Goal: Task Accomplishment & Management: Use online tool/utility

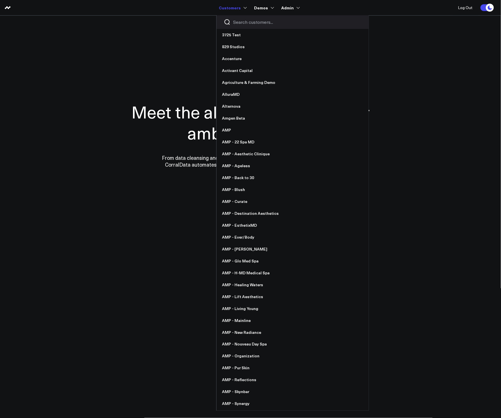
click at [243, 24] on input "Search customers input" at bounding box center [297, 22] width 128 height 6
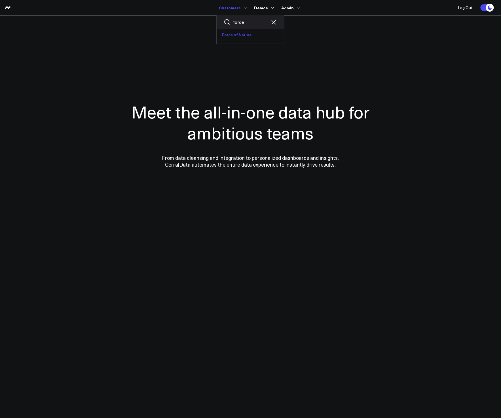
type input "force"
click at [234, 33] on link "Force of Nature" at bounding box center [249, 35] width 67 height 12
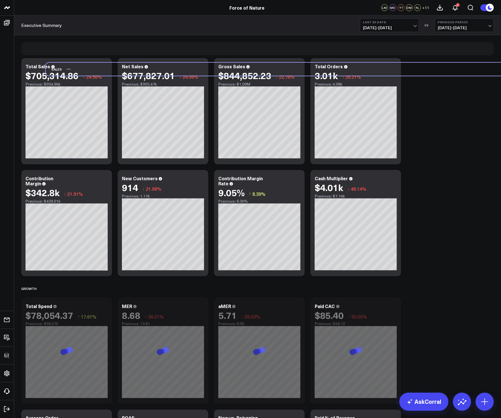
drag, startPoint x: 27, startPoint y: 273, endPoint x: 52, endPoint y: 70, distance: 204.9
click at [52, 70] on div "Sales" at bounding box center [54, 69] width 16 height 13
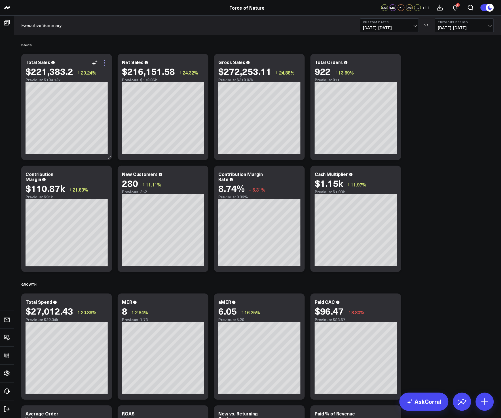
click at [103, 63] on icon at bounding box center [104, 63] width 7 height 7
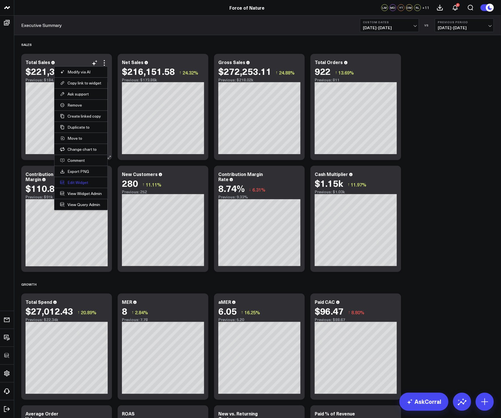
click at [77, 182] on button "Edit Widget" at bounding box center [81, 182] width 42 height 5
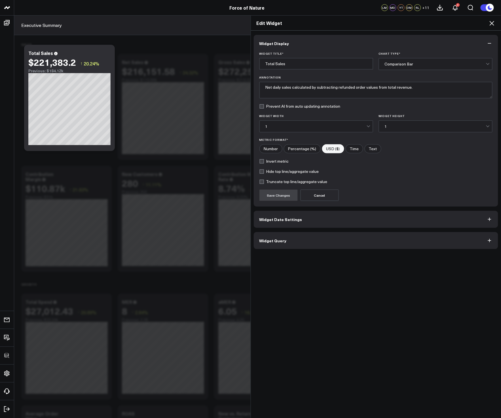
click at [338, 245] on button "Widget Query" at bounding box center [376, 240] width 245 height 17
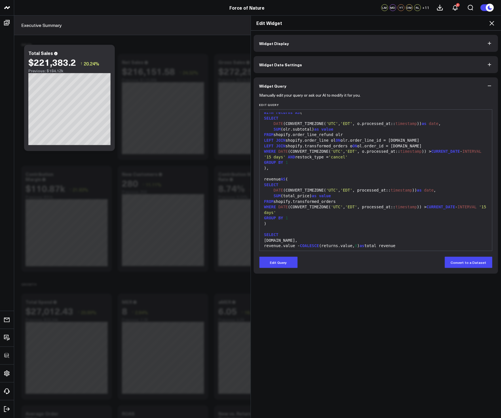
scroll to position [2, 0]
click at [283, 268] on button "Edit Query" at bounding box center [278, 262] width 38 height 11
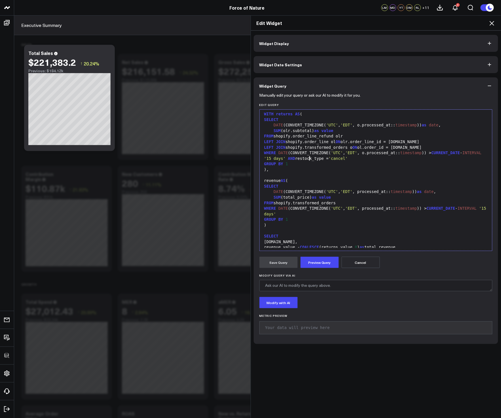
click at [306, 158] on div "WHERE DATE (CONVERT_TIMEZONE( 'UTC' , 'EDT' , o.processed_at:: timestamp )) > C…" at bounding box center [375, 155] width 227 height 11
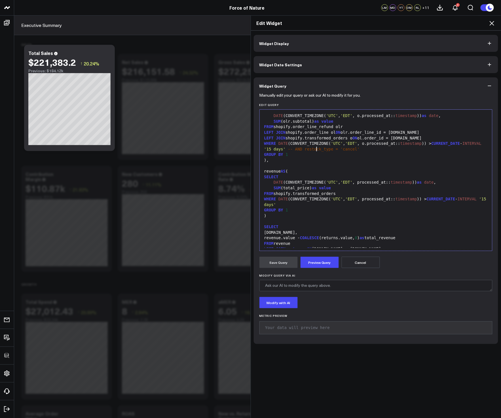
scroll to position [0, 0]
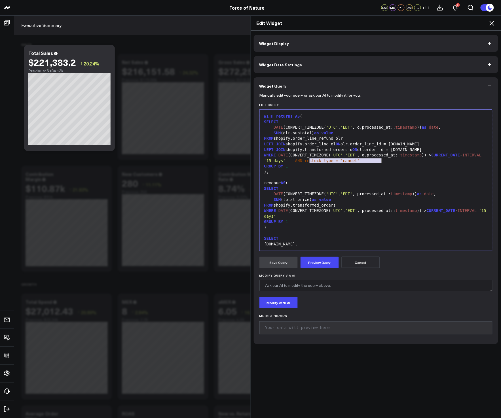
drag, startPoint x: 306, startPoint y: 162, endPoint x: 405, endPoint y: 160, distance: 99.2
click at [405, 160] on div "WHERE DATE (CONVERT_TIMEZONE( 'UTC' , 'EDT' , o.processed_at:: timestamp )) > C…" at bounding box center [375, 157] width 227 height 11
click at [319, 263] on button "Preview Query" at bounding box center [319, 262] width 38 height 11
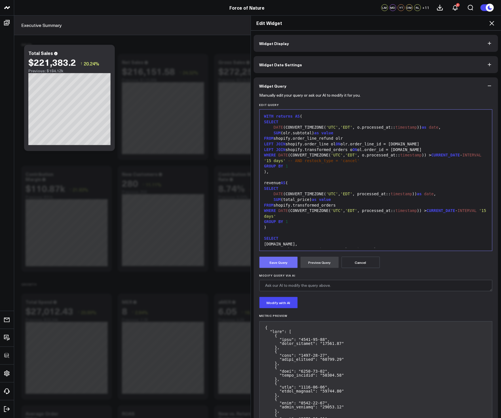
click at [268, 264] on button "Save Query" at bounding box center [278, 262] width 38 height 11
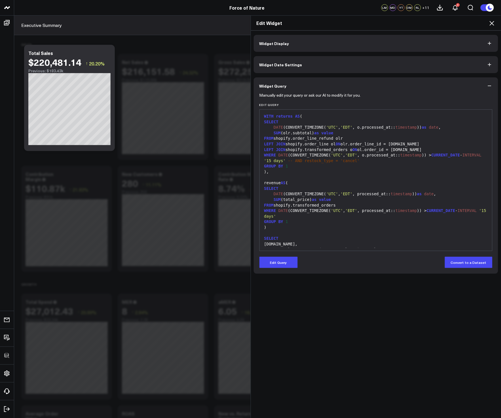
click at [348, 164] on div "GROUP BY 1" at bounding box center [375, 166] width 227 height 6
click at [489, 23] on icon at bounding box center [491, 23] width 7 height 7
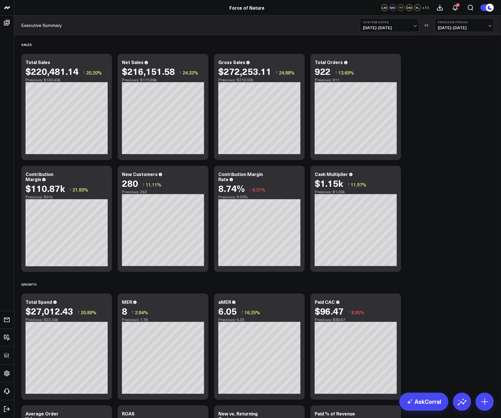
click at [103, 63] on icon at bounding box center [104, 63] width 7 height 7
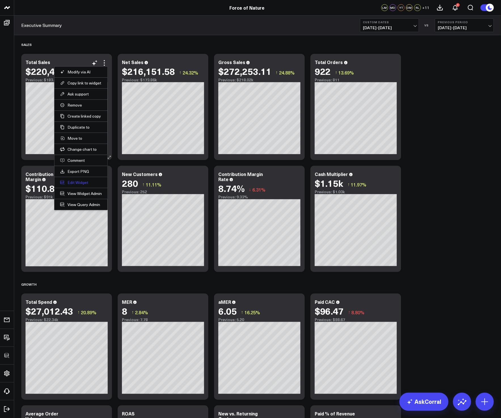
click at [77, 183] on button "Edit Widget" at bounding box center [81, 182] width 42 height 5
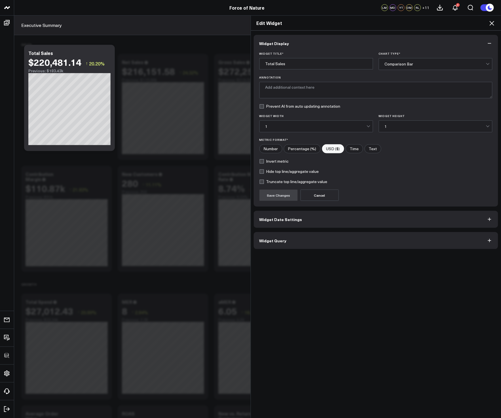
click at [355, 240] on button "Widget Query" at bounding box center [376, 240] width 245 height 17
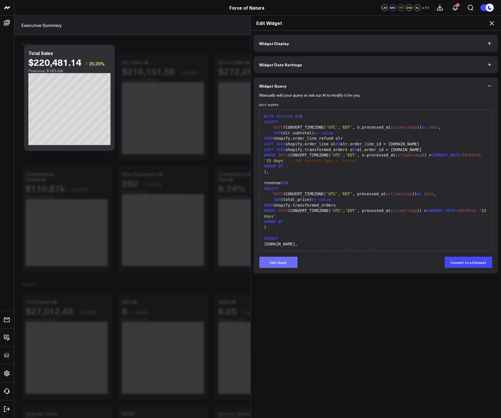
click at [286, 263] on button "Edit Query" at bounding box center [278, 262] width 38 height 11
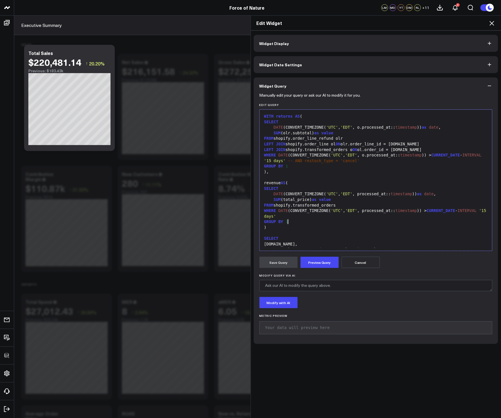
click at [321, 221] on div "GROUP BY 1" at bounding box center [375, 222] width 227 height 6
drag, startPoint x: 281, startPoint y: 200, endPoint x: 307, endPoint y: 199, distance: 26.7
click at [307, 199] on div "SUM (total_price) as value" at bounding box center [375, 200] width 227 height 6
click at [368, 205] on div "FROM shopify.transformed_orders" at bounding box center [375, 206] width 227 height 6
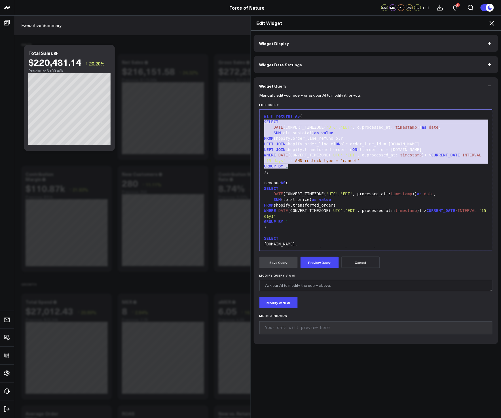
drag, startPoint x: 313, startPoint y: 166, endPoint x: 258, endPoint y: 124, distance: 69.7
click at [259, 124] on div "99 1 2 3 4 5 6 7 8 9 10 11 12 13 14 15 16 17 18 19 20 21 22 23 24 25 26 › ⌄ WIT…" at bounding box center [375, 180] width 233 height 142
click at [307, 147] on div "LEFT JOIN shopify.transformed_orders o ON ol.order_id = o.id" at bounding box center [375, 150] width 227 height 6
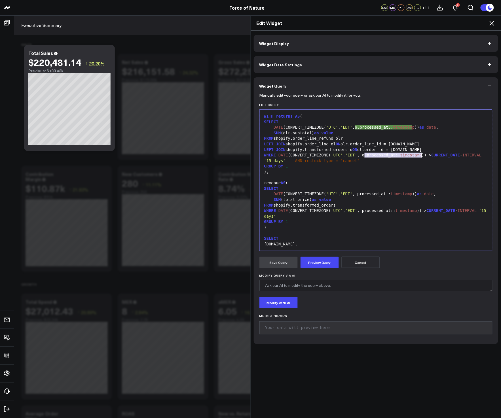
drag, startPoint x: 361, startPoint y: 155, endPoint x: 420, endPoint y: 158, distance: 58.7
click at [420, 158] on div "WHERE DATE (CONVERT_TIMEZONE( 'UTC' , 'EDT' , o.processed_at:: timestamp )) > C…" at bounding box center [375, 157] width 227 height 11
click at [415, 165] on div "GROUP BY 1" at bounding box center [375, 166] width 227 height 6
click at [389, 221] on div "GROUP BY 1" at bounding box center [375, 222] width 227 height 6
click at [357, 141] on div "FROM shopify.order_line_refund olr" at bounding box center [375, 139] width 227 height 6
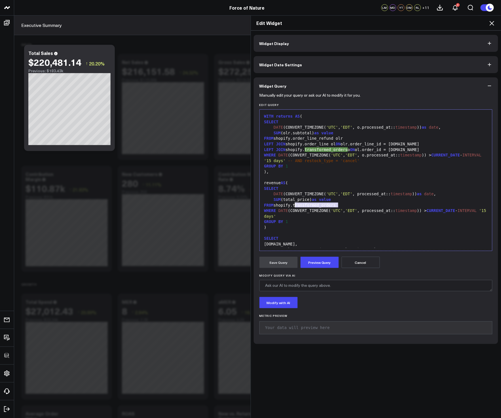
drag, startPoint x: 341, startPoint y: 205, endPoint x: 293, endPoint y: 206, distance: 47.9
click at [293, 206] on div "FROM shopify.transformed_orders" at bounding box center [375, 206] width 227 height 6
click at [368, 211] on div "WHERE DATE (CONVERT_TIMEZONE( 'UTC' , 'EDT' , processed_at:: timestamp )) > CUR…" at bounding box center [375, 213] width 227 height 11
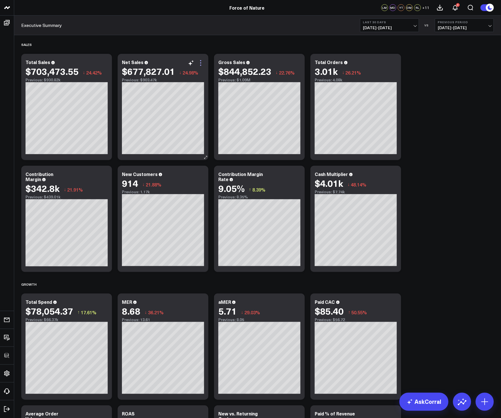
click at [202, 65] on icon at bounding box center [200, 63] width 7 height 7
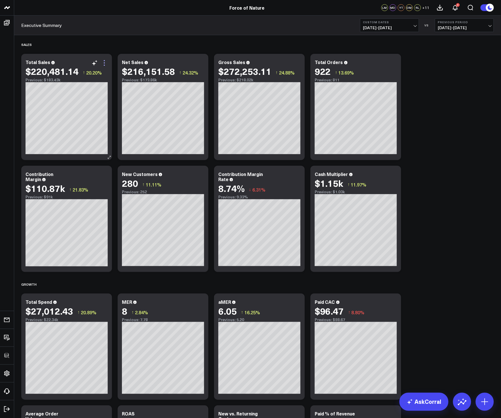
click at [106, 65] on icon at bounding box center [104, 63] width 7 height 7
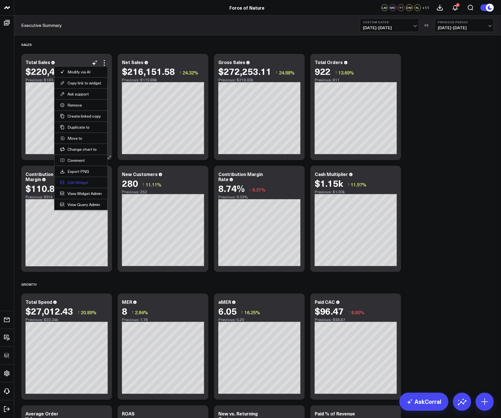
click at [87, 182] on button "Edit Widget" at bounding box center [81, 182] width 42 height 5
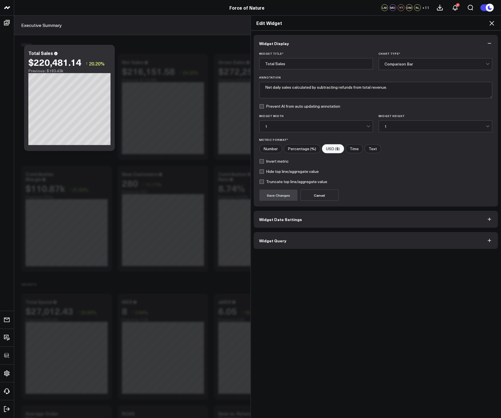
click at [344, 242] on button "Widget Query" at bounding box center [376, 240] width 245 height 17
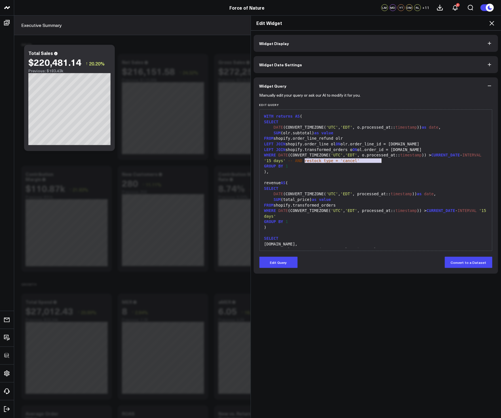
drag, startPoint x: 303, startPoint y: 163, endPoint x: 387, endPoint y: 161, distance: 84.7
click at [387, 161] on div "WHERE DATE (CONVERT_TIMEZONE( 'UTC' , 'EDT' , o.processed_at:: timestamp )) > C…" at bounding box center [375, 157] width 227 height 11
click at [385, 205] on div "FROM shopify.transformed_orders" at bounding box center [375, 206] width 227 height 6
click at [371, 203] on div "FROM shopify.transformed_orders" at bounding box center [375, 206] width 227 height 6
click at [492, 24] on icon at bounding box center [491, 23] width 7 height 7
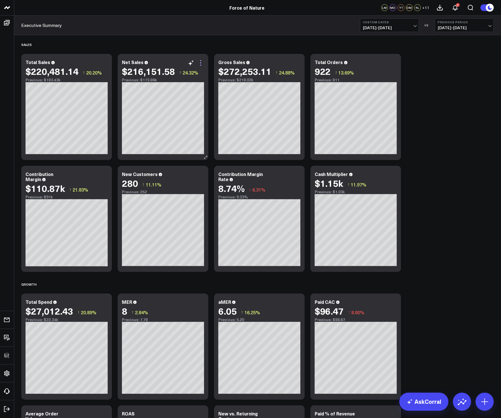
click at [199, 64] on icon at bounding box center [200, 63] width 7 height 7
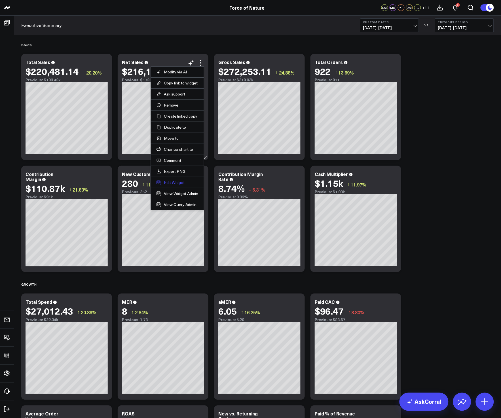
click at [175, 183] on button "Edit Widget" at bounding box center [177, 182] width 42 height 5
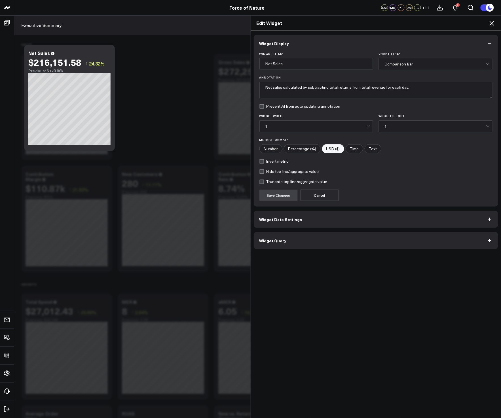
click at [328, 242] on button "Widget Query" at bounding box center [376, 240] width 245 height 17
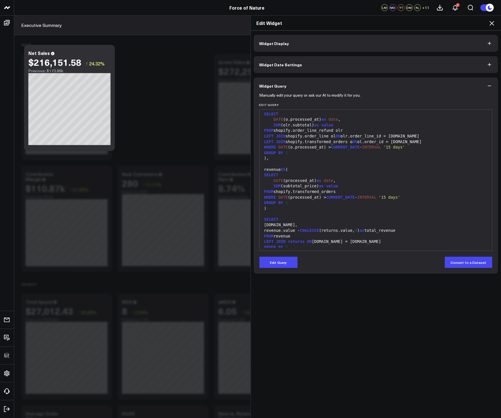
scroll to position [11, 0]
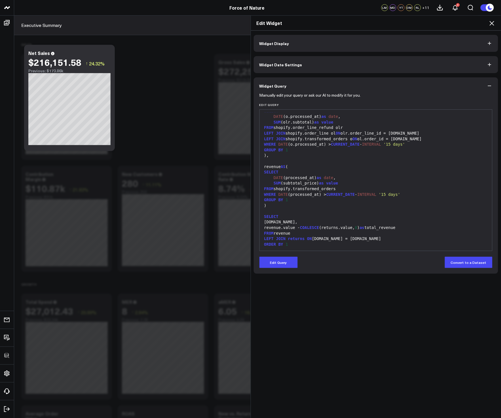
click at [492, 21] on icon at bounding box center [491, 23] width 7 height 7
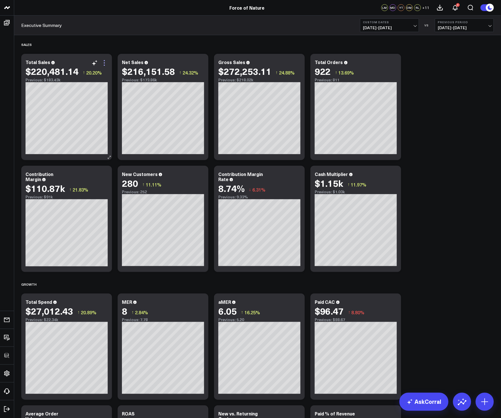
click at [103, 64] on icon at bounding box center [104, 63] width 7 height 7
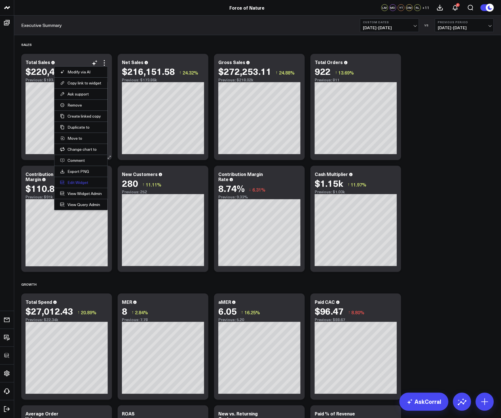
click at [79, 182] on button "Edit Widget" at bounding box center [81, 182] width 42 height 5
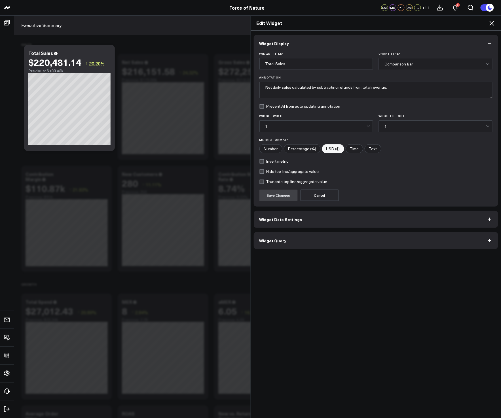
click at [298, 238] on button "Widget Query" at bounding box center [376, 240] width 245 height 17
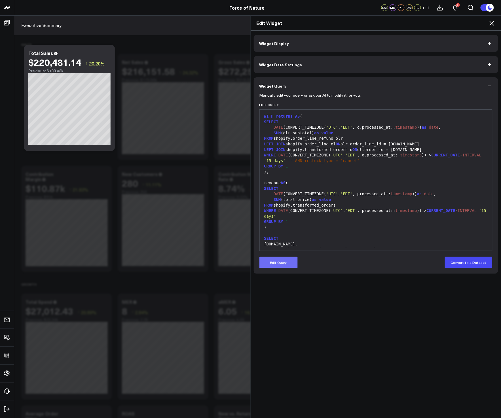
click at [276, 261] on button "Edit Query" at bounding box center [278, 262] width 38 height 11
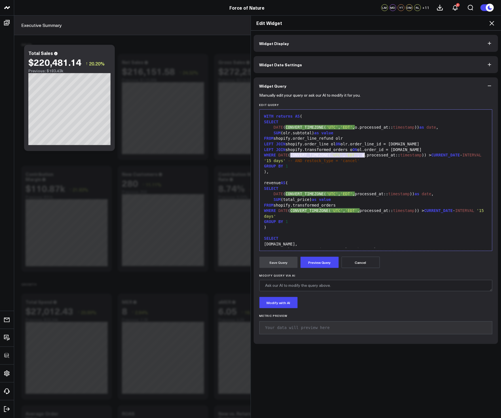
drag, startPoint x: 288, startPoint y: 156, endPoint x: 362, endPoint y: 155, distance: 74.2
click at [362, 155] on div "WHERE DATE (CONVERT_TIMEZONE( 'UTC' , 'EDT' , o.processed_at:: timestamp )) > C…" at bounding box center [375, 157] width 227 height 11
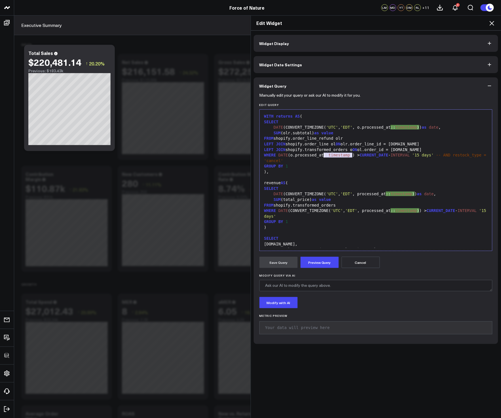
drag, startPoint x: 350, startPoint y: 156, endPoint x: 322, endPoint y: 155, distance: 27.5
click at [322, 155] on div "WHERE DATE (o.processed_at:: timestamp )) > CURRENT_DATE - INTERVAL '15 days' -…" at bounding box center [375, 157] width 227 height 11
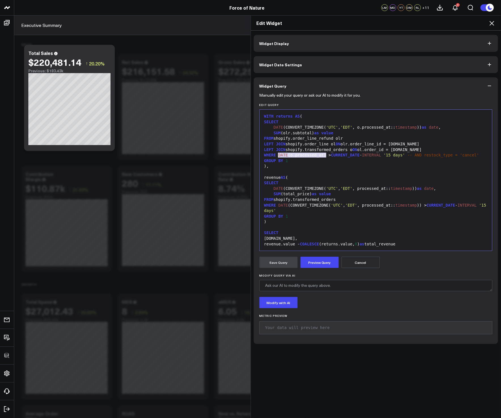
drag, startPoint x: 324, startPoint y: 155, endPoint x: 276, endPoint y: 155, distance: 48.2
click at [276, 155] on div "WHERE DATE (o.processed_at) > CURRENT_DATE - INTERVAL '15 days' -- AND restock_…" at bounding box center [375, 155] width 227 height 6
copy div "DATE (o.processed_at)"
drag, startPoint x: 271, startPoint y: 128, endPoint x: 422, endPoint y: 128, distance: 151.0
click at [421, 128] on div "DATE (CONVERT_TIMEZONE( 'UTC' , 'EDT' , o.processed_at:: timestamp )) as date ," at bounding box center [375, 128] width 227 height 6
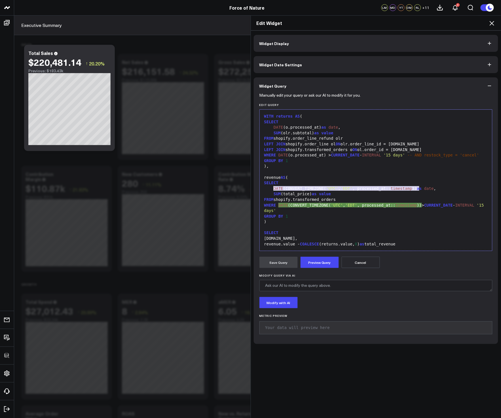
drag, startPoint x: 369, startPoint y: 189, endPoint x: 272, endPoint y: 190, distance: 97.2
click at [272, 190] on div "DATE (CONVERT_TIMEZONE( 'UTC' , 'EDT' , processed_at:: timestamp )) as date ," at bounding box center [375, 189] width 227 height 6
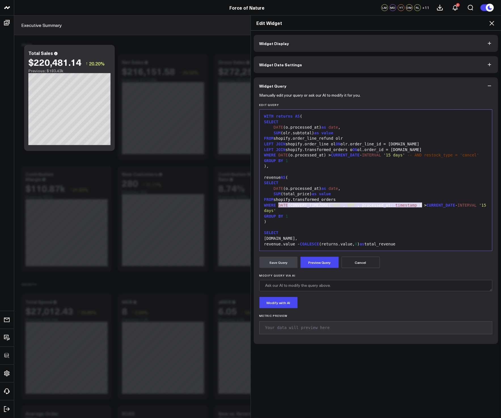
drag, startPoint x: 276, startPoint y: 204, endPoint x: 421, endPoint y: 203, distance: 144.8
click at [421, 203] on div "WHERE DATE (CONVERT_TIMEZONE( 'UTC' , 'EDT' , processed_at:: timestamp )) > CUR…" at bounding box center [375, 208] width 227 height 11
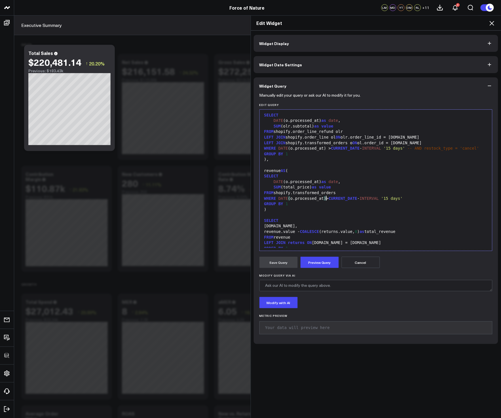
scroll to position [11, 0]
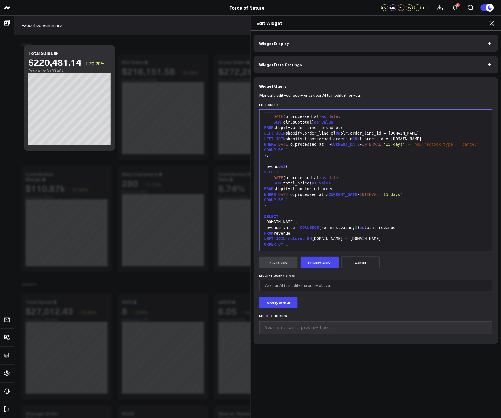
click at [318, 268] on form "Manually edit your query or ask our AI to modify it for you. Edit Query Selecti…" at bounding box center [375, 216] width 233 height 244
click at [317, 267] on button "Preview Query" at bounding box center [319, 262] width 38 height 11
click at [341, 217] on div "SELECT" at bounding box center [375, 217] width 227 height 6
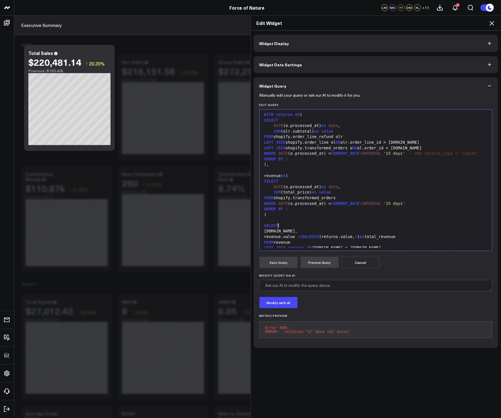
scroll to position [0, 0]
click at [286, 190] on div "DATE (o.processed_at) as date ," at bounding box center [375, 189] width 227 height 6
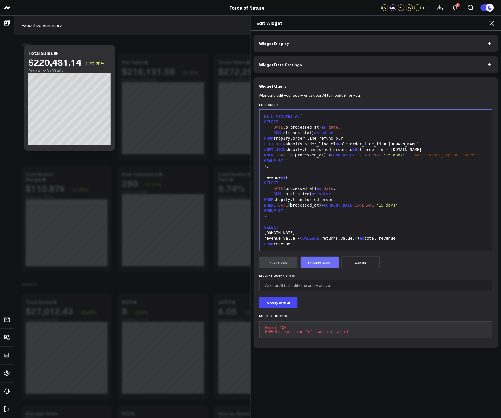
click at [308, 259] on button "Preview Query" at bounding box center [319, 262] width 38 height 11
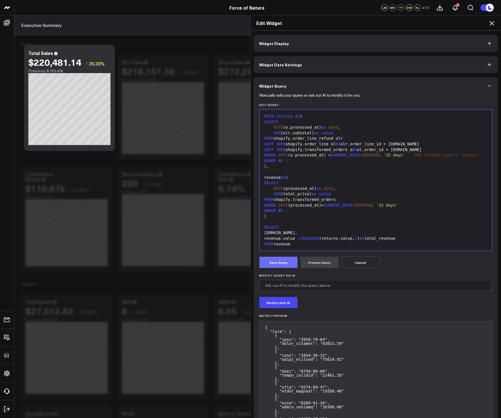
click at [288, 266] on button "Save Query" at bounding box center [278, 262] width 38 height 11
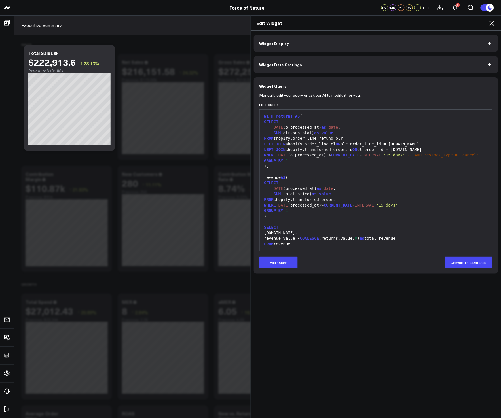
click at [492, 26] on icon at bounding box center [491, 23] width 7 height 7
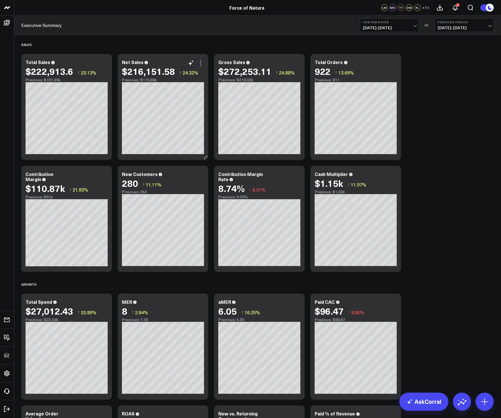
click at [201, 62] on icon at bounding box center [200, 63] width 7 height 7
click at [105, 61] on icon at bounding box center [104, 63] width 7 height 7
click at [201, 60] on icon at bounding box center [200, 63] width 7 height 7
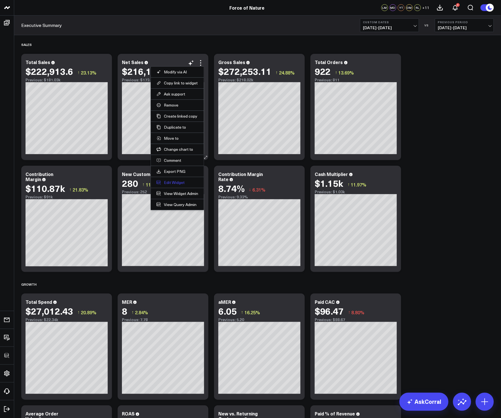
click at [175, 182] on button "Edit Widget" at bounding box center [177, 182] width 42 height 5
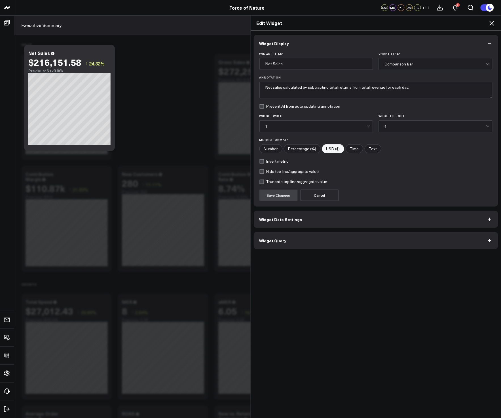
click at [306, 235] on button "Widget Query" at bounding box center [376, 240] width 245 height 17
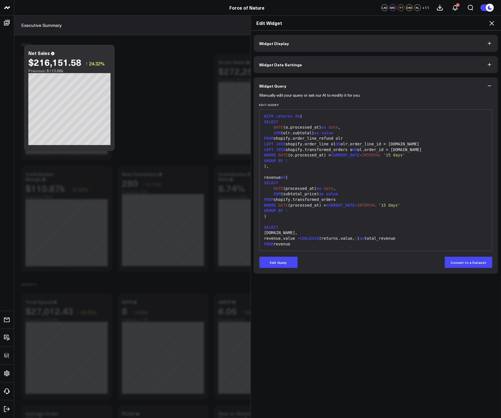
click at [285, 256] on form "Manually edit your query or ask our AI to modify it for you. Edit Query 99 1 2 …" at bounding box center [375, 181] width 233 height 174
click at [283, 267] on button "Edit Query" at bounding box center [278, 262] width 38 height 11
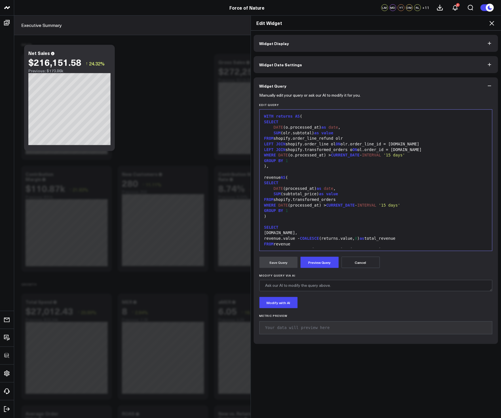
click at [293, 217] on div ")" at bounding box center [375, 217] width 227 height 6
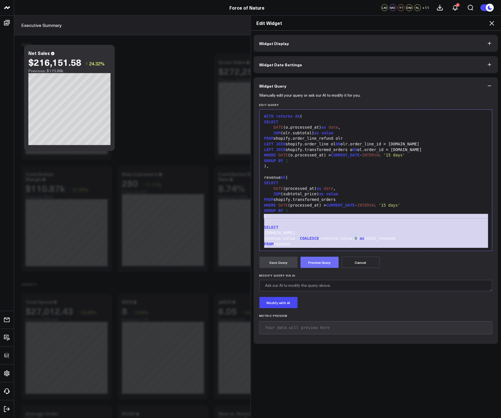
scroll to position [11, 0]
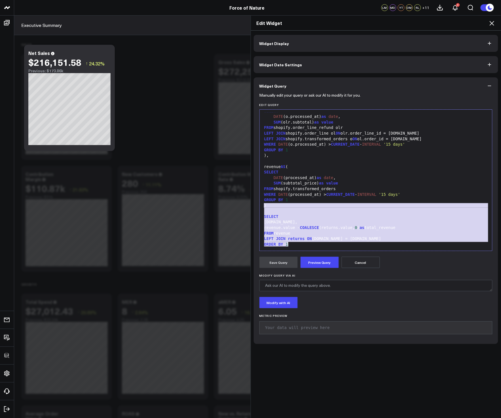
drag, startPoint x: 259, startPoint y: 217, endPoint x: 295, endPoint y: 260, distance: 55.8
click at [300, 266] on form "Manually edit your query or ask our AI to modify it for you. Edit Query 99 1 2 …" at bounding box center [375, 216] width 233 height 244
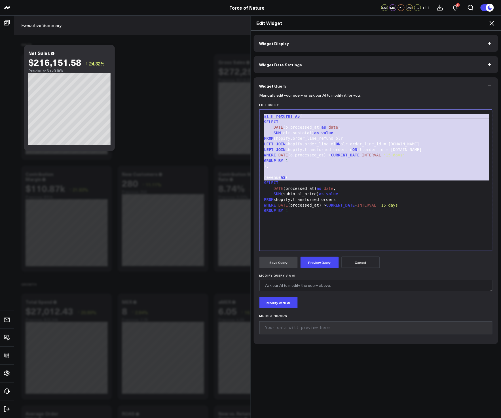
drag, startPoint x: 260, startPoint y: 183, endPoint x: 253, endPoint y: 97, distance: 85.8
click at [254, 97] on div "Manually edit your query or ask our AI to modify it for you. Edit Query Selecti…" at bounding box center [376, 219] width 245 height 250
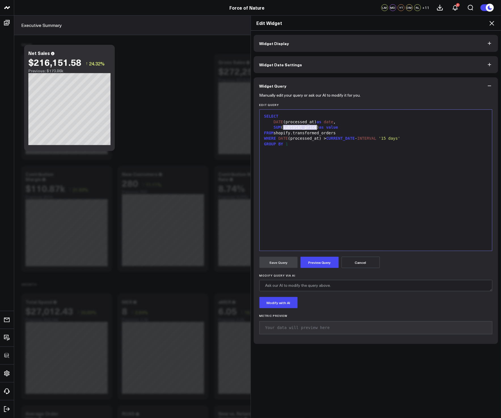
drag, startPoint x: 281, startPoint y: 129, endPoint x: 315, endPoint y: 128, distance: 34.6
click at [315, 128] on div "SUM (subtotal_price) as value" at bounding box center [375, 128] width 227 height 6
click at [316, 260] on button "Preview Query" at bounding box center [319, 262] width 38 height 11
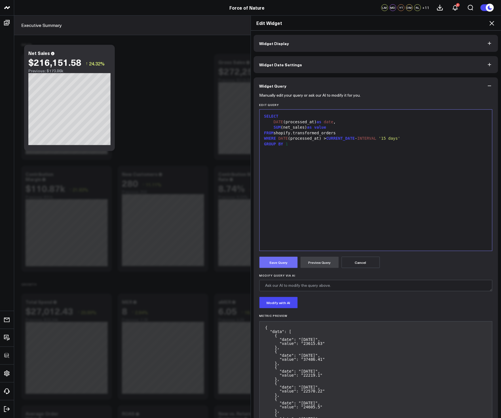
click at [289, 258] on button "Save Query" at bounding box center [278, 262] width 38 height 11
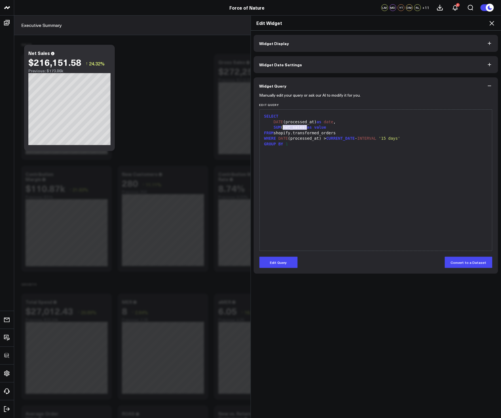
drag, startPoint x: 304, startPoint y: 128, endPoint x: 282, endPoint y: 128, distance: 22.4
click at [282, 128] on div "SUM (net_sales) as value" at bounding box center [375, 128] width 227 height 6
click at [304, 143] on div "GROUP BY 1" at bounding box center [375, 144] width 227 height 6
click at [493, 24] on icon at bounding box center [491, 23] width 7 height 7
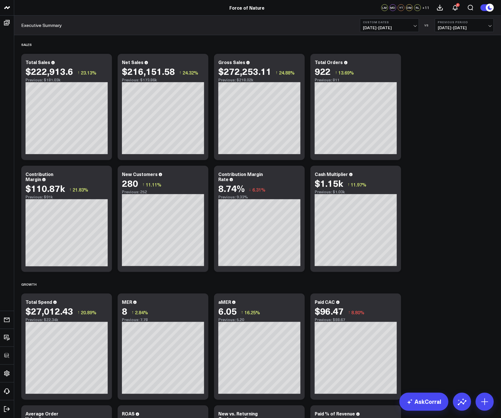
click at [200, 63] on icon at bounding box center [200, 62] width 1 height 1
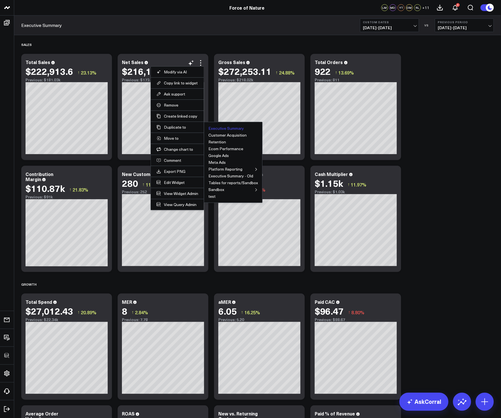
click at [228, 129] on button "Executive Summary" at bounding box center [225, 128] width 35 height 4
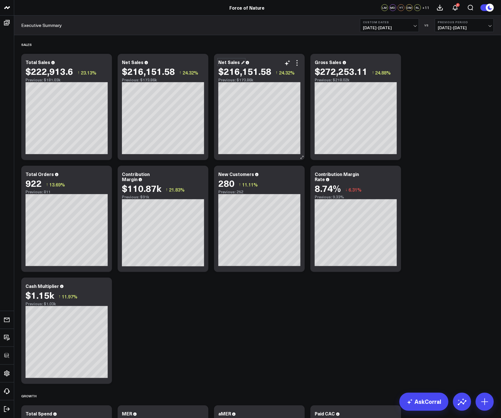
click at [225, 63] on div "Net Sales" at bounding box center [231, 62] width 26 height 6
click at [299, 64] on icon at bounding box center [297, 63] width 7 height 7
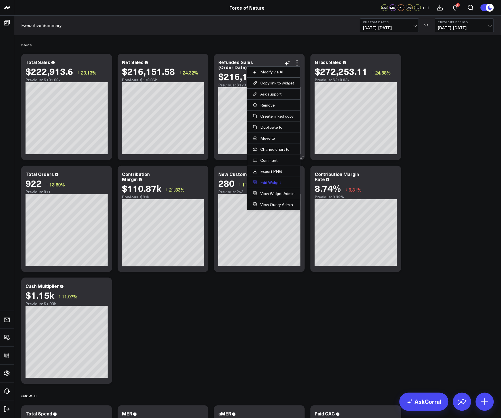
click at [269, 182] on button "Edit Widget" at bounding box center [274, 182] width 42 height 5
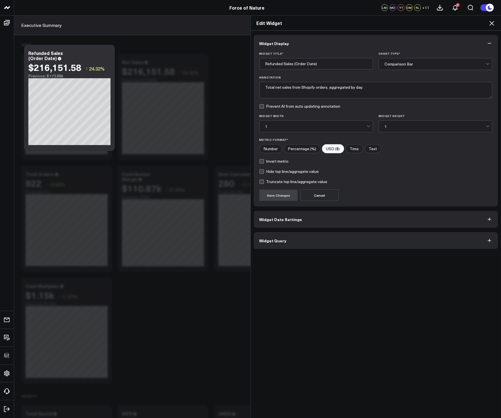
click at [289, 238] on button "Widget Query" at bounding box center [376, 240] width 245 height 17
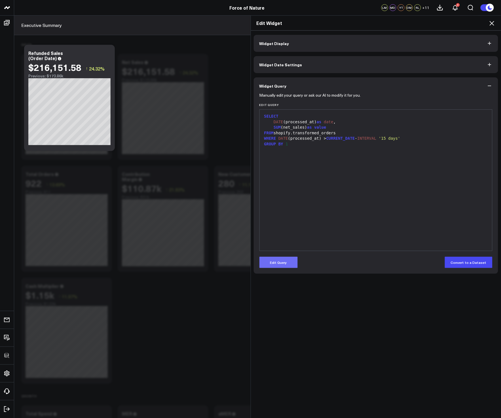
click at [279, 259] on button "Edit Query" at bounding box center [278, 262] width 38 height 11
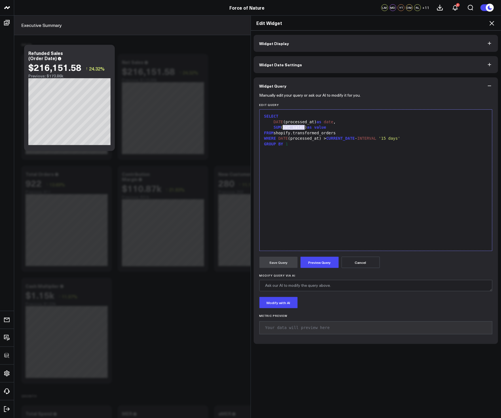
drag, startPoint x: 302, startPoint y: 128, endPoint x: 281, endPoint y: 128, distance: 21.3
click at [281, 128] on div "SUM (net_sales) as value" at bounding box center [375, 128] width 227 height 6
click at [316, 265] on button "Preview Query" at bounding box center [319, 262] width 38 height 11
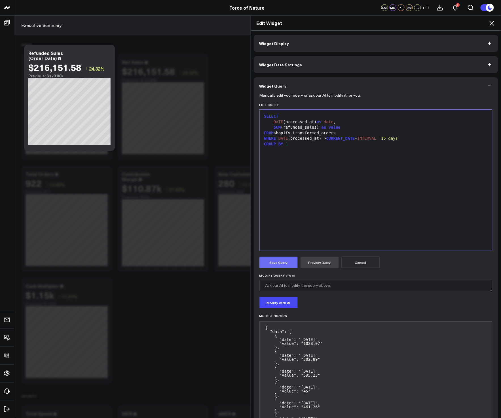
click at [288, 266] on button "Save Query" at bounding box center [278, 262] width 38 height 11
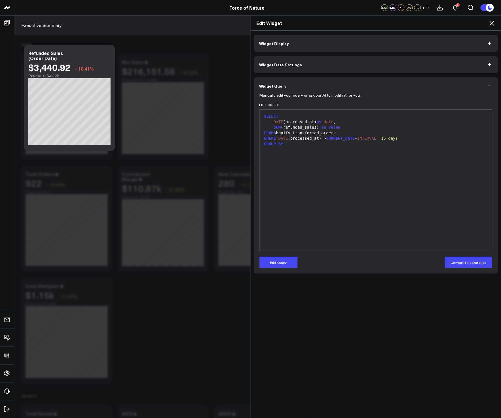
click at [493, 25] on icon at bounding box center [491, 23] width 5 height 5
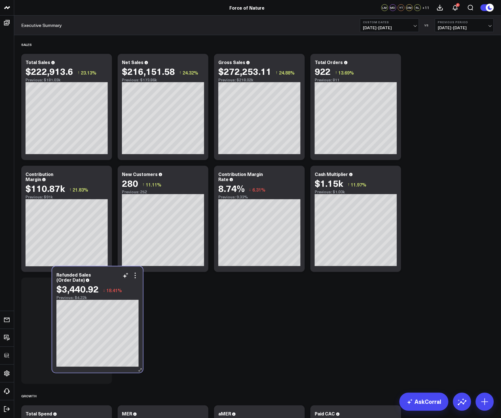
drag, startPoint x: 243, startPoint y: 81, endPoint x: 81, endPoint y: 294, distance: 267.3
click at [81, 294] on div "$3,440.92" at bounding box center [77, 289] width 42 height 10
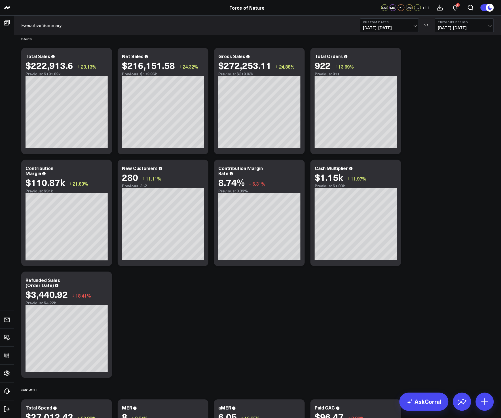
scroll to position [0, 0]
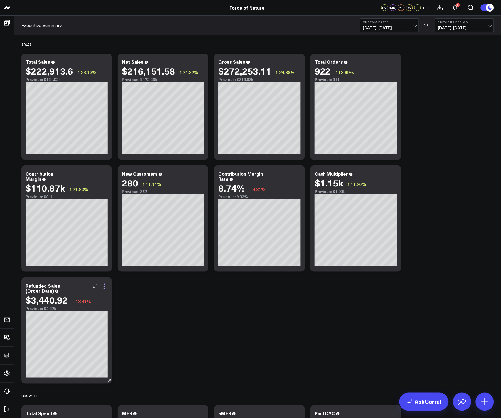
click at [106, 284] on icon at bounding box center [104, 286] width 7 height 7
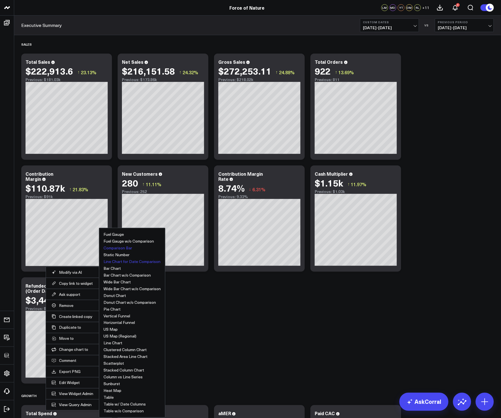
click at [129, 263] on button "Line Chart for Date Comparison" at bounding box center [131, 262] width 57 height 4
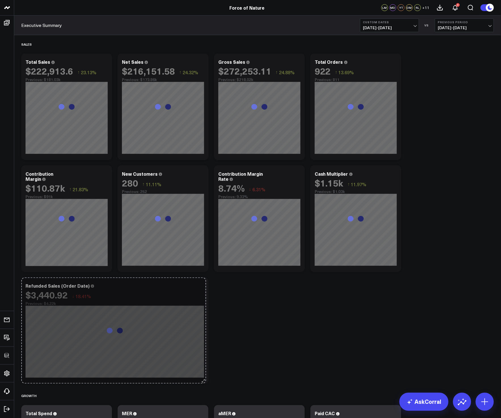
drag, startPoint x: 110, startPoint y: 382, endPoint x: 204, endPoint y: 371, distance: 94.7
click at [204, 371] on div "Refunded Sales (Order Date) $3,440.92 ↓ 18.41% Previous: $4.22k So sorry. The q…" at bounding box center [114, 330] width 187 height 106
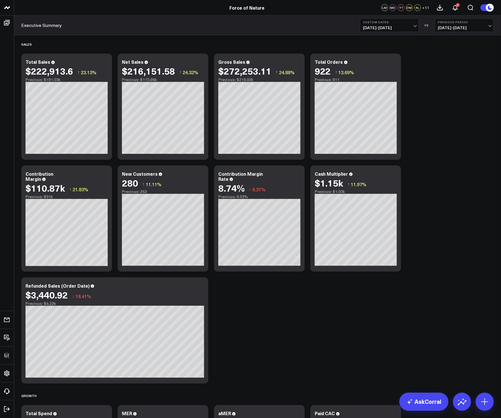
click at [392, 21] on b "Custom Dates" at bounding box center [389, 21] width 53 height 3
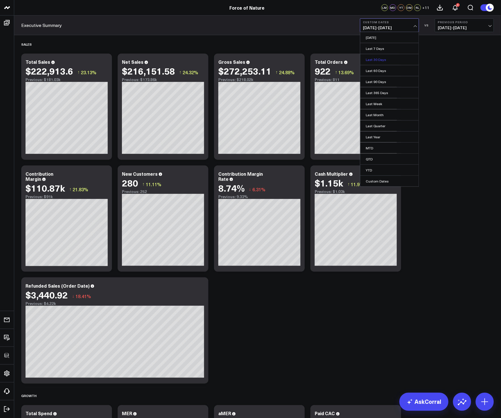
click at [383, 56] on link "Last 30 Days" at bounding box center [389, 59] width 58 height 11
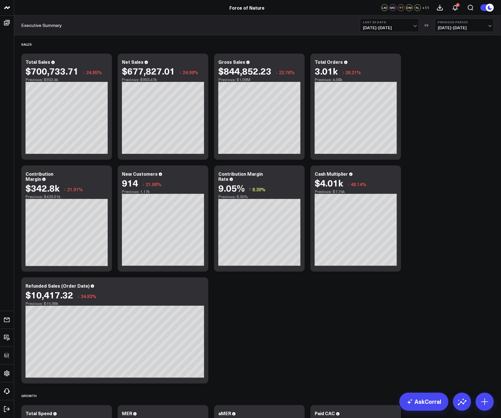
click at [398, 30] on button "Last 30 Days 07/23/25 - 08/21/25" at bounding box center [389, 25] width 59 height 14
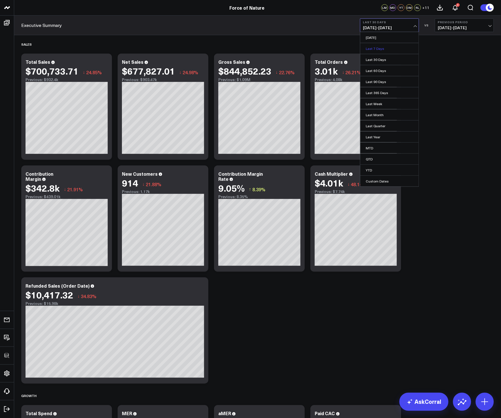
click at [394, 47] on link "Last 7 Days" at bounding box center [389, 48] width 58 height 11
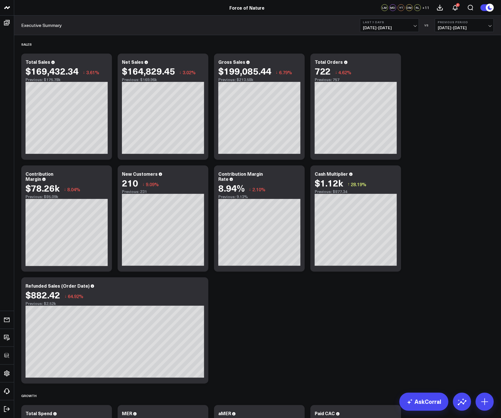
drag, startPoint x: 320, startPoint y: 297, endPoint x: 328, endPoint y: 296, distance: 7.2
click at [413, 20] on button "Last 7 Days 08/15/25 - 08/21/25" at bounding box center [389, 25] width 59 height 14
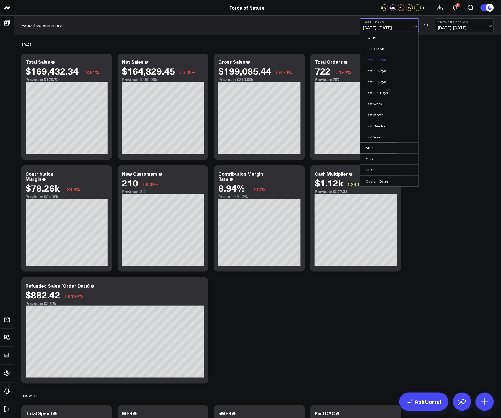
click at [383, 57] on link "Last 30 Days" at bounding box center [389, 59] width 58 height 11
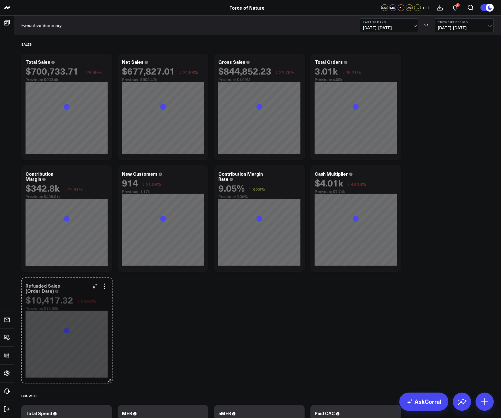
click at [100, 371] on div "Refunded Sales (Order Date) $10,417.32 ↓ 34.83% Previous: $15.98k So sorry. The…" at bounding box center [66, 330] width 91 height 106
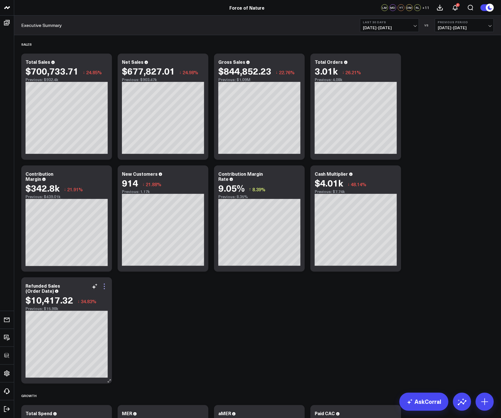
click at [105, 285] on icon at bounding box center [104, 286] width 7 height 7
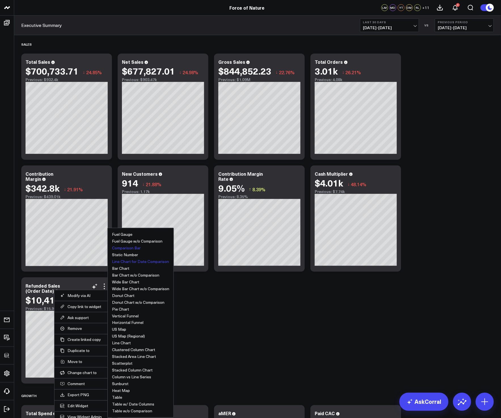
click at [120, 247] on button "Comparison Bar" at bounding box center [126, 248] width 29 height 4
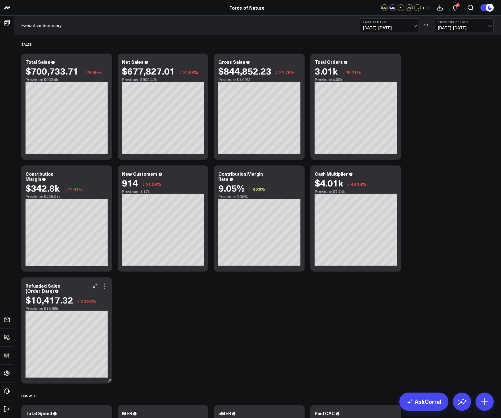
click at [105, 288] on icon at bounding box center [104, 286] width 7 height 7
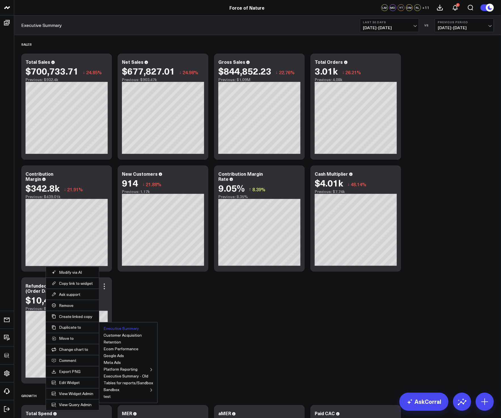
click at [129, 329] on button "Executive Summary" at bounding box center [120, 329] width 35 height 4
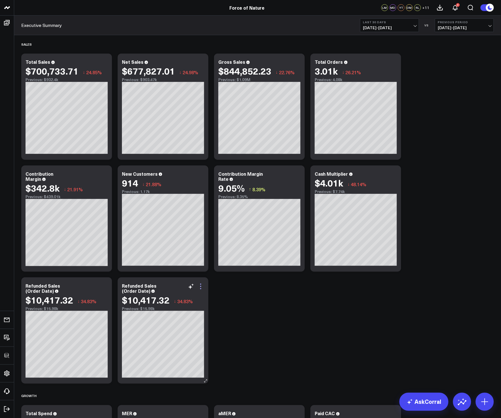
click at [202, 288] on icon at bounding box center [200, 286] width 7 height 7
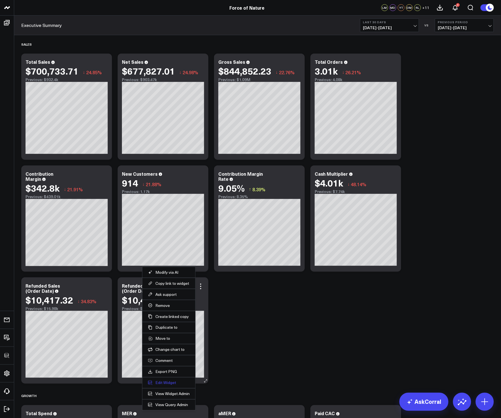
click at [163, 385] on button "Edit Widget" at bounding box center [169, 382] width 42 height 5
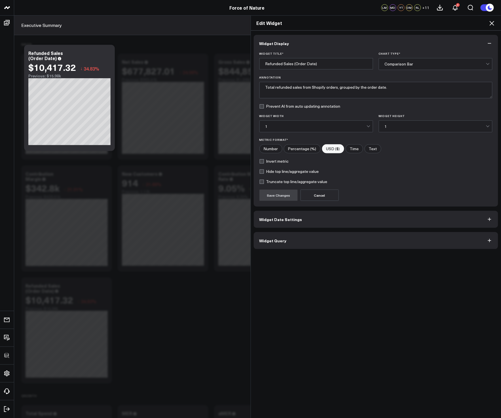
click at [296, 247] on button "Widget Query" at bounding box center [376, 240] width 245 height 17
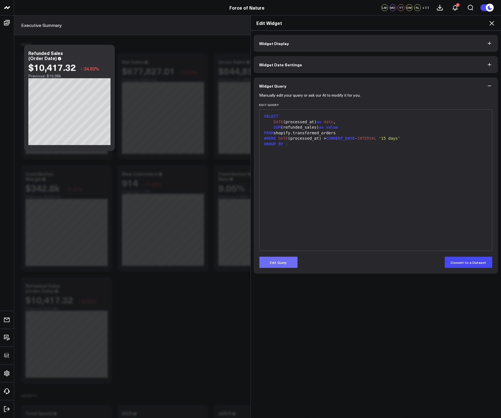
click at [286, 263] on button "Edit Query" at bounding box center [278, 262] width 38 height 11
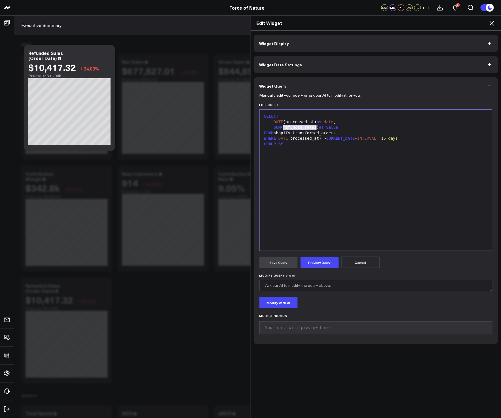
drag, startPoint x: 315, startPoint y: 128, endPoint x: 282, endPoint y: 127, distance: 32.9
click at [282, 127] on div "SUM (refunded_sales) as value" at bounding box center [375, 128] width 227 height 6
click at [285, 127] on span "to" at bounding box center [285, 127] width 5 height 5
click at [312, 259] on button "Preview Query" at bounding box center [319, 262] width 38 height 11
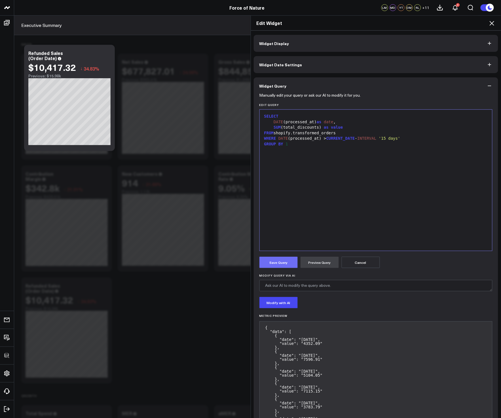
click at [281, 261] on button "Save Query" at bounding box center [278, 262] width 38 height 11
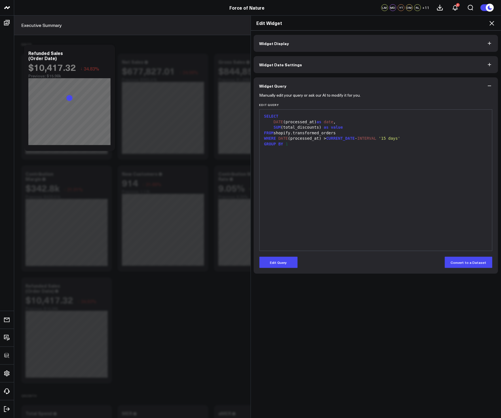
click at [491, 23] on icon at bounding box center [491, 23] width 5 height 5
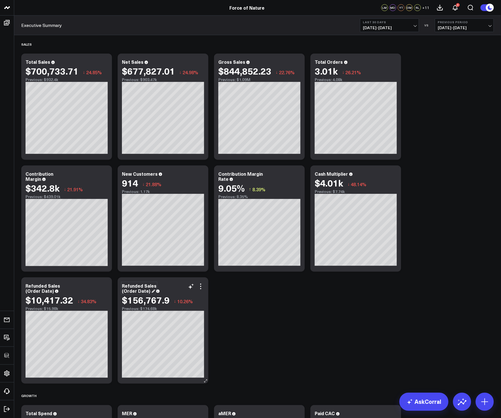
click at [140, 290] on div "Refunded Sales (Order Date)" at bounding box center [139, 288] width 35 height 11
click at [203, 287] on icon at bounding box center [200, 286] width 7 height 7
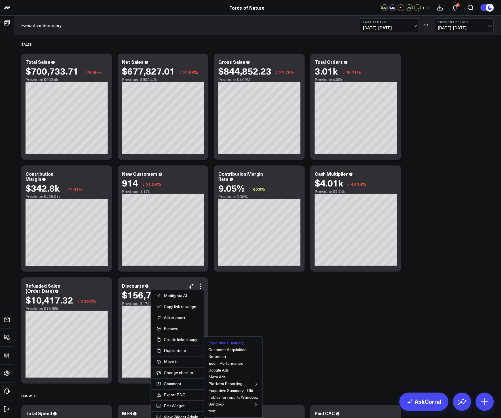
click at [217, 341] on button "Executive Summary" at bounding box center [225, 343] width 35 height 4
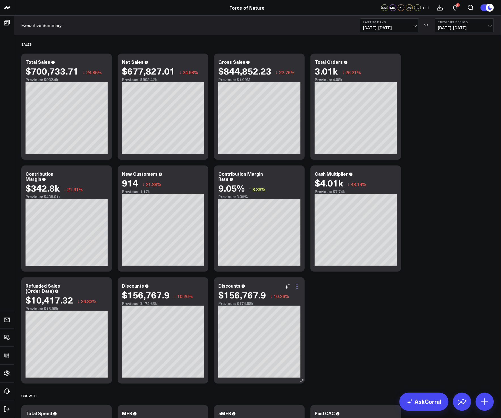
click at [297, 288] on icon at bounding box center [296, 288] width 1 height 1
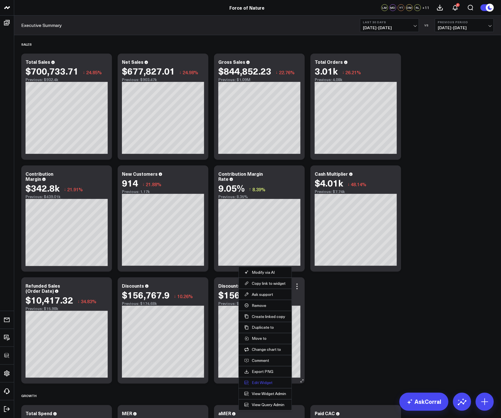
click at [261, 381] on button "Edit Widget" at bounding box center [265, 382] width 42 height 5
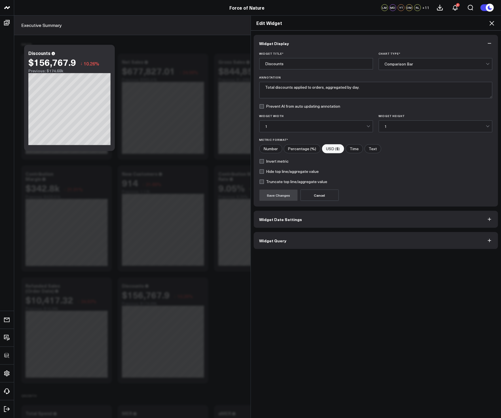
click at [307, 240] on button "Widget Query" at bounding box center [376, 240] width 245 height 17
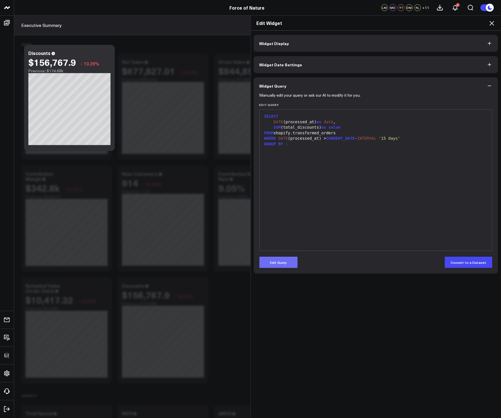
click at [284, 264] on button "Edit Query" at bounding box center [278, 262] width 38 height 11
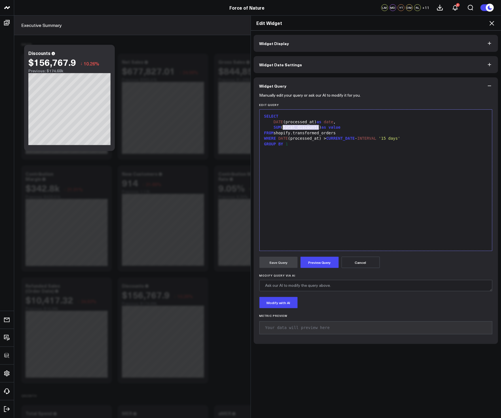
drag, startPoint x: 317, startPoint y: 128, endPoint x: 281, endPoint y: 129, distance: 35.7
click at [281, 129] on div "SUM (total_discounts) as value" at bounding box center [375, 128] width 227 height 6
click at [314, 265] on button "Preview Query" at bounding box center [319, 262] width 38 height 11
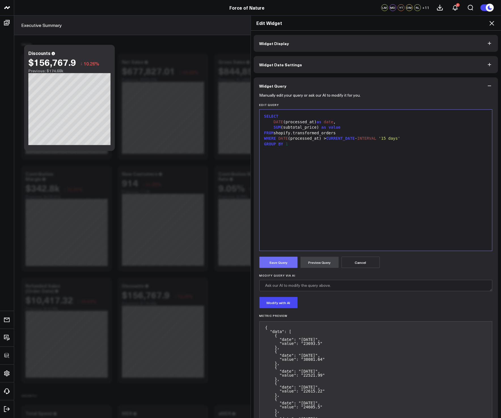
click at [289, 266] on button "Save Query" at bounding box center [278, 262] width 38 height 11
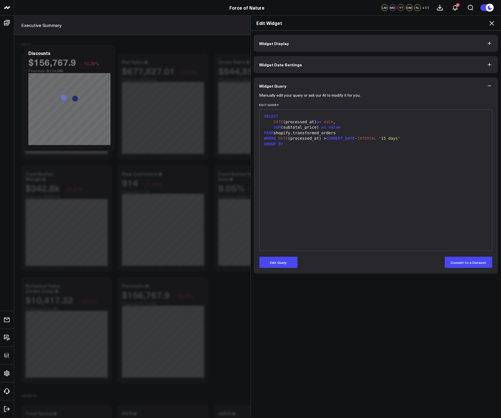
click at [493, 23] on icon at bounding box center [491, 23] width 7 height 7
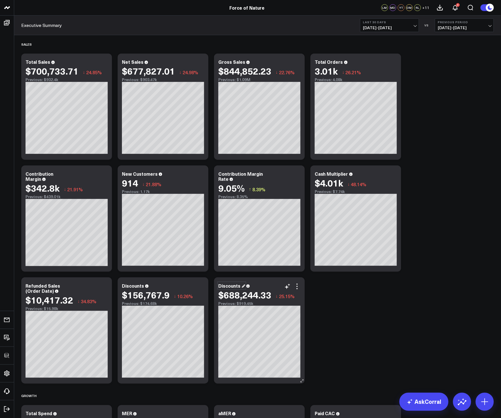
click at [229, 284] on div "Discounts" at bounding box center [231, 286] width 27 height 6
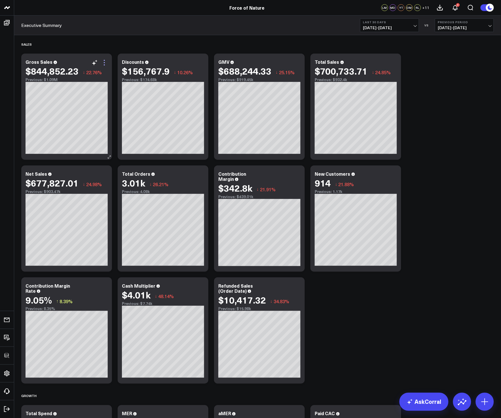
click at [105, 61] on icon at bounding box center [104, 62] width 7 height 7
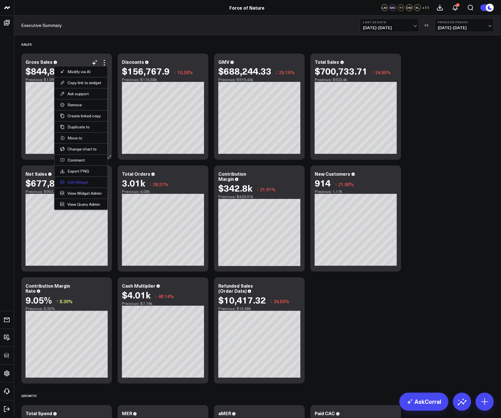
click at [83, 182] on button "Edit Widget" at bounding box center [81, 182] width 42 height 5
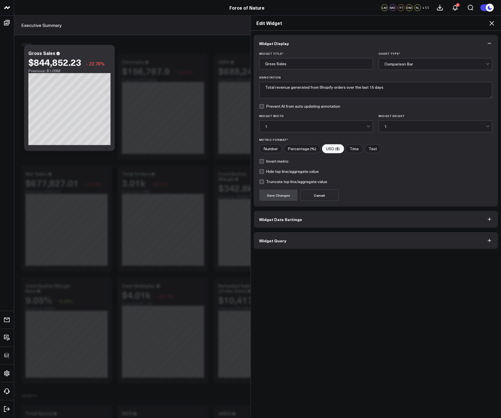
drag, startPoint x: 314, startPoint y: 241, endPoint x: 322, endPoint y: 233, distance: 11.2
click at [314, 241] on button "Widget Query" at bounding box center [376, 240] width 245 height 17
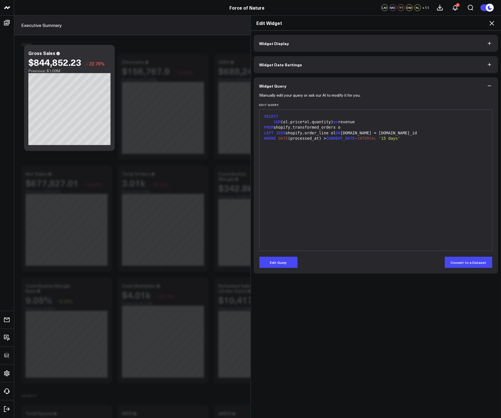
click at [489, 18] on div "Edit Widget" at bounding box center [376, 23] width 250 height 15
click at [491, 23] on icon at bounding box center [491, 23] width 7 height 7
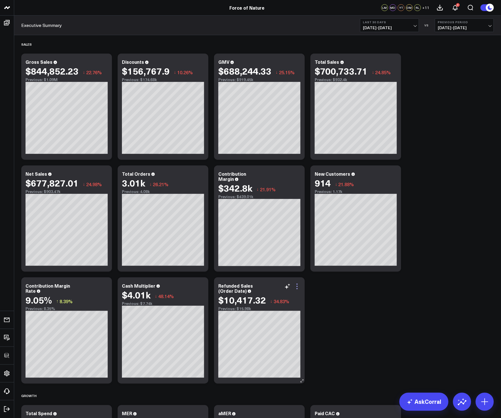
click at [298, 290] on icon at bounding box center [297, 286] width 7 height 7
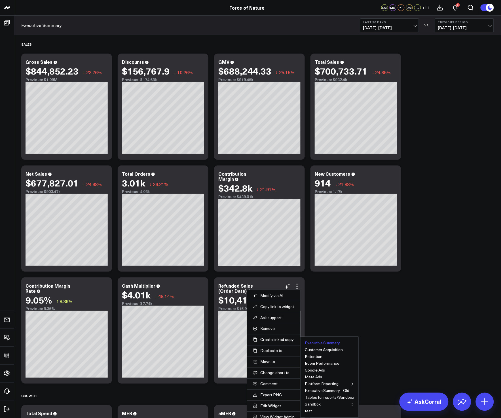
click at [318, 343] on button "Executive Summary" at bounding box center [322, 343] width 35 height 4
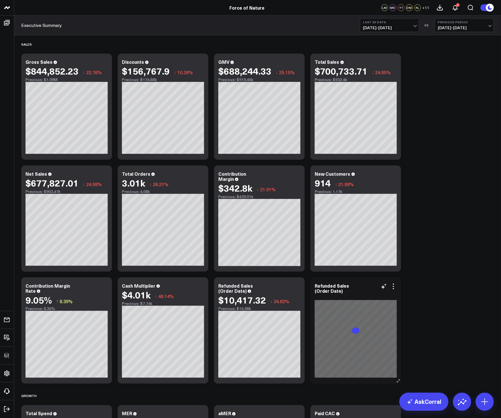
drag, startPoint x: 393, startPoint y: 288, endPoint x: 395, endPoint y: 303, distance: 15.1
click at [393, 288] on icon at bounding box center [393, 286] width 7 height 7
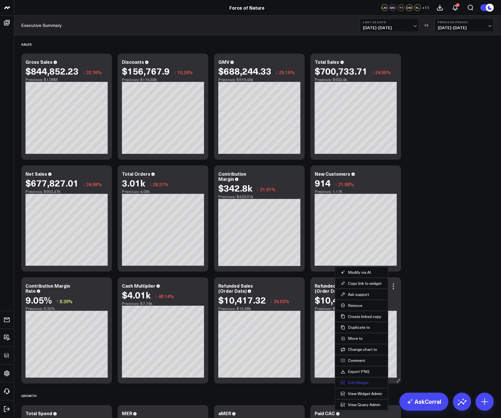
click at [363, 384] on button "Edit Widget" at bounding box center [362, 382] width 42 height 5
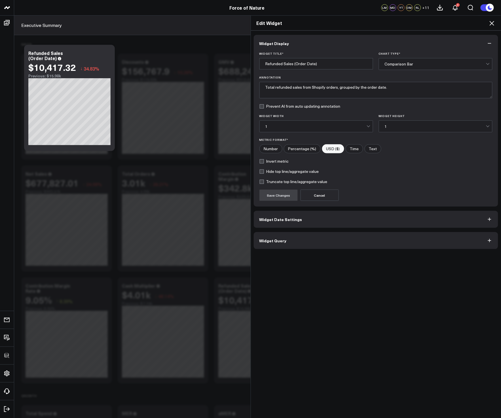
click at [310, 240] on button "Widget Query" at bounding box center [376, 240] width 245 height 17
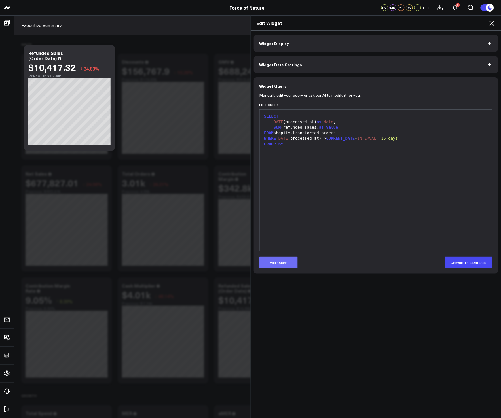
click at [287, 263] on button "Edit Query" at bounding box center [278, 262] width 38 height 11
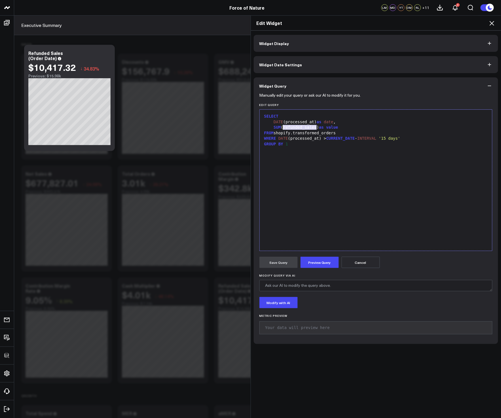
drag, startPoint x: 313, startPoint y: 128, endPoint x: 279, endPoint y: 126, distance: 34.1
click at [281, 126] on div "SUM (refunded_sales) as value" at bounding box center [375, 128] width 227 height 6
click at [285, 128] on div "SUM (sh) as value" at bounding box center [375, 128] width 227 height 6
click at [310, 128] on div "SUM (shipping_pri) as value" at bounding box center [375, 128] width 227 height 6
click at [319, 262] on button "Preview Query" at bounding box center [319, 262] width 38 height 11
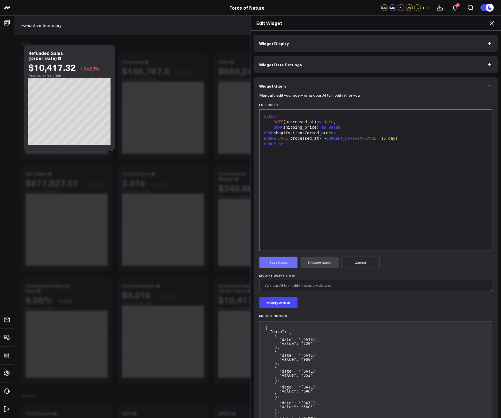
click at [287, 262] on button "Save Query" at bounding box center [278, 262] width 38 height 11
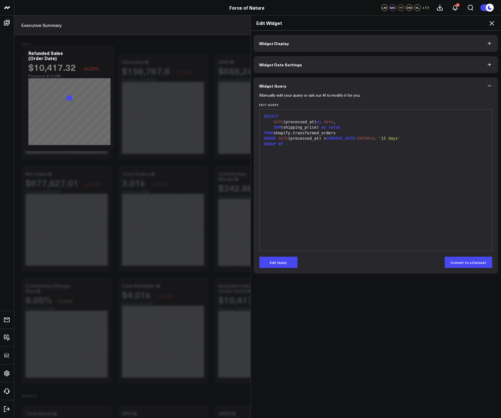
click at [490, 24] on icon at bounding box center [491, 23] width 7 height 7
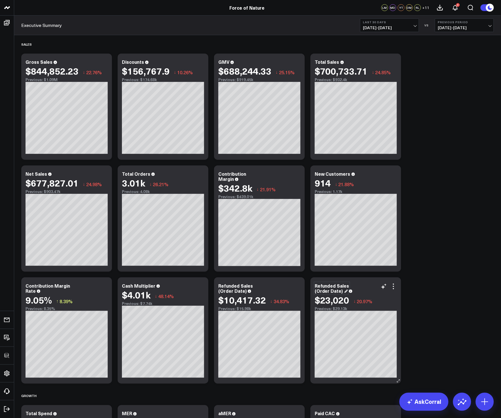
click at [334, 290] on div "Refunded Sales (Order Date)" at bounding box center [332, 288] width 35 height 11
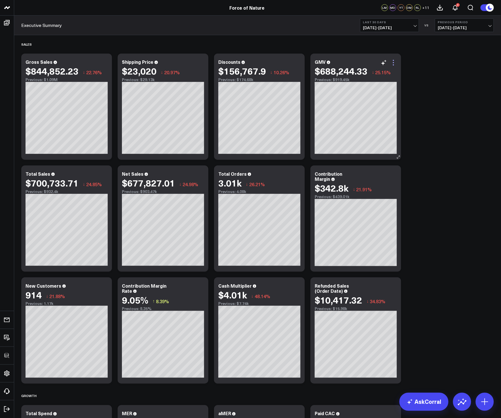
click at [392, 62] on icon at bounding box center [393, 62] width 7 height 7
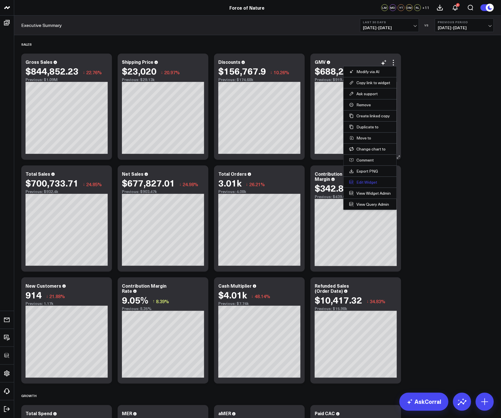
click at [368, 181] on button "Edit Widget" at bounding box center [370, 182] width 42 height 5
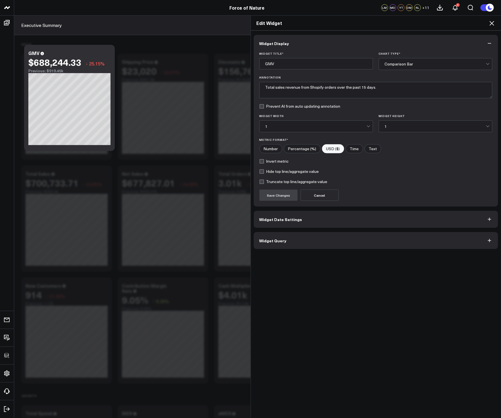
click at [317, 240] on button "Widget Query" at bounding box center [376, 240] width 245 height 17
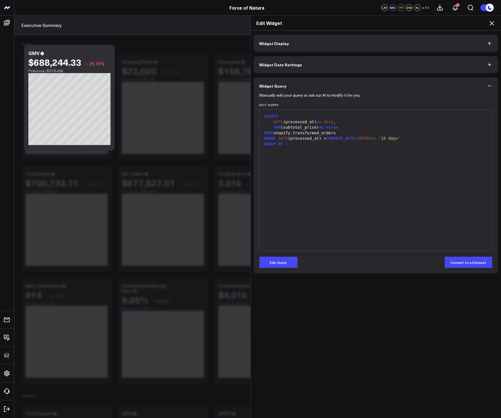
click at [427, 159] on div "SELECT DATE (processed_at) as date , SUM (subtotal_price) as value FROM shopify…" at bounding box center [375, 179] width 227 height 135
click at [493, 22] on icon at bounding box center [491, 23] width 5 height 5
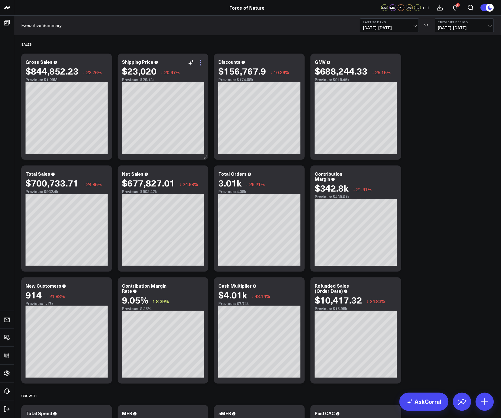
click at [202, 63] on icon at bounding box center [200, 62] width 7 height 7
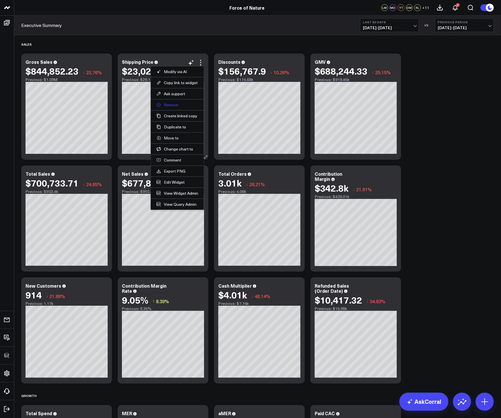
click at [174, 106] on button "Remove" at bounding box center [177, 104] width 42 height 5
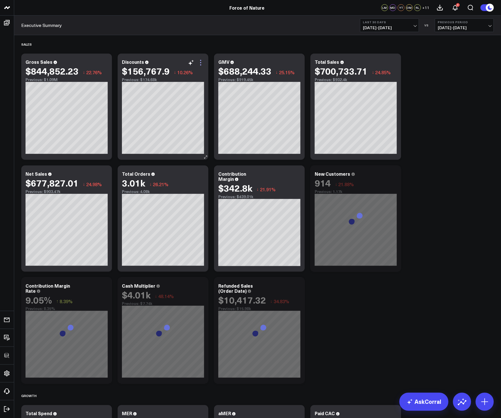
click at [201, 63] on icon at bounding box center [200, 62] width 7 height 7
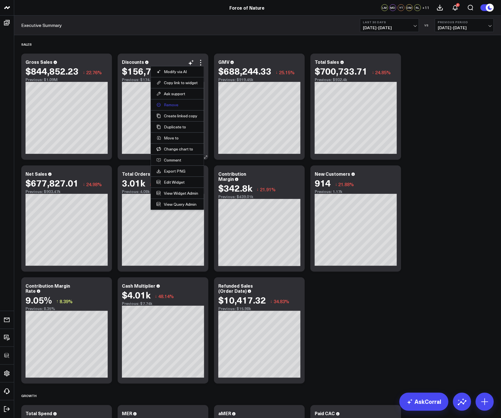
click at [171, 106] on button "Remove" at bounding box center [177, 104] width 42 height 5
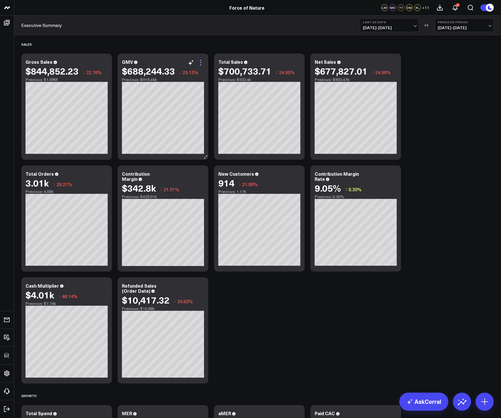
click at [199, 63] on icon at bounding box center [200, 62] width 7 height 7
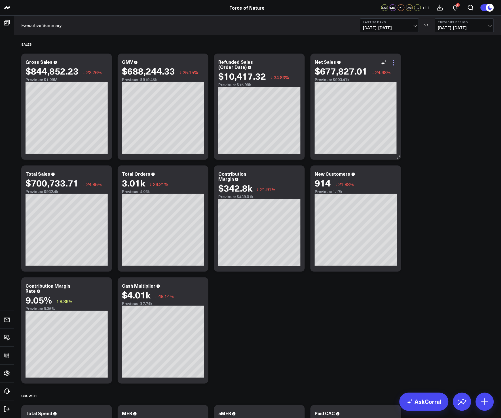
click at [391, 61] on icon at bounding box center [393, 62] width 7 height 7
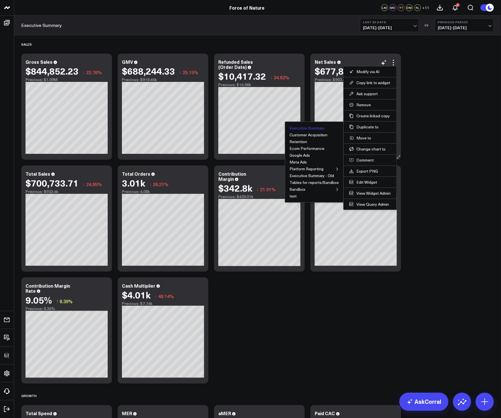
click at [317, 127] on button "Executive Summary" at bounding box center [306, 128] width 35 height 4
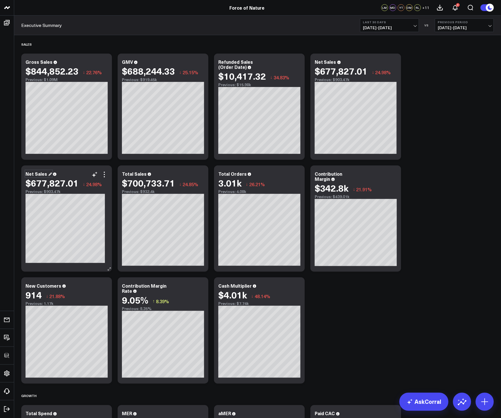
click at [41, 175] on div "Net Sales" at bounding box center [39, 174] width 26 height 6
click at [104, 174] on icon at bounding box center [104, 174] width 7 height 7
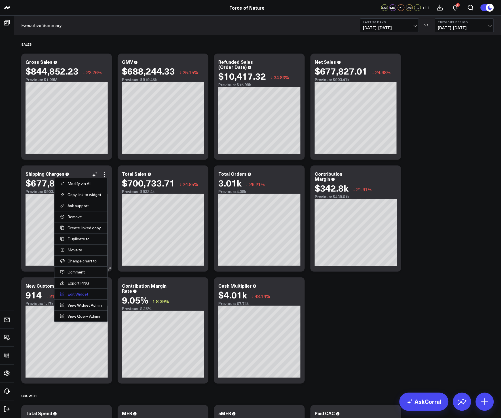
click at [72, 294] on button "Edit Widget" at bounding box center [81, 294] width 42 height 5
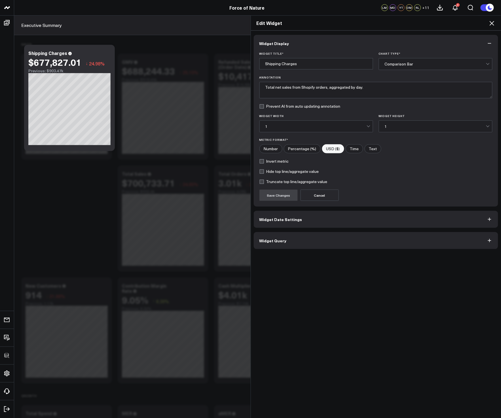
click at [315, 245] on button "Widget Query" at bounding box center [376, 240] width 245 height 17
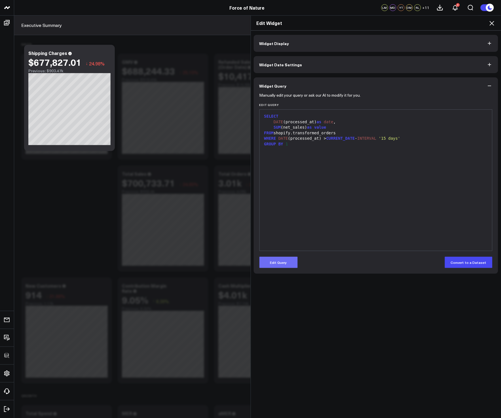
click at [288, 263] on button "Edit Query" at bounding box center [278, 262] width 38 height 11
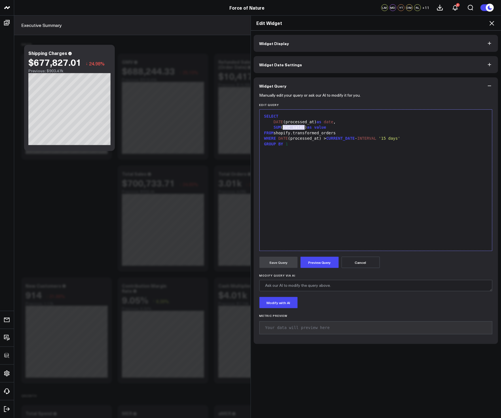
drag, startPoint x: 302, startPoint y: 128, endPoint x: 280, endPoint y: 129, distance: 22.4
click at [280, 128] on div "SUM (net_sales) as value" at bounding box center [375, 128] width 227 height 6
click at [313, 260] on button "Preview Query" at bounding box center [319, 262] width 38 height 11
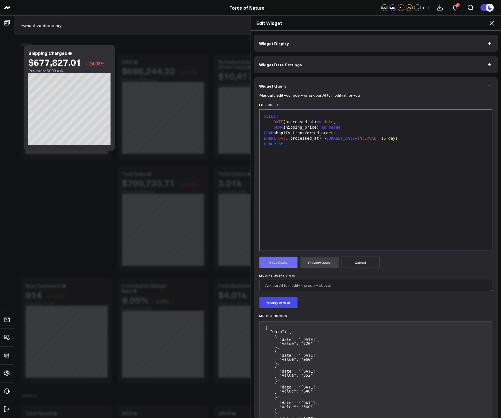
click at [281, 266] on button "Save Query" at bounding box center [278, 262] width 38 height 11
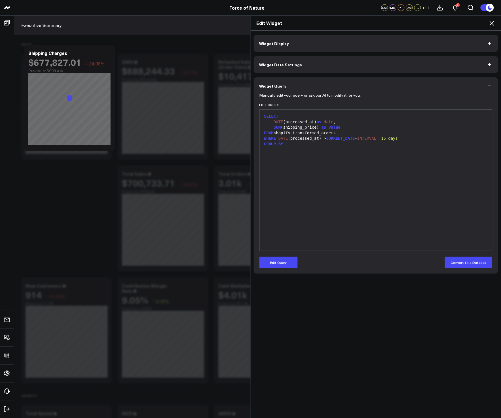
click at [490, 24] on icon at bounding box center [491, 23] width 7 height 7
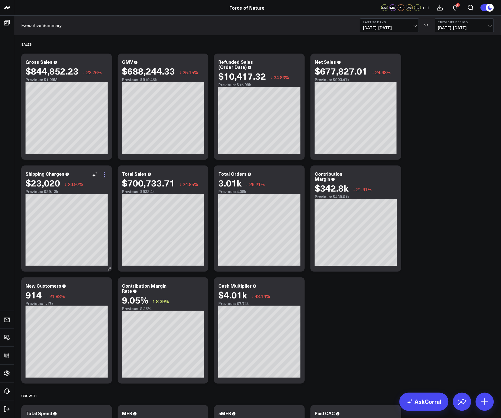
click at [107, 174] on icon at bounding box center [104, 174] width 7 height 7
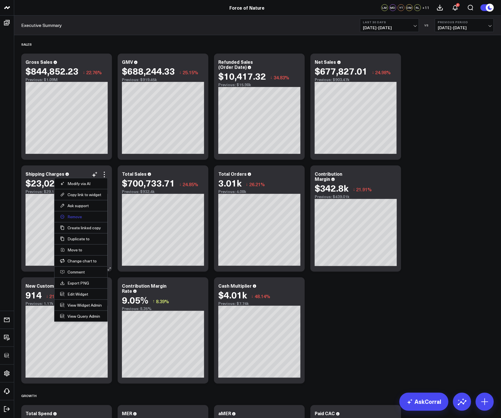
click at [76, 218] on button "Remove" at bounding box center [81, 216] width 42 height 5
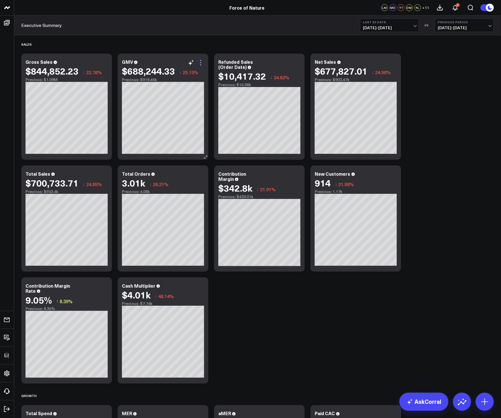
click at [201, 61] on icon at bounding box center [200, 62] width 7 height 7
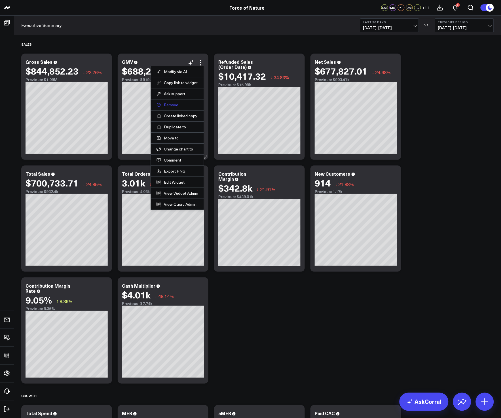
click at [168, 105] on button "Remove" at bounding box center [177, 104] width 42 height 5
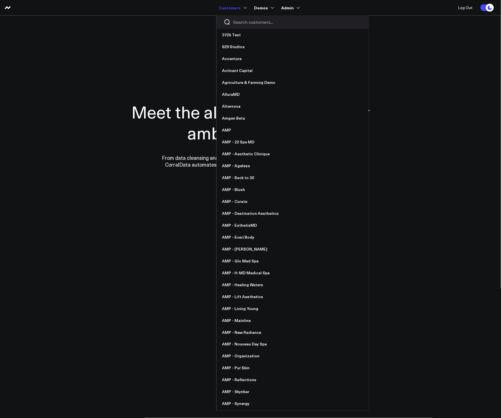
click at [244, 20] on input "Search customers input" at bounding box center [297, 22] width 128 height 6
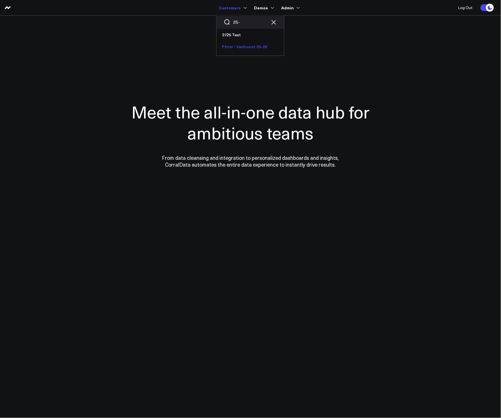
type input "25-"
click at [247, 47] on link "Pfizer - VaxAssist 25-26" at bounding box center [249, 47] width 67 height 12
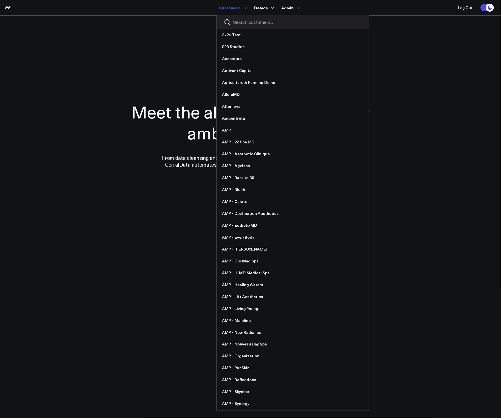
click at [240, 26] on div at bounding box center [292, 22] width 152 height 14
click at [241, 25] on input "Search customers input" at bounding box center [297, 22] width 128 height 6
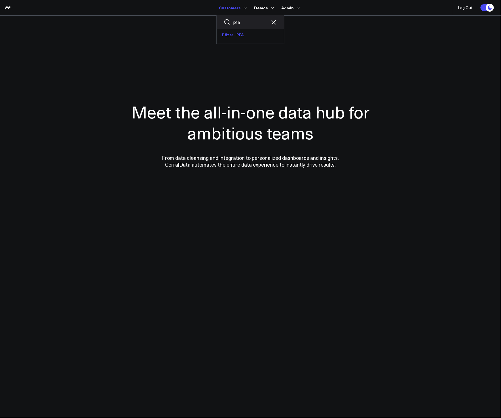
type input "pfa"
click at [237, 38] on link "Pfizer - PFA" at bounding box center [249, 35] width 67 height 12
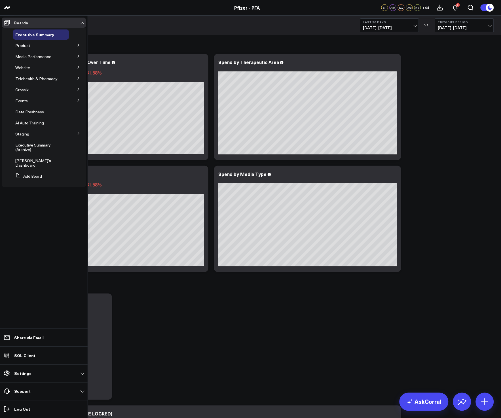
click at [77, 44] on icon at bounding box center [78, 44] width 3 height 3
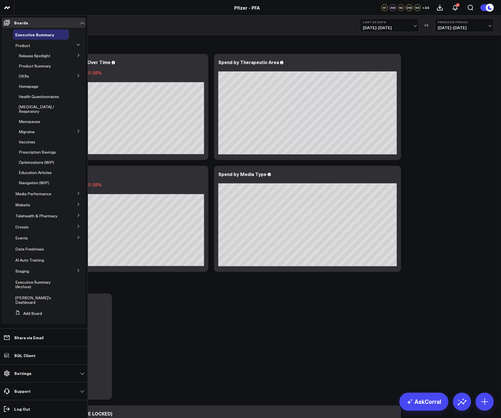
click at [78, 56] on icon at bounding box center [78, 55] width 1 height 3
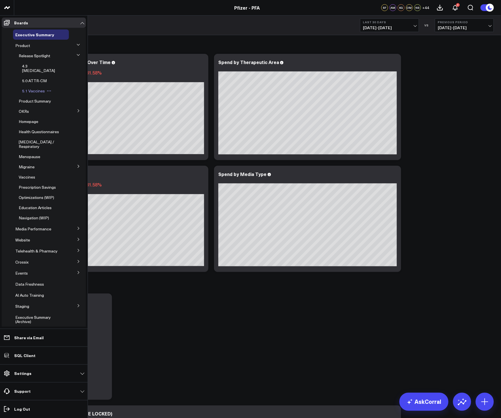
click at [37, 88] on span "5.1 Vaccines" at bounding box center [33, 90] width 23 height 5
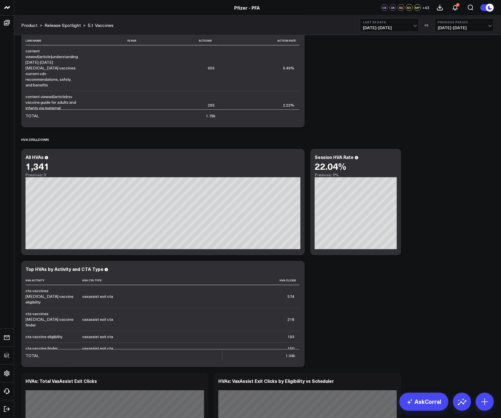
scroll to position [982, 0]
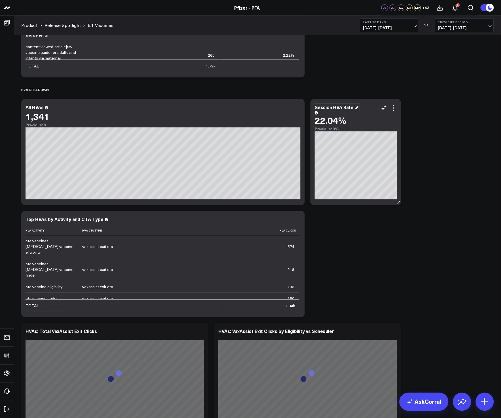
click at [339, 106] on div "Session HVA Rate" at bounding box center [337, 107] width 44 height 6
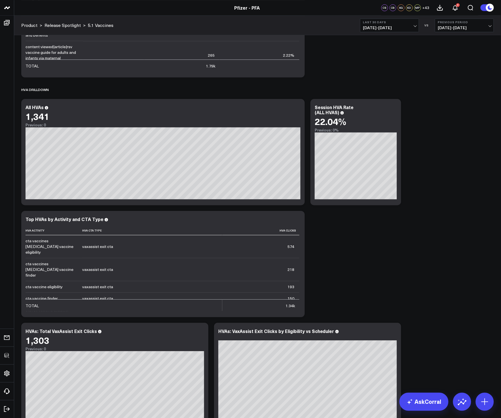
click at [380, 213] on div "Modify via AI Copy link to widget Ask support Remove Create linked copy Executi…" at bounding box center [257, 208] width 478 height 2302
click at [395, 109] on icon at bounding box center [393, 108] width 7 height 7
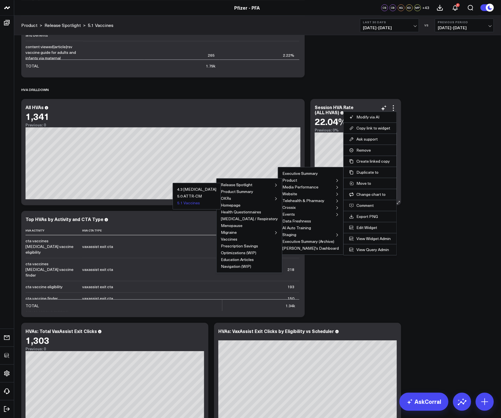
click at [200, 201] on button "5.1 Vaccines" at bounding box center [188, 203] width 23 height 4
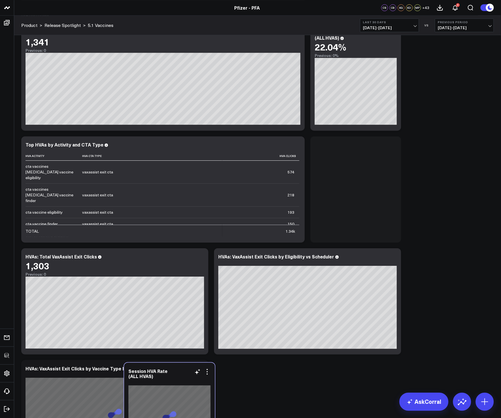
scroll to position [1239, 0]
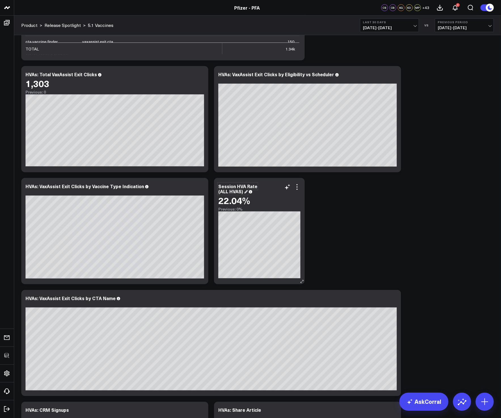
click at [235, 185] on div "Session HVA Rate (ALL HVAS)" at bounding box center [237, 188] width 39 height 11
click at [236, 185] on div "Session HVA Rate (ALL HVAS)" at bounding box center [237, 188] width 39 height 11
click at [239, 187] on div "Session HVA Rate (ALL HVAS)" at bounding box center [237, 188] width 39 height 11
drag, startPoint x: 256, startPoint y: 186, endPoint x: 213, endPoint y: 185, distance: 42.5
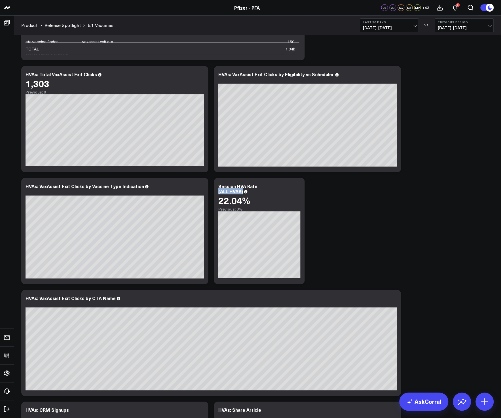
click at [225, 185] on div "Session HVA Rate (ALL HVAS)" at bounding box center [237, 188] width 39 height 11
click at [226, 185] on div "Session HVA Rate (ALL HVAS)" at bounding box center [237, 188] width 39 height 11
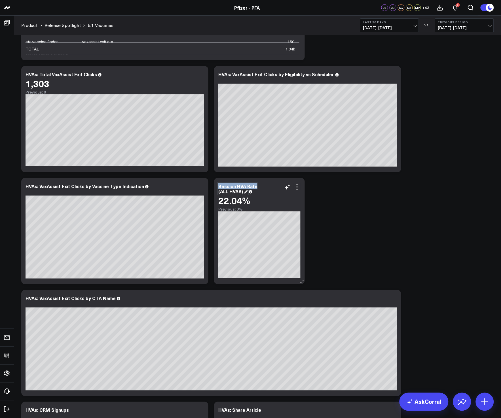
drag, startPoint x: 219, startPoint y: 186, endPoint x: 255, endPoint y: 186, distance: 36.0
click at [255, 186] on div "Session HVA Rate (ALL HVAS)" at bounding box center [237, 188] width 39 height 11
click at [239, 194] on div "VaxAssist Click HVA Rate (ALL HVAS)" at bounding box center [239, 188] width 43 height 11
click at [230, 192] on div "VaxAssist Click HVA Rate (ALL HVAS)" at bounding box center [239, 188] width 43 height 11
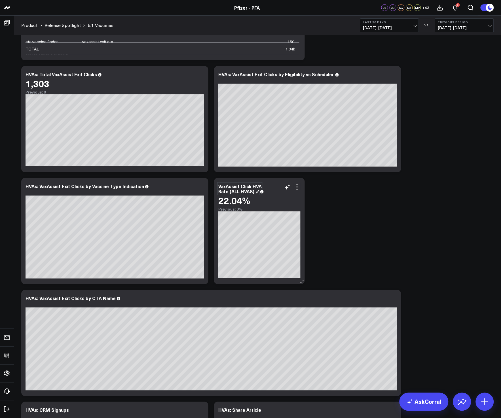
click at [230, 192] on div "VaxAssist Click HVA Rate (ALL HVAS)" at bounding box center [239, 188] width 43 height 11
drag, startPoint x: 228, startPoint y: 192, endPoint x: 258, endPoint y: 193, distance: 29.8
click at [258, 193] on div "VaxAssist Click HVA Rate (ALL HVAS)" at bounding box center [239, 188] width 43 height 11
click at [295, 187] on icon at bounding box center [297, 187] width 7 height 7
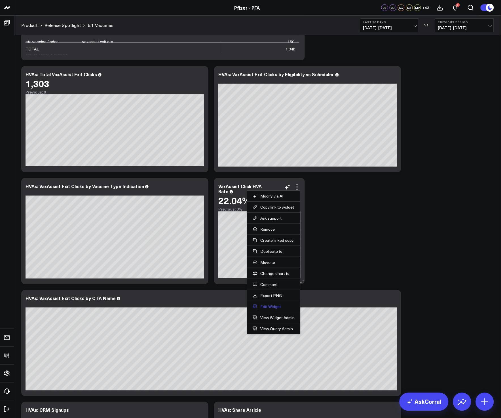
click at [267, 307] on button "Edit Widget" at bounding box center [274, 306] width 42 height 5
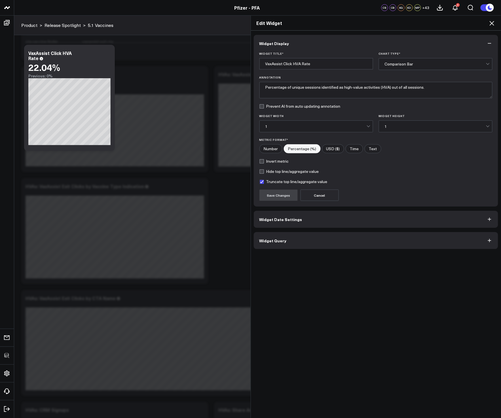
click at [309, 242] on button "Widget Query" at bounding box center [376, 240] width 245 height 17
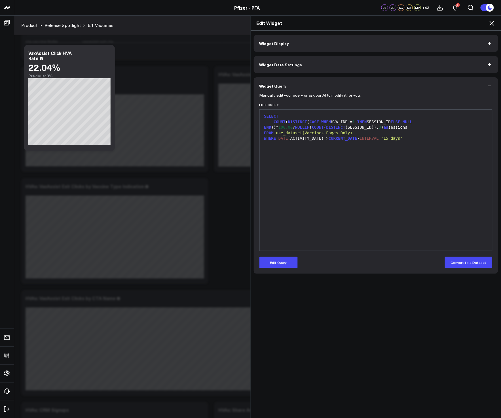
click at [492, 23] on icon at bounding box center [491, 23] width 5 height 5
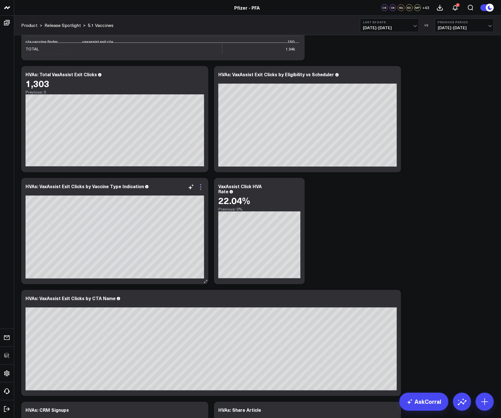
click at [199, 188] on icon at bounding box center [200, 187] width 7 height 7
click at [203, 77] on icon at bounding box center [200, 75] width 7 height 7
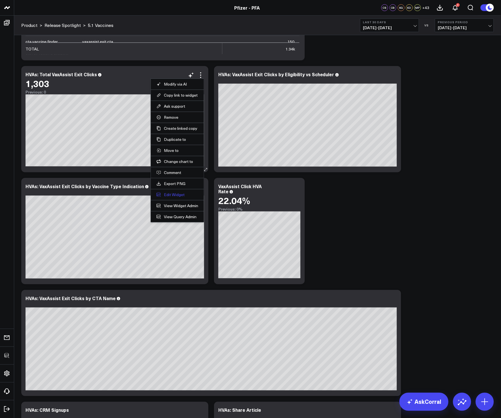
click at [181, 197] on button "Edit Widget" at bounding box center [177, 194] width 42 height 5
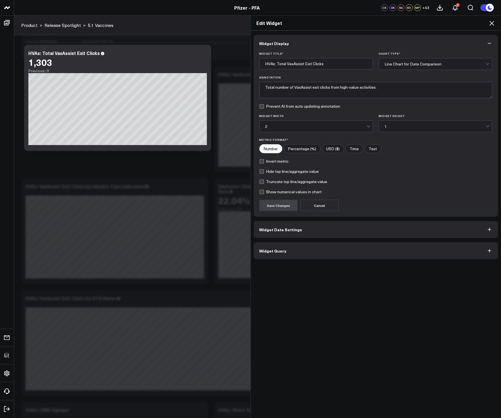
click at [311, 250] on button "Widget Query" at bounding box center [376, 250] width 245 height 17
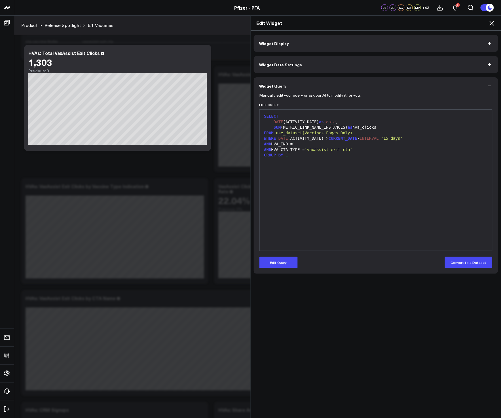
drag, startPoint x: 288, startPoint y: 264, endPoint x: 324, endPoint y: 200, distance: 73.6
click at [288, 264] on button "Edit Query" at bounding box center [278, 262] width 38 height 11
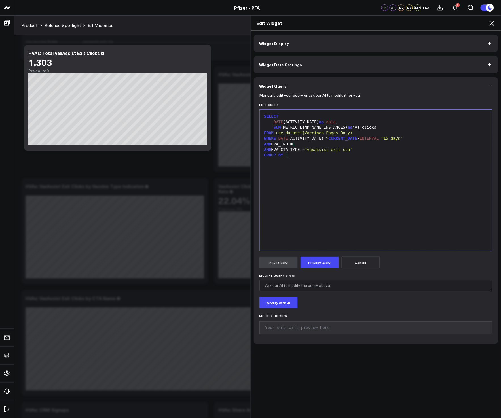
click at [336, 153] on div "GROUP BY 1" at bounding box center [375, 155] width 227 height 6
click at [335, 152] on span "'vaxassist exit cta'" at bounding box center [329, 149] width 48 height 5
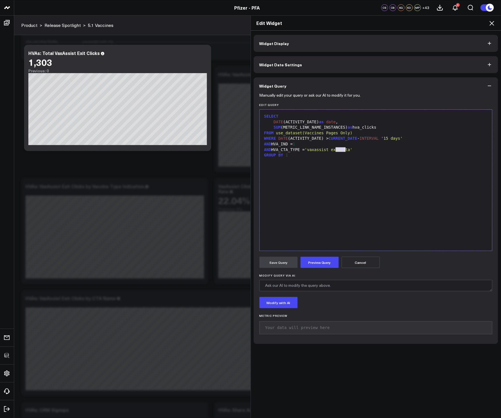
click at [335, 152] on span "'vaxassist exit cta'" at bounding box center [329, 149] width 48 height 5
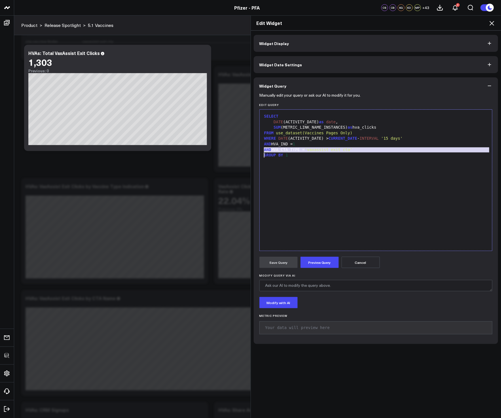
copy div "AND HVA_CTA_TYPE = 'vaxassist exit cta'"
click at [494, 22] on icon at bounding box center [491, 23] width 7 height 7
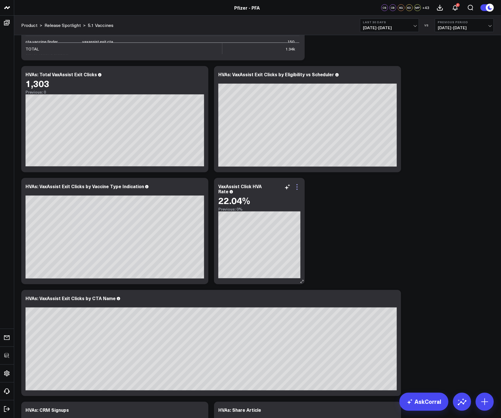
click at [300, 187] on icon at bounding box center [297, 187] width 7 height 7
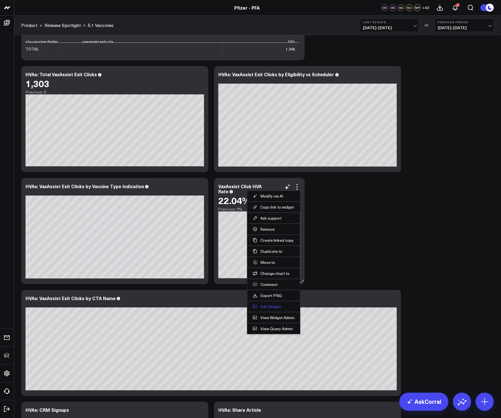
click at [270, 305] on button "Edit Widget" at bounding box center [274, 306] width 42 height 5
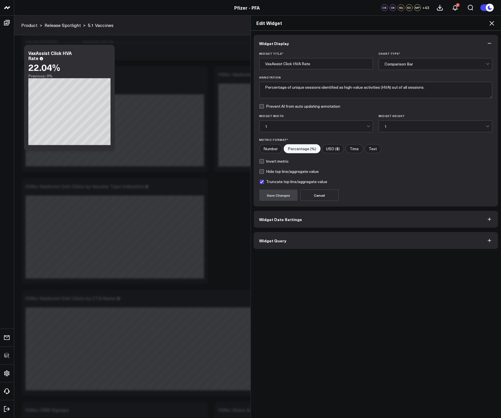
click at [303, 238] on button "Widget Query" at bounding box center [376, 240] width 245 height 17
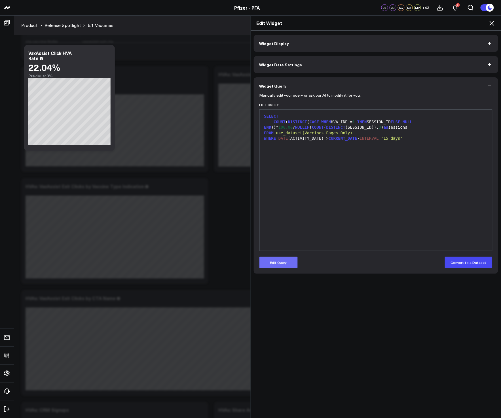
click at [280, 261] on button "Edit Query" at bounding box center [278, 262] width 38 height 11
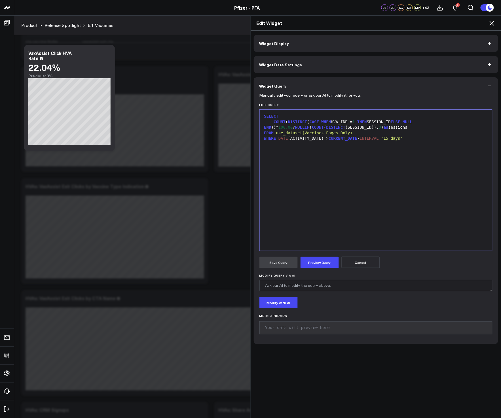
click at [360, 122] on span "THEN" at bounding box center [362, 122] width 10 height 5
drag, startPoint x: 366, startPoint y: 122, endPoint x: 360, endPoint y: 123, distance: 6.5
click at [360, 123] on div "COUNT ( DISTINCT ( CASE WHEN HVA_IND = 1 ANDTHEN SESSION_ID ELSE NULL END ))* 1…" at bounding box center [375, 124] width 227 height 11
drag, startPoint x: 298, startPoint y: 128, endPoint x: 274, endPoint y: 128, distance: 23.5
click at [274, 128] on div "THEN SESSION_ID ELSE NULL END ))* 100.00 / NULLIF ( COUNT ( DISTINCT ( SESSION_…" at bounding box center [375, 128] width 227 height 6
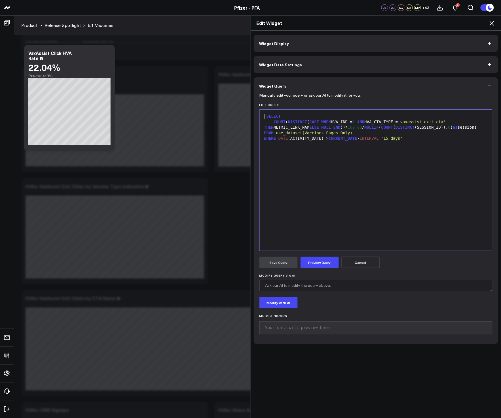
click at [310, 128] on div "THEN METRIC_LINK_NAM ELSE NULL END ))* 100.00 / NULLIF ( COUNT ( DISTINCT (SESS…" at bounding box center [375, 128] width 227 height 6
drag, startPoint x: 360, startPoint y: 126, endPoint x: 351, endPoint y: 127, distance: 9.1
click at [351, 127] on div "THEN METRIC_LINK_NAME_INSTANCES ELSE NULL END ))* 100.00 / NULL IF ( COUNT ( DI…" at bounding box center [375, 130] width 227 height 11
click at [364, 127] on div "THEN METRIC_LINK_NAME_INSTANCES ELSE 0 END ))* 100.00 / NULLIF ( COUNT ( DISTIN…" at bounding box center [375, 130] width 227 height 11
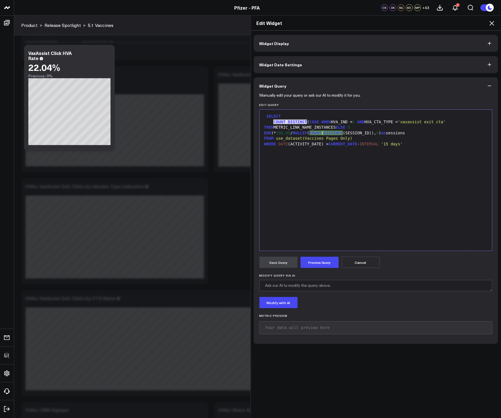
drag, startPoint x: 305, startPoint y: 121, endPoint x: 272, endPoint y: 123, distance: 33.2
click at [322, 171] on div "SELECT SUM ( CASE WHEN HVA_IND = 1 AND HVA_CTA_TYPE = 'vaxassist exit cta' THEN…" at bounding box center [375, 179] width 227 height 135
click at [317, 259] on button "Preview Query" at bounding box center [319, 262] width 38 height 11
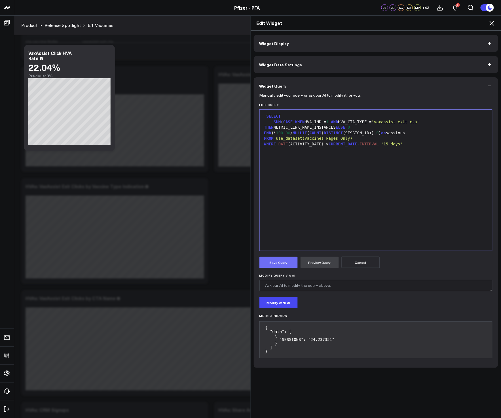
click at [271, 264] on button "Save Query" at bounding box center [278, 262] width 38 height 11
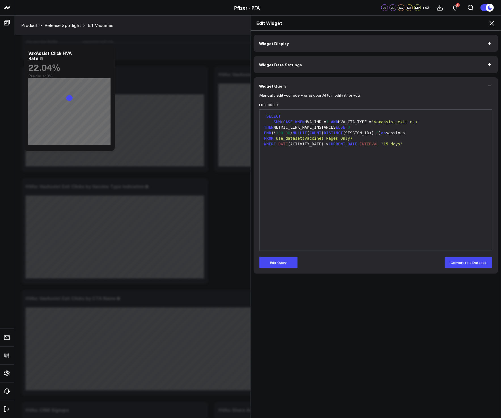
click at [493, 24] on icon at bounding box center [491, 23] width 7 height 7
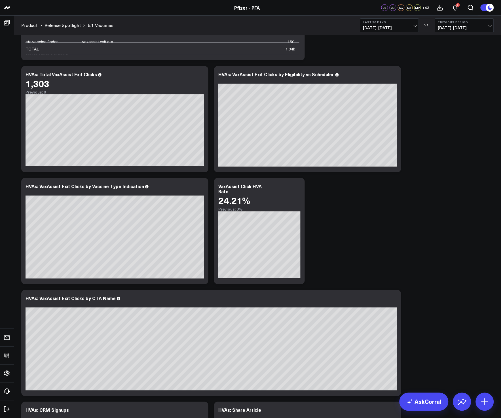
scroll to position [985, 0]
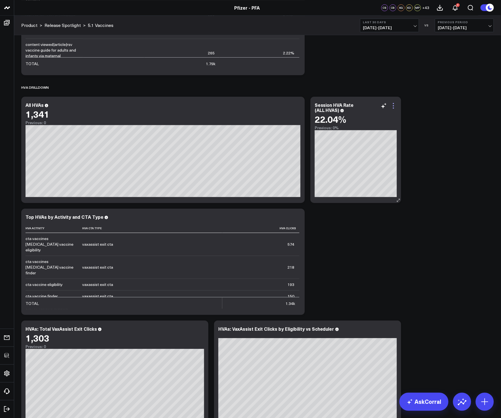
click at [392, 105] on icon at bounding box center [393, 105] width 7 height 7
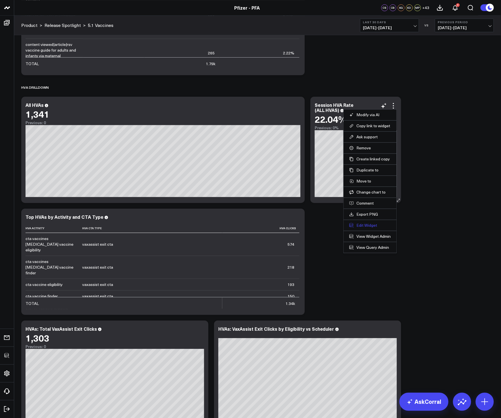
click at [363, 225] on button "Edit Widget" at bounding box center [370, 225] width 42 height 5
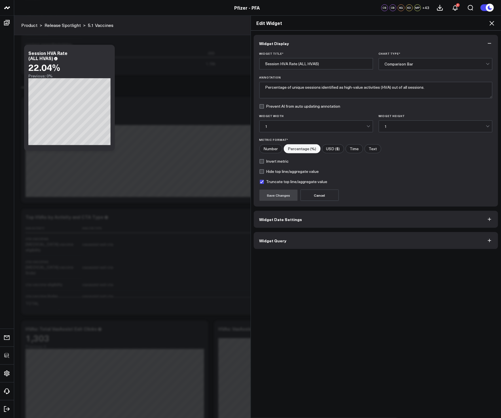
click at [316, 243] on button "Widget Query" at bounding box center [376, 240] width 245 height 17
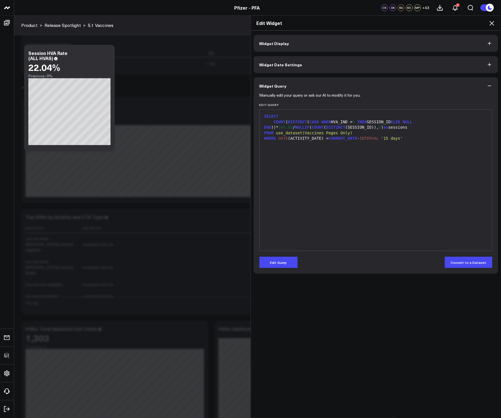
click at [494, 22] on icon at bounding box center [491, 23] width 5 height 5
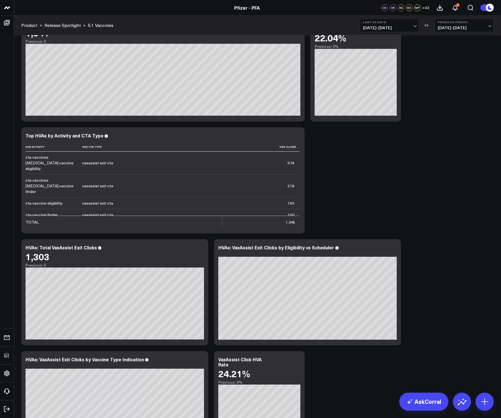
scroll to position [1282, 0]
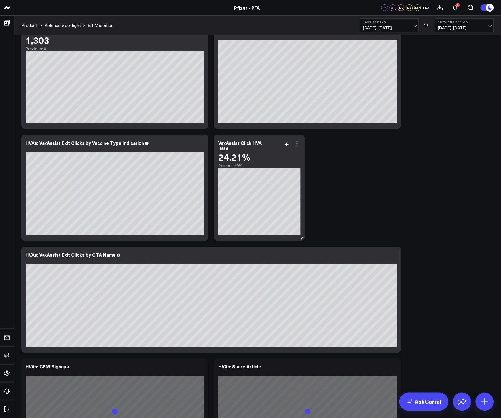
click at [298, 143] on icon at bounding box center [297, 143] width 7 height 7
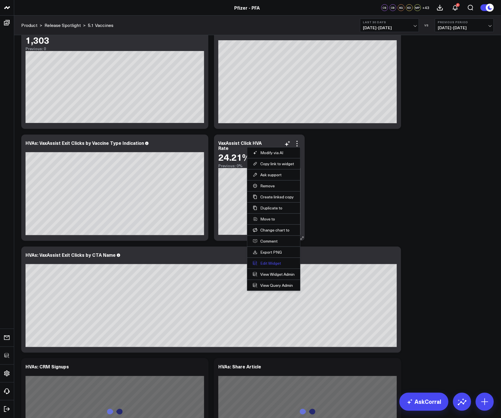
click at [274, 262] on button "Edit Widget" at bounding box center [274, 263] width 42 height 5
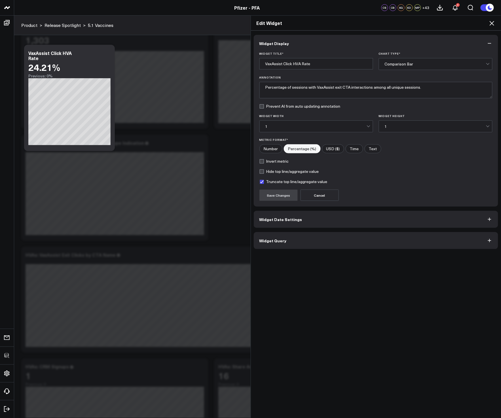
click at [299, 242] on button "Widget Query" at bounding box center [376, 240] width 245 height 17
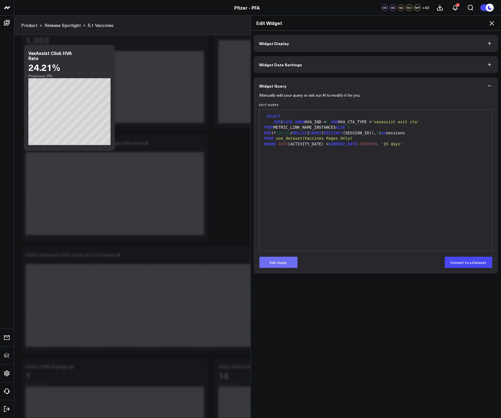
click at [281, 264] on button "Edit Query" at bounding box center [278, 262] width 38 height 11
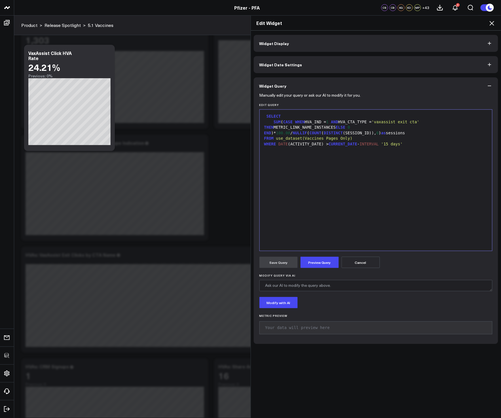
click at [320, 219] on div "SELECT SUM ( CASE WHEN HVA_IND = 1 AND HVA_CTA_TYPE = 'vaxassist exit cta' THEN…" at bounding box center [375, 179] width 227 height 135
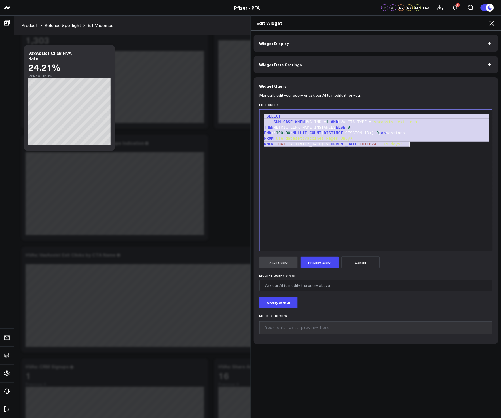
copy div "SELECT SUM ( CASE WHEN HVA_IND = 1 AND HVA_CTA_TYPE = 'vaxassist exit cta' THEN…"
drag, startPoint x: 487, startPoint y: 21, endPoint x: 490, endPoint y: 22, distance: 3.4
click at [487, 21] on h2 "Edit Widget" at bounding box center [375, 23] width 239 height 6
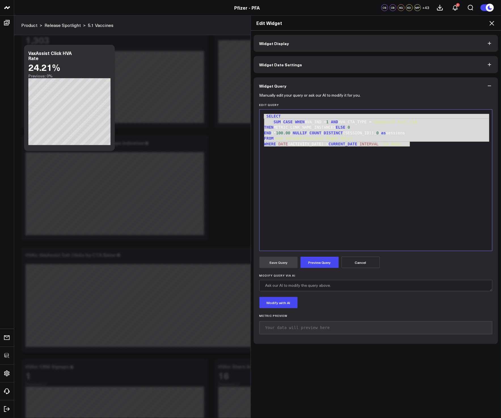
click at [490, 23] on icon at bounding box center [491, 23] width 7 height 7
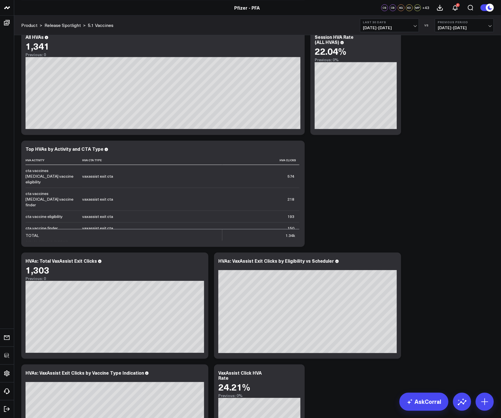
scroll to position [996, 0]
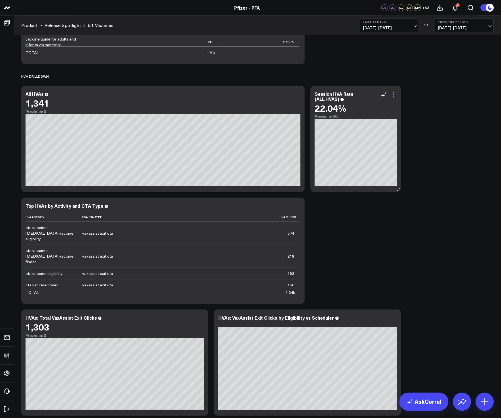
click at [394, 95] on icon at bounding box center [393, 94] width 7 height 7
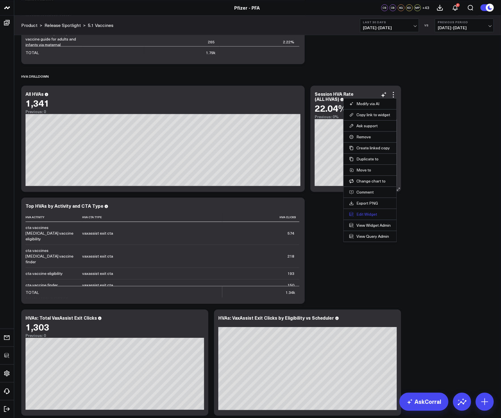
click at [366, 214] on button "Edit Widget" at bounding box center [370, 214] width 42 height 5
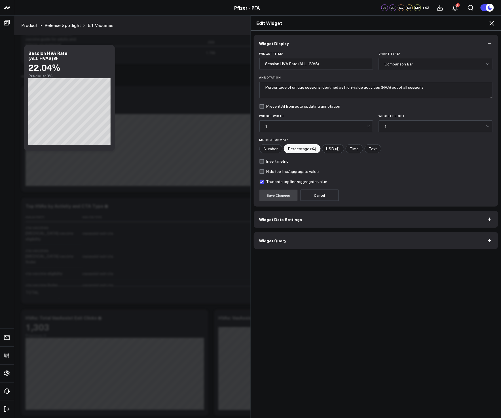
click at [292, 242] on button "Widget Query" at bounding box center [376, 240] width 245 height 17
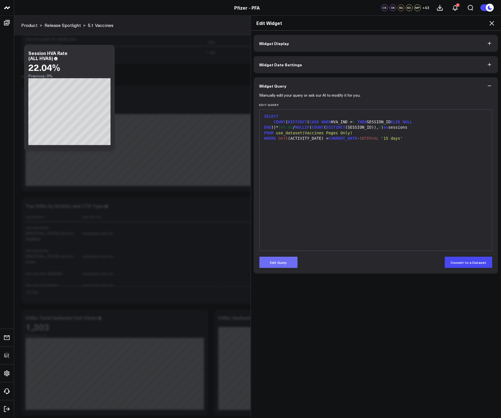
click at [281, 262] on button "Edit Query" at bounding box center [278, 262] width 38 height 11
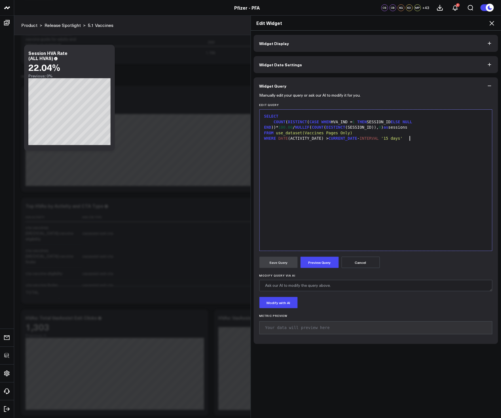
click at [301, 214] on div "SELECT COUNT ( DISTINCT ( CASE WHEN HVA_IND = 1 THEN SESSION_ID ELSE NULL END )…" at bounding box center [375, 179] width 227 height 135
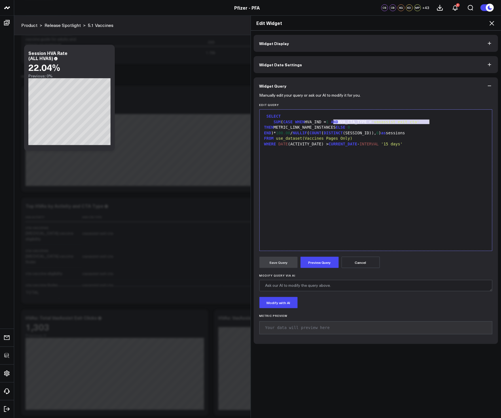
drag, startPoint x: 331, startPoint y: 122, endPoint x: 434, endPoint y: 123, distance: 102.9
click at [430, 123] on div "SUM ( CASE WHEN HVA_IND = 1 AND HVA_CTA_TYPE = 'vaxassist exit cta'" at bounding box center [375, 122] width 227 height 6
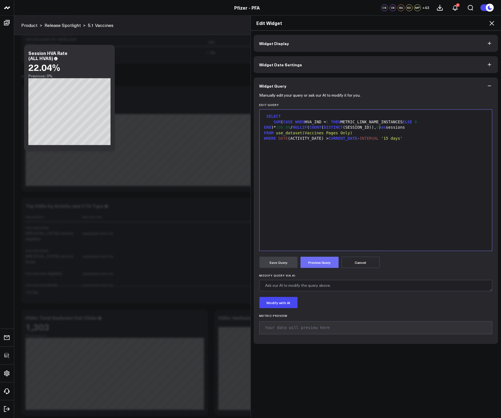
click at [319, 261] on button "Preview Query" at bounding box center [319, 262] width 38 height 11
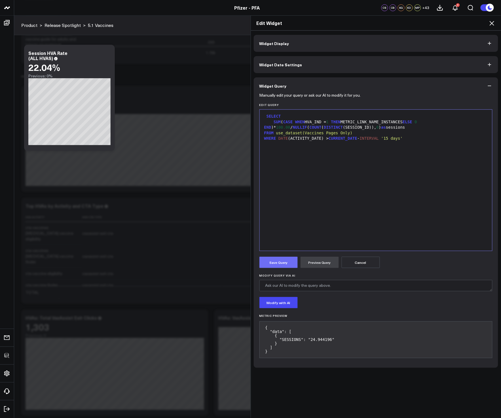
click at [283, 261] on button "Save Query" at bounding box center [278, 262] width 38 height 11
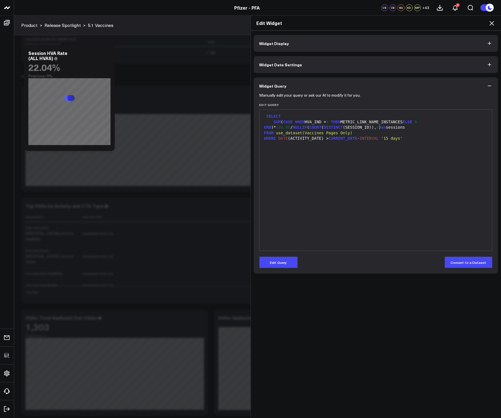
click at [493, 25] on icon at bounding box center [491, 23] width 7 height 7
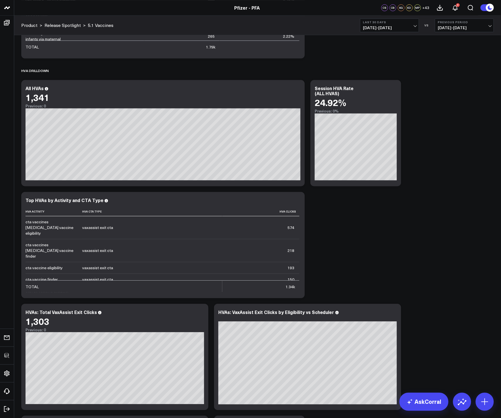
scroll to position [999, 0]
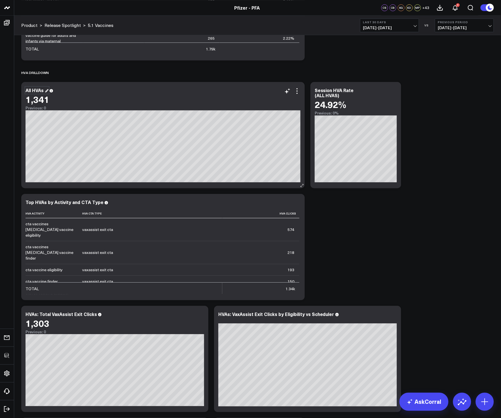
click at [40, 92] on div "All HVAs" at bounding box center [37, 90] width 23 height 6
click at [297, 89] on icon at bounding box center [297, 91] width 7 height 7
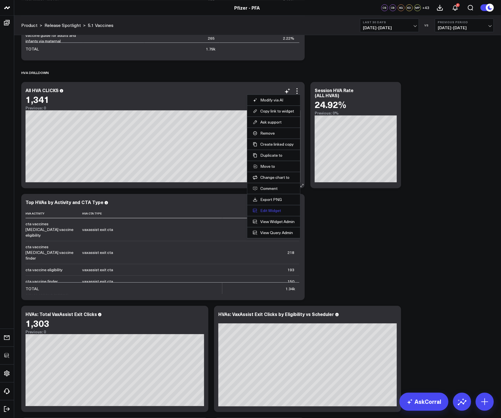
click at [271, 210] on button "Edit Widget" at bounding box center [274, 210] width 42 height 5
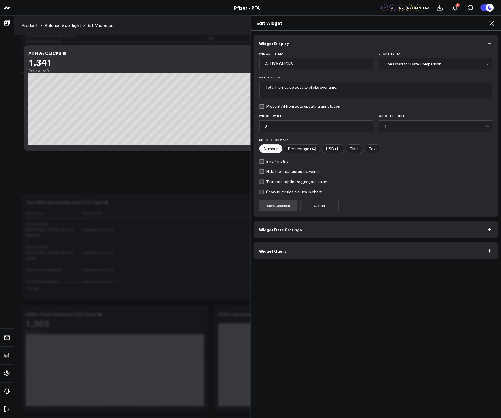
click at [313, 250] on button "Widget Query" at bounding box center [376, 250] width 245 height 17
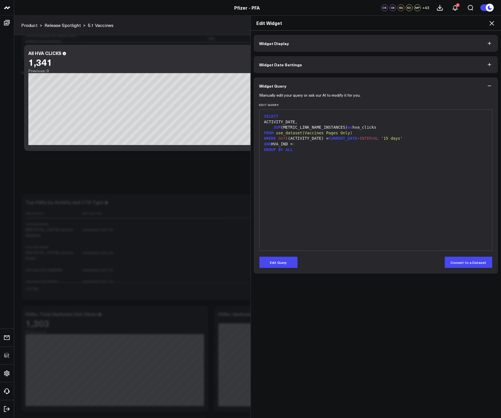
click at [490, 23] on icon at bounding box center [491, 23] width 7 height 7
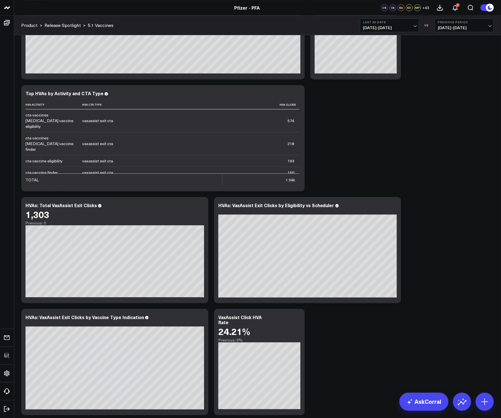
scroll to position [1214, 0]
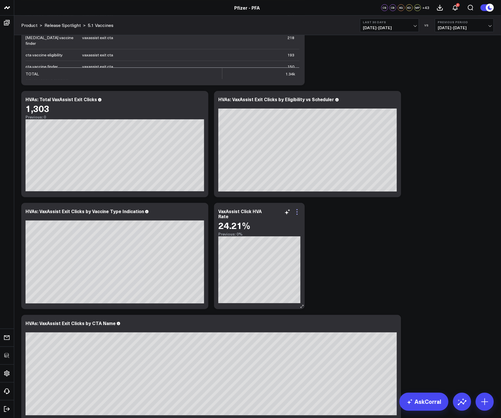
click at [294, 212] on icon at bounding box center [297, 212] width 7 height 7
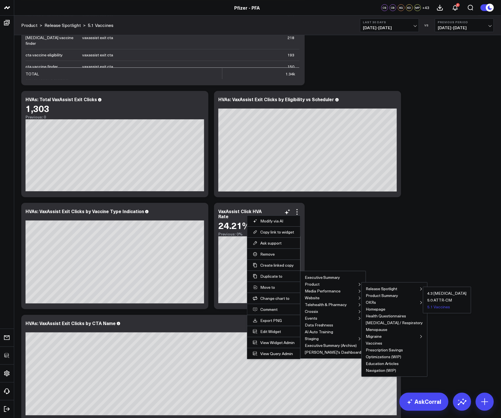
click at [427, 306] on button "5.1 Vaccines" at bounding box center [438, 307] width 23 height 4
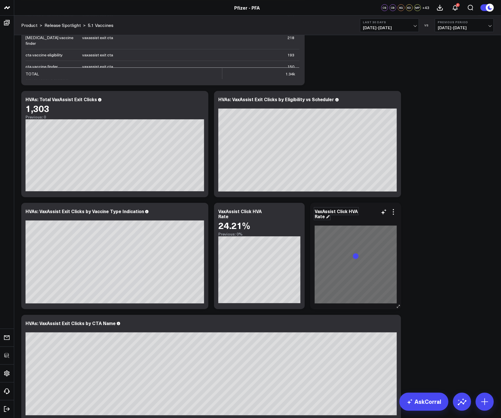
click at [339, 212] on div "VaxAssist Click HVA Rate" at bounding box center [336, 213] width 43 height 11
click at [346, 213] on div "VaxAssist Click HVA Rate" at bounding box center [336, 213] width 43 height 11
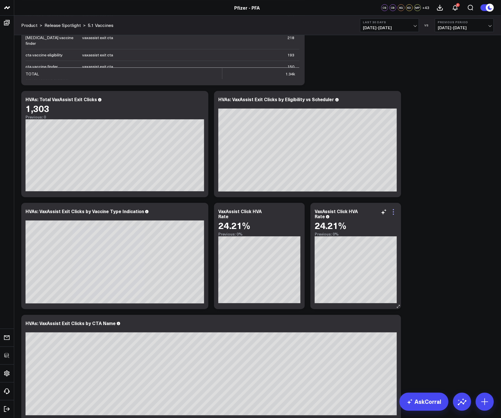
click at [392, 213] on icon at bounding box center [393, 212] width 7 height 7
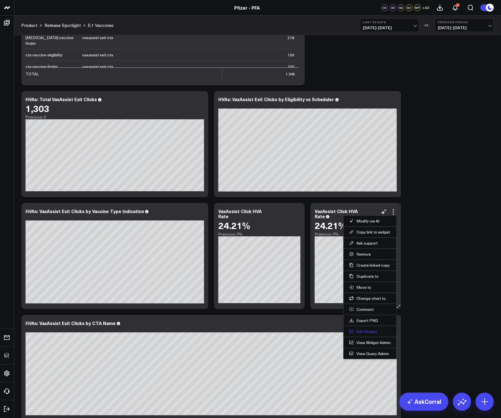
click at [368, 334] on button "Edit Widget" at bounding box center [370, 331] width 42 height 5
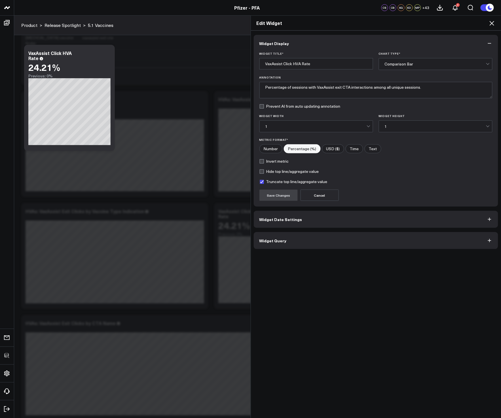
click at [307, 236] on button "Widget Query" at bounding box center [376, 240] width 245 height 17
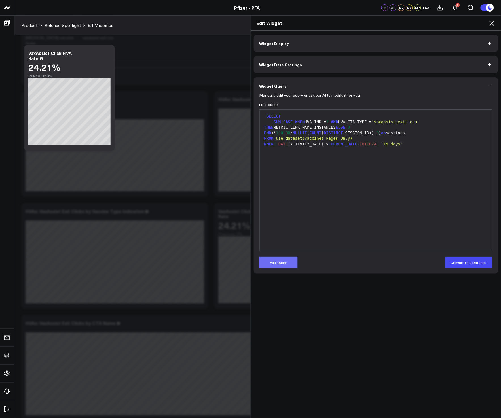
click at [276, 262] on button "Edit Query" at bounding box center [278, 262] width 38 height 11
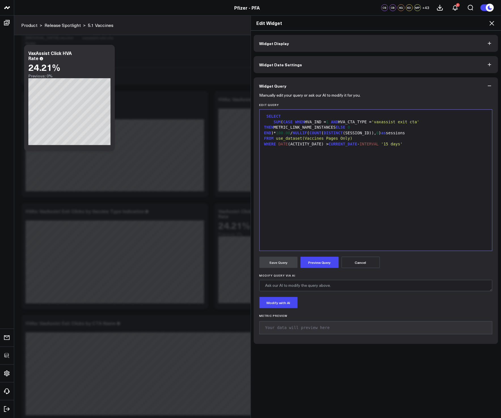
click at [283, 115] on div "SELECT" at bounding box center [375, 117] width 227 height 6
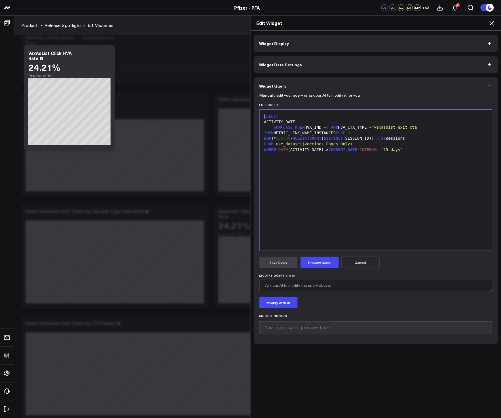
click at [307, 120] on div "ACTIVITY_DATE" at bounding box center [375, 122] width 227 height 6
click at [421, 188] on div "SELECT ACTIVITY_DATE, SUM ( CASE WHEN HVA_IND = 1 AND HVA_CTA_TYPE = 'vaxassist…" at bounding box center [375, 179] width 227 height 135
drag, startPoint x: 325, startPoint y: 258, endPoint x: 279, endPoint y: 262, distance: 46.3
click at [325, 258] on button "Preview Query" at bounding box center [319, 262] width 38 height 11
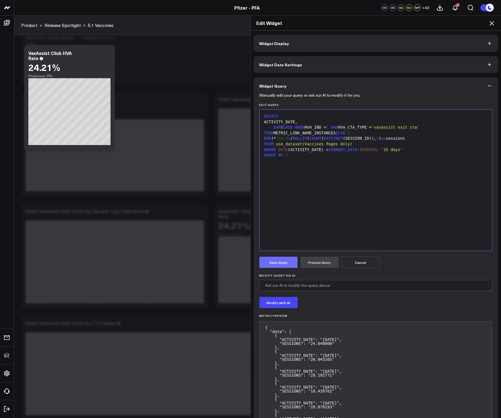
click at [273, 263] on button "Save Query" at bounding box center [278, 262] width 38 height 11
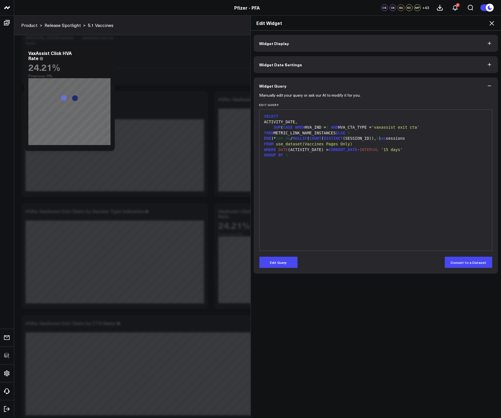
click at [492, 23] on icon at bounding box center [491, 23] width 5 height 5
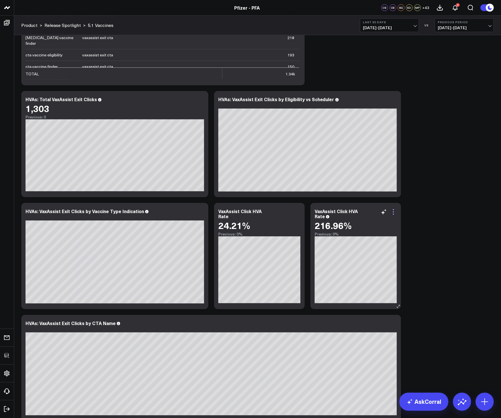
click at [393, 213] on icon at bounding box center [393, 212] width 7 height 7
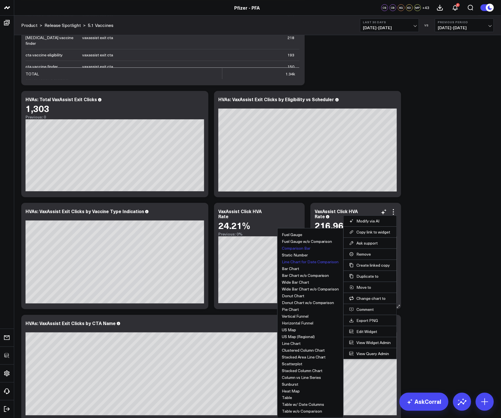
click at [314, 262] on button "Line Chart for Date Comparison" at bounding box center [310, 262] width 57 height 4
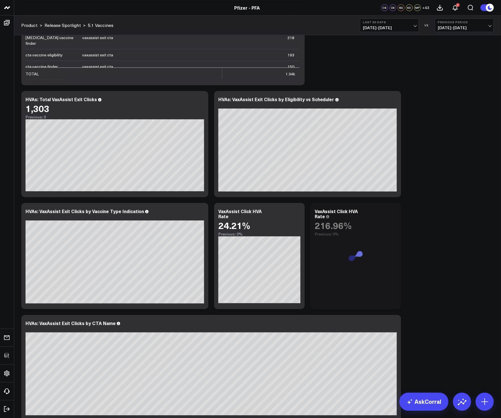
click at [0, 0] on icon at bounding box center [0, 0] width 0 height 0
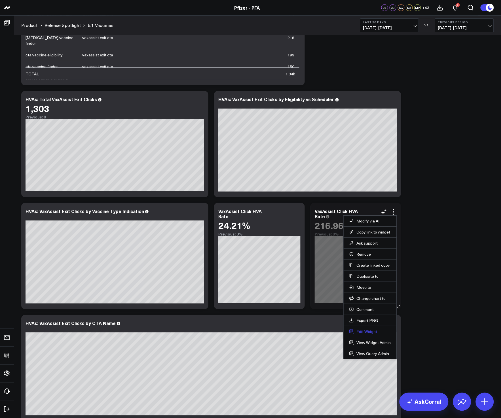
click at [364, 331] on button "Edit Widget" at bounding box center [370, 331] width 42 height 5
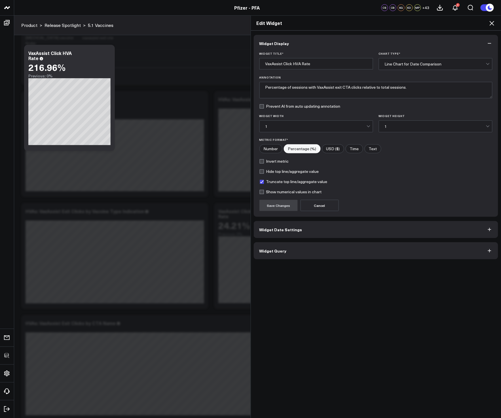
click at [278, 172] on label "Hide top line/aggregate value" at bounding box center [289, 171] width 60 height 5
click at [264, 172] on input "Hide top line/aggregate value" at bounding box center [261, 171] width 5 height 5
checkbox input "true"
click at [278, 202] on button "Save Changes" at bounding box center [278, 205] width 38 height 11
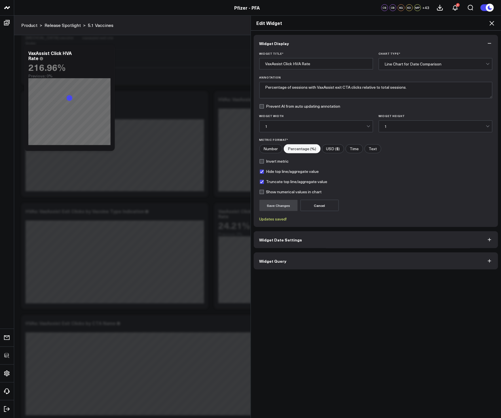
click at [492, 26] on icon at bounding box center [491, 23] width 7 height 7
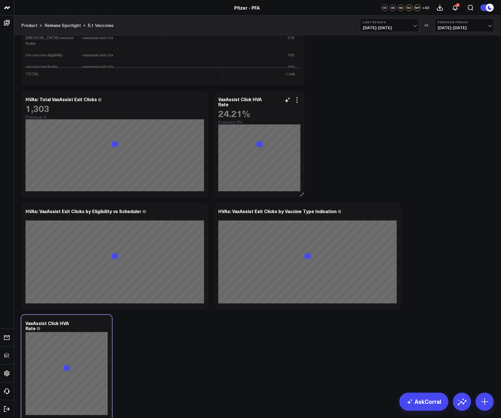
click at [280, 192] on div "Modify via AI Copy link to widget Ask support Remove Create linked copy Executi…" at bounding box center [257, 32] width 478 height 2414
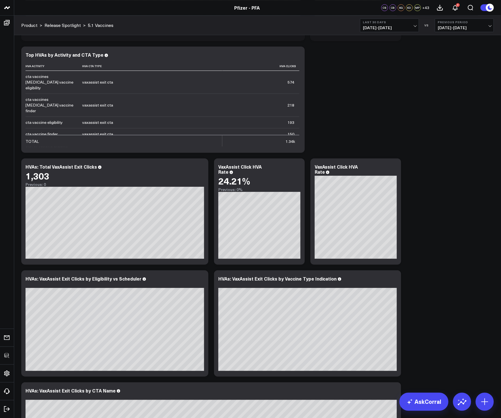
scroll to position [1145, 0]
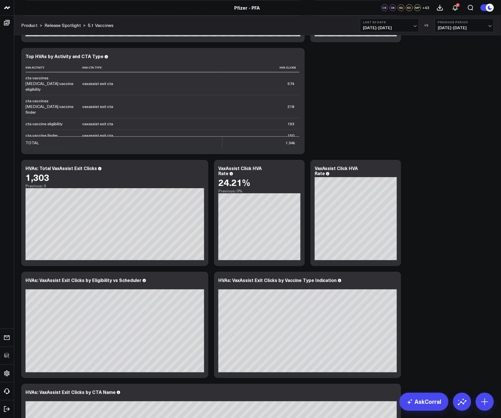
click at [480, 197] on div "Modify via AI Copy link to widget Ask support Remove Create linked copy Executi…" at bounding box center [257, 45] width 478 height 2302
click at [298, 168] on icon at bounding box center [297, 168] width 7 height 7
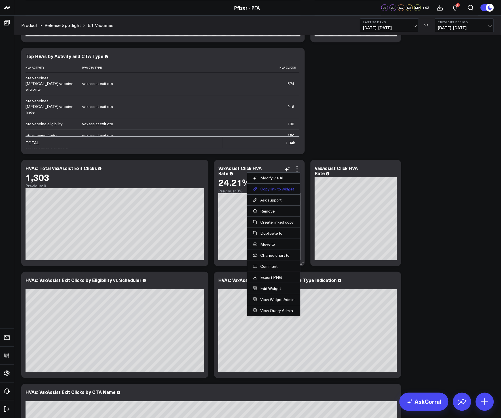
click at [273, 190] on button "Copy link to widget" at bounding box center [274, 188] width 42 height 5
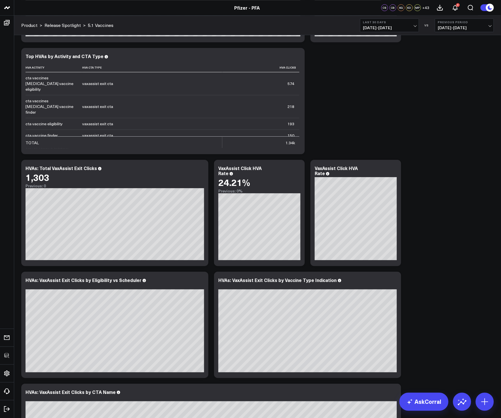
click at [357, 122] on div "Modify via AI Copy link to widget Ask support Remove Create linked copy Executi…" at bounding box center [257, 45] width 478 height 2302
click at [242, 168] on div "VaxAssist Click HVA Rate" at bounding box center [239, 170] width 43 height 11
click at [242, 167] on div "VaxAssist Click HVA Rate" at bounding box center [239, 170] width 43 height 11
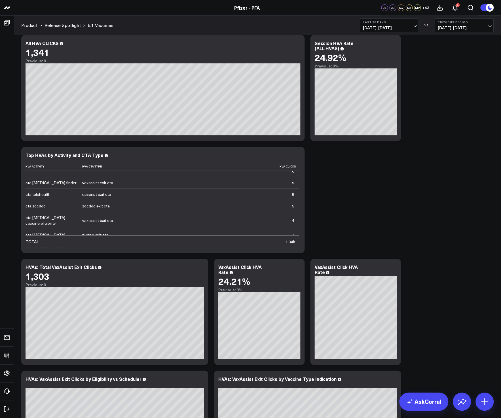
scroll to position [0, 0]
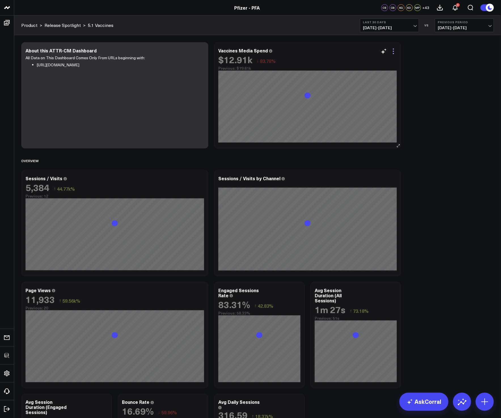
click at [394, 54] on icon at bounding box center [393, 51] width 7 height 7
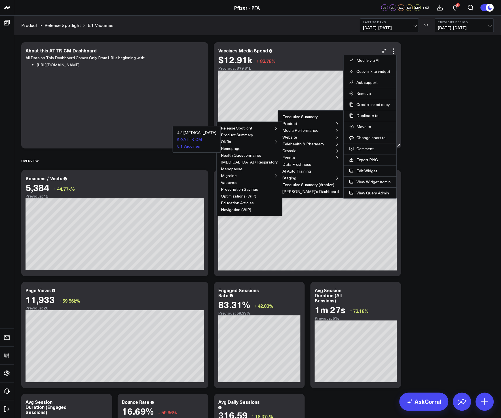
click at [202, 138] on button "5.0 ATTR-CM" at bounding box center [189, 139] width 25 height 4
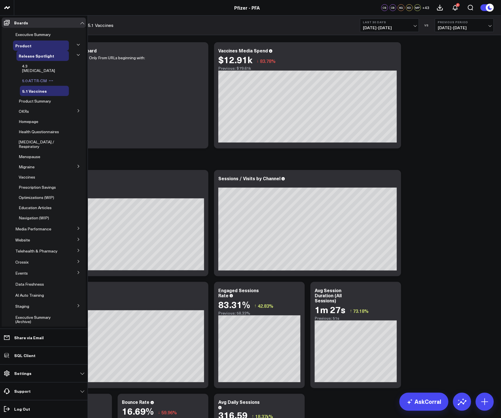
click at [33, 78] on span "5.0 ATTR-CM" at bounding box center [34, 80] width 25 height 5
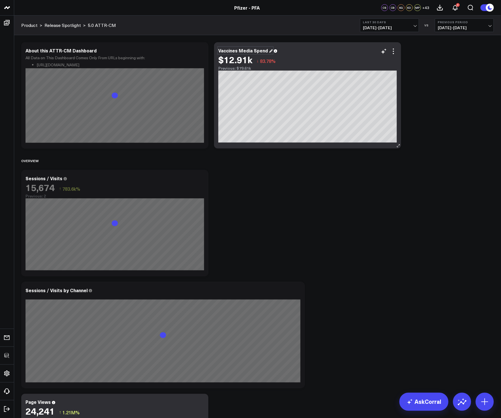
click at [229, 50] on div "Vaccines Media Spend" at bounding box center [245, 50] width 54 height 6
click at [230, 52] on div "Vaccines Media Spend" at bounding box center [245, 50] width 54 height 6
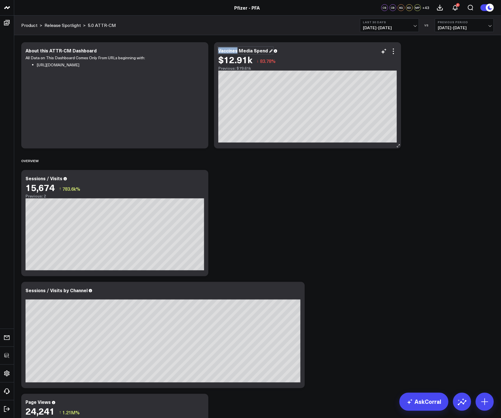
drag, startPoint x: 237, startPoint y: 50, endPoint x: 218, endPoint y: 51, distance: 19.0
click at [218, 51] on div "Vaccines Media Spend" at bounding box center [245, 50] width 54 height 6
click at [396, 54] on icon at bounding box center [393, 51] width 7 height 7
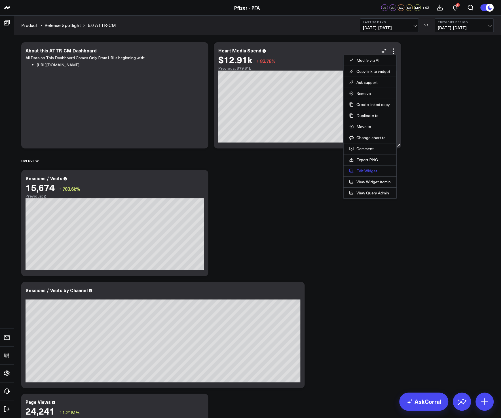
click at [366, 172] on button "Edit Widget" at bounding box center [370, 170] width 42 height 5
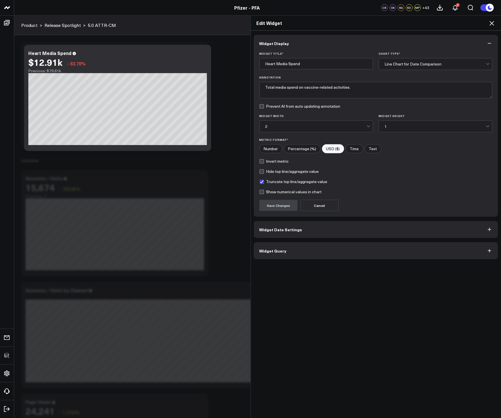
click at [309, 261] on div "Widget Display Widget Title * Heart Media Spend Chart Type * Line Chart for Dat…" at bounding box center [376, 225] width 250 height 388
click at [307, 255] on button "Widget Query" at bounding box center [376, 250] width 245 height 17
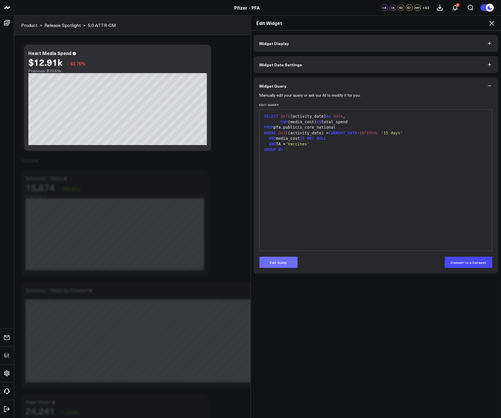
click at [283, 264] on button "Edit Query" at bounding box center [278, 262] width 38 height 11
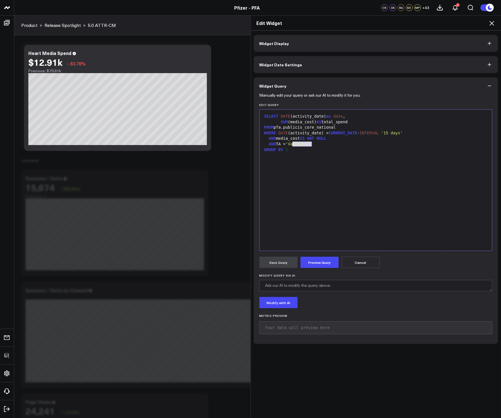
drag, startPoint x: 309, startPoint y: 145, endPoint x: 291, endPoint y: 146, distance: 17.9
click at [291, 146] on span "'Vaccines'" at bounding box center [297, 144] width 24 height 5
drag, startPoint x: 288, startPoint y: 143, endPoint x: 284, endPoint y: 143, distance: 4.6
click at [284, 143] on div "AND TA = 'Hea'" at bounding box center [375, 144] width 227 height 6
click at [305, 141] on span "IS" at bounding box center [302, 138] width 5 height 5
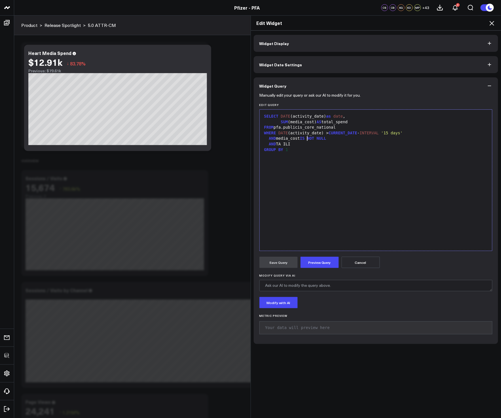
click at [304, 145] on div "AND TA ILI" at bounding box center [375, 144] width 227 height 6
click at [311, 258] on button "Preview Query" at bounding box center [319, 262] width 38 height 11
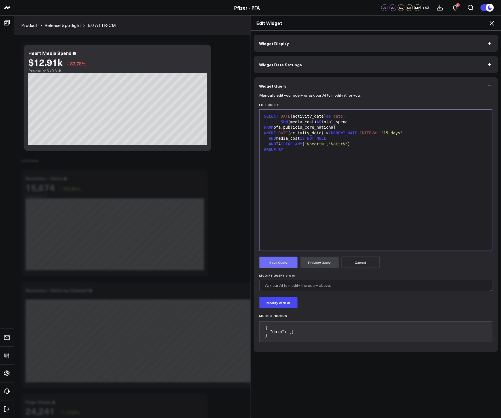
click at [270, 262] on button "Save Query" at bounding box center [278, 262] width 38 height 11
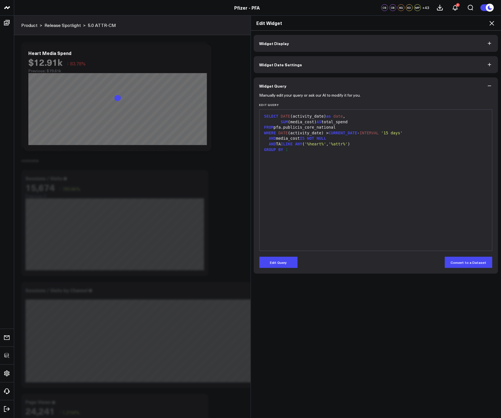
click at [491, 23] on icon at bounding box center [491, 23] width 7 height 7
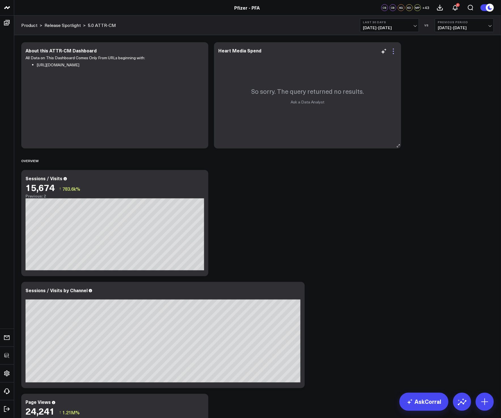
click at [395, 51] on icon at bounding box center [393, 51] width 7 height 7
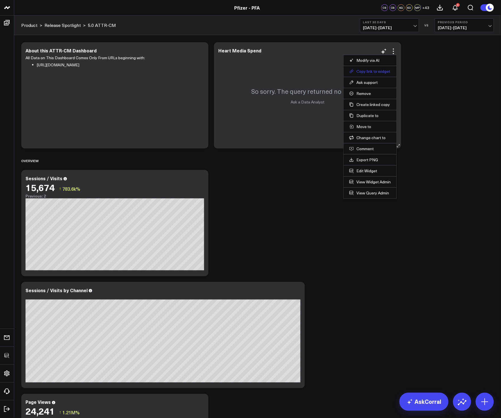
click at [378, 73] on button "Copy link to widget" at bounding box center [370, 71] width 42 height 5
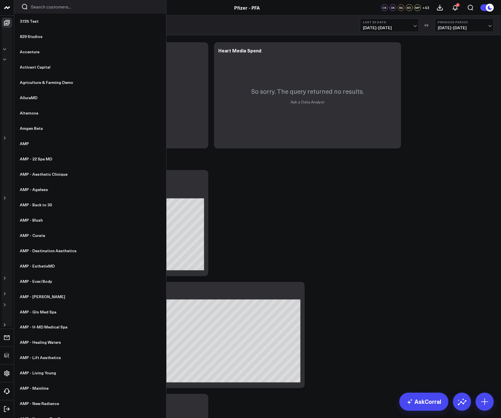
click at [60, 2] on div at bounding box center [90, 7] width 152 height 14
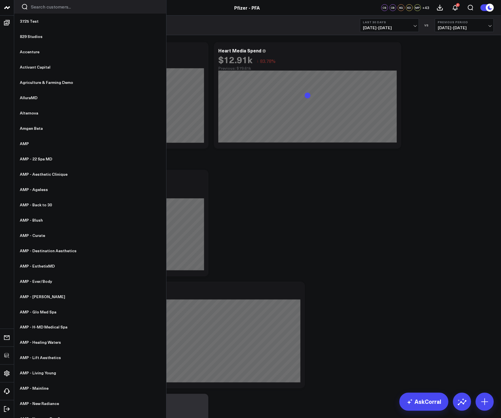
click at [60, 5] on input "Search customers input" at bounding box center [95, 7] width 128 height 6
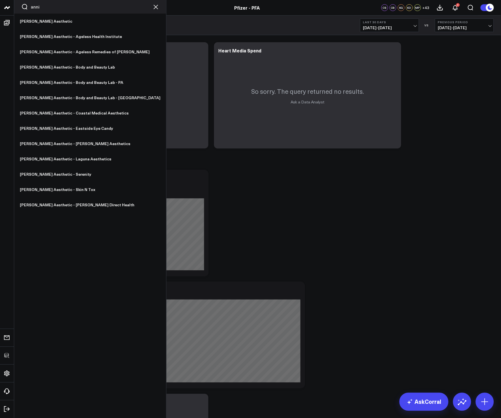
type input "annie"
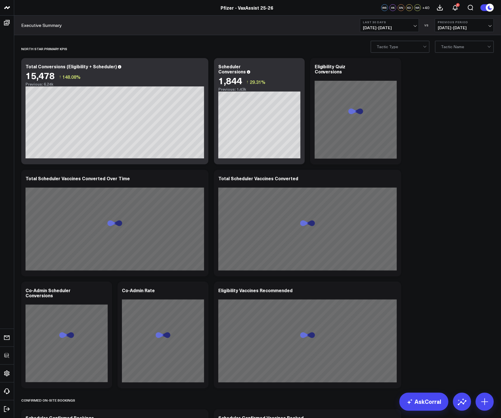
click at [408, 25] on button "Last 30 Days [DATE] - [DATE]" at bounding box center [389, 25] width 59 height 14
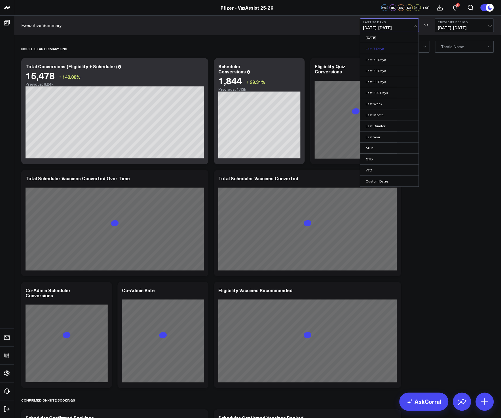
click at [376, 47] on link "Last 7 Days" at bounding box center [389, 48] width 58 height 11
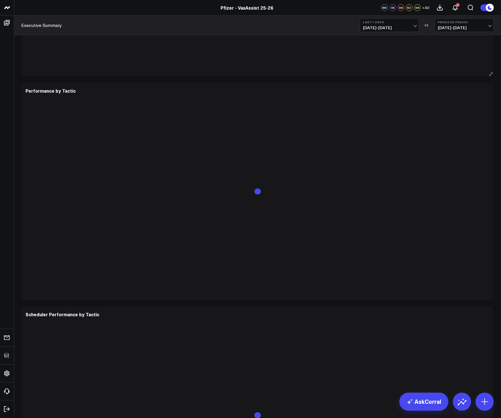
scroll to position [1380, 0]
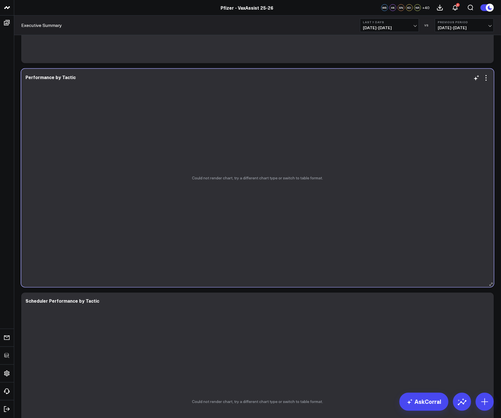
click at [391, 163] on div "Could not render chart, try a different chart type or switch to table format." at bounding box center [257, 178] width 472 height 218
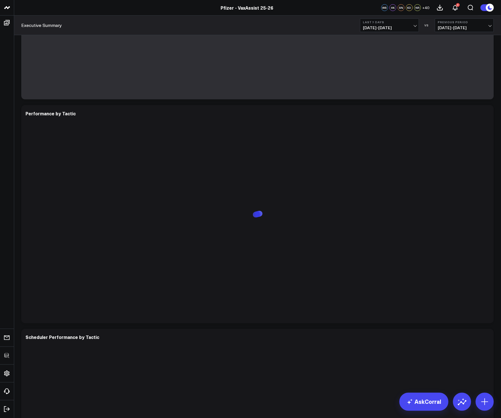
scroll to position [1335, 0]
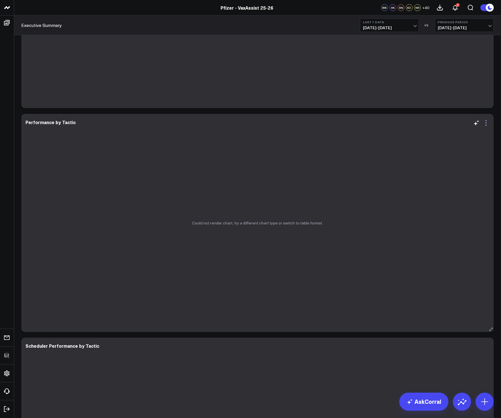
click at [486, 124] on icon at bounding box center [486, 123] width 7 height 7
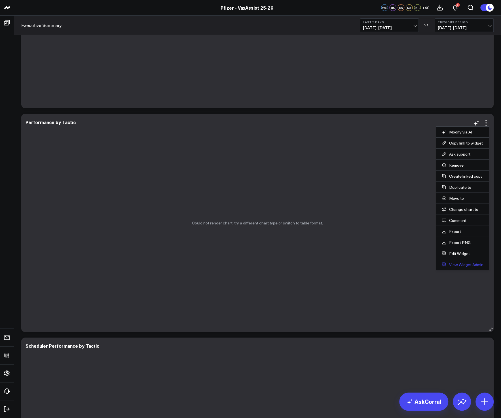
click at [462, 266] on link "View Widget Admin" at bounding box center [463, 264] width 42 height 5
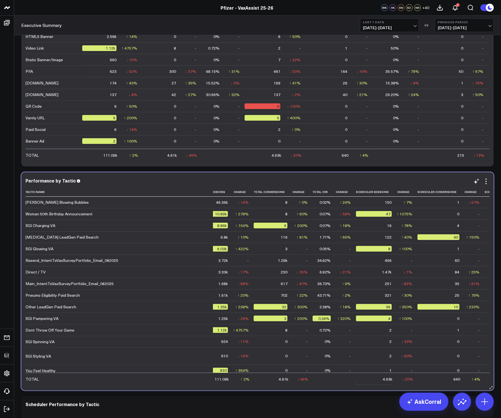
scroll to position [0, 95]
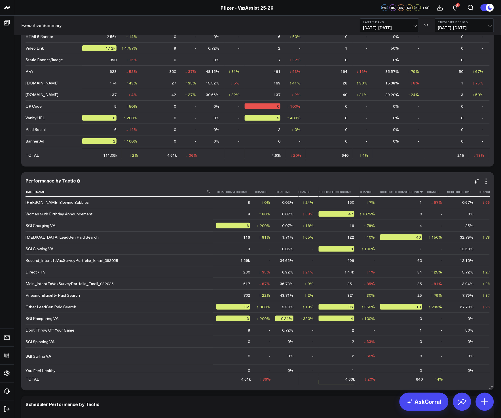
click at [419, 192] on icon at bounding box center [421, 191] width 5 height 3
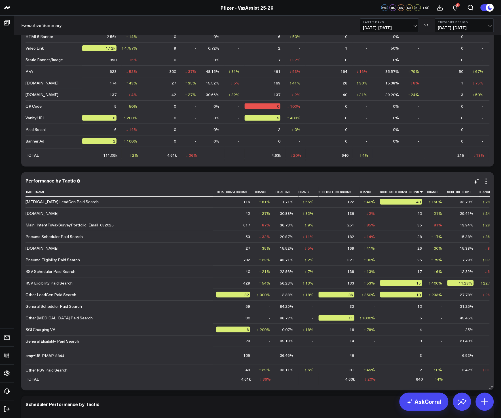
scroll to position [52, 95]
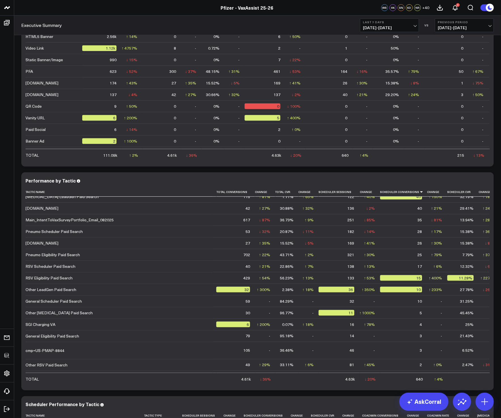
click at [402, 25] on button "Last 7 Days [DATE] - [DATE]" at bounding box center [389, 25] width 59 height 14
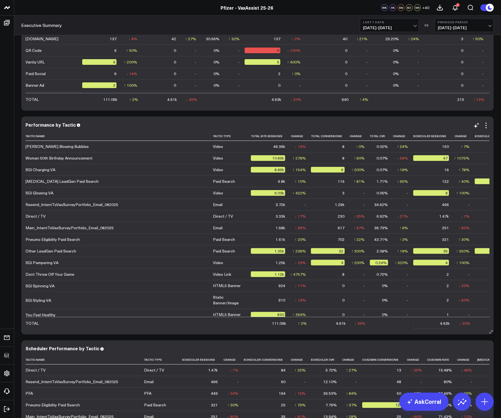
scroll to position [1293, 0]
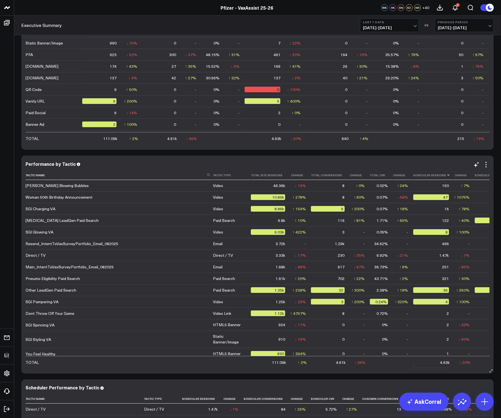
click at [446, 175] on icon at bounding box center [448, 174] width 5 height 3
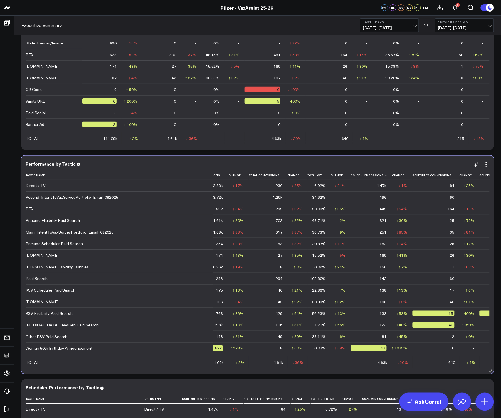
scroll to position [0, 117]
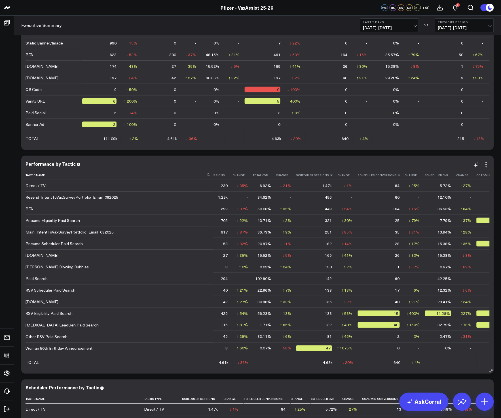
click at [397, 176] on icon at bounding box center [399, 174] width 5 height 3
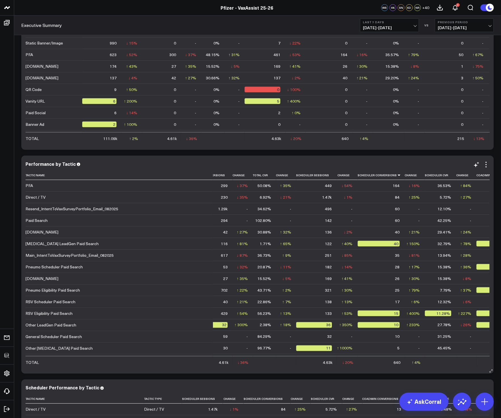
scroll to position [1199, 0]
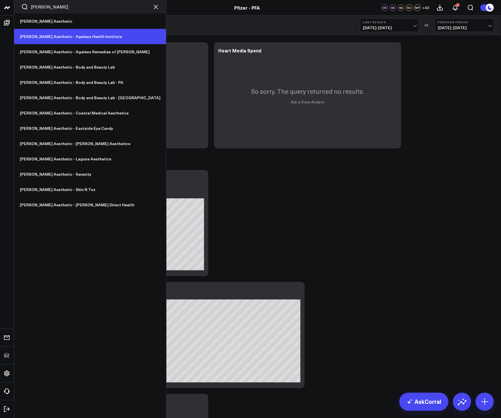
type input "[PERSON_NAME]"
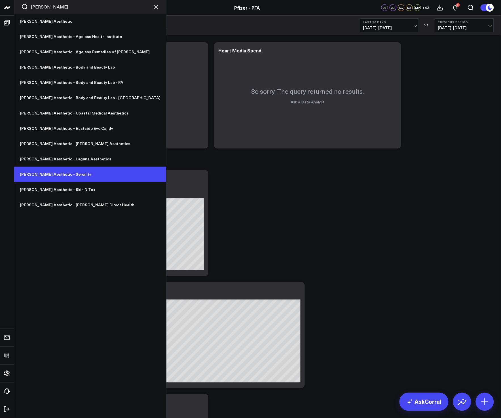
click at [69, 175] on link "[PERSON_NAME] Aesthetic - Serenity" at bounding box center [90, 174] width 152 height 15
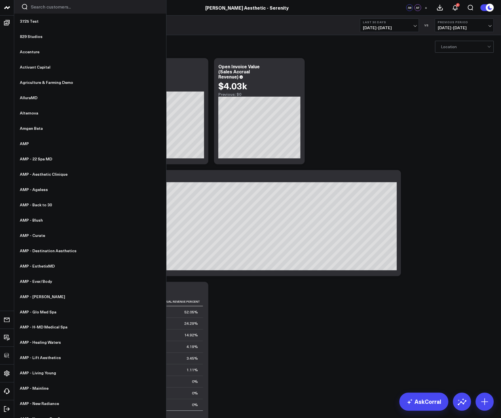
click at [53, 7] on input "Search customers input" at bounding box center [95, 7] width 128 height 6
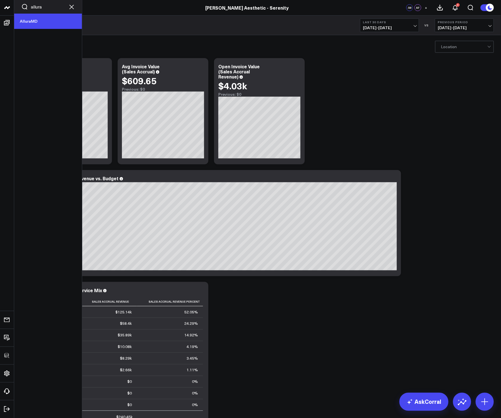
type input "allura"
click at [41, 26] on link "AlluraMD" at bounding box center [48, 21] width 68 height 15
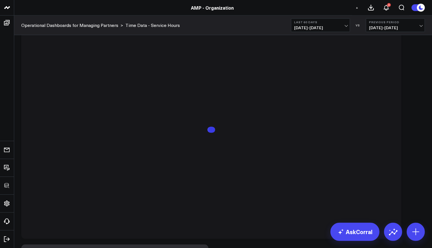
scroll to position [386, 0]
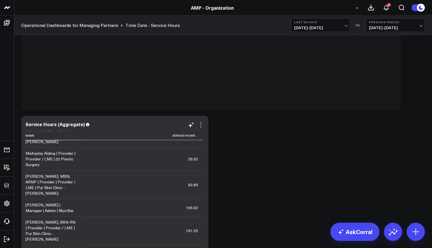
click at [201, 125] on icon at bounding box center [200, 124] width 1 height 1
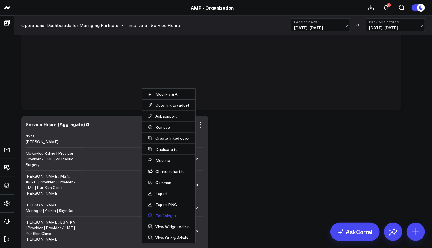
click at [169, 213] on button "Edit Widget" at bounding box center [169, 215] width 42 height 5
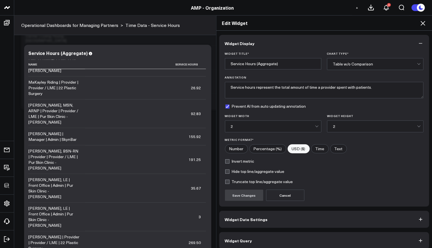
scroll to position [4, 0]
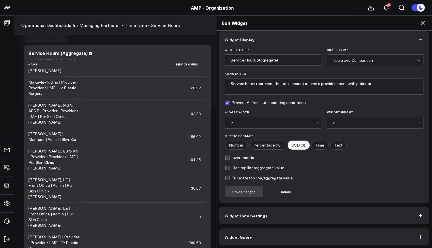
click at [262, 244] on div "Widget Display Widget Title * Service Hours (Aggregate) Chart Type * Table w/o …" at bounding box center [324, 140] width 216 height 218
click at [262, 241] on button "Widget Query" at bounding box center [324, 236] width 210 height 17
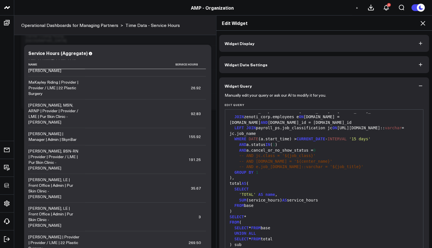
scroll to position [72, 0]
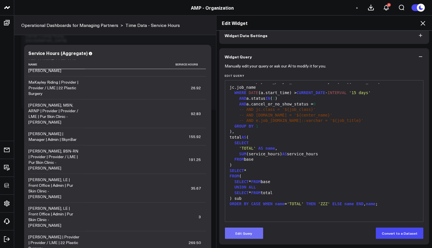
click at [243, 233] on button "Edit Query" at bounding box center [244, 233] width 38 height 11
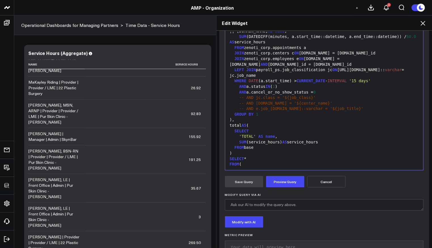
scroll to position [32, 0]
drag, startPoint x: 245, startPoint y: 69, endPoint x: 232, endPoint y: 70, distance: 12.5
click at [232, 70] on div "LEFT JOIN payroll_ps.job_classification jc ON [URL][DOMAIN_NAME]:: varchar = jc…" at bounding box center [324, 72] width 192 height 11
click at [275, 180] on button "Preview Query" at bounding box center [285, 181] width 38 height 11
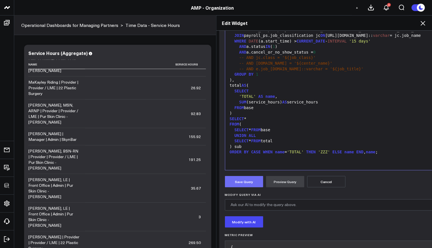
scroll to position [39, 0]
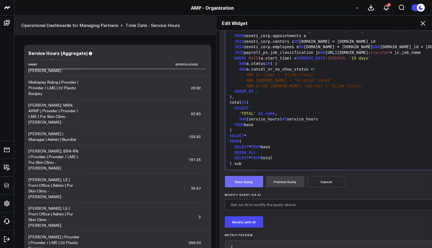
click at [249, 182] on button "Save Query" at bounding box center [244, 181] width 38 height 11
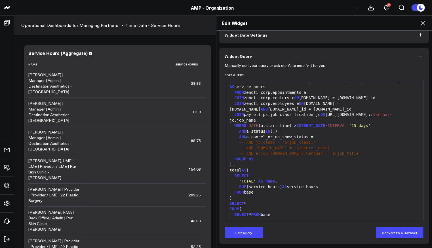
scroll to position [44, 0]
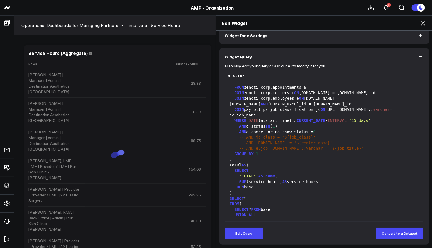
click at [422, 26] on icon at bounding box center [422, 23] width 7 height 7
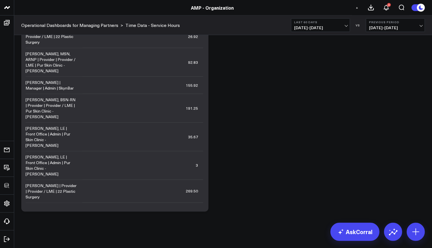
scroll to position [417, 0]
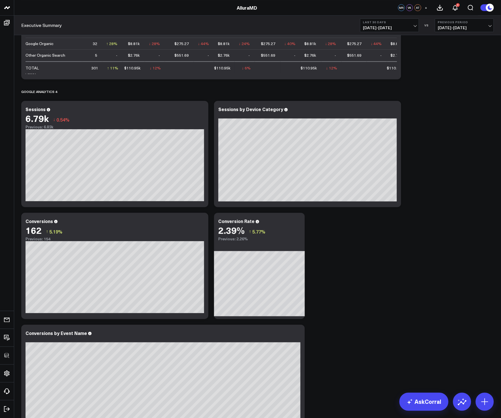
scroll to position [335, 0]
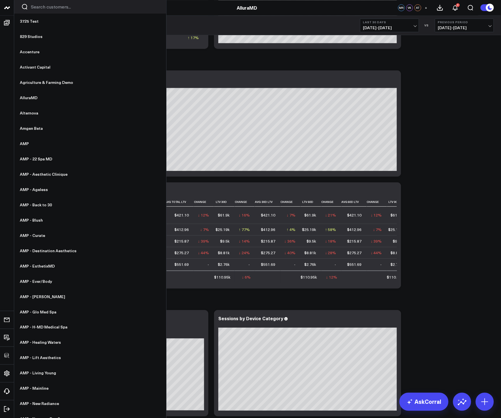
click at [45, 10] on div at bounding box center [90, 7] width 152 height 14
click at [48, 5] on input "Search customers input" at bounding box center [95, 7] width 128 height 6
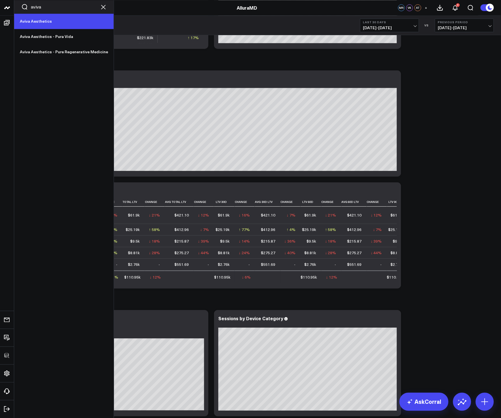
type input "aviva"
click at [43, 22] on link "Aviva Aesthetics" at bounding box center [63, 21] width 99 height 15
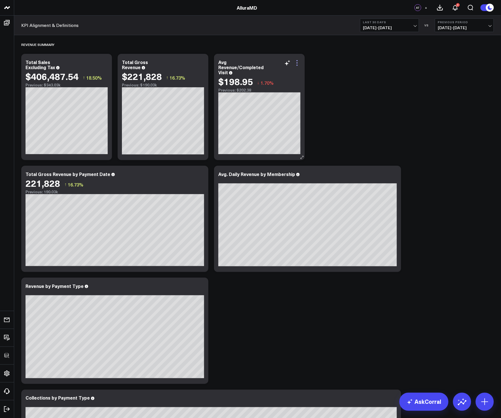
click at [297, 63] on icon at bounding box center [296, 62] width 1 height 1
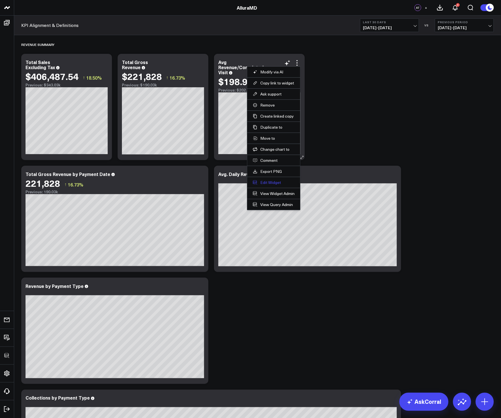
click at [268, 180] on button "Edit Widget" at bounding box center [274, 182] width 42 height 5
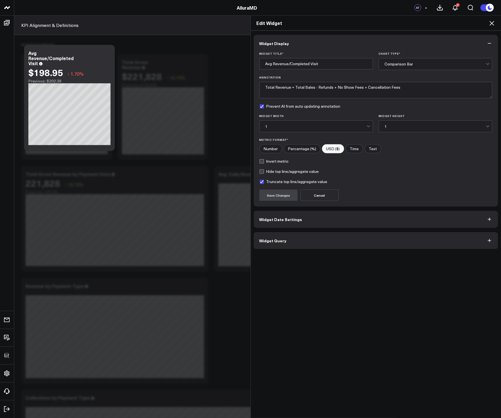
click at [284, 239] on button "Widget Query" at bounding box center [376, 240] width 245 height 17
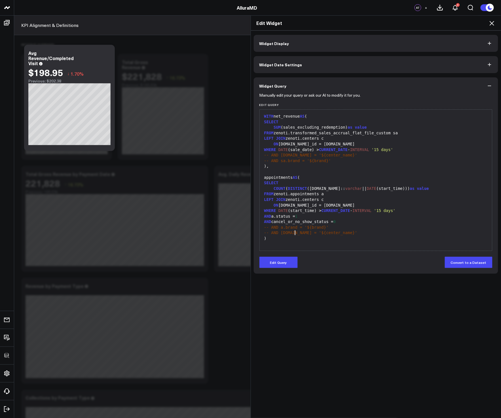
click at [293, 231] on span "-- AND [DOMAIN_NAME] = '${center_name}'" at bounding box center [310, 232] width 93 height 5
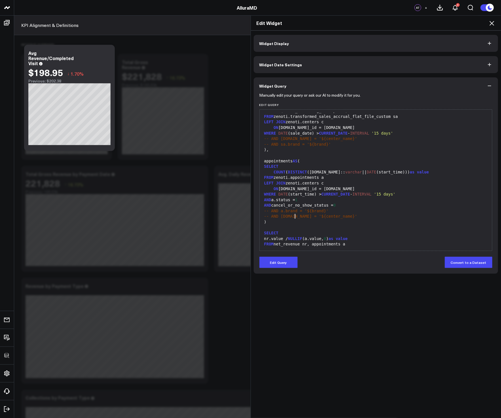
click at [492, 23] on icon at bounding box center [491, 23] width 7 height 7
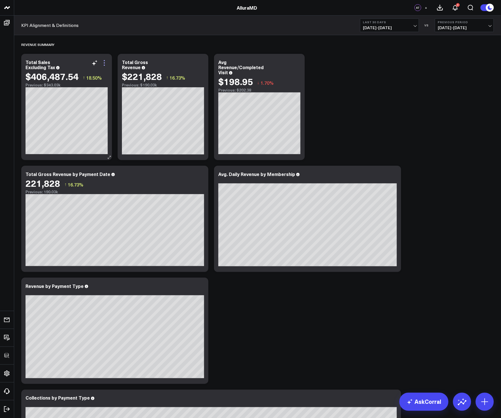
click at [103, 63] on icon at bounding box center [104, 63] width 7 height 7
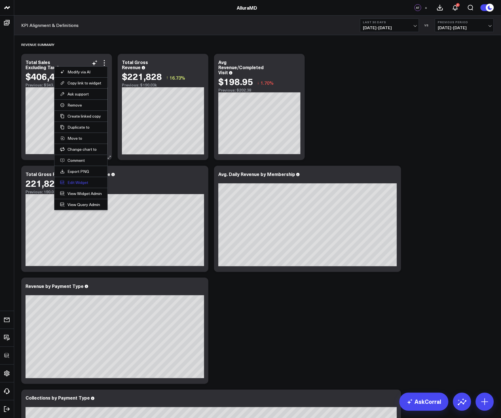
click at [74, 180] on button "Edit Widget" at bounding box center [81, 182] width 42 height 5
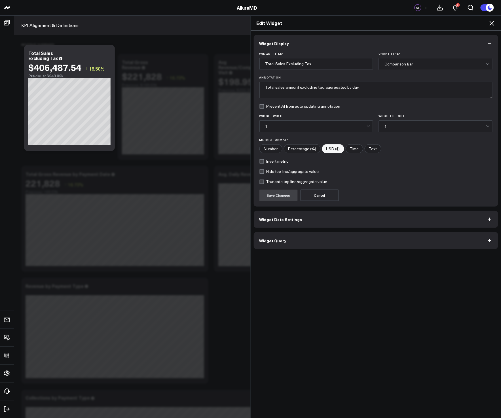
click at [282, 249] on button "Widget Query" at bounding box center [376, 240] width 245 height 17
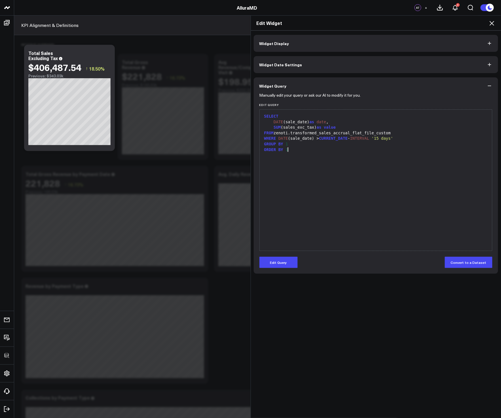
click at [425, 212] on div "SELECT DATE (sale_date) as date , SUM (sales_exc_tax) as value FROM zenoti.tran…" at bounding box center [375, 179] width 227 height 135
click at [489, 20] on icon at bounding box center [491, 23] width 7 height 7
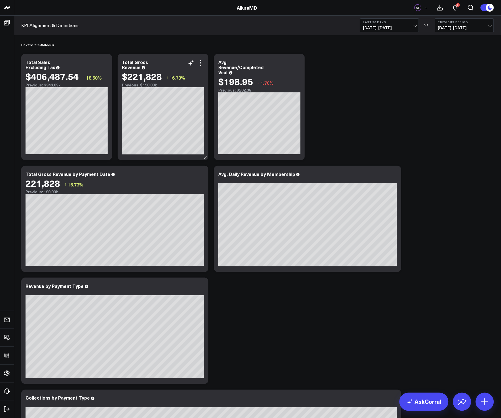
click at [205, 62] on div "Total Gross Revenue $221,828 ↑ 16.73% Previous: $190.03k" at bounding box center [163, 107] width 91 height 106
click at [203, 62] on icon at bounding box center [200, 63] width 7 height 7
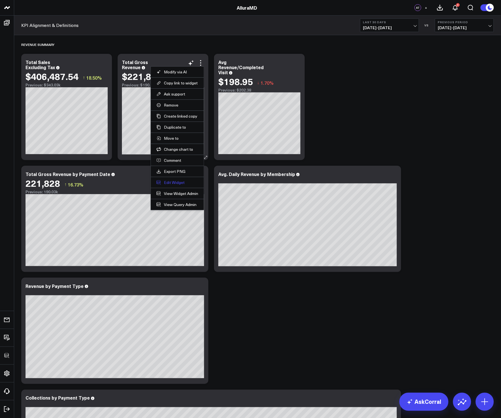
click at [177, 180] on button "Edit Widget" at bounding box center [177, 182] width 42 height 5
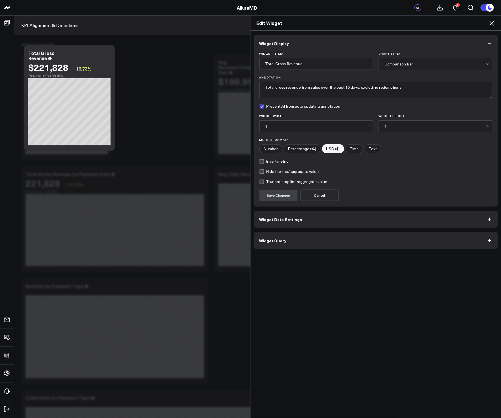
click at [290, 239] on button "Widget Query" at bounding box center [376, 240] width 245 height 17
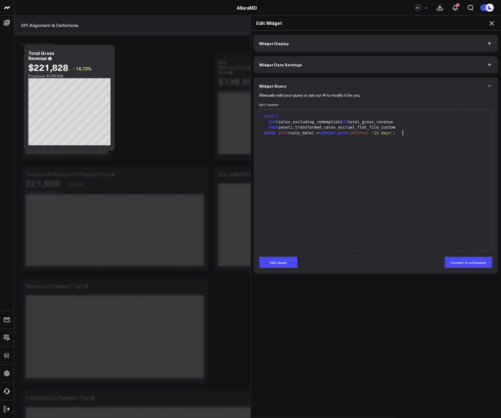
click at [396, 239] on div "SELECT SUM (sales_excluding_redemption) AS total_gross_revenue FROM zenoti.tran…" at bounding box center [375, 179] width 227 height 135
click at [287, 265] on button "Edit Query" at bounding box center [278, 262] width 38 height 11
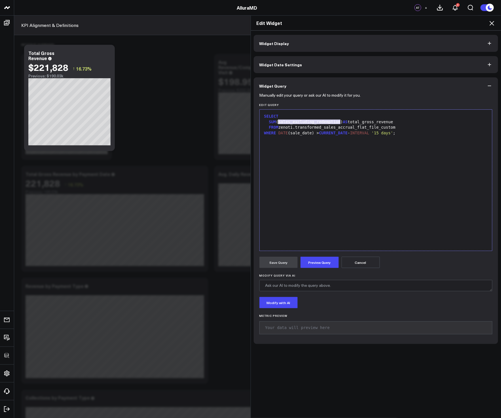
drag, startPoint x: 337, startPoint y: 122, endPoint x: 277, endPoint y: 123, distance: 60.6
click at [277, 123] on div "SUM (sales_excluding_redemption) AS total_gross_revenue" at bounding box center [375, 122] width 227 height 6
click at [333, 189] on div "SELECT SUM ( price ) AS total_gross_revenue FROM zenoti.transformed_sales_accru…" at bounding box center [375, 179] width 227 height 135
click at [314, 263] on button "Preview Query" at bounding box center [319, 262] width 38 height 11
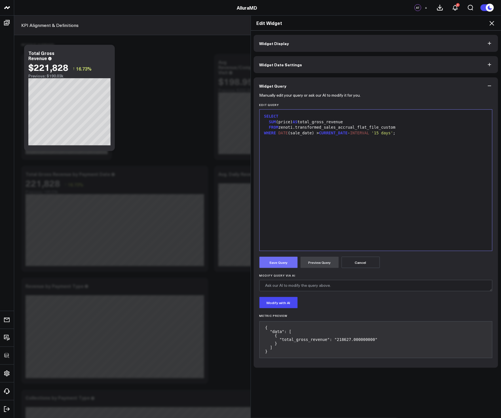
click at [286, 263] on button "Save Query" at bounding box center [278, 262] width 38 height 11
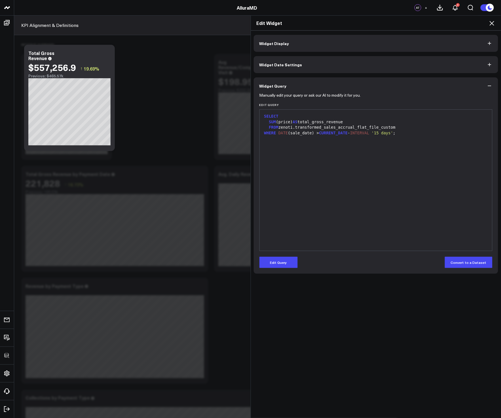
click at [492, 24] on icon at bounding box center [491, 23] width 5 height 5
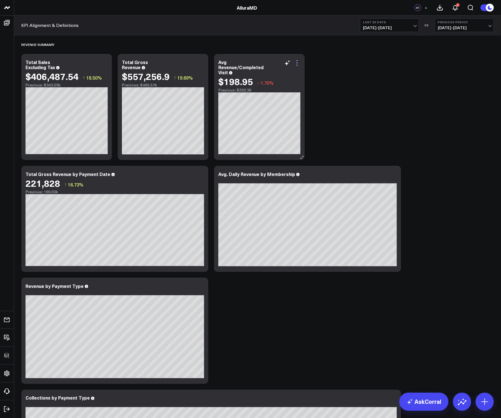
click at [299, 60] on icon at bounding box center [297, 63] width 7 height 7
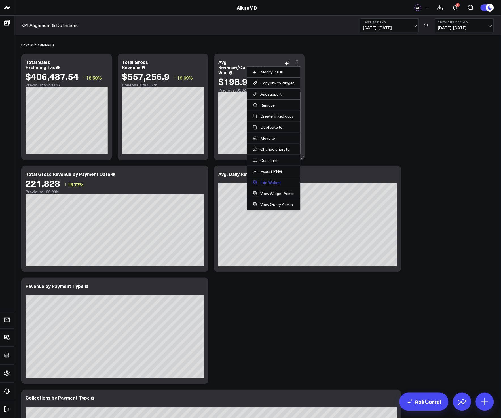
click at [270, 183] on button "Edit Widget" at bounding box center [274, 182] width 42 height 5
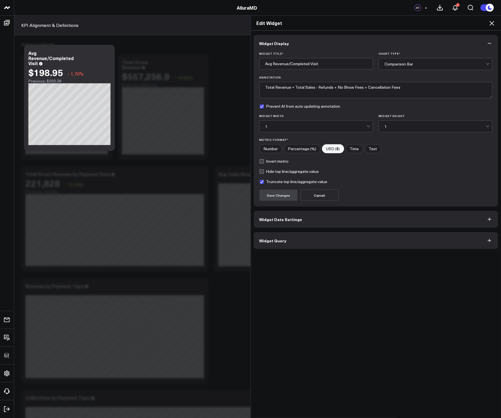
click at [306, 238] on button "Widget Query" at bounding box center [376, 240] width 245 height 17
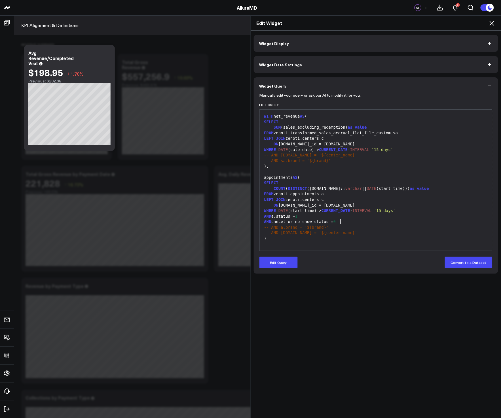
click at [365, 221] on div "AND cancel_or_no_show_status = 0" at bounding box center [375, 222] width 227 height 6
click at [382, 204] on div "ON [DOMAIN_NAME]_id = [DOMAIN_NAME]" at bounding box center [375, 206] width 227 height 6
click at [490, 24] on icon at bounding box center [491, 23] width 7 height 7
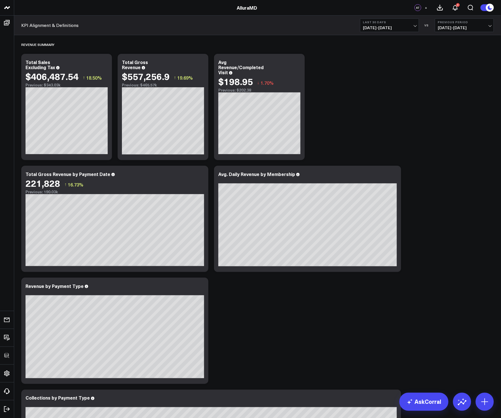
click at [201, 173] on icon at bounding box center [200, 174] width 7 height 7
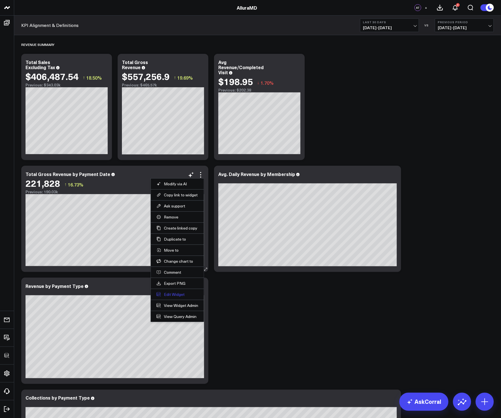
click at [162, 294] on button "Edit Widget" at bounding box center [177, 294] width 42 height 5
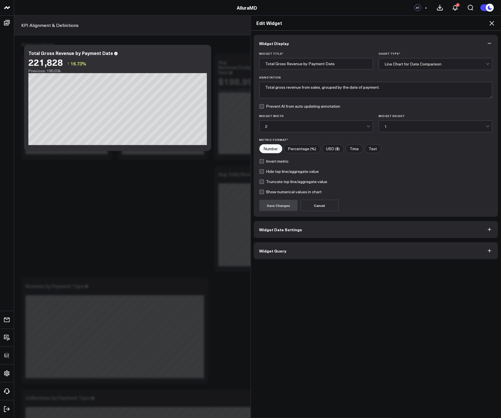
click at [299, 249] on button "Widget Query" at bounding box center [376, 250] width 245 height 17
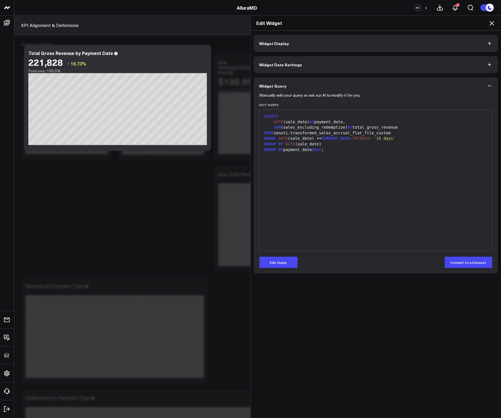
click at [391, 215] on div "SELECT DATE (sale_date) AS payment_date, SUM (sales_excluding_redemption) AS to…" at bounding box center [375, 179] width 227 height 135
click at [394, 202] on div "SELECT DATE (sale_date) AS payment_date, SUM (sales_excluding_redemption) AS to…" at bounding box center [375, 179] width 227 height 135
click at [280, 260] on button "Edit Query" at bounding box center [278, 262] width 38 height 11
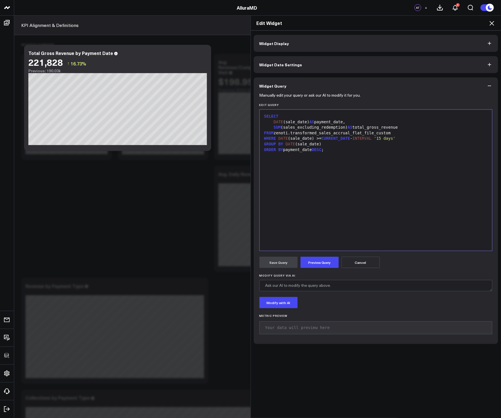
drag, startPoint x: 352, startPoint y: 205, endPoint x: 358, endPoint y: 198, distance: 9.8
click at [352, 205] on div "SELECT DATE (sale_date) AS payment_date, SUM (sales_excluding_redemption) AS to…" at bounding box center [375, 179] width 227 height 135
click at [492, 26] on icon at bounding box center [491, 23] width 7 height 7
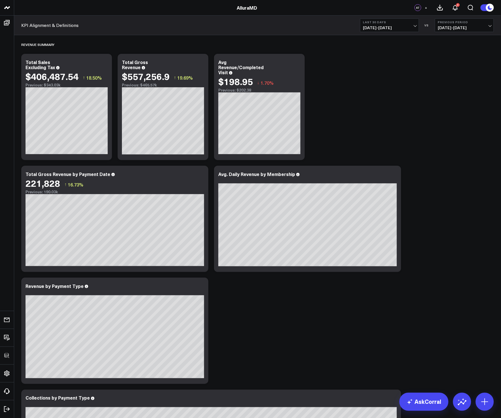
click at [200, 176] on icon at bounding box center [200, 174] width 7 height 7
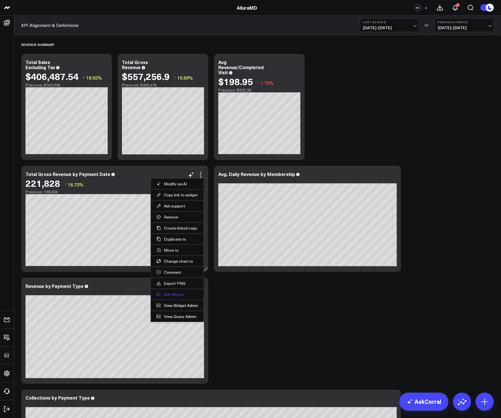
click at [162, 293] on button "Edit Widget" at bounding box center [177, 294] width 42 height 5
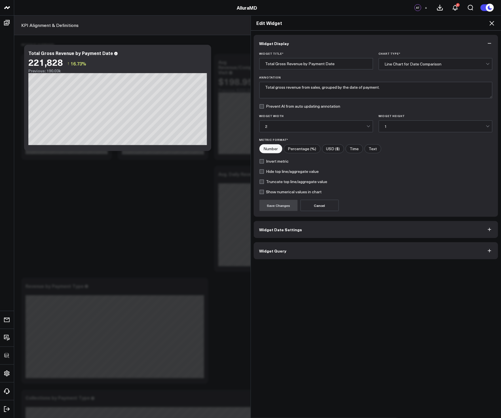
click at [307, 258] on button "Widget Query" at bounding box center [376, 250] width 245 height 17
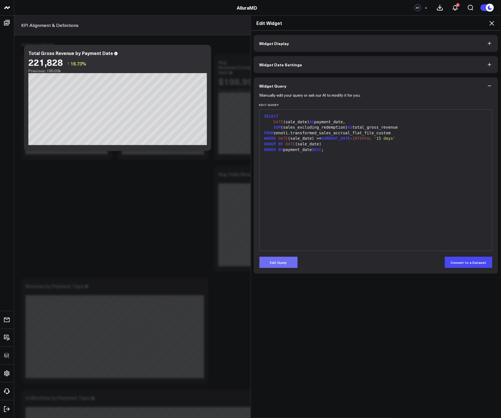
click at [281, 261] on button "Edit Query" at bounding box center [278, 262] width 38 height 11
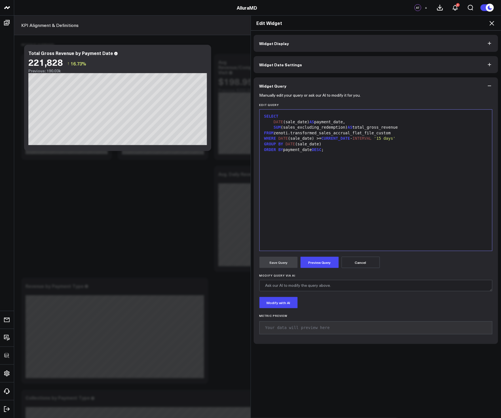
click at [354, 196] on div "SELECT DATE (sale_date) AS payment_date, SUM (sales_excluding_redemption) AS to…" at bounding box center [375, 179] width 227 height 135
click at [492, 25] on icon at bounding box center [491, 23] width 7 height 7
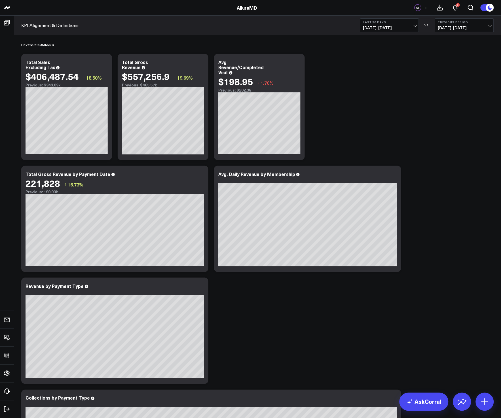
scroll to position [114, 0]
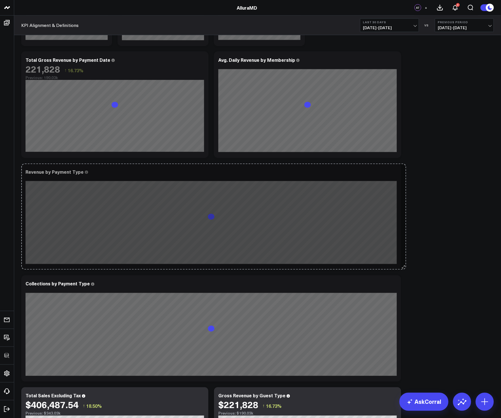
drag, startPoint x: 206, startPoint y: 265, endPoint x: 404, endPoint y: 259, distance: 198.2
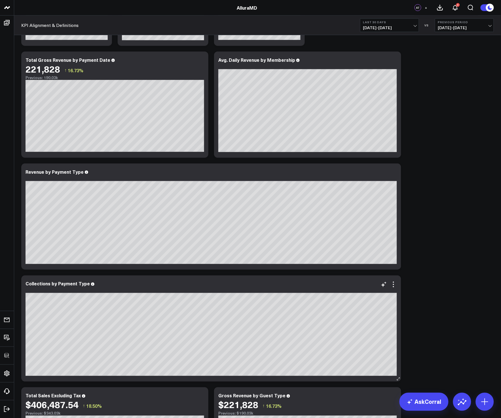
click at [400, 285] on div "Collections by Payment Type" at bounding box center [211, 328] width 380 height 106
click at [397, 286] on div "Collections by Payment Type" at bounding box center [211, 328] width 380 height 106
click at [396, 285] on icon at bounding box center [393, 284] width 7 height 7
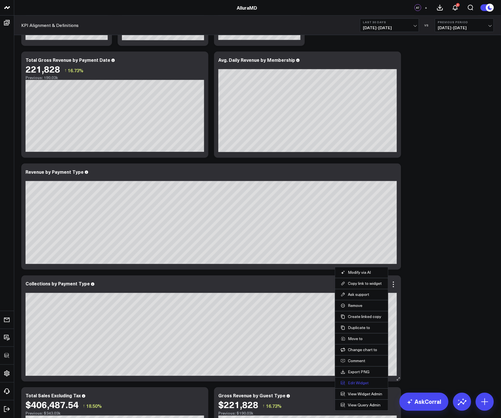
click at [362, 382] on button "Edit Widget" at bounding box center [362, 383] width 42 height 5
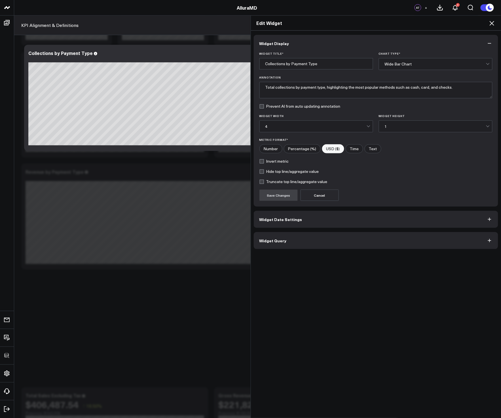
click at [276, 246] on button "Widget Query" at bounding box center [376, 240] width 245 height 17
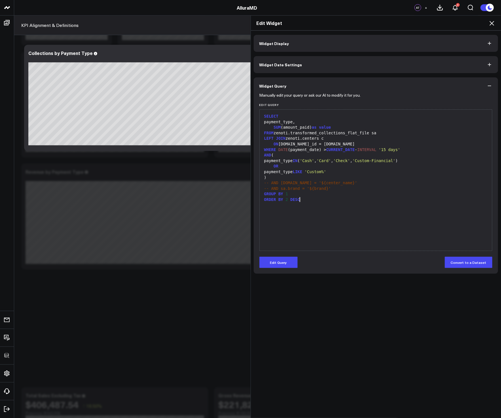
click at [371, 211] on div "SELECT payment_type, SUM (amount_paid) as value FROM zenoti.transformed_collect…" at bounding box center [375, 179] width 227 height 135
click at [345, 179] on div ")" at bounding box center [375, 178] width 227 height 6
click at [488, 24] on icon at bounding box center [491, 23] width 7 height 7
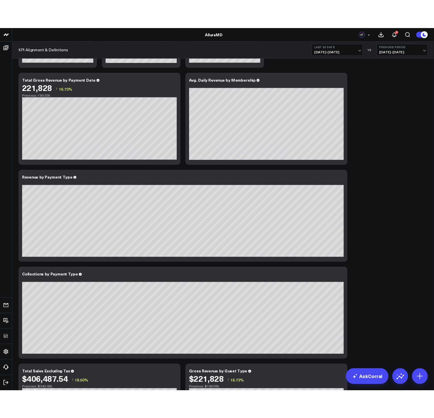
scroll to position [157, 0]
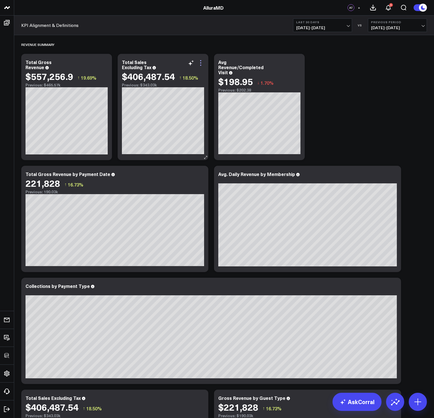
click at [202, 61] on icon at bounding box center [200, 63] width 7 height 7
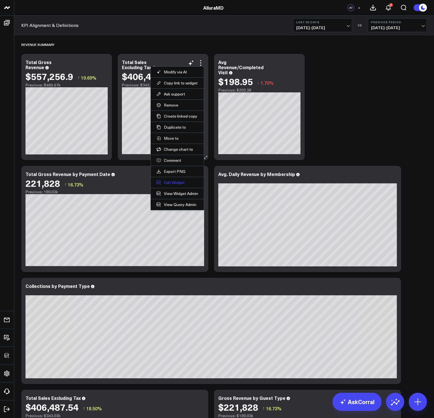
click at [177, 181] on button "Edit Widget" at bounding box center [177, 182] width 42 height 5
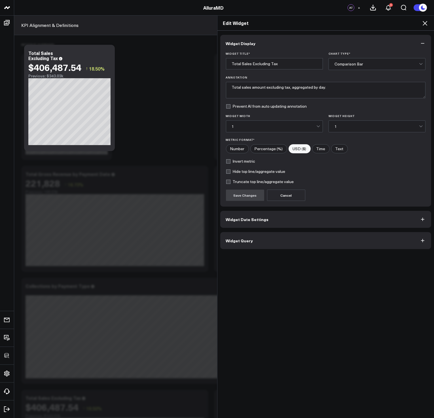
click at [277, 237] on button "Widget Query" at bounding box center [325, 240] width 211 height 17
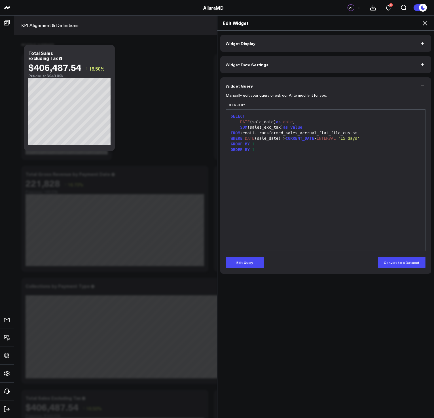
click at [425, 23] on icon at bounding box center [424, 23] width 5 height 5
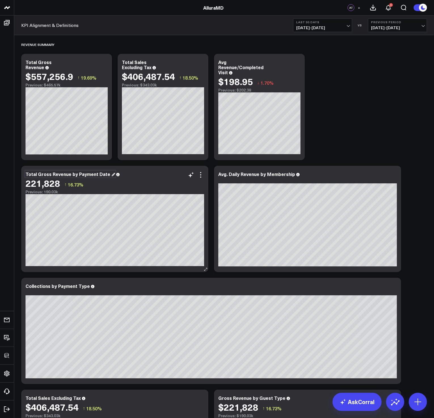
click at [93, 174] on div "Total Gross Revenue by Payment Date" at bounding box center [71, 174] width 90 height 6
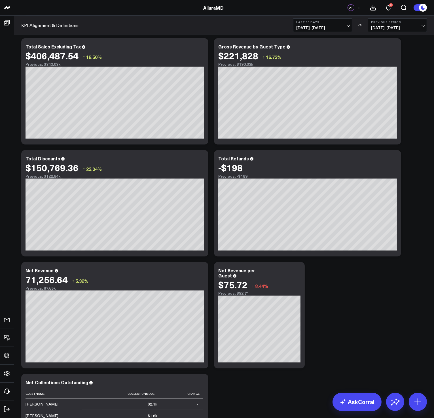
scroll to position [352, 0]
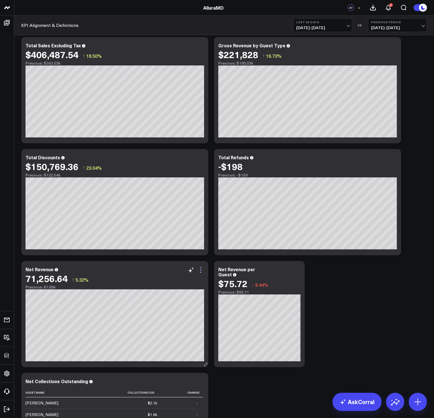
click at [201, 268] on icon at bounding box center [200, 270] width 7 height 7
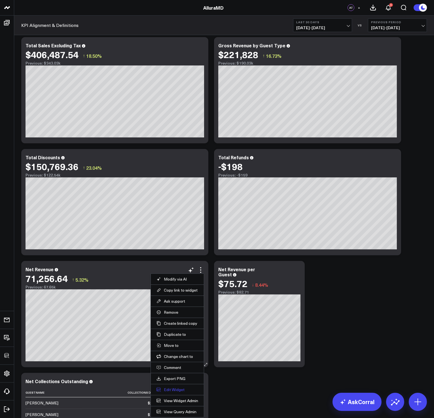
click at [171, 389] on button "Edit Widget" at bounding box center [177, 389] width 42 height 5
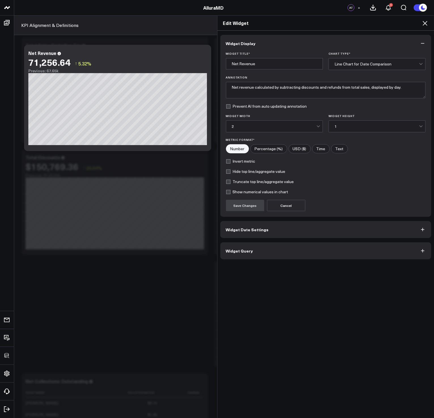
click at [273, 245] on button "Widget Query" at bounding box center [325, 250] width 211 height 17
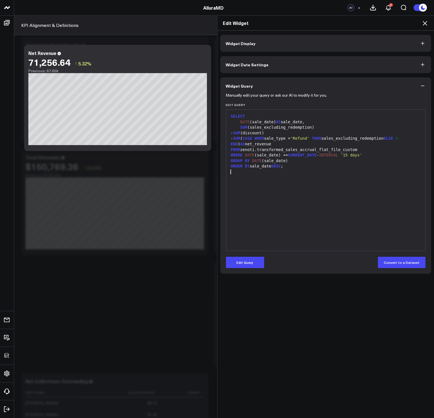
click at [331, 181] on div "SELECT DATE (sale_date) AS sale_date, SUM (sales_excluding_redemption) - SUM (d…" at bounding box center [326, 179] width 194 height 135
click at [247, 264] on button "Edit Query" at bounding box center [245, 262] width 38 height 11
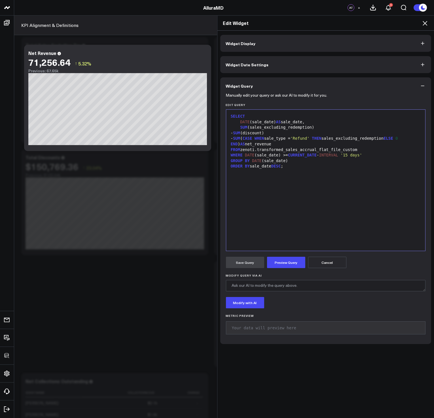
click at [288, 198] on div "SELECT DATE (sale_date) AS sale_date, SUM (sales_excluding_redemption) - SUM (d…" at bounding box center [326, 179] width 194 height 135
click at [286, 154] on div "WHERE DATE (sale_date) >= CURRENT_DATE - INTERVAL '15 days'" at bounding box center [326, 155] width 194 height 6
click at [298, 170] on div at bounding box center [326, 172] width 194 height 6
drag, startPoint x: 309, startPoint y: 127, endPoint x: 267, endPoint y: 128, distance: 41.7
click at [267, 128] on div "SUM (sales_excluding_redemption)" at bounding box center [326, 128] width 194 height 6
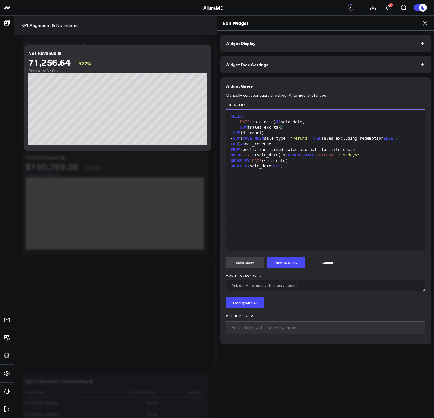
click at [305, 168] on div "ORDER BY sale_date DESC ;" at bounding box center [326, 166] width 194 height 6
click at [391, 154] on div "WHERE DATE (sale_date) > CURRENT_DATE - INTERVAL '15 days'" at bounding box center [326, 155] width 194 height 6
click at [266, 130] on div "- SUM (discount)" at bounding box center [326, 133] width 194 height 6
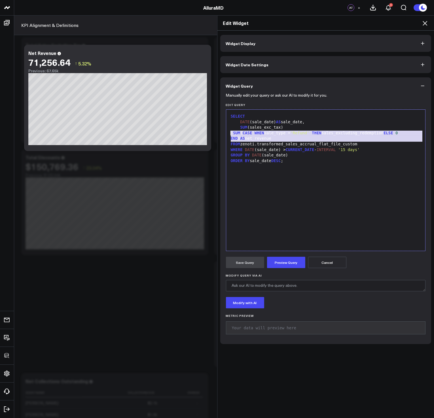
drag, startPoint x: 292, startPoint y: 141, endPoint x: 213, endPoint y: 132, distance: 79.6
click at [213, 132] on div "Edit Widget Widget Display Widget Date Settings Widget Query Manually edit your…" at bounding box center [217, 216] width 434 height 403
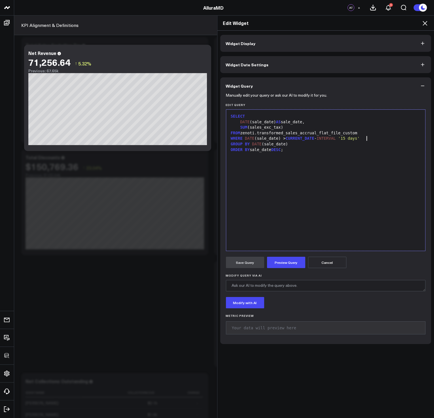
click at [378, 136] on div "WHERE DATE (sale_date) > CURRENT_DATE - INTERVAL '15 days'" at bounding box center [326, 139] width 194 height 6
click at [424, 22] on icon at bounding box center [424, 23] width 5 height 5
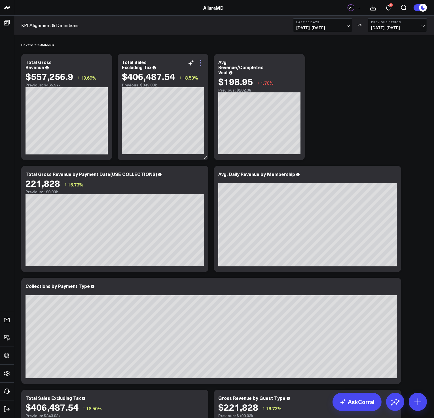
click at [199, 62] on icon at bounding box center [200, 63] width 7 height 7
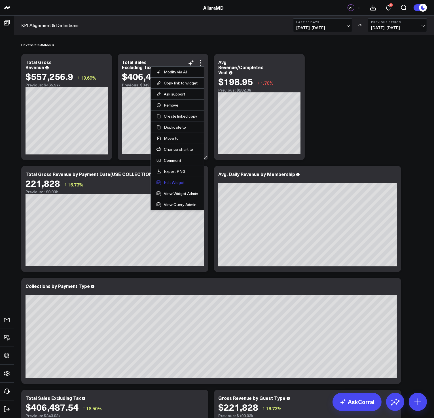
click at [173, 181] on button "Edit Widget" at bounding box center [177, 182] width 42 height 5
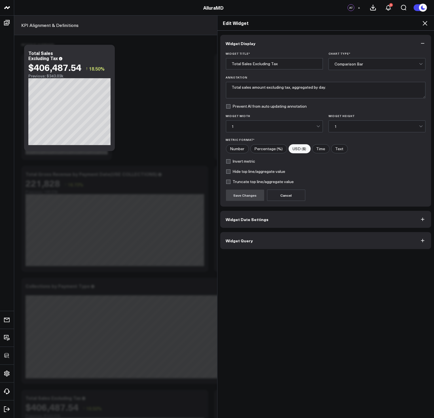
click at [266, 242] on button "Widget Query" at bounding box center [325, 240] width 211 height 17
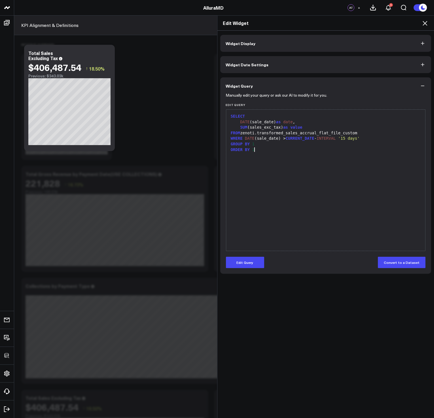
click at [326, 216] on div "SELECT DATE (sale_date) as date , SUM (sales_exc_tax) as value FROM zenoti.tran…" at bounding box center [326, 179] width 194 height 135
click at [424, 25] on icon at bounding box center [424, 23] width 7 height 7
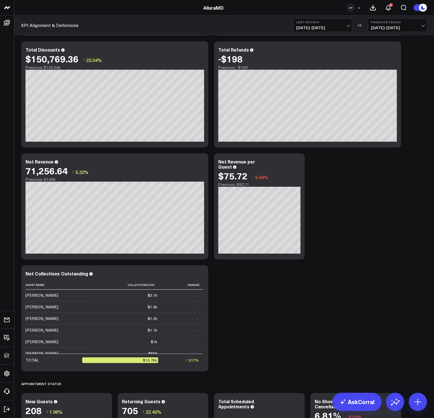
scroll to position [462, 0]
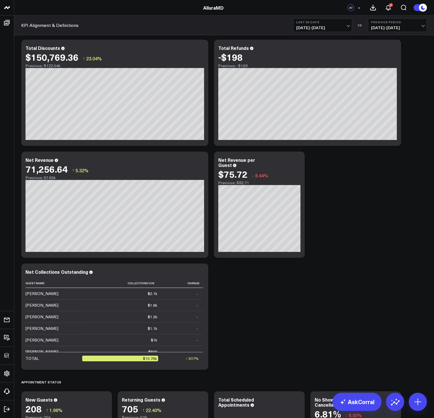
click at [361, 197] on div "Revenue Summary Modify via AI Copy link to widget Ask support Remove Create lin…" at bounding box center [223, 324] width 411 height 1503
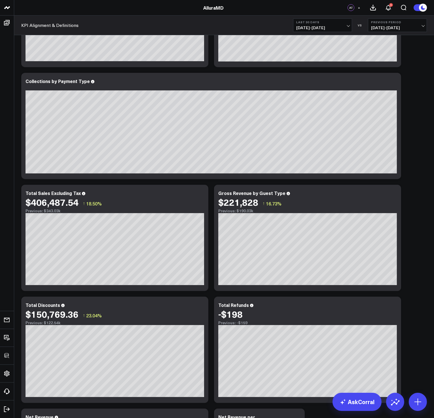
scroll to position [482, 0]
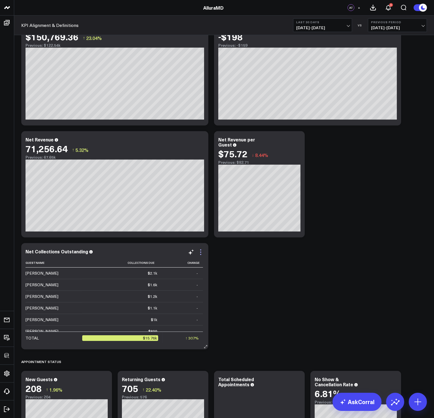
click at [201, 253] on icon at bounding box center [200, 252] width 7 height 7
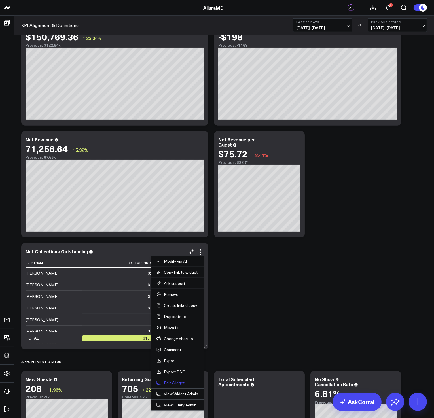
click at [179, 382] on button "Edit Widget" at bounding box center [177, 382] width 42 height 5
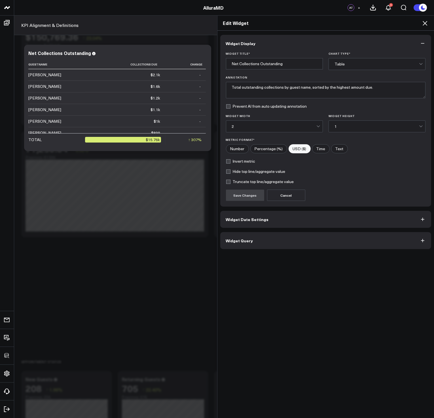
click at [306, 239] on button "Widget Query" at bounding box center [325, 240] width 211 height 17
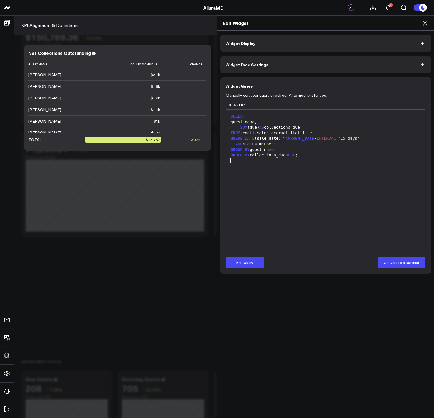
click at [349, 232] on div "SELECT guest_name, SUM (due) AS collections_due FROM zenoti.sales_accrual_flat_…" at bounding box center [326, 179] width 194 height 135
drag, startPoint x: 423, startPoint y: 25, endPoint x: 313, endPoint y: 205, distance: 211.3
click at [423, 25] on icon at bounding box center [424, 23] width 5 height 5
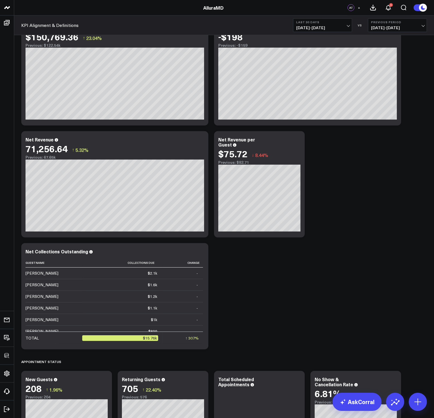
click at [324, 286] on div "Revenue Summary Modify via AI Copy link to widget Ask support Remove Create lin…" at bounding box center [223, 304] width 411 height 1503
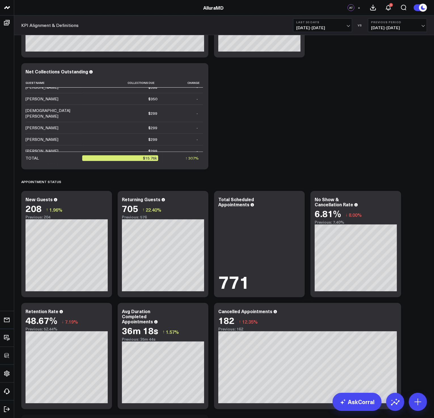
scroll to position [684, 0]
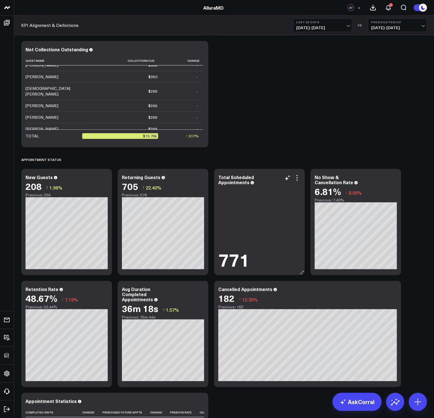
click at [297, 179] on icon at bounding box center [297, 178] width 7 height 7
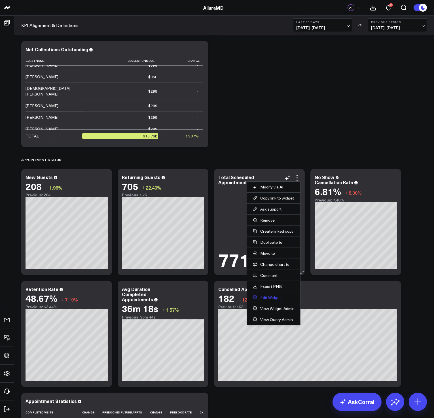
click at [276, 298] on button "Edit Widget" at bounding box center [274, 297] width 42 height 5
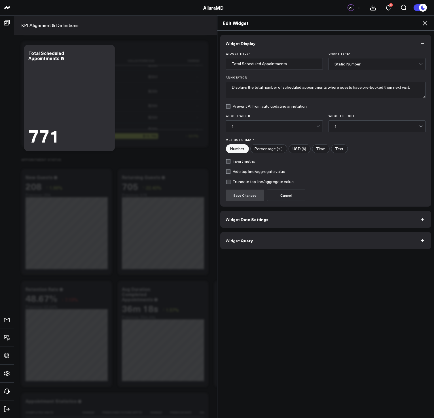
click at [260, 232] on div "Widget Display Widget Title * Total Scheduled Appointments Chart Type * Static …" at bounding box center [325, 142] width 211 height 214
click at [259, 234] on button "Widget Query" at bounding box center [325, 240] width 211 height 17
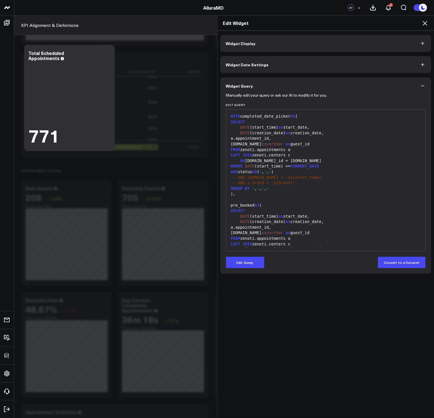
scroll to position [672, 0]
click at [426, 26] on icon at bounding box center [424, 23] width 7 height 7
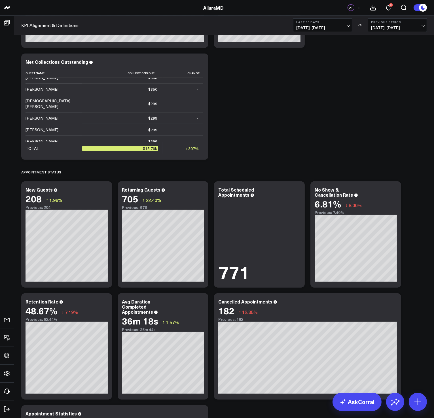
click at [379, 158] on div "Revenue Summary Modify via AI Copy link to widget Ask support Remove Create lin…" at bounding box center [223, 114] width 411 height 1503
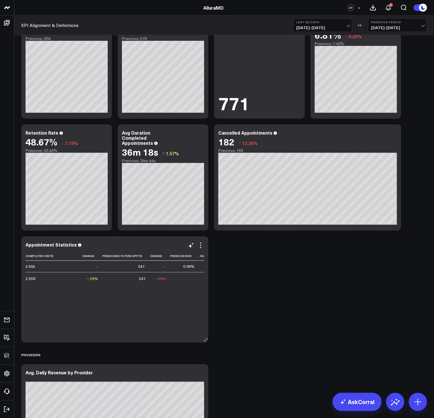
drag, startPoint x: 201, startPoint y: 247, endPoint x: 190, endPoint y: 309, distance: 62.8
click at [201, 247] on icon at bounding box center [200, 245] width 7 height 7
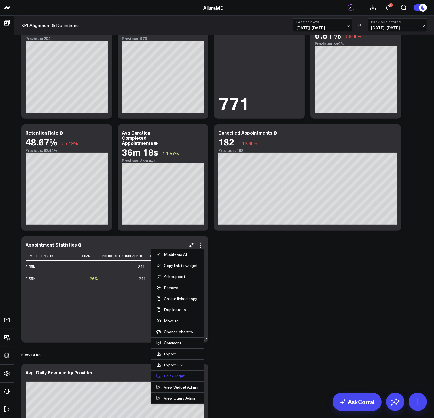
click at [171, 376] on button "Edit Widget" at bounding box center [177, 375] width 42 height 5
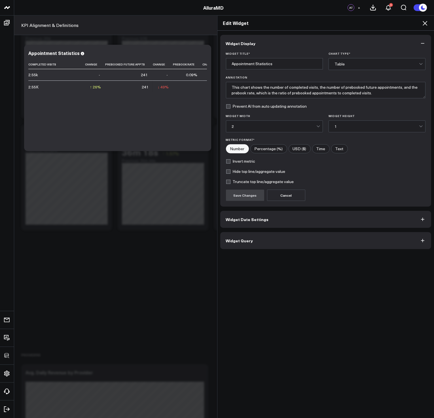
click at [244, 245] on button "Widget Query" at bounding box center [325, 240] width 211 height 17
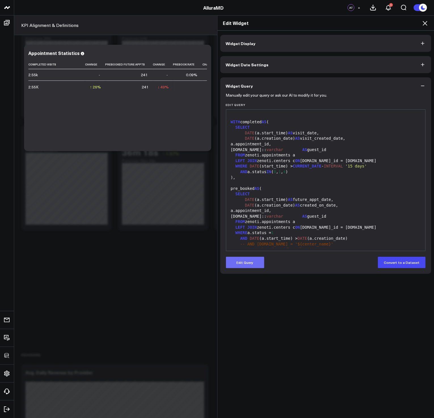
click at [242, 258] on button "Edit Query" at bounding box center [245, 262] width 38 height 11
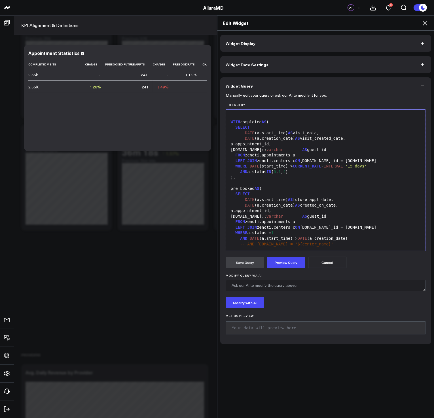
click at [266, 237] on div "AND DATE (a.start_time) > DATE (a.creation_date)" at bounding box center [326, 239] width 194 height 6
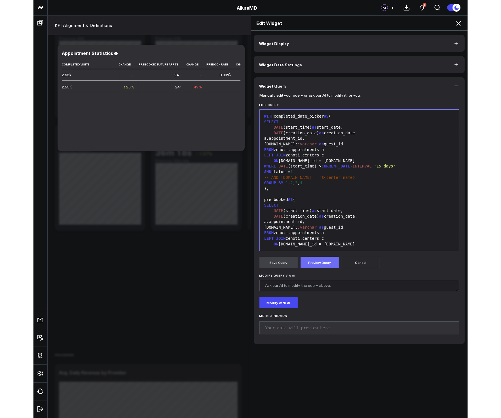
scroll to position [83, 0]
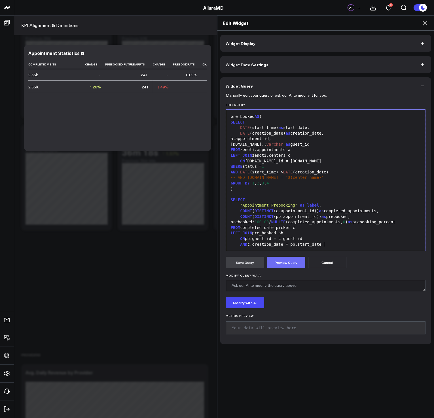
click at [282, 262] on button "Preview Query" at bounding box center [286, 262] width 38 height 11
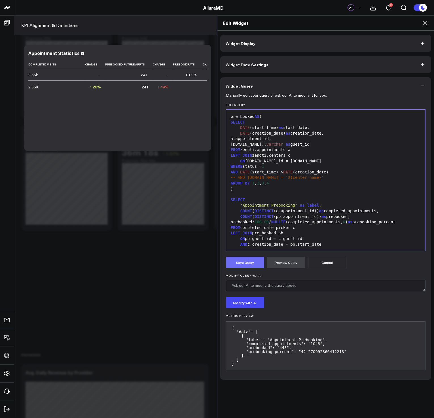
click at [244, 262] on button "Save Query" at bounding box center [245, 262] width 38 height 11
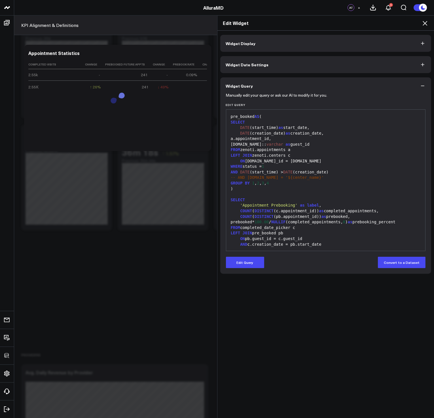
click at [424, 22] on icon at bounding box center [424, 23] width 5 height 5
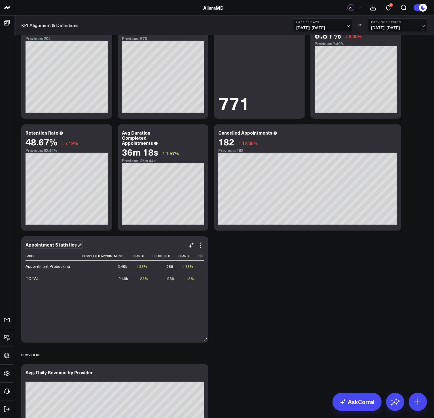
click at [53, 244] on div "Appointment Statistics" at bounding box center [54, 244] width 56 height 6
click at [55, 245] on div "Appointment Statistics" at bounding box center [54, 244] width 56 height 6
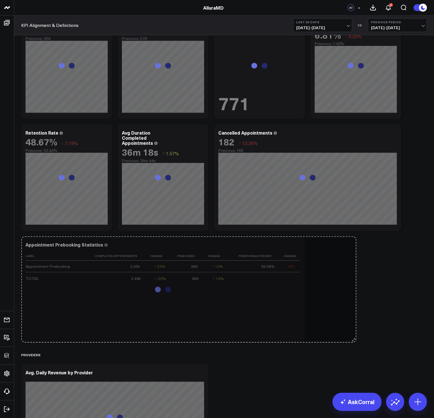
drag, startPoint x: 206, startPoint y: 338, endPoint x: 354, endPoint y: 329, distance: 148.2
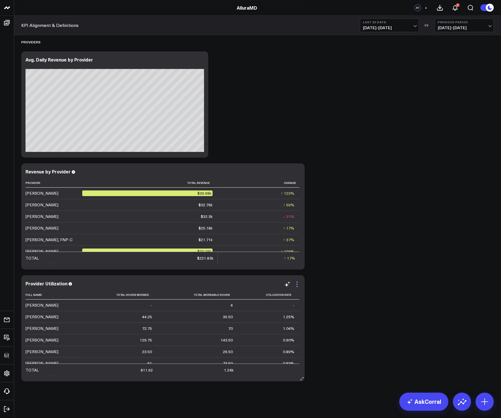
click at [297, 285] on icon at bounding box center [297, 284] width 7 height 7
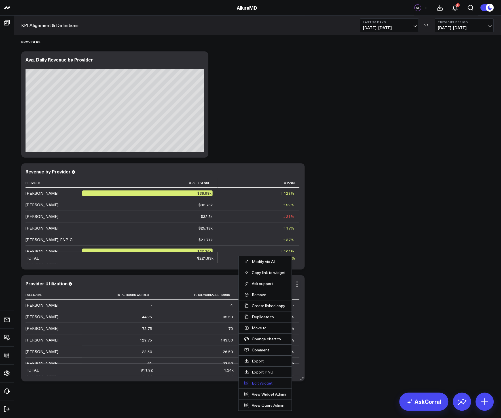
click at [268, 381] on button "Edit Widget" at bounding box center [265, 383] width 42 height 5
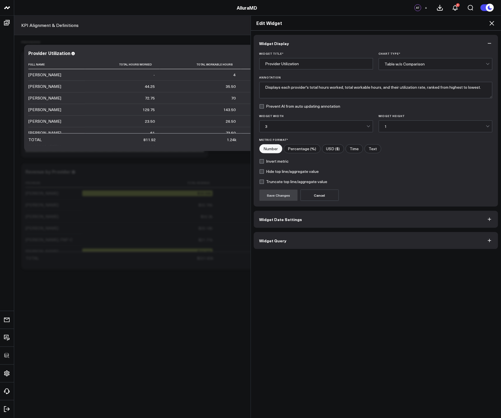
click at [328, 245] on button "Widget Query" at bounding box center [376, 240] width 245 height 17
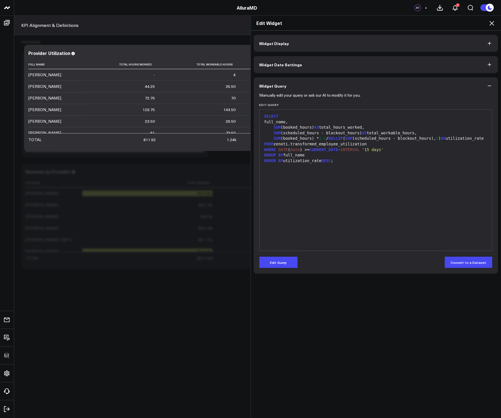
drag, startPoint x: 276, startPoint y: 261, endPoint x: 287, endPoint y: 243, distance: 20.9
click at [277, 261] on button "Edit Query" at bounding box center [278, 262] width 38 height 11
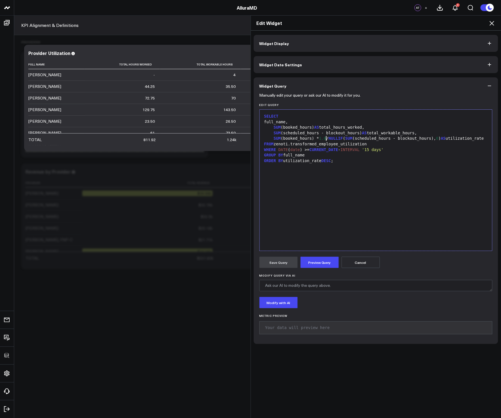
click at [325, 139] on span "1.0" at bounding box center [322, 138] width 7 height 5
click at [321, 140] on span "1.0" at bounding box center [322, 138] width 7 height 5
click at [320, 262] on button "Preview Query" at bounding box center [319, 262] width 38 height 11
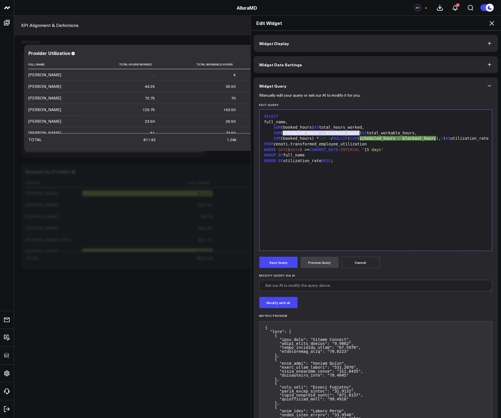
drag, startPoint x: 357, startPoint y: 132, endPoint x: 281, endPoint y: 132, distance: 76.5
click at [280, 132] on div "SUM (scheduled_hours - blockout_hours) AS total_workable_hours," at bounding box center [375, 133] width 227 height 6
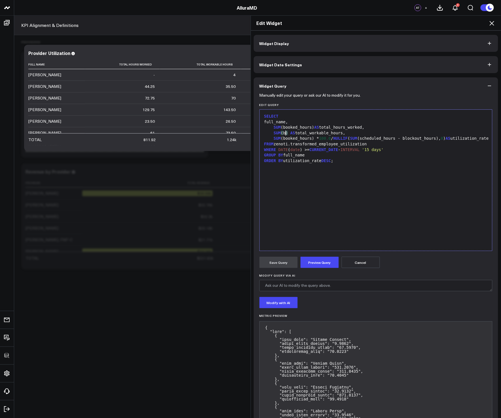
click at [284, 133] on div "SUM ( b ) AS total_workable_hours," at bounding box center [375, 133] width 227 height 6
click at [310, 133] on div "SUM (billable_hou) AS total_workable_hours," at bounding box center [375, 133] width 227 height 6
click at [332, 216] on div "SELECT full_name, SUM (booked_hours) AS total_hours_worked, SUM ( billable_hour…" at bounding box center [375, 179] width 227 height 135
click at [327, 258] on button "Preview Query" at bounding box center [319, 262] width 38 height 11
drag, startPoint x: 317, startPoint y: 133, endPoint x: 272, endPoint y: 134, distance: 44.8
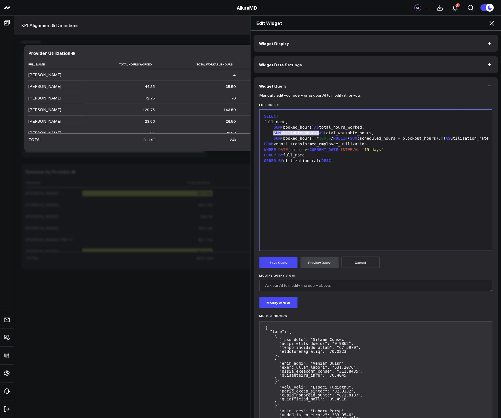
click at [272, 134] on div "SUM (billable_hours) AS total_workable_hours," at bounding box center [375, 133] width 227 height 6
copy div "SUM (billable_hours)"
click at [357, 139] on span "SUM" at bounding box center [353, 138] width 7 height 5
drag, startPoint x: 355, startPoint y: 139, endPoint x: 443, endPoint y: 136, distance: 88.2
click at [434, 136] on div "SUM (booked_hours) * 100.0 / NULLIF ( SUM (scheduled_hours - blockout_hours), 0…" at bounding box center [375, 139] width 227 height 6
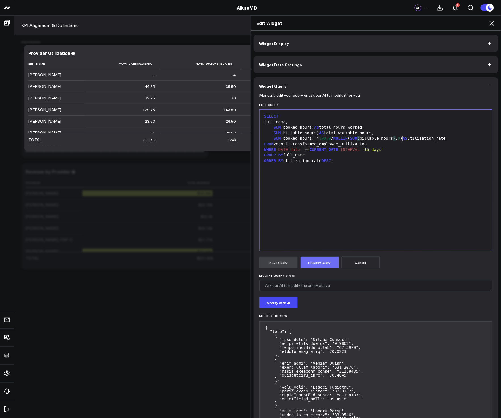
click at [320, 267] on button "Preview Query" at bounding box center [319, 262] width 38 height 11
click at [286, 260] on button "Save Query" at bounding box center [278, 262] width 38 height 11
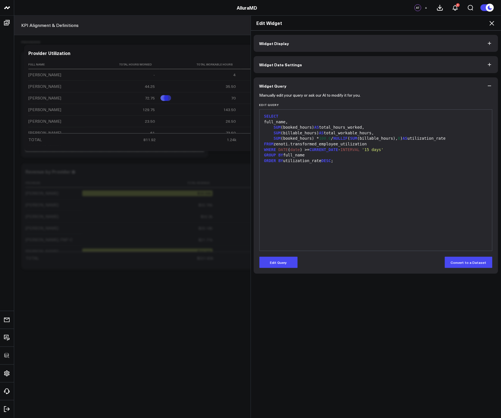
click at [434, 21] on icon at bounding box center [491, 23] width 7 height 7
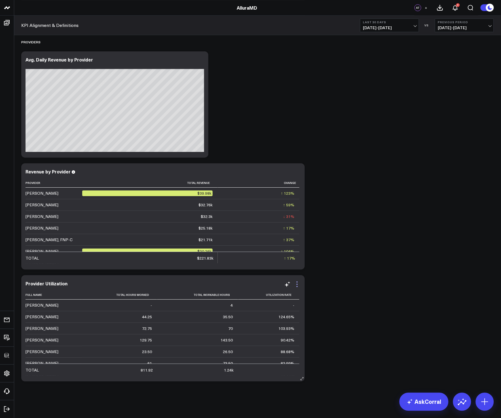
click at [298, 284] on icon at bounding box center [297, 284] width 7 height 7
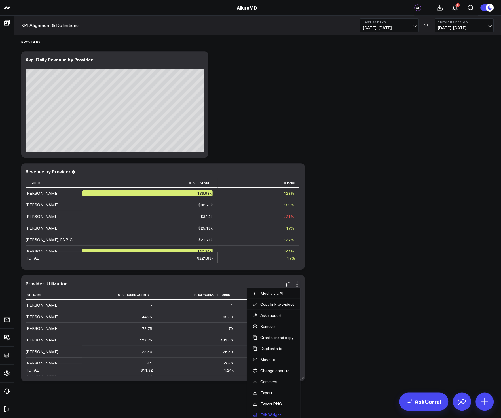
click at [270, 413] on button "Edit Widget" at bounding box center [274, 414] width 42 height 5
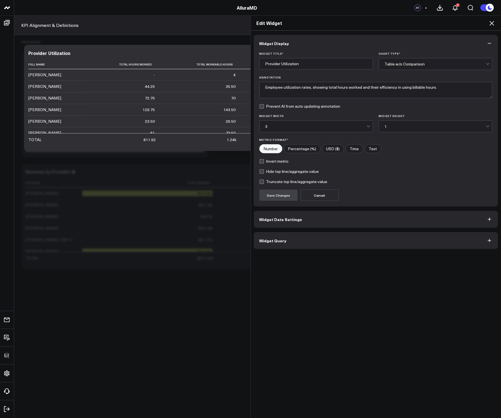
click at [324, 245] on button "Widget Query" at bounding box center [376, 240] width 245 height 17
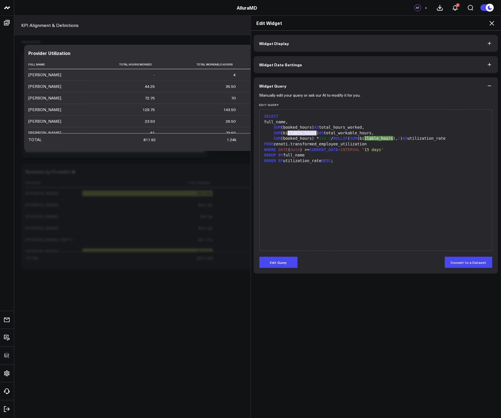
drag, startPoint x: 315, startPoint y: 133, endPoint x: 287, endPoint y: 134, distance: 28.4
click at [287, 134] on div "SUM (billable_hours) AS total_workable_hours," at bounding box center [375, 133] width 227 height 6
click at [287, 135] on div "SUM (billable_hours) AS total_workable_hours," at bounding box center [375, 133] width 227 height 6
click at [376, 133] on div "SUM (billable_hours) AS total_workable_hours," at bounding box center [375, 133] width 227 height 6
click at [434, 24] on icon at bounding box center [491, 23] width 7 height 7
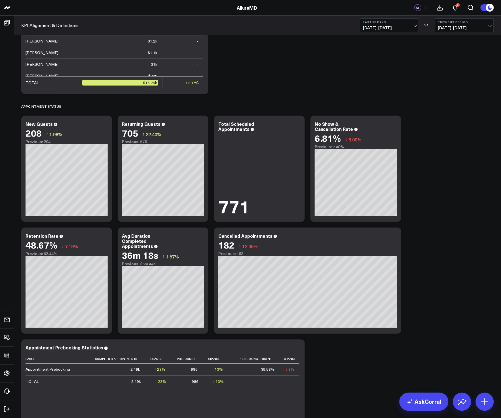
scroll to position [625, 0]
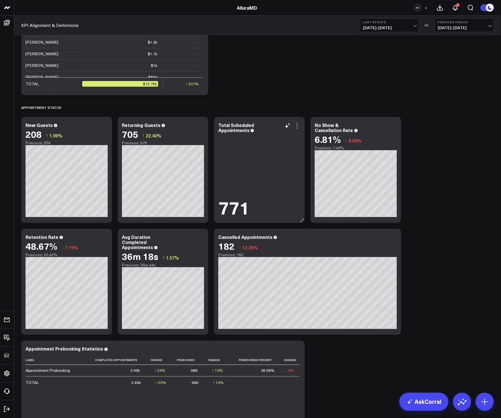
click at [297, 127] on icon at bounding box center [297, 125] width 7 height 7
click at [292, 125] on div "Modify via AI Copy link to widget Ask support Remove Create linked copy Executi…" at bounding box center [292, 125] width 16 height 7
click at [299, 126] on icon at bounding box center [297, 125] width 7 height 7
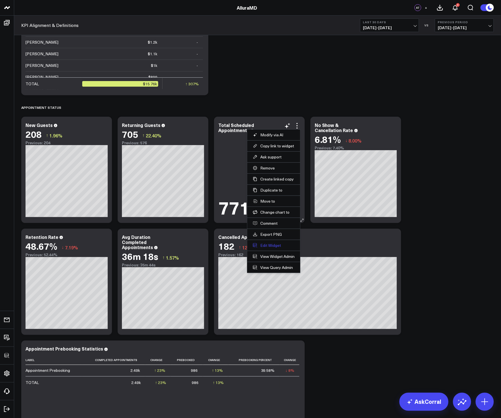
click at [271, 247] on button "Edit Widget" at bounding box center [274, 245] width 42 height 5
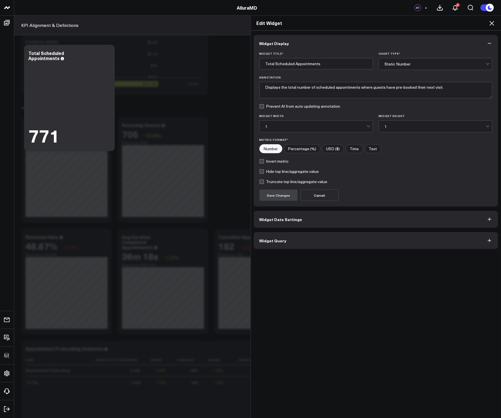
click at [312, 235] on button "Widget Query" at bounding box center [376, 240] width 245 height 17
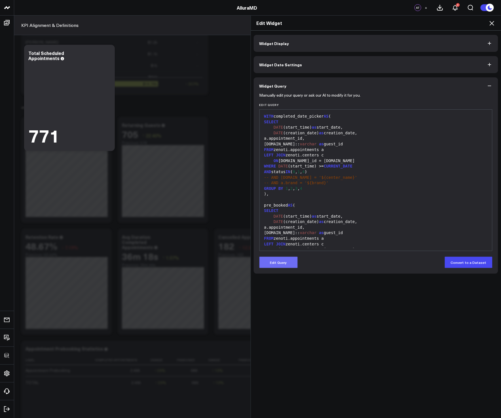
click at [277, 258] on button "Edit Query" at bounding box center [278, 262] width 38 height 11
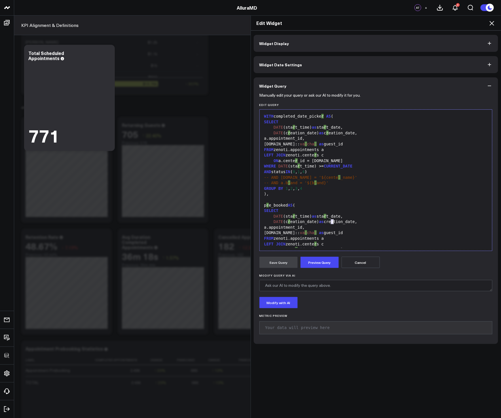
click at [331, 220] on div "DATE (c r eation_date) as creation_date," at bounding box center [375, 222] width 227 height 6
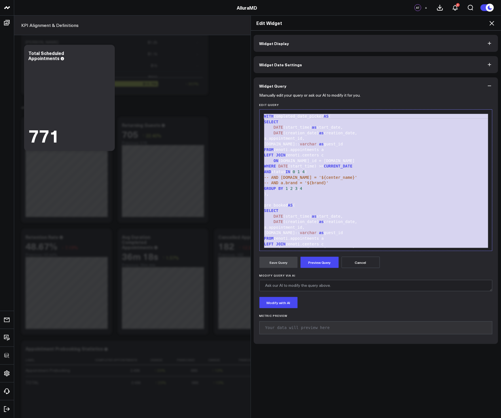
copy div "WITH completed_date_picker AS ( SELECT DATE (start_time) as start_date, DATE (c…"
click at [341, 179] on div "-- AND [DOMAIN_NAME] = '${center_name}'" at bounding box center [375, 178] width 227 height 6
click at [331, 263] on button "Preview Query" at bounding box center [319, 262] width 38 height 11
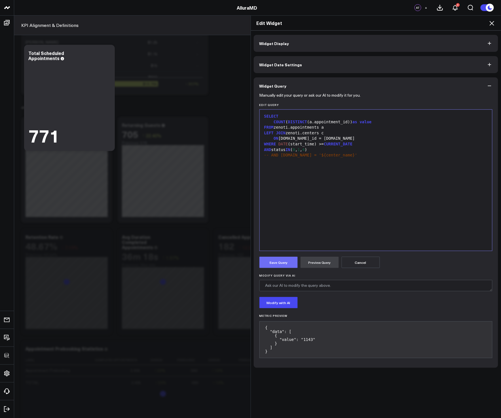
click at [275, 264] on button "Save Query" at bounding box center [278, 262] width 38 height 11
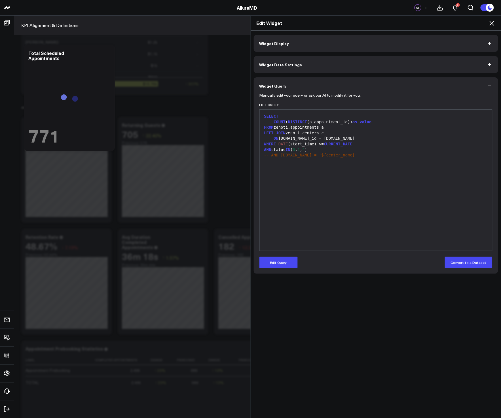
click at [434, 23] on icon at bounding box center [491, 23] width 5 height 5
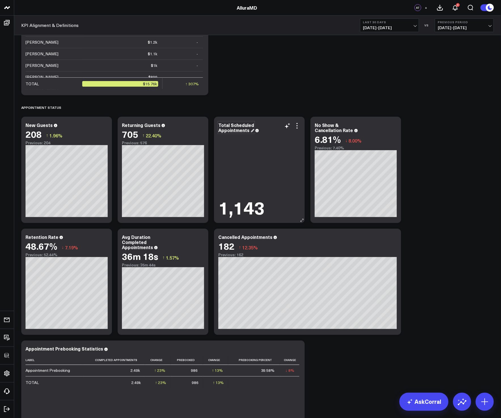
click at [232, 128] on div "Total Scheduled Appointments" at bounding box center [236, 127] width 36 height 11
click at [434, 209] on div "Revenue Summary Modify via AI Copy link to widget Ask support Remove Create lin…" at bounding box center [257, 106] width 478 height 1391
click at [434, 205] on div "Revenue Summary Modify via AI Copy link to widget Ask support Remove Create lin…" at bounding box center [257, 106] width 478 height 1391
click at [103, 127] on icon at bounding box center [104, 125] width 7 height 7
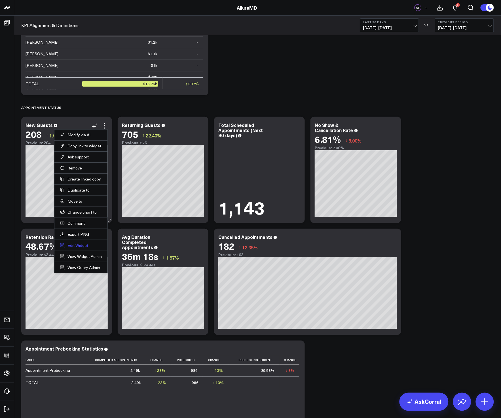
click at [79, 243] on button "Edit Widget" at bounding box center [81, 245] width 42 height 5
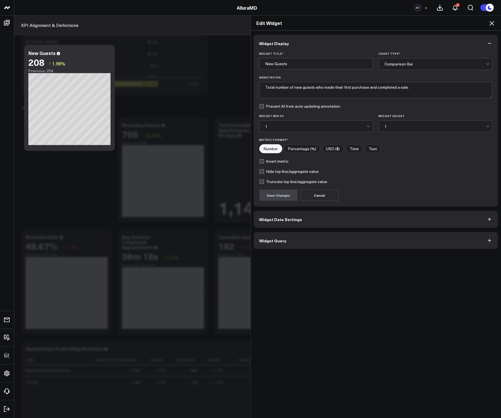
click at [319, 240] on button "Widget Query" at bounding box center [376, 240] width 245 height 17
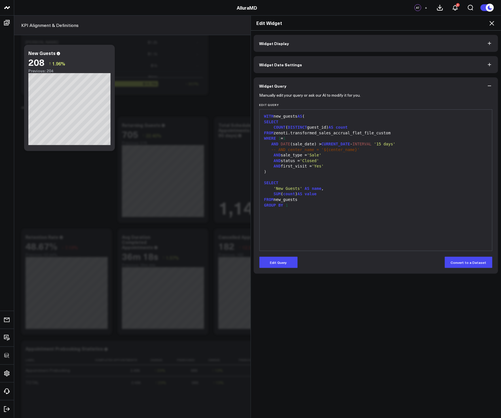
click at [434, 24] on icon at bounding box center [491, 23] width 7 height 7
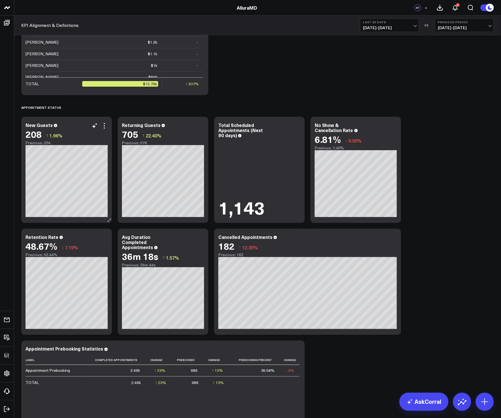
click at [108, 125] on div "New Guests 208 ↑ 1.96% Previous: 204" at bounding box center [66, 170] width 91 height 106
click at [106, 125] on icon at bounding box center [104, 125] width 7 height 7
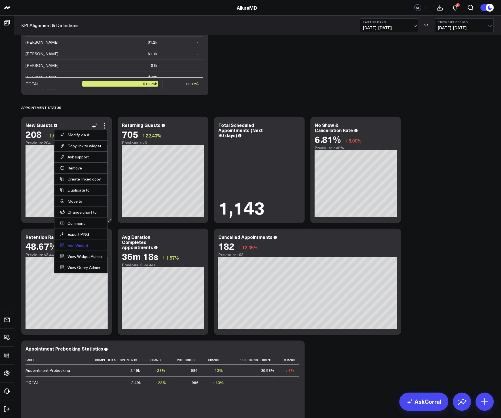
click at [79, 245] on button "Edit Widget" at bounding box center [81, 245] width 42 height 5
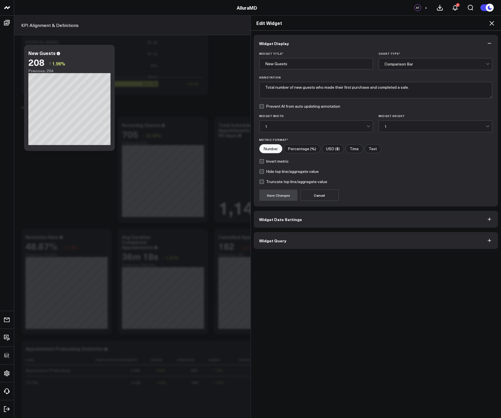
click at [314, 245] on button "Widget Query" at bounding box center [376, 240] width 245 height 17
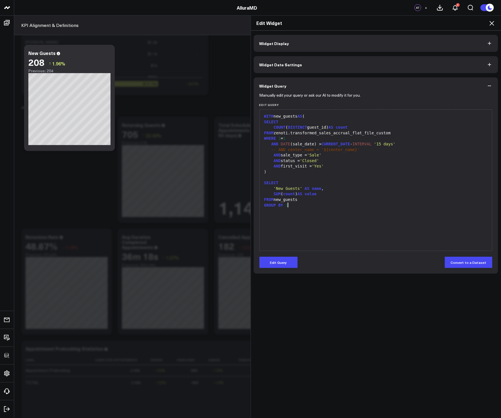
click at [296, 210] on div "WITH new_guests AS ( SELECT COUNT ( DISTINCT guest_id) AS count FROM zenoti.tra…" at bounding box center [375, 179] width 227 height 135
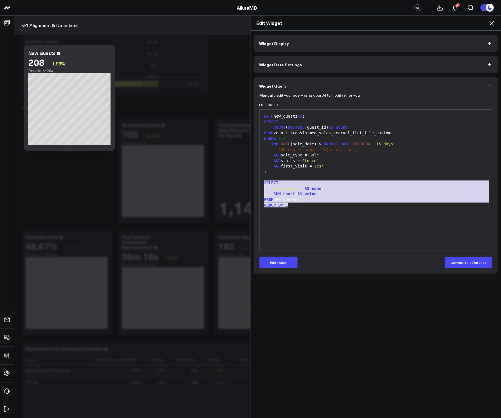
drag, startPoint x: 296, startPoint y: 210, endPoint x: 260, endPoint y: 181, distance: 47.0
click at [262, 181] on div "WITH new_guests AS ( SELECT COUNT ( DISTINCT guest_id) AS count FROM zenoti.tra…" at bounding box center [375, 179] width 227 height 135
drag, startPoint x: 285, startPoint y: 165, endPoint x: 293, endPoint y: 167, distance: 8.4
click at [285, 165] on div "AND first_visit = 'Yes'" at bounding box center [375, 166] width 227 height 6
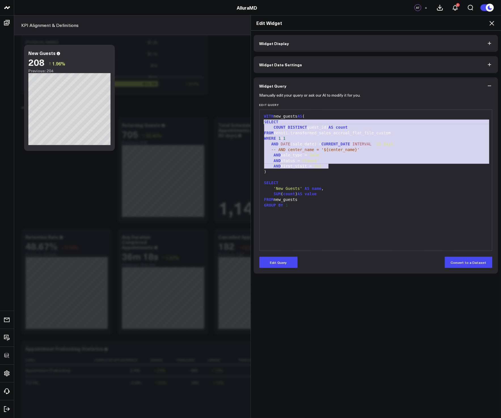
drag, startPoint x: 266, startPoint y: 135, endPoint x: 256, endPoint y: 119, distance: 18.5
click at [256, 119] on div "Manually edit your query or ask our AI to modify it for you. Edit Query 99 1 2 …" at bounding box center [376, 183] width 245 height 179
click at [388, 129] on div "COUNT ( DISTINCT guest_id) AS count" at bounding box center [375, 128] width 227 height 6
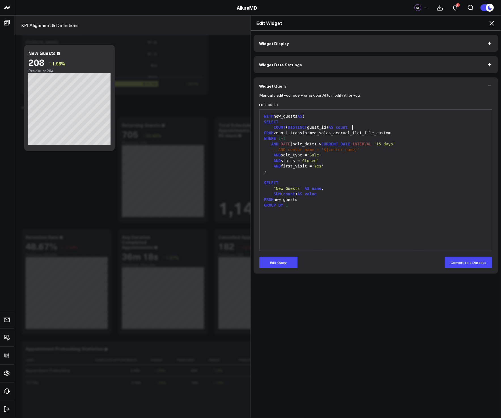
click at [434, 25] on icon at bounding box center [491, 23] width 7 height 7
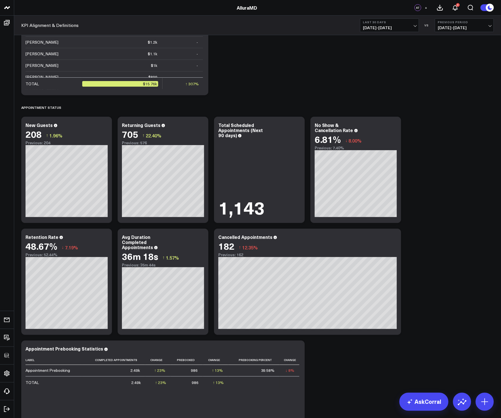
click at [434, 167] on div "Revenue Summary Modify via AI Copy link to widget Ask support Remove Create lin…" at bounding box center [257, 106] width 478 height 1391
click at [395, 126] on icon at bounding box center [393, 125] width 7 height 7
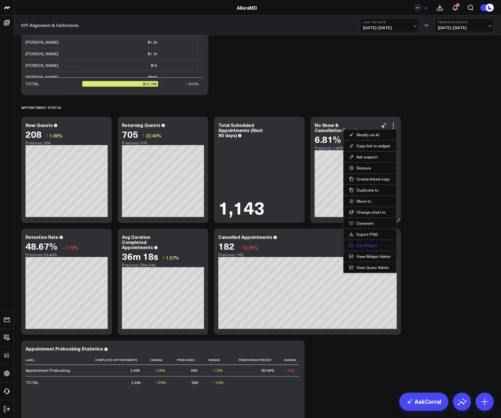
click at [364, 243] on button "Edit Widget" at bounding box center [370, 245] width 42 height 5
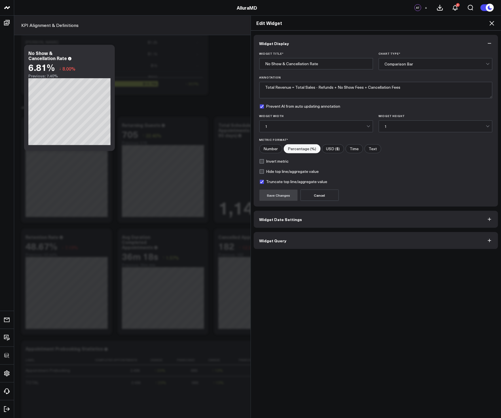
click at [340, 240] on button "Widget Query" at bounding box center [376, 240] width 245 height 17
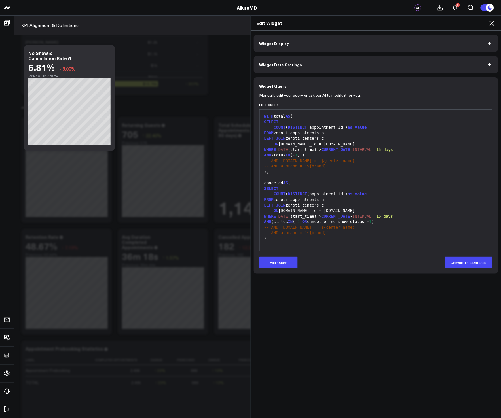
click at [434, 24] on icon at bounding box center [491, 23] width 7 height 7
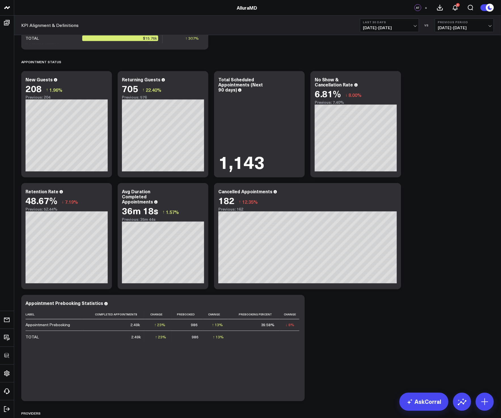
scroll to position [724, 0]
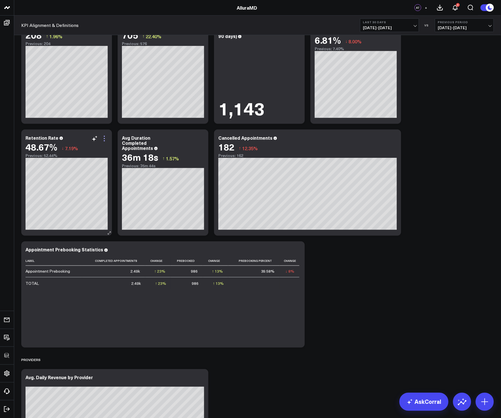
click at [101, 139] on icon at bounding box center [104, 138] width 7 height 7
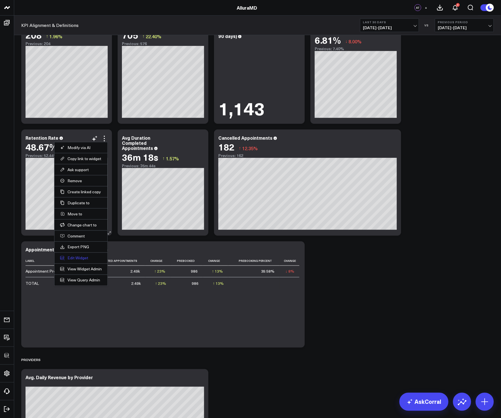
click at [69, 258] on button "Edit Widget" at bounding box center [81, 258] width 42 height 5
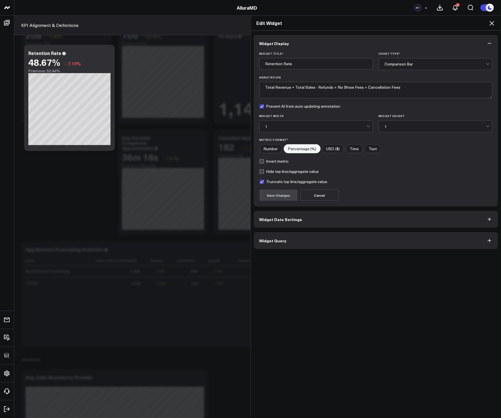
click at [330, 236] on button "Widget Query" at bounding box center [376, 240] width 245 height 17
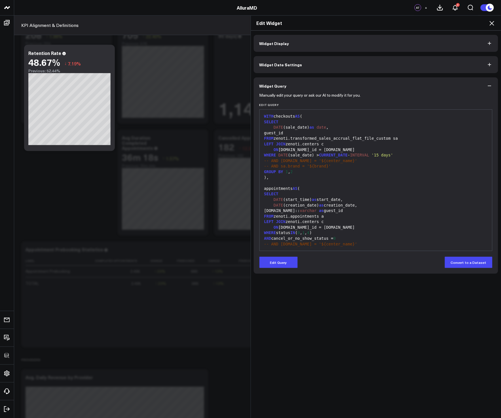
click at [434, 23] on icon at bounding box center [491, 23] width 5 height 5
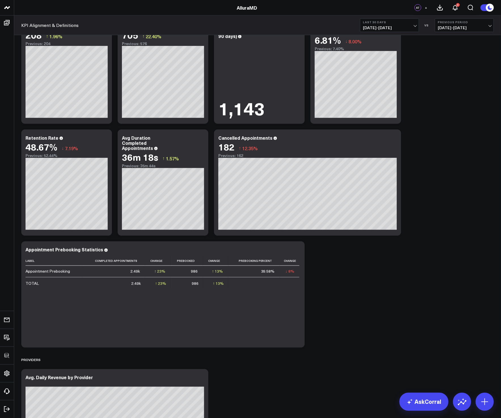
click at [427, 199] on div "Revenue Summary Modify via AI Copy link to widget Ask support Remove Create lin…" at bounding box center [257, 6] width 478 height 1391
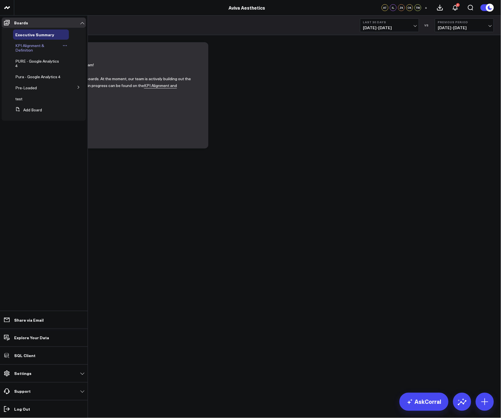
click at [24, 47] on span "KPI Alignment & Definition" at bounding box center [29, 48] width 29 height 10
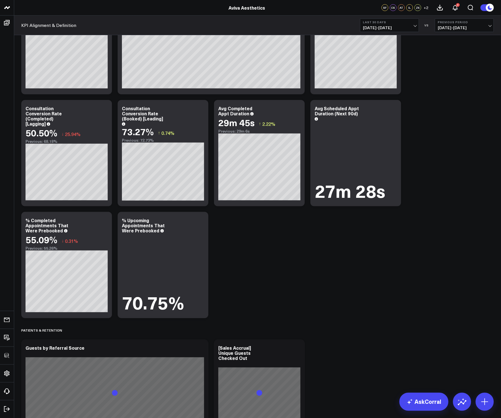
scroll to position [1375, 0]
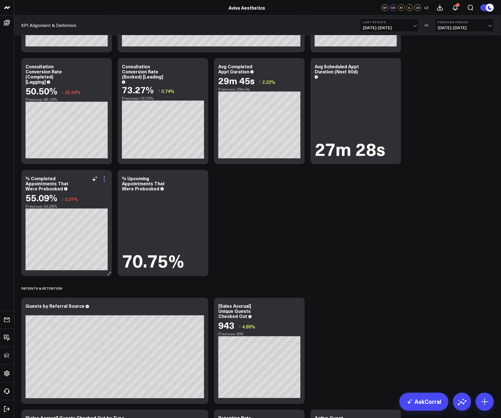
click at [104, 182] on icon at bounding box center [104, 179] width 7 height 7
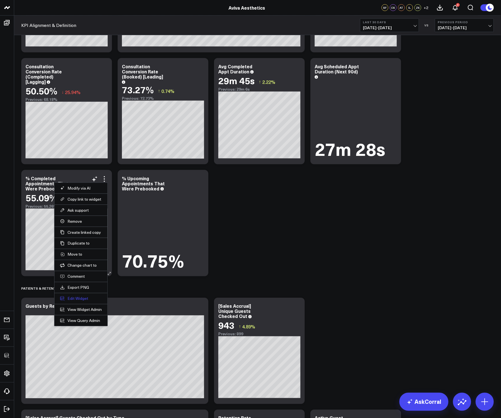
click at [78, 300] on button "Edit Widget" at bounding box center [81, 298] width 42 height 5
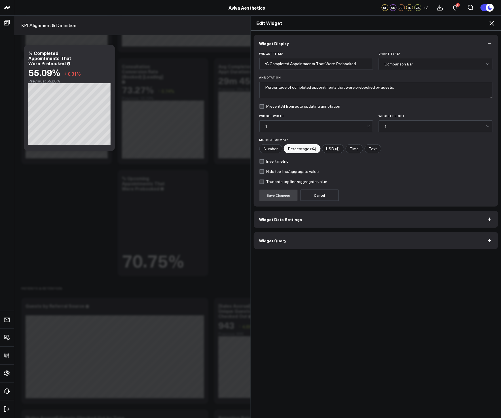
click at [307, 245] on button "Widget Query" at bounding box center [376, 240] width 245 height 17
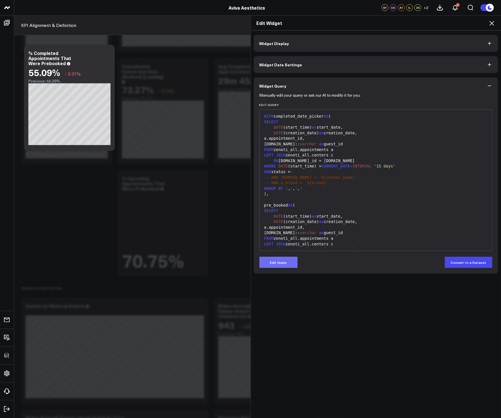
click at [287, 264] on button "Edit Query" at bounding box center [278, 262] width 38 height 11
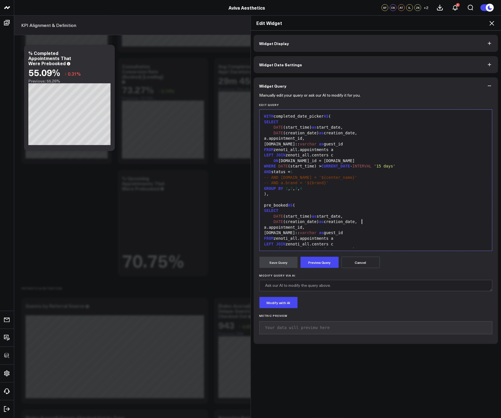
click at [367, 221] on div "DATE (creation_date) as creation_date," at bounding box center [375, 222] width 227 height 6
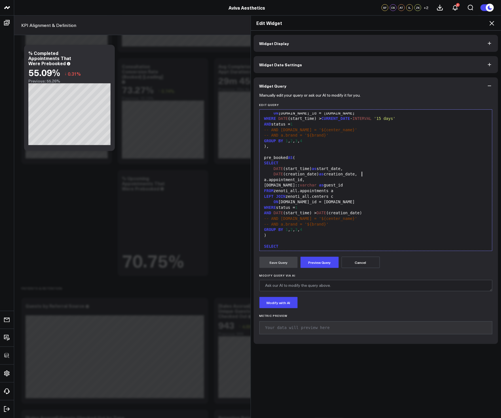
scroll to position [83, 0]
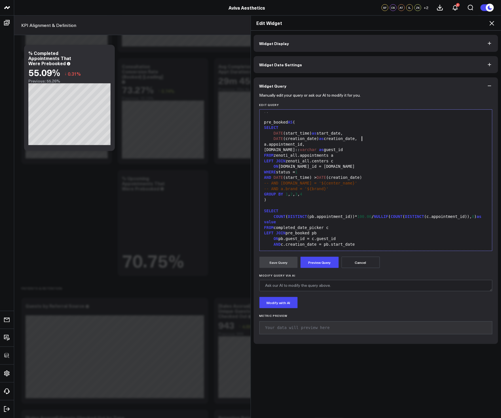
click at [384, 220] on div "COUNT ( DISTINCT (pb.appointment_id))* 100.00 / NULLIF ( COUNT ( DISTINCT (c.ap…" at bounding box center [375, 219] width 227 height 11
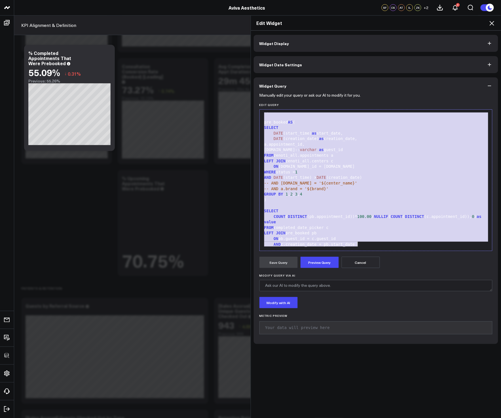
copy div "WITH completed_date_picker AS ( SELECT DATE (start_time) as start_date, DATE (c…"
click at [407, 138] on div "DATE (creation_date) as creation_date," at bounding box center [375, 139] width 227 height 6
copy div "WITH completed_date_picker AS ( SELECT DATE (start_time) as start_date, DATE (c…"
click at [317, 148] on div "[DOMAIN_NAME]:: [PERSON_NAME] as guest_id" at bounding box center [375, 150] width 227 height 6
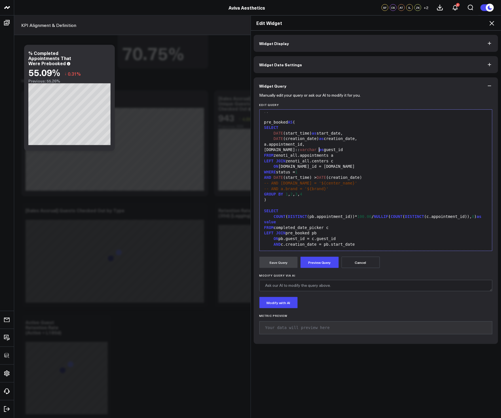
scroll to position [1280, 0]
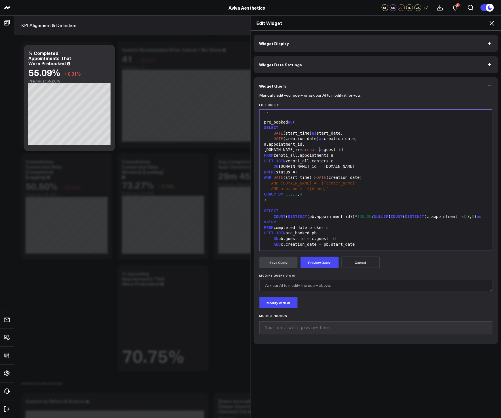
click at [316, 189] on span "-- AND a.brand = '${brand}'" at bounding box center [296, 188] width 65 height 5
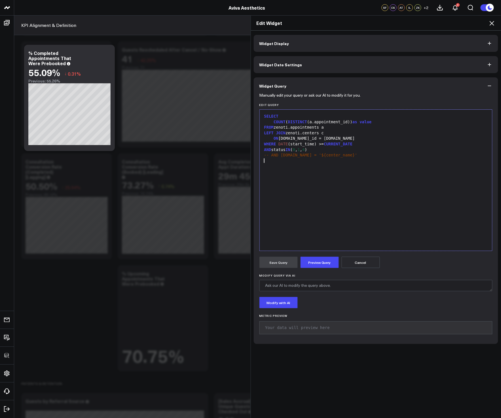
scroll to position [0, 0]
click at [488, 25] on h2 "Edit Widget" at bounding box center [375, 23] width 239 height 6
click at [489, 24] on icon at bounding box center [491, 23] width 7 height 7
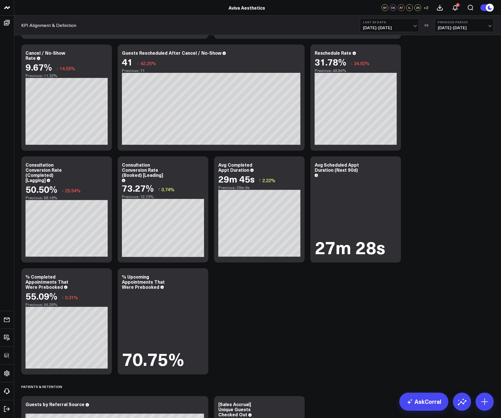
scroll to position [1287, 0]
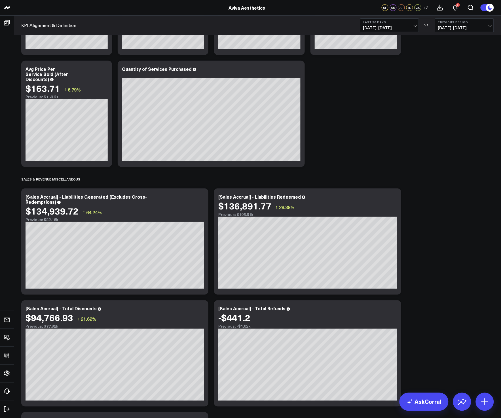
scroll to position [700, 0]
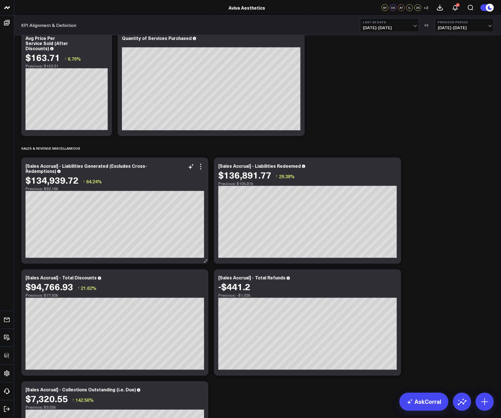
click at [202, 169] on icon at bounding box center [200, 166] width 7 height 7
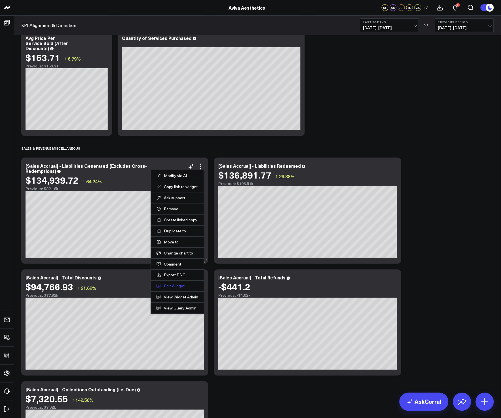
click at [173, 285] on button "Edit Widget" at bounding box center [177, 286] width 42 height 5
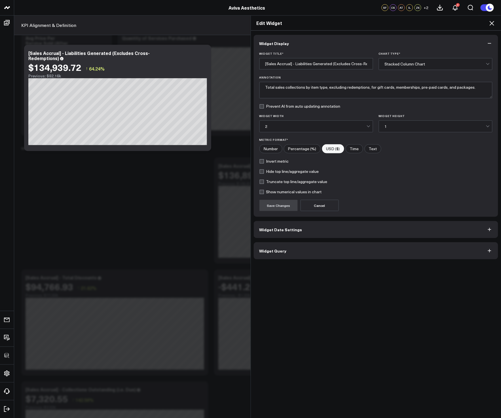
click at [307, 249] on button "Widget Query" at bounding box center [376, 250] width 245 height 17
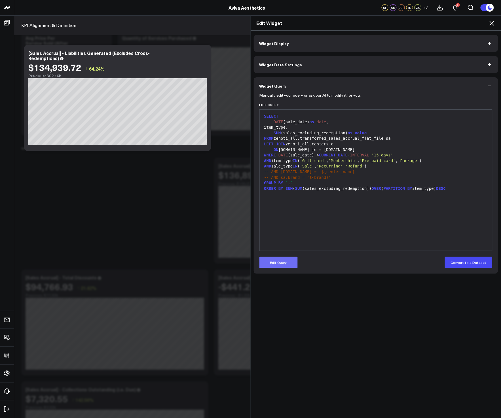
click at [280, 262] on button "Edit Query" at bounding box center [278, 262] width 38 height 11
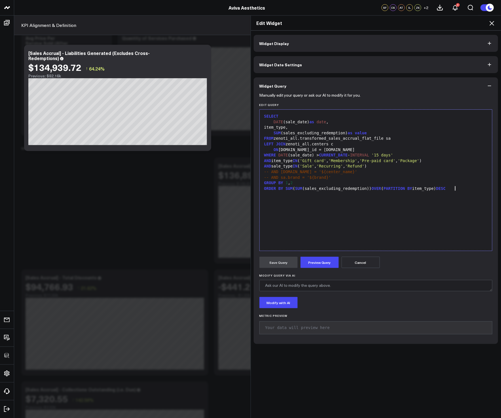
click at [372, 220] on div "SELECT DATE (sale_date) as date , item_type, SUM (sales_excluding_redemption) a…" at bounding box center [375, 179] width 227 height 135
copy div "SELECT DATE (sale_date) as date , item_type, SUM (sales_excluding_redemption) a…"
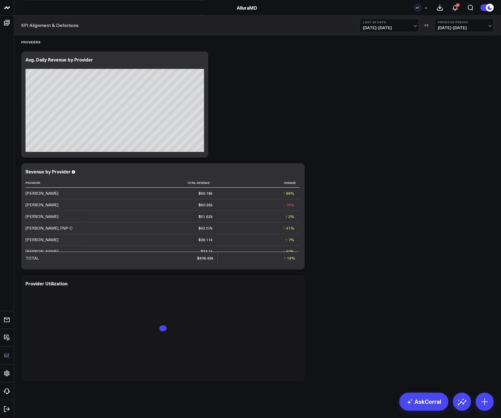
scroll to position [1142, 0]
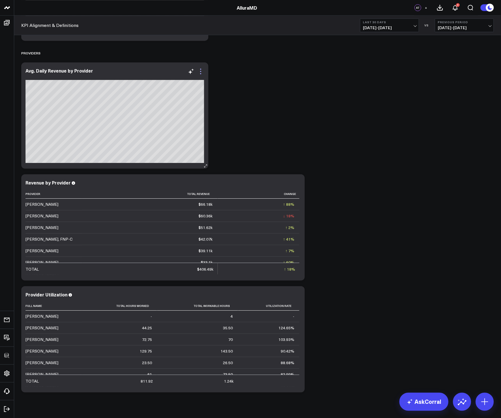
click at [200, 72] on icon at bounding box center [200, 71] width 7 height 7
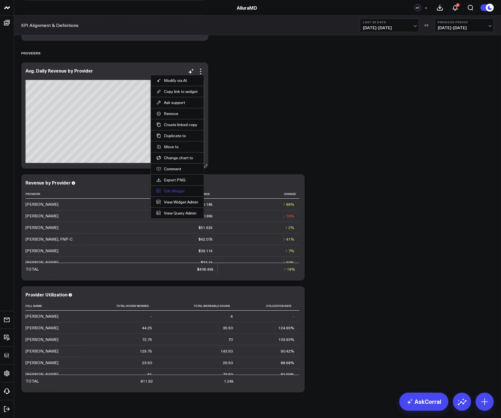
click at [173, 190] on button "Edit Widget" at bounding box center [177, 190] width 42 height 5
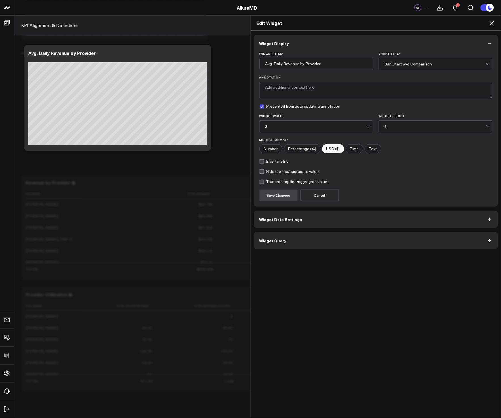
click at [317, 236] on button "Widget Query" at bounding box center [376, 240] width 245 height 17
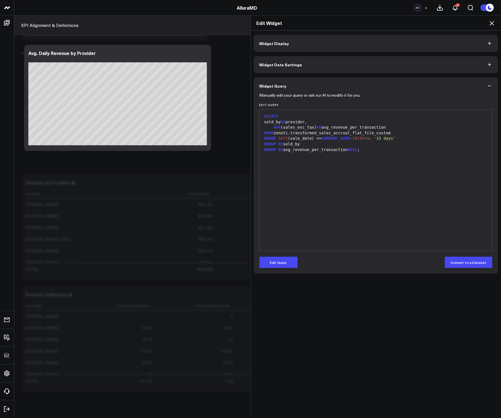
drag, startPoint x: 288, startPoint y: 260, endPoint x: 294, endPoint y: 247, distance: 14.7
click at [288, 261] on button "Edit Query" at bounding box center [278, 262] width 38 height 11
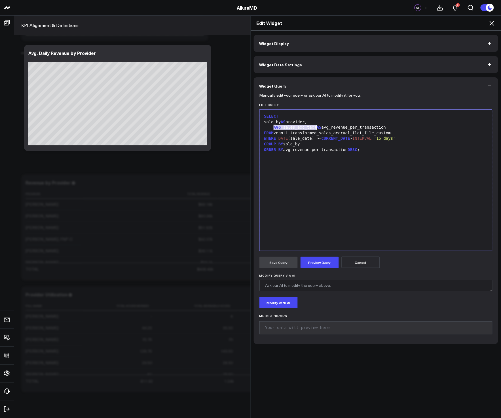
drag, startPoint x: 271, startPoint y: 126, endPoint x: 315, endPoint y: 128, distance: 43.4
click at [315, 128] on div "AVG (sales_exc_tax) AS avg_revenue_per_transaction" at bounding box center [375, 128] width 227 height 6
click at [320, 130] on div "AVG (sales_exc_tax) AS avg_revenue_per_transaction" at bounding box center [375, 128] width 227 height 6
click at [315, 127] on div "AVG (sales_exc_tax) AS avg_revenue_per_transaction" at bounding box center [375, 128] width 227 height 6
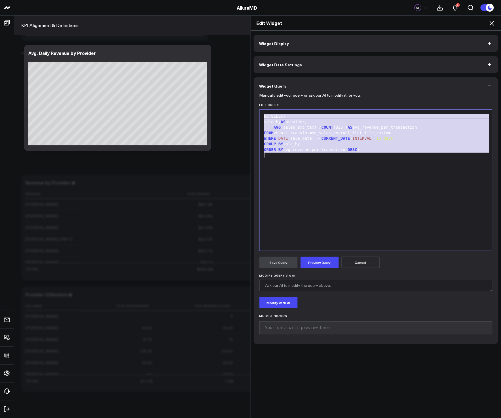
copy div "NCTSELECT sold_by AS provider, AVG (sales_exc_tax) / COUNT (DIST) AS avg_revenu…"
click at [359, 194] on div "NCTSELECT sold_by AS provider, AVG (sales_exc_tax) / COUNT (DIST) AS avg_revenu…" at bounding box center [375, 179] width 227 height 135
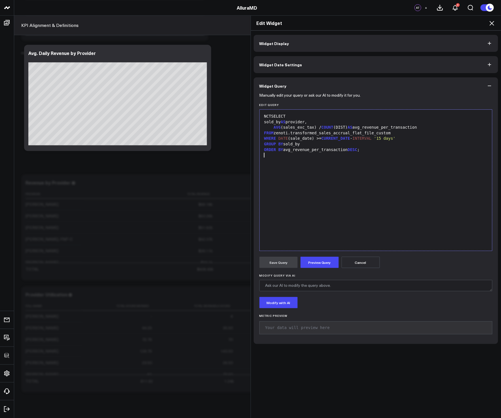
click at [345, 176] on div "NCTSELECT sold_by AS provider, AVG (sales_exc_tax) / COUNT (DIST) AS avg_revenu…" at bounding box center [375, 179] width 227 height 135
click at [364, 186] on div "NCTSELECT sold_by AS provider, AVG (sales_exc_tax) / COUNT (DIST) AS avg_revenu…" at bounding box center [375, 179] width 227 height 135
click at [332, 260] on button "Preview Query" at bounding box center [319, 262] width 38 height 11
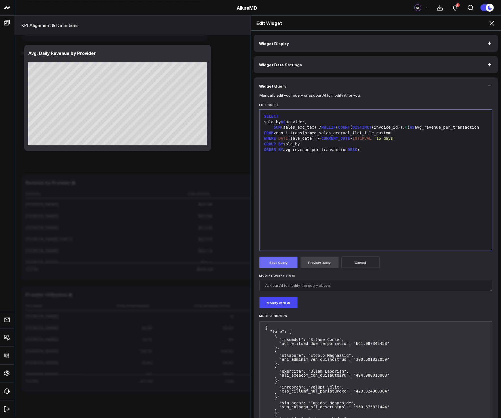
click at [275, 264] on button "Save Query" at bounding box center [278, 262] width 38 height 11
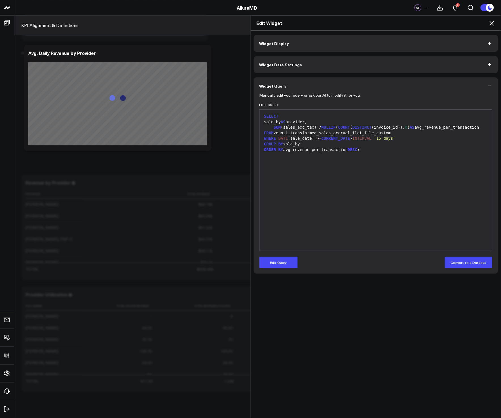
click at [490, 24] on icon at bounding box center [491, 23] width 7 height 7
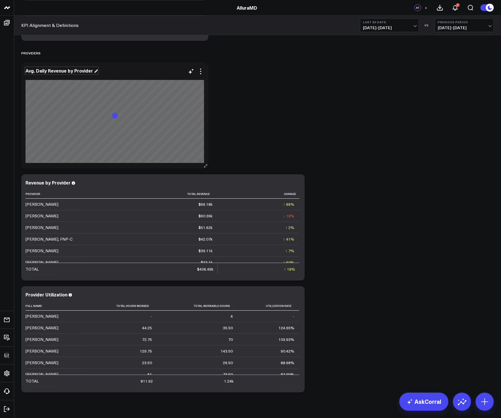
click at [51, 71] on div "Avg. Daily Revenue by Provider" at bounding box center [62, 70] width 72 height 6
drag, startPoint x: 66, startPoint y: 71, endPoint x: 42, endPoint y: 71, distance: 24.4
click at [42, 70] on div "Avg. Daily Revenue by Provider" at bounding box center [62, 70] width 72 height 6
drag, startPoint x: 37, startPoint y: 71, endPoint x: 65, endPoint y: 72, distance: 28.4
click at [65, 72] on div "Avg. Daily Revenue by Provider" at bounding box center [62, 70] width 72 height 6
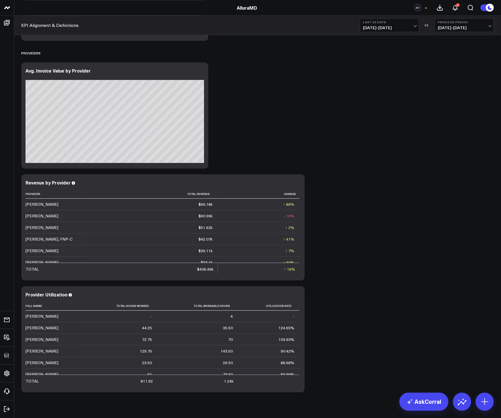
click at [202, 73] on icon at bounding box center [200, 71] width 7 height 7
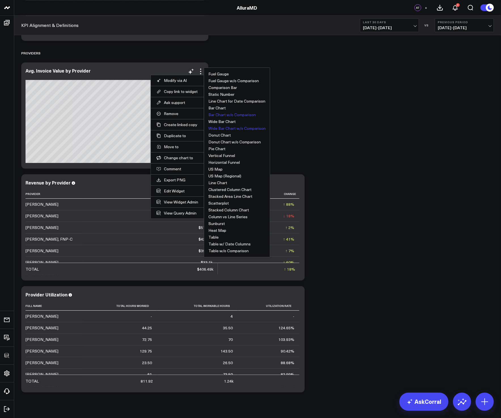
click at [228, 129] on button "Wide Bar Chart w/o Comparison" at bounding box center [236, 128] width 57 height 4
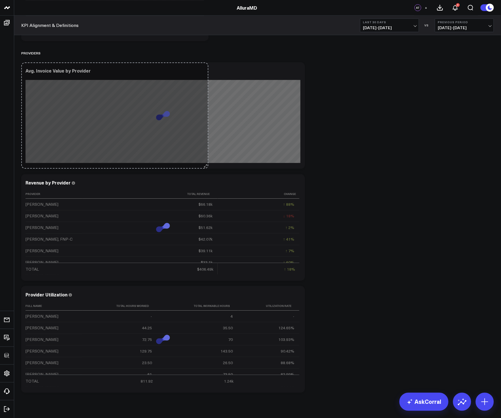
drag, startPoint x: 205, startPoint y: 165, endPoint x: 337, endPoint y: 172, distance: 132.8
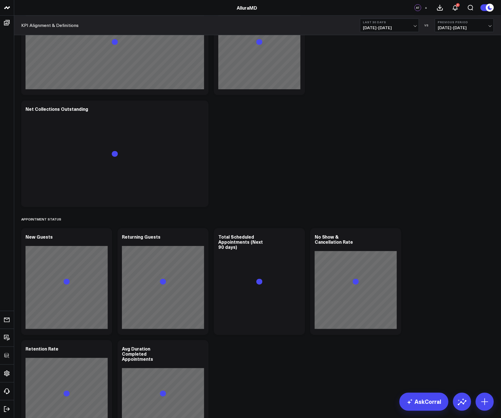
scroll to position [1074, 0]
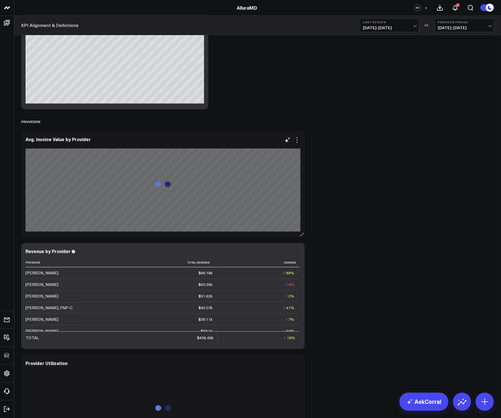
click at [296, 140] on icon at bounding box center [297, 140] width 7 height 7
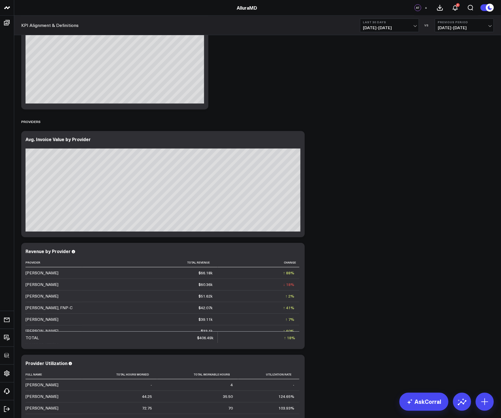
click at [297, 139] on icon at bounding box center [297, 140] width 7 height 7
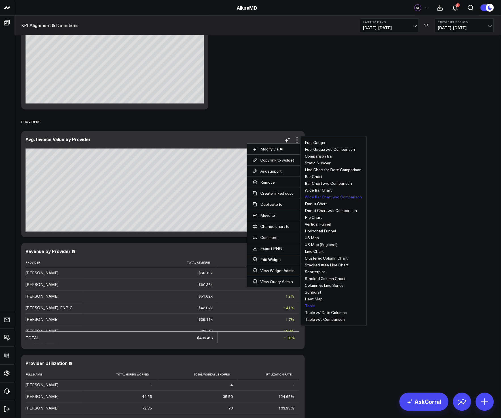
click at [307, 304] on button "Table" at bounding box center [310, 306] width 10 height 4
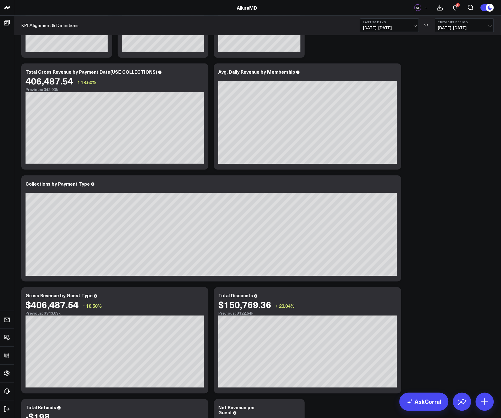
scroll to position [152, 0]
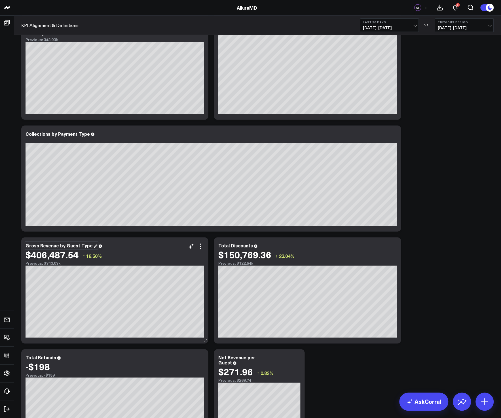
click at [71, 247] on div "Gross Revenue by Guest Type" at bounding box center [62, 246] width 72 height 6
drag, startPoint x: 57, startPoint y: 246, endPoint x: 26, endPoint y: 246, distance: 30.9
click at [26, 246] on div "Gross Revenue by Guest Type" at bounding box center [62, 246] width 72 height 6
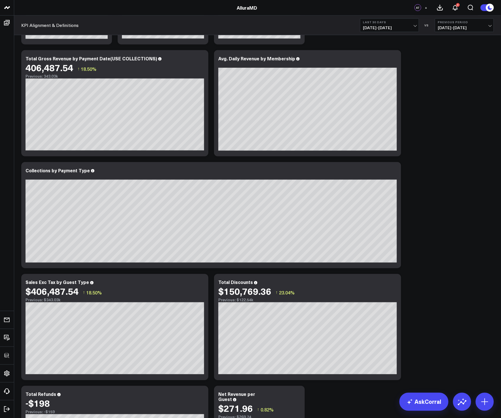
scroll to position [0, 0]
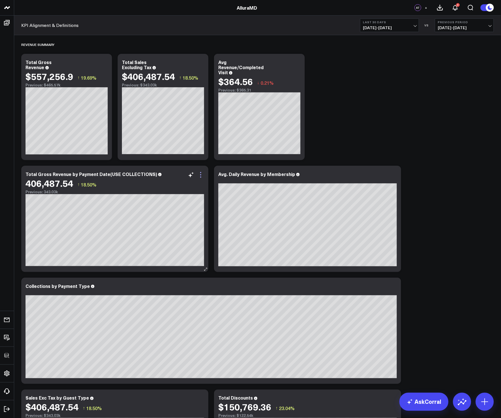
click at [198, 173] on icon at bounding box center [200, 174] width 7 height 7
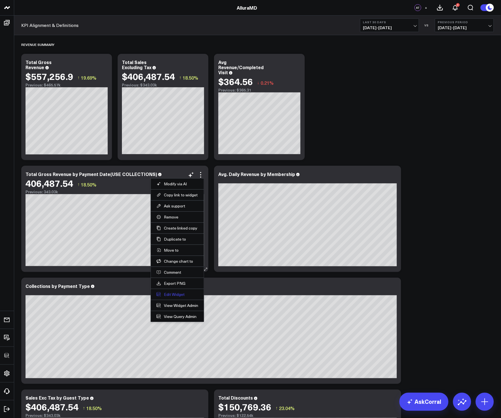
click at [162, 294] on button "Edit Widget" at bounding box center [177, 294] width 42 height 5
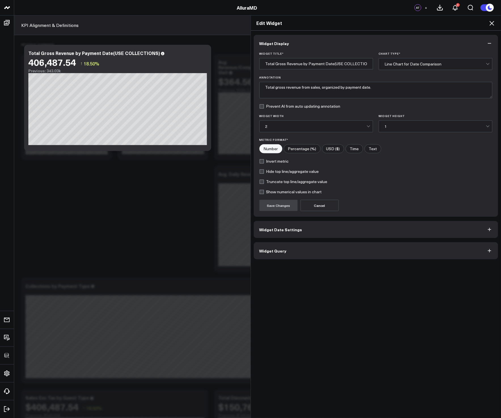
click at [296, 256] on button "Widget Query" at bounding box center [376, 250] width 245 height 17
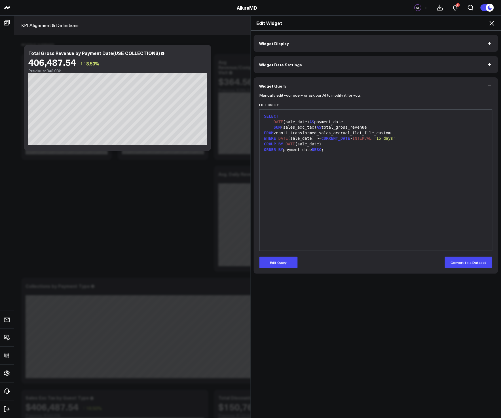
click at [271, 271] on div "Manually edit your query or ask our AI to modify it for you. Edit Query 9 1 2 3…" at bounding box center [376, 183] width 245 height 179
click at [272, 268] on div "Manually edit your query or ask our AI to modify it for you. Edit Query 9 1 2 3…" at bounding box center [376, 183] width 245 height 179
click at [283, 261] on button "Edit Query" at bounding box center [278, 262] width 38 height 11
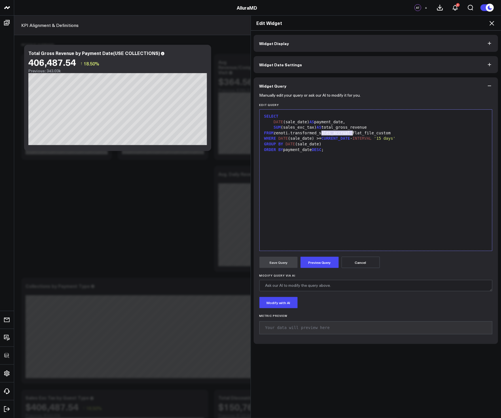
drag, startPoint x: 318, startPoint y: 133, endPoint x: 349, endPoint y: 133, distance: 30.6
click at [349, 133] on div "FROM zenoti.transformed_sales_accrual_flat_file_custom" at bounding box center [375, 133] width 227 height 6
drag, startPoint x: 369, startPoint y: 134, endPoint x: 397, endPoint y: 132, distance: 28.4
click at [397, 132] on div "FROM zenoti.transformed_collections_flat_file_custom" at bounding box center [375, 133] width 227 height 6
click at [387, 161] on div "SELECT DATE (sale_date) AS payment_date, SUM (sales_exc_tax) AS total_gross_rev…" at bounding box center [375, 179] width 227 height 135
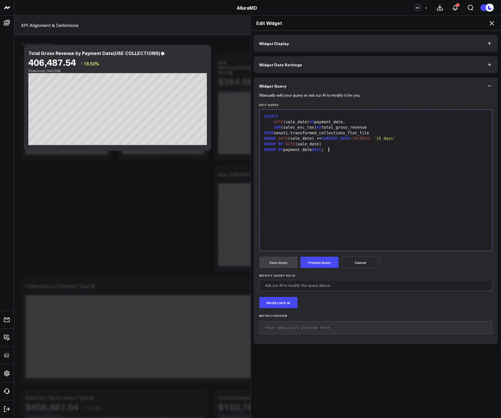
drag, startPoint x: 491, startPoint y: 24, endPoint x: 356, endPoint y: 82, distance: 146.7
click at [491, 24] on icon at bounding box center [491, 23] width 7 height 7
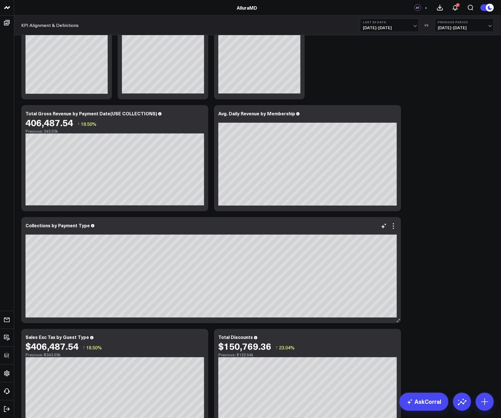
scroll to position [107, 0]
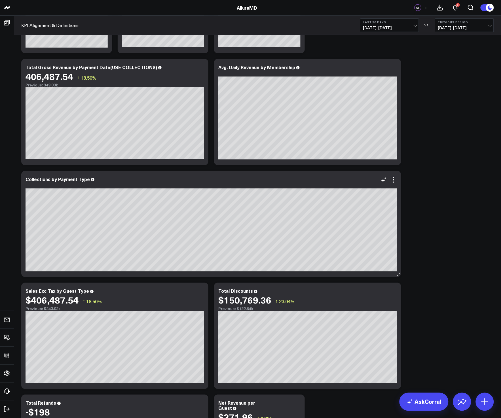
click at [393, 181] on icon at bounding box center [393, 180] width 7 height 7
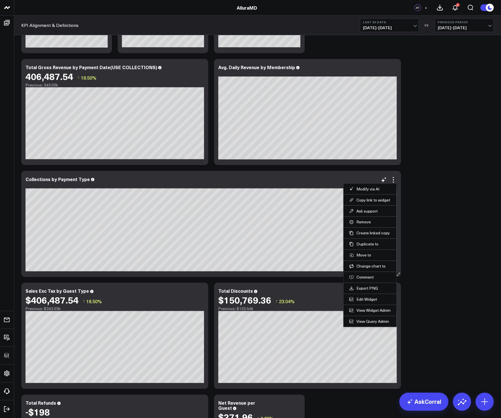
click at [361, 294] on li "Edit Widget" at bounding box center [369, 299] width 53 height 11
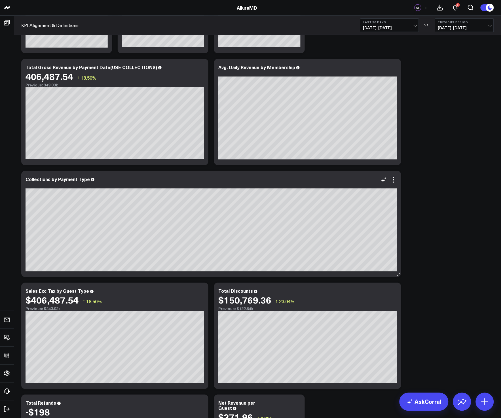
click at [395, 182] on icon at bounding box center [393, 180] width 7 height 7
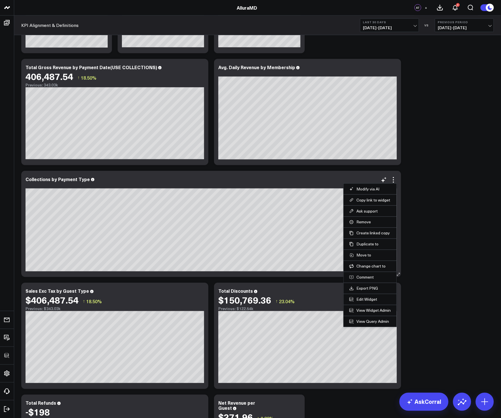
click at [368, 295] on li "Edit Widget" at bounding box center [369, 299] width 53 height 11
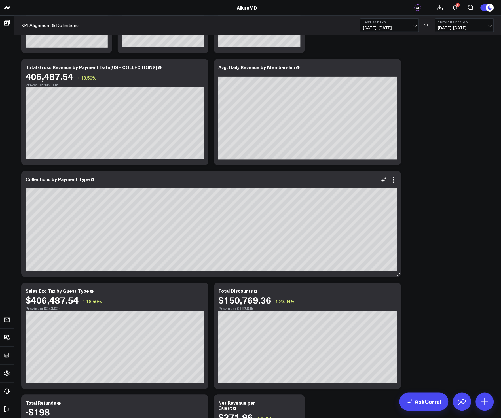
click at [397, 180] on div "Collections by Payment Type Custom - Refund - Internal" at bounding box center [211, 224] width 380 height 106
click at [395, 180] on icon at bounding box center [393, 180] width 7 height 7
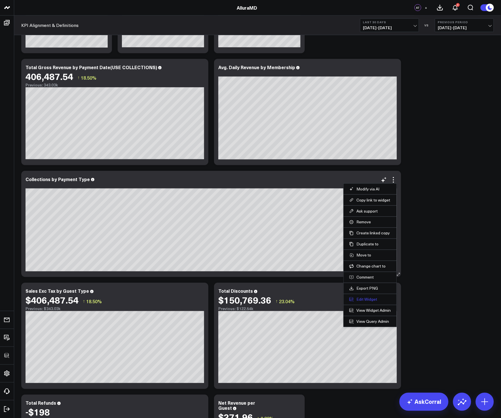
click at [371, 298] on button "Edit Widget" at bounding box center [370, 299] width 42 height 5
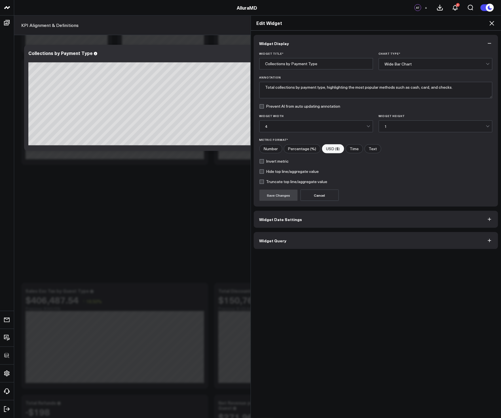
click at [312, 248] on button "Widget Query" at bounding box center [376, 240] width 245 height 17
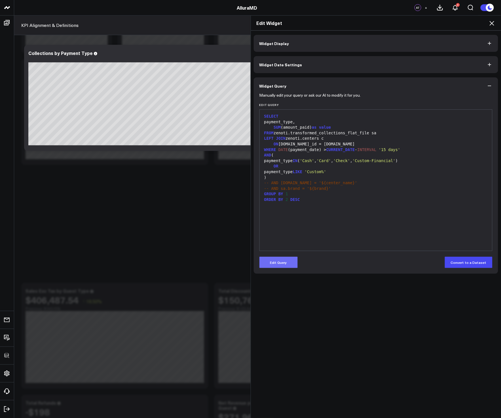
click at [275, 264] on button "Edit Query" at bounding box center [278, 262] width 38 height 11
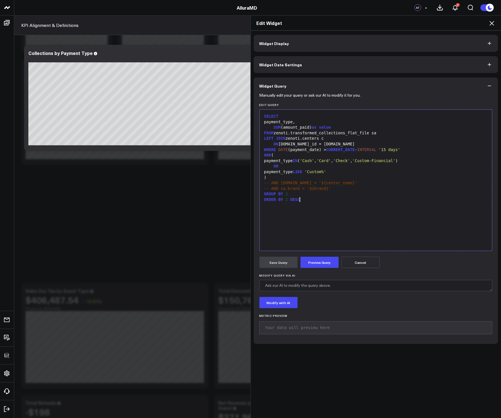
click at [331, 228] on div "SELECT payment_type, SUM (amount_paid) as value FROM zenoti.transformed_collect…" at bounding box center [375, 179] width 227 height 135
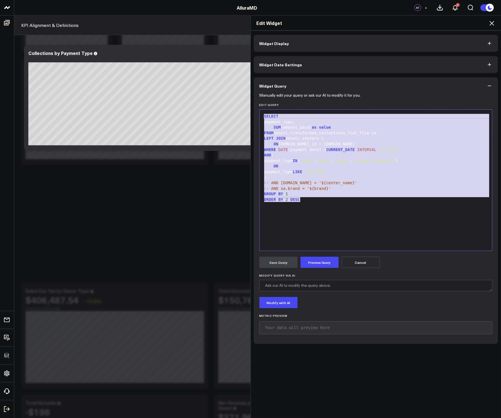
copy div "SELECT payment_type, SUM (amount_paid) as value FROM zenoti.transformed_collect…"
click at [493, 27] on div "Edit Widget" at bounding box center [376, 23] width 250 height 15
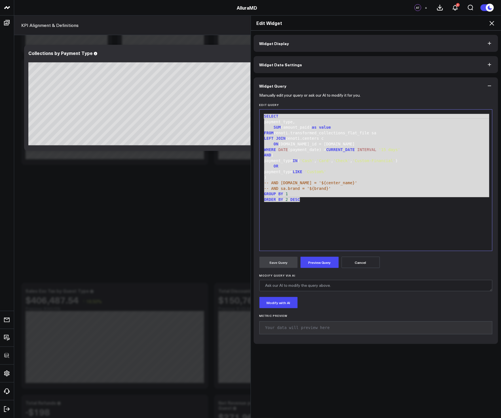
click at [493, 25] on icon at bounding box center [491, 23] width 7 height 7
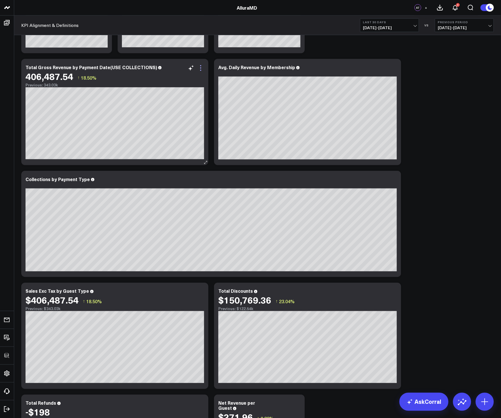
click at [201, 68] on icon at bounding box center [200, 68] width 7 height 7
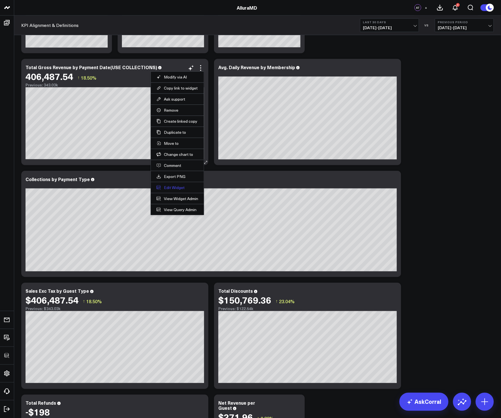
click at [169, 189] on button "Edit Widget" at bounding box center [177, 187] width 42 height 5
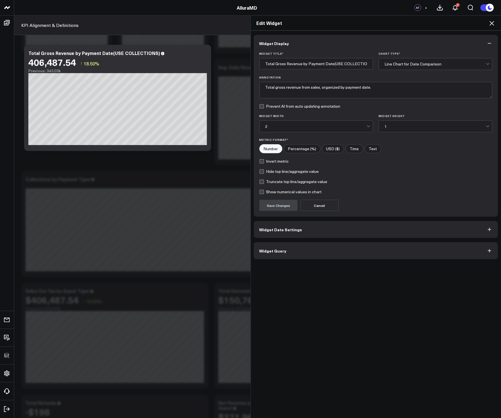
click at [321, 252] on button "Widget Query" at bounding box center [376, 250] width 245 height 17
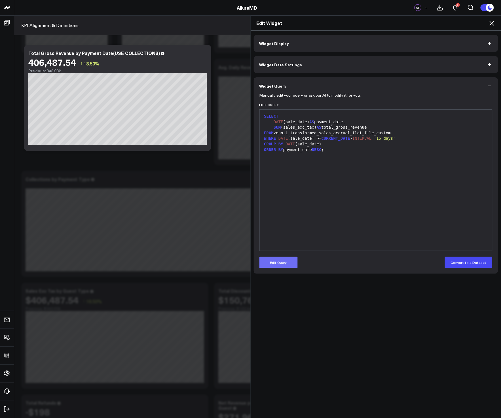
click at [292, 265] on button "Edit Query" at bounding box center [278, 262] width 38 height 11
click at [319, 225] on div "SELECT DATE (sale_date) AS payment_date, SUM (sales_exc_tax) AS total_gross_rev…" at bounding box center [375, 179] width 227 height 135
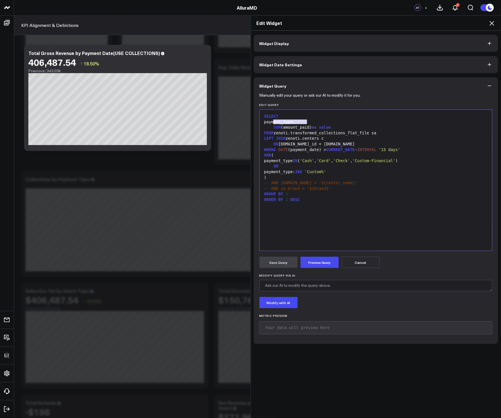
drag, startPoint x: 307, startPoint y: 121, endPoint x: 272, endPoint y: 124, distance: 34.7
click at [272, 124] on div "payment_type," at bounding box center [375, 122] width 227 height 6
click at [336, 123] on div "DATE (payment_date) as" at bounding box center [375, 122] width 227 height 6
click at [321, 264] on button "Preview Query" at bounding box center [319, 262] width 38 height 11
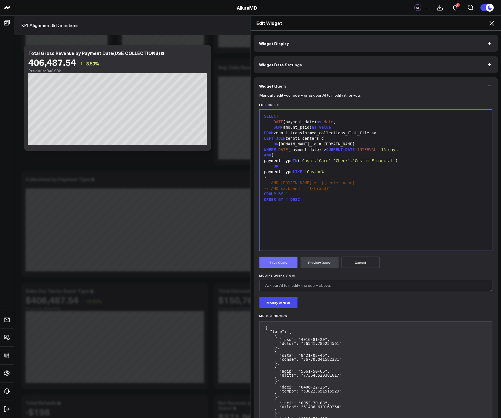
click at [278, 260] on button "Save Query" at bounding box center [278, 262] width 38 height 11
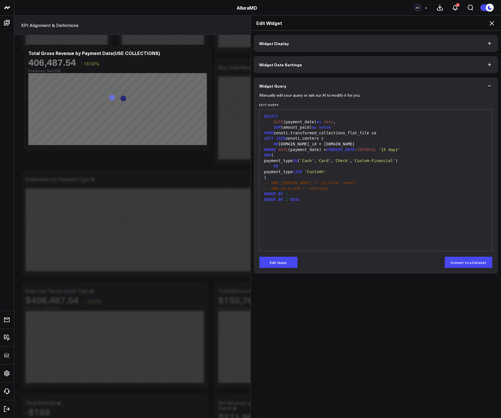
click at [491, 23] on icon at bounding box center [491, 23] width 7 height 7
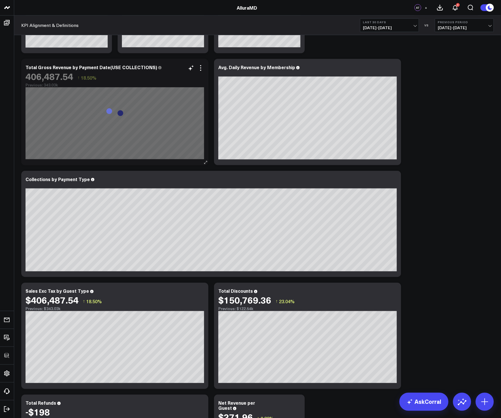
click at [110, 71] on div "406,487.54 ↑ 18.50%" at bounding box center [115, 76] width 179 height 10
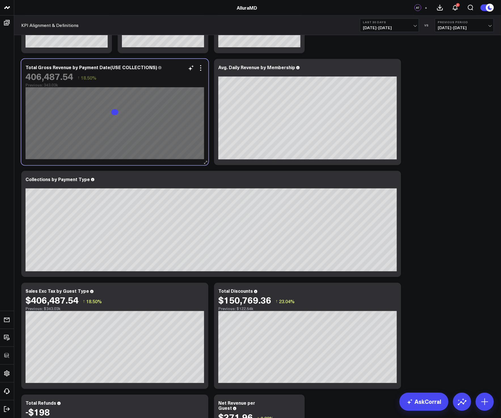
click at [110, 71] on div "406,487.54 ↑ 18.50%" at bounding box center [115, 76] width 179 height 10
click at [110, 68] on div "Total Gross Revenue by Payment Date(USE COLLECTIONS)" at bounding box center [94, 67] width 136 height 6
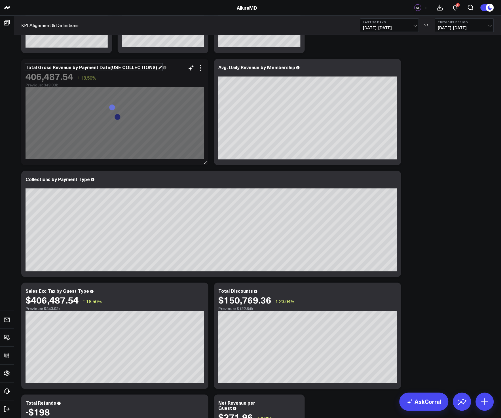
click at [110, 68] on div "Total Gross Revenue by Payment Date(USE COLLECTIONS)" at bounding box center [94, 67] width 136 height 6
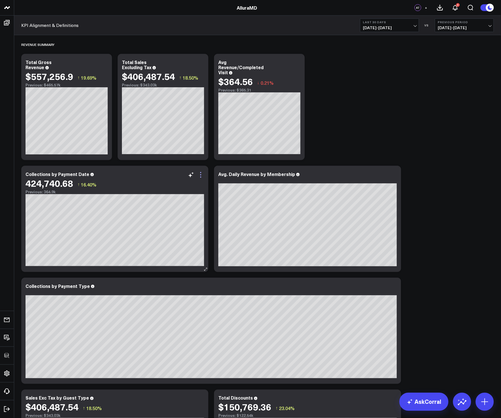
click at [198, 178] on icon at bounding box center [200, 174] width 7 height 7
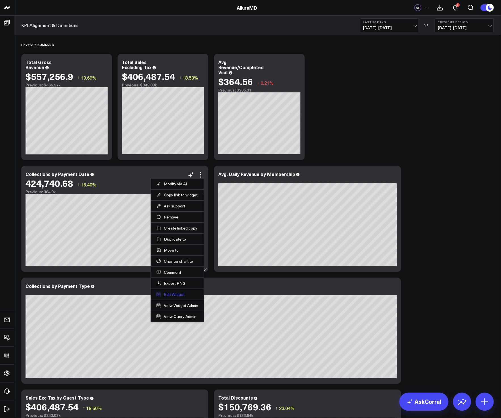
click at [169, 296] on button "Edit Widget" at bounding box center [177, 294] width 42 height 5
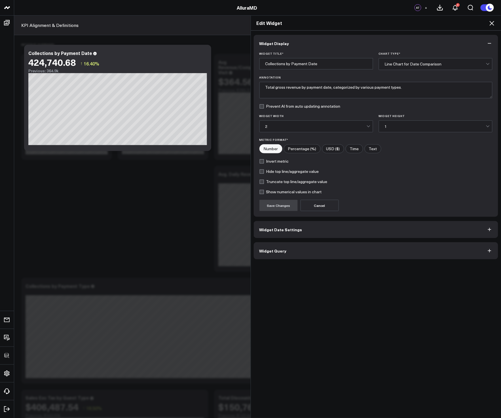
click at [311, 150] on input"] "Percentage (%)" at bounding box center [302, 149] width 36 height 9
radio input"] "true"
click at [332, 149] on input"] "USD ($)" at bounding box center [333, 149] width 22 height 9
radio input"] "true"
click at [279, 210] on button "Save Changes" at bounding box center [278, 205] width 38 height 11
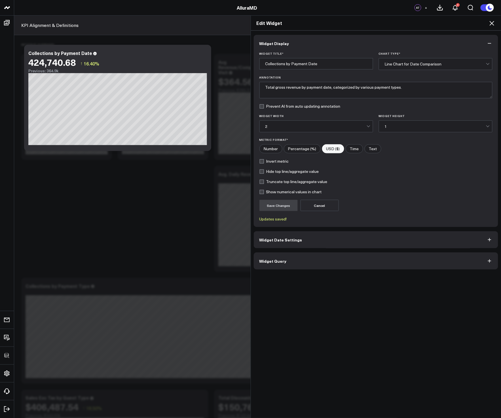
click at [492, 21] on icon at bounding box center [491, 23] width 7 height 7
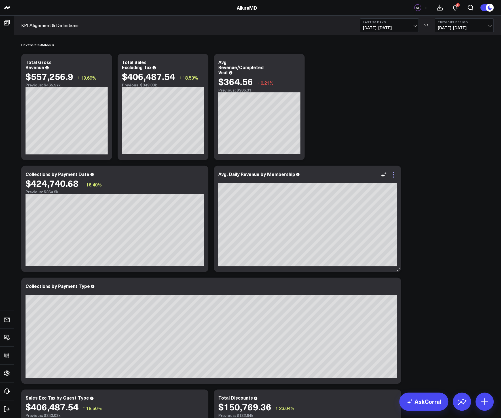
click at [393, 174] on icon at bounding box center [393, 174] width 7 height 7
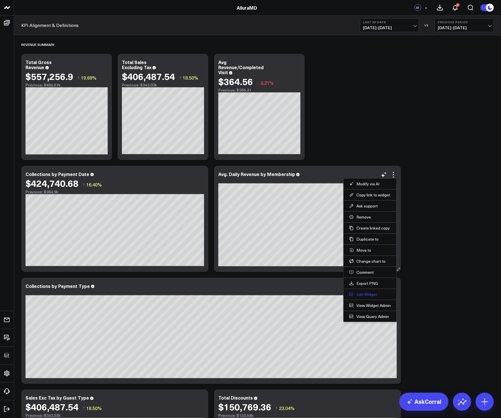
click at [367, 292] on button "Edit Widget" at bounding box center [370, 294] width 42 height 5
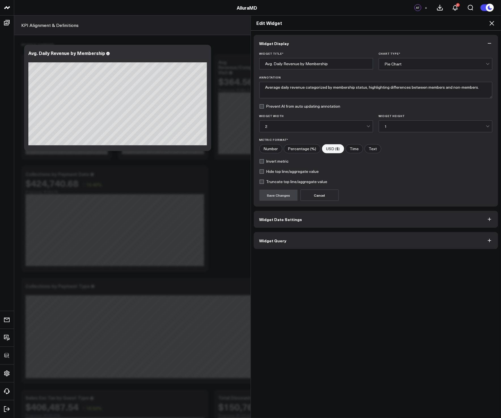
click at [323, 237] on button "Widget Query" at bounding box center [376, 240] width 245 height 17
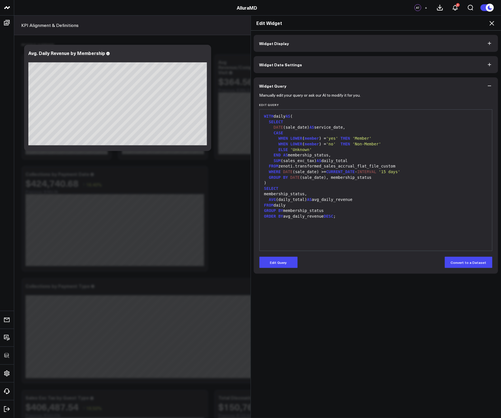
click at [344, 227] on div "WITH daily AS ( SELECT DATE (sale_date) AS service_date, CASE WHEN LOWER ( memb…" at bounding box center [375, 179] width 227 height 135
click at [492, 19] on div "Edit Widget" at bounding box center [376, 23] width 250 height 15
click at [491, 24] on icon at bounding box center [491, 23] width 5 height 5
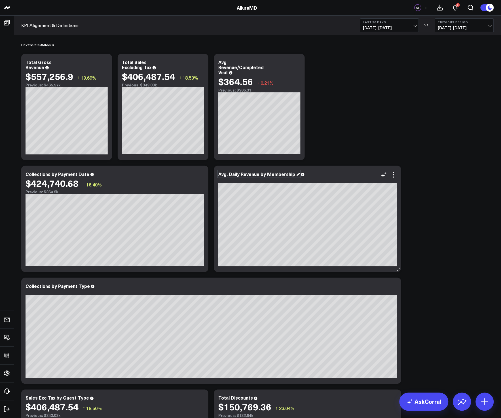
click at [268, 173] on div "Avg. Daily Revenue by Membership" at bounding box center [259, 174] width 82 height 6
click at [394, 176] on icon at bounding box center [393, 174] width 7 height 7
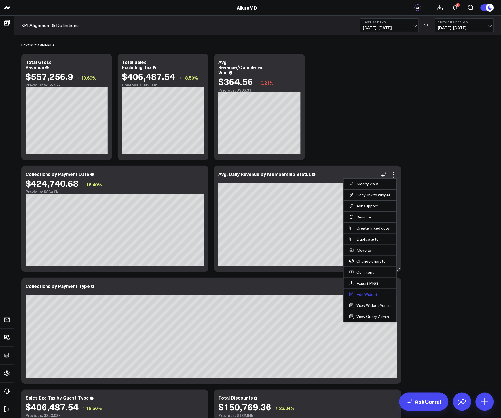
click at [355, 292] on button "Edit Widget" at bounding box center [370, 294] width 42 height 5
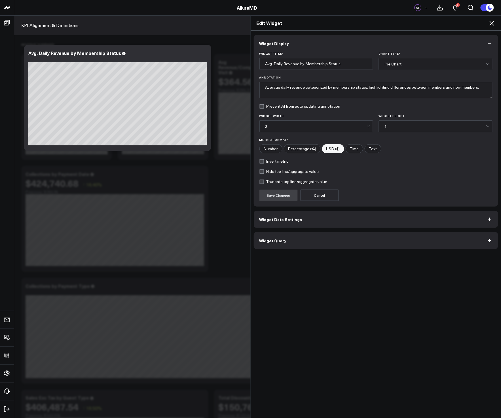
click at [328, 242] on button "Widget Query" at bounding box center [376, 240] width 245 height 17
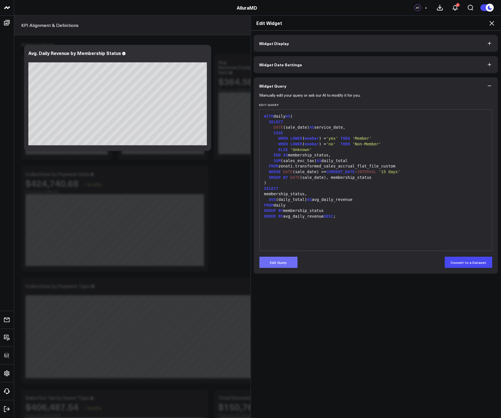
click at [272, 262] on button "Edit Query" at bounding box center [278, 262] width 38 height 11
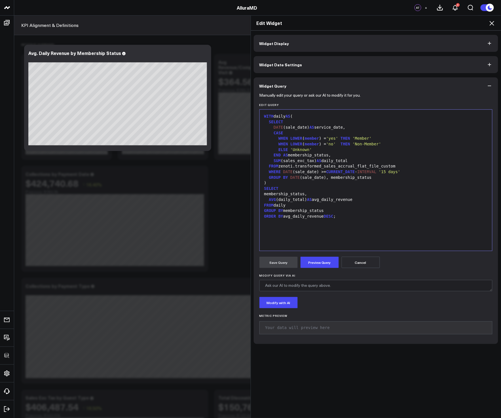
click at [298, 224] on div at bounding box center [375, 222] width 227 height 6
drag, startPoint x: 272, startPoint y: 126, endPoint x: 355, endPoint y: 128, distance: 83.3
click at [355, 128] on div "DATE (sale_date) AS service_date," at bounding box center [375, 128] width 227 height 6
click at [357, 128] on div "DATE (sale_date) AS service_date," at bounding box center [375, 128] width 227 height 6
drag, startPoint x: 267, startPoint y: 201, endPoint x: 361, endPoint y: 198, distance: 93.8
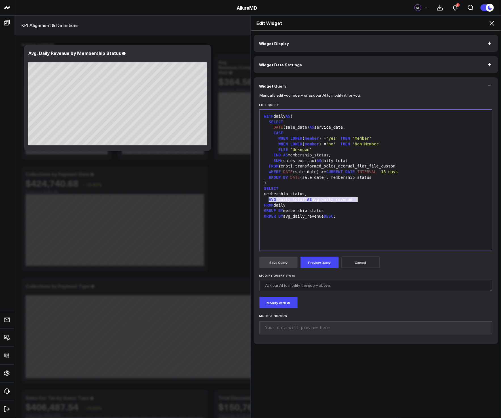
click at [361, 198] on div "AVG (daily_total) AS avg_daily_revenue" at bounding box center [375, 200] width 227 height 6
click at [490, 23] on icon at bounding box center [491, 23] width 7 height 7
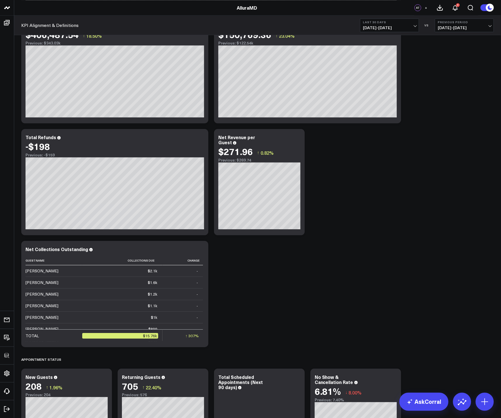
scroll to position [373, 0]
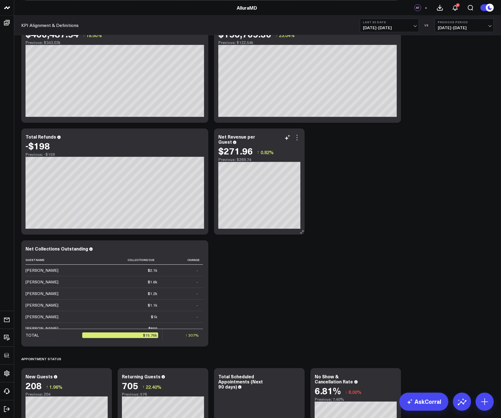
click at [296, 138] on icon at bounding box center [297, 137] width 7 height 7
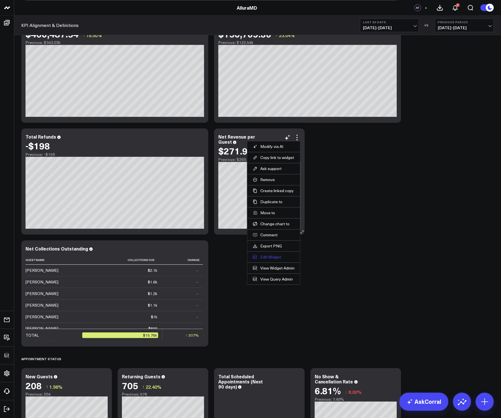
click at [267, 257] on button "Edit Widget" at bounding box center [274, 256] width 42 height 5
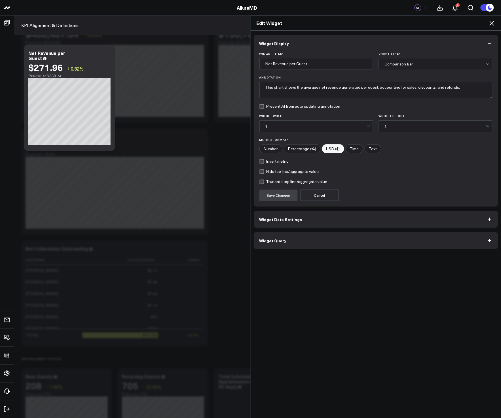
click at [313, 249] on button "Widget Query" at bounding box center [376, 240] width 245 height 17
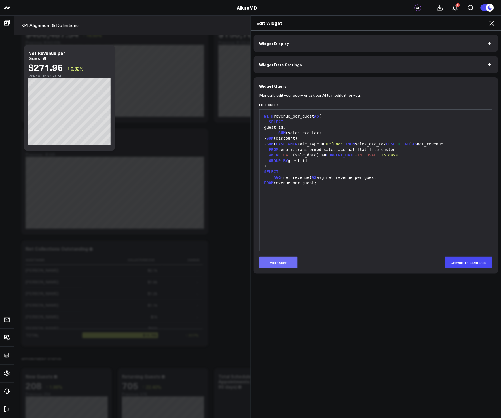
click at [276, 258] on button "Edit Query" at bounding box center [278, 262] width 38 height 11
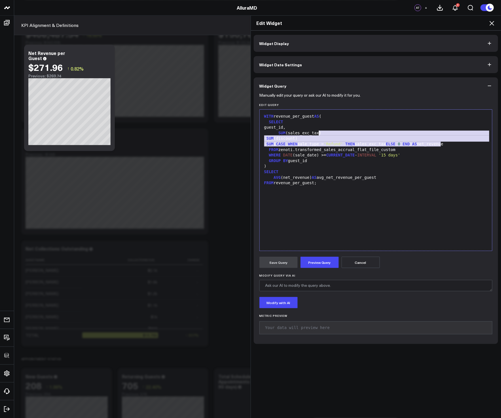
drag, startPoint x: 439, startPoint y: 145, endPoint x: 317, endPoint y: 134, distance: 122.0
click at [317, 134] on div "WITH revenue_per_guest AS ( SELECT guest_id, SUM (sales_exc_tax) - SUM (discoun…" at bounding box center [375, 179] width 227 height 135
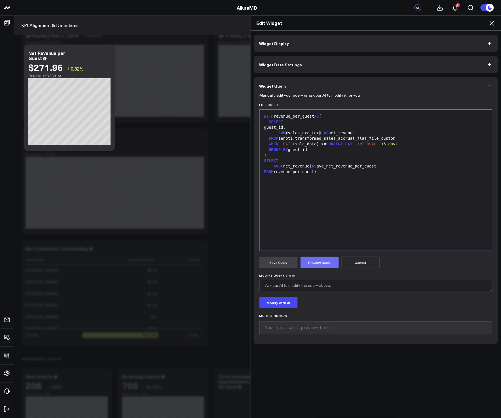
click at [317, 264] on button "Preview Query" at bounding box center [319, 262] width 38 height 11
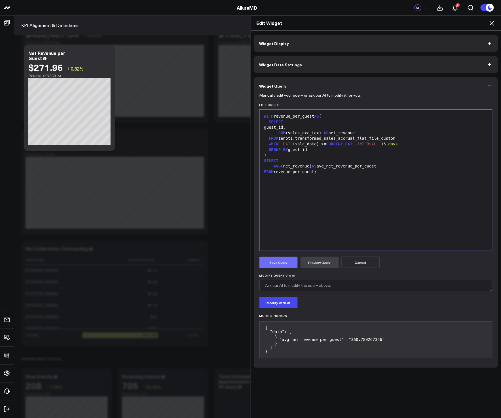
click at [280, 265] on button "Save Query" at bounding box center [278, 262] width 38 height 11
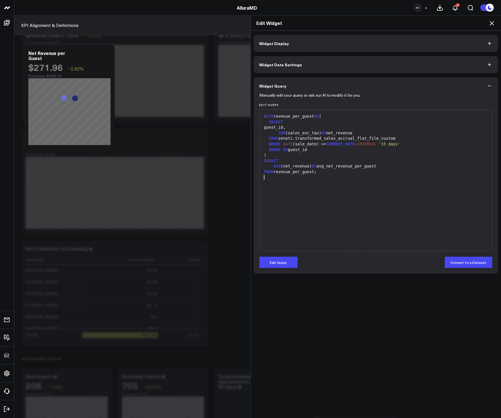
click at [355, 180] on div at bounding box center [375, 178] width 227 height 6
click at [489, 23] on icon at bounding box center [491, 23] width 7 height 7
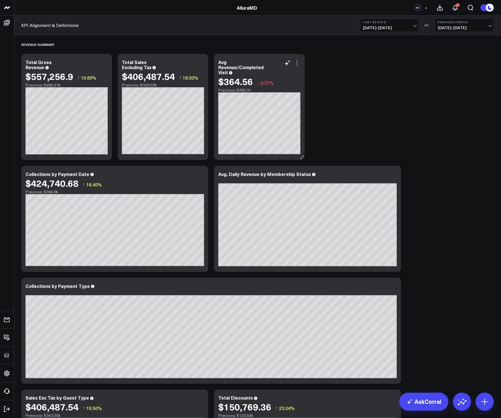
click at [296, 65] on icon at bounding box center [297, 63] width 7 height 7
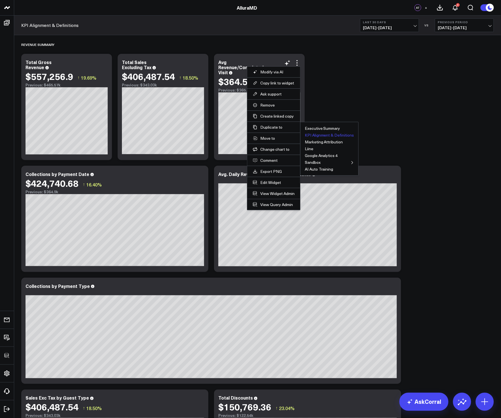
click at [324, 134] on button "KPI Alignment & Definitions" at bounding box center [329, 135] width 49 height 4
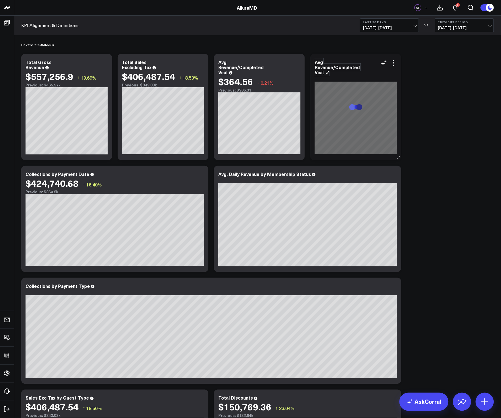
click at [343, 66] on div "Avg Revenue/Completed Visit" at bounding box center [337, 67] width 45 height 16
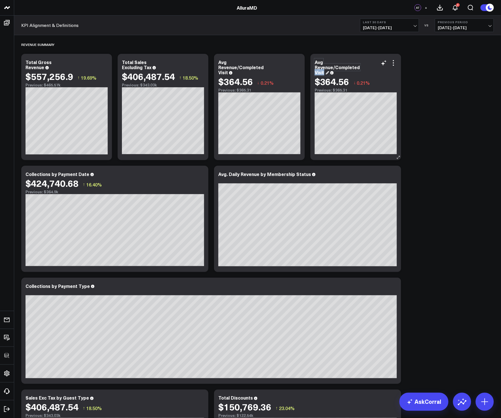
drag, startPoint x: 325, startPoint y: 72, endPoint x: 312, endPoint y: 73, distance: 12.8
click at [312, 73] on div "Avg Revenue/Completed Visit $364.56 ↓ 0.21% Previous: $365.31" at bounding box center [355, 107] width 91 height 106
click at [394, 64] on icon at bounding box center [393, 63] width 7 height 7
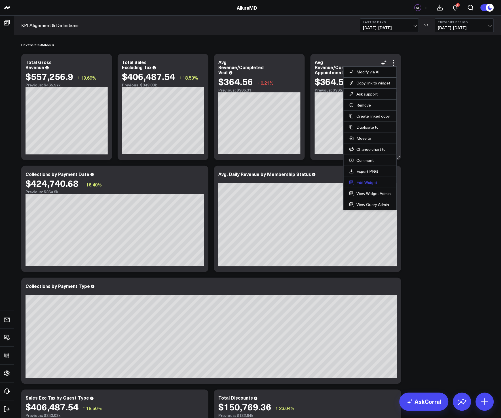
click at [370, 181] on button "Edit Widget" at bounding box center [370, 182] width 42 height 5
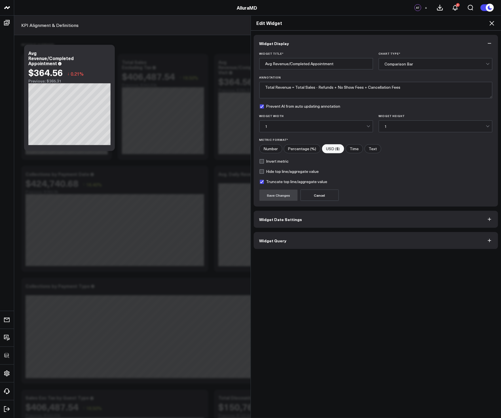
click at [310, 241] on button "Widget Query" at bounding box center [376, 240] width 245 height 17
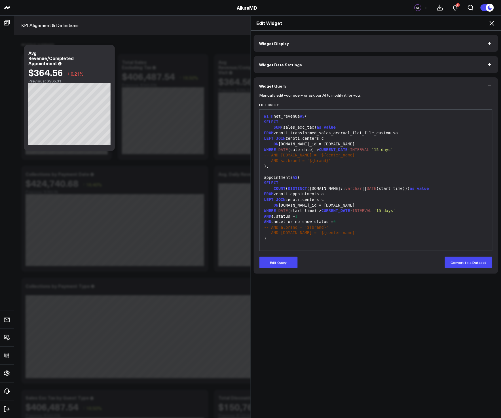
click at [284, 258] on button "Edit Query" at bounding box center [278, 262] width 38 height 11
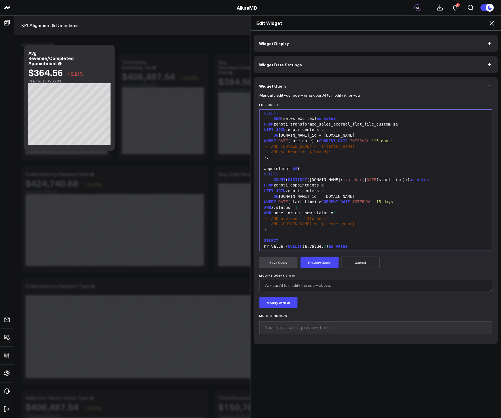
scroll to position [16, 0]
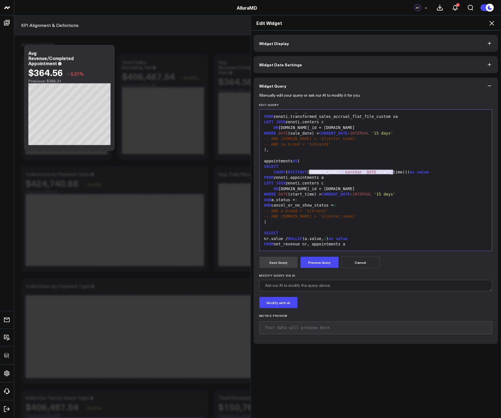
drag, startPoint x: 391, startPoint y: 171, endPoint x: 308, endPoint y: 171, distance: 83.3
click at [308, 171] on div "COUNT ( DISTINCT ([DOMAIN_NAME]:: varchar || DATE (start_time))) as value" at bounding box center [375, 172] width 227 height 6
click at [332, 263] on button "Preview Query" at bounding box center [319, 262] width 38 height 11
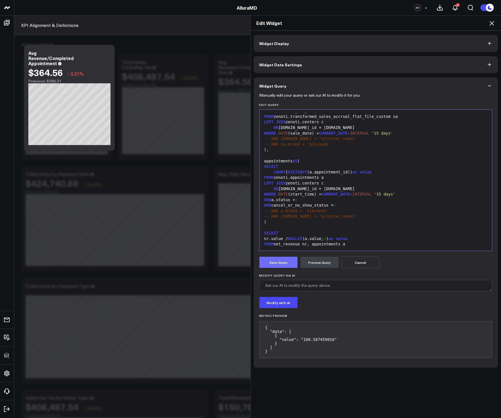
click at [278, 262] on button "Save Query" at bounding box center [278, 262] width 38 height 11
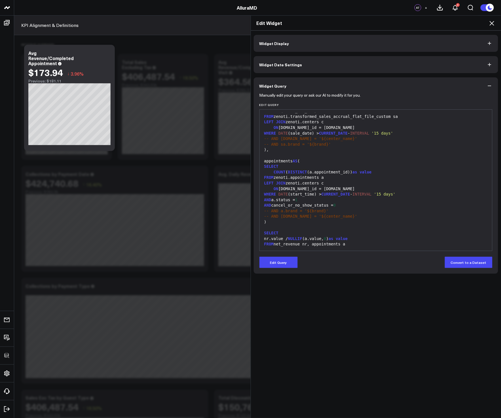
click at [491, 21] on icon at bounding box center [491, 23] width 7 height 7
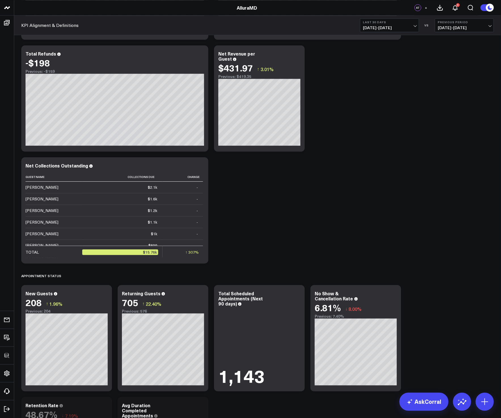
scroll to position [573, 0]
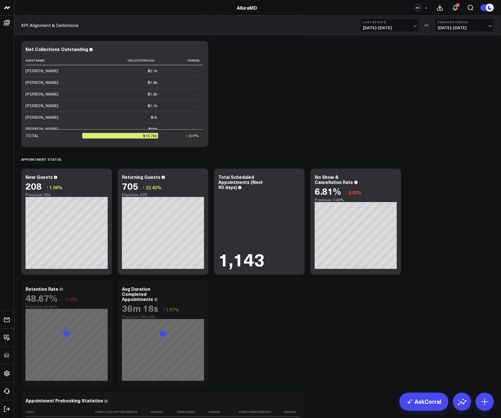
click at [468, 303] on div "Revenue Summary Modify via AI Copy link to widget Ask support Remove Create lin…" at bounding box center [257, 213] width 478 height 1503
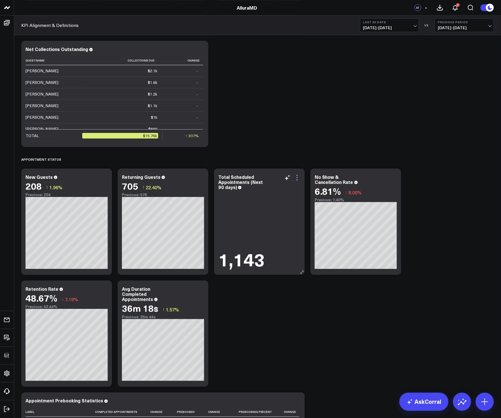
click at [299, 180] on icon at bounding box center [297, 177] width 7 height 7
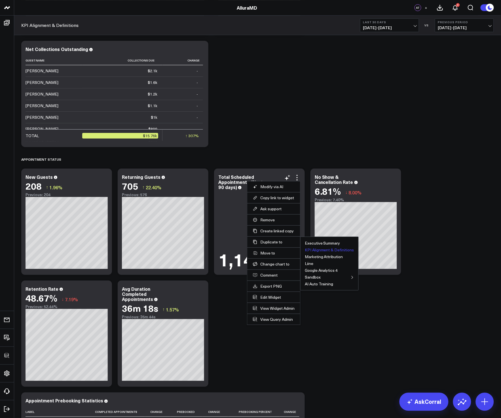
click at [323, 250] on button "KPI Alignment & Definitions" at bounding box center [329, 250] width 49 height 4
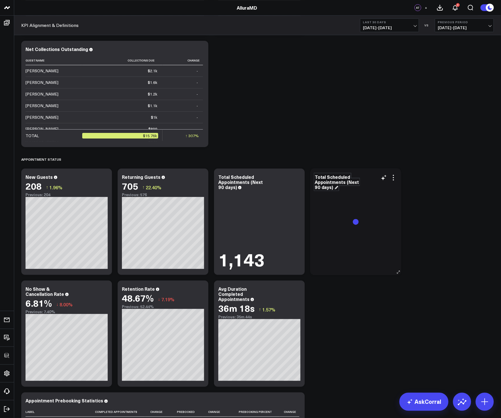
click at [324, 183] on div "Total Scheduled Appointments (Next 90 days)" at bounding box center [337, 182] width 44 height 16
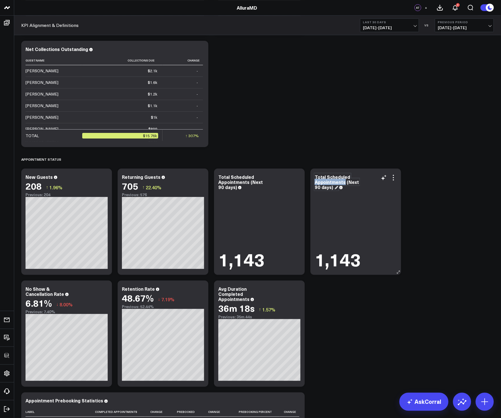
click at [324, 183] on div "Total Scheduled Appointments (Next 90 days)" at bounding box center [337, 182] width 44 height 16
click at [392, 178] on icon at bounding box center [393, 177] width 7 height 7
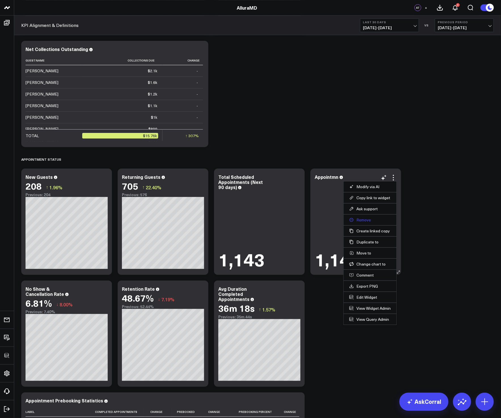
click at [367, 222] on button "Remove" at bounding box center [370, 219] width 42 height 5
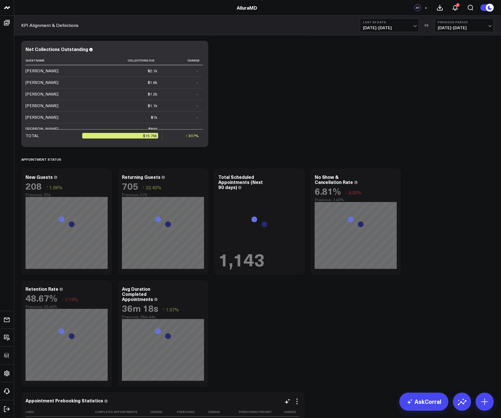
scroll to position [764, 0]
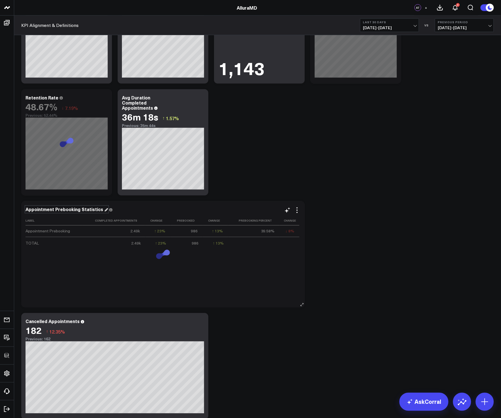
click at [85, 212] on div "Appointment Prebooking Statistics" at bounding box center [67, 209] width 82 height 6
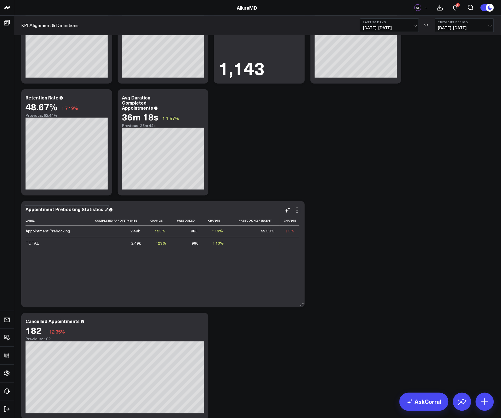
click at [78, 210] on div "Appointment Prebooking Statistics" at bounding box center [67, 209] width 82 height 6
drag, startPoint x: 79, startPoint y: 209, endPoint x: 55, endPoint y: 210, distance: 23.8
click at [55, 210] on div "Appointment Prebooking Statistics" at bounding box center [67, 209] width 82 height 6
click at [75, 211] on div "Appointment Statistics" at bounding box center [54, 209] width 56 height 6
drag, startPoint x: 389, startPoint y: 232, endPoint x: 388, endPoint y: 229, distance: 3.2
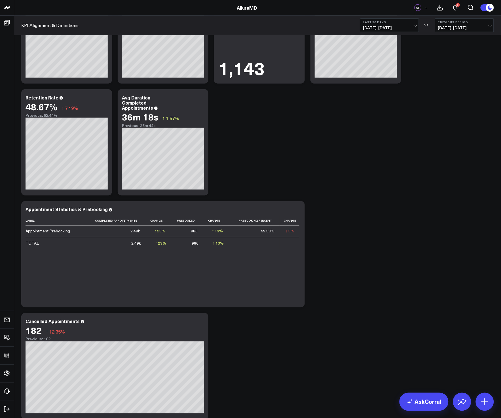
click at [389, 232] on div "Revenue Summary Modify via AI Copy link to widget Ask support Remove Create lin…" at bounding box center [257, 22] width 478 height 1503
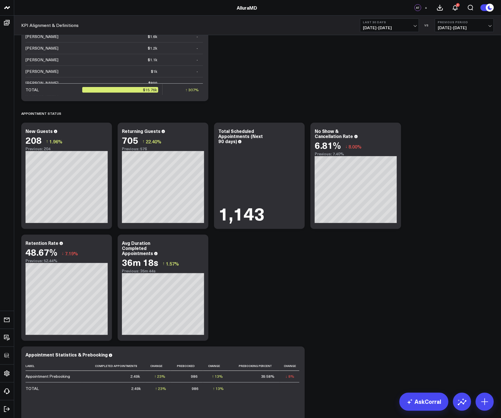
scroll to position [624, 0]
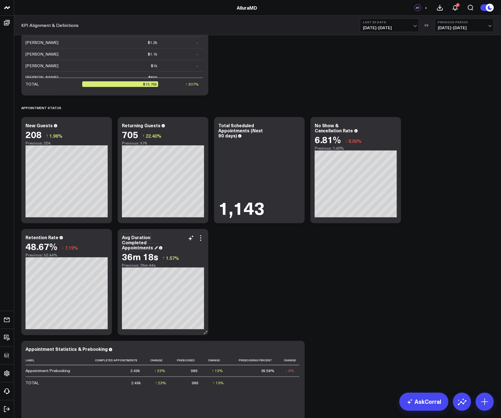
click at [129, 249] on div "Avg Duration Completed Appointments" at bounding box center [140, 242] width 36 height 16
click at [303, 242] on div "Revenue Summary Modify via AI Copy link to widget Ask support Remove Create lin…" at bounding box center [257, 162] width 478 height 1503
click at [200, 240] on icon at bounding box center [200, 240] width 1 height 1
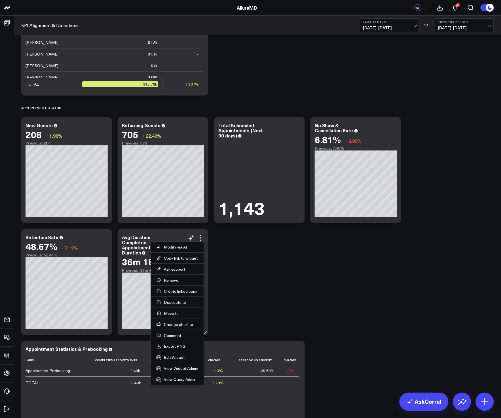
click at [173, 353] on li "Edit Widget" at bounding box center [177, 357] width 53 height 11
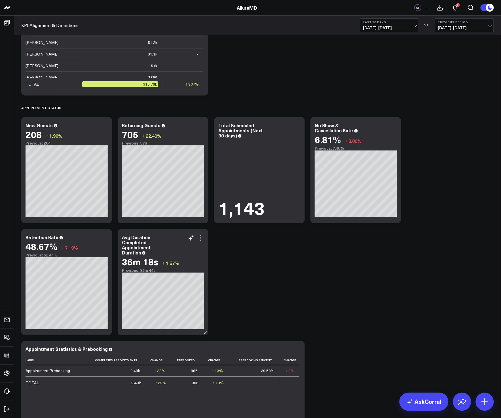
click at [201, 238] on icon at bounding box center [200, 237] width 1 height 1
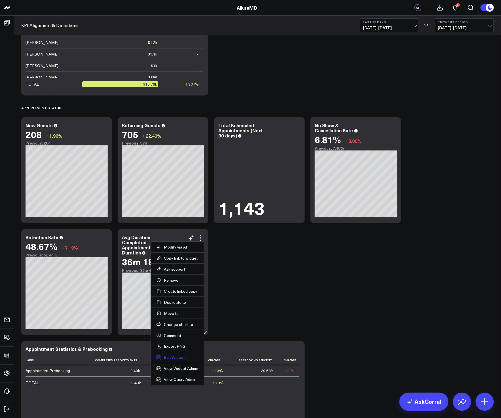
click at [174, 360] on button "Edit Widget" at bounding box center [177, 357] width 42 height 5
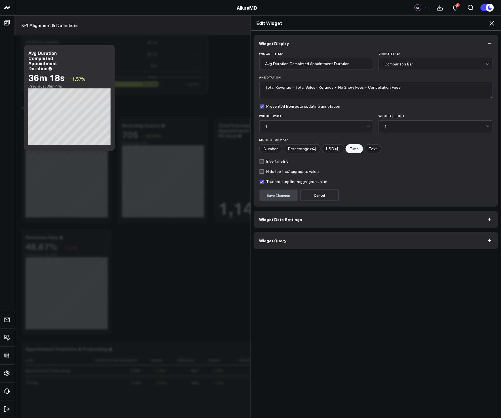
click at [276, 246] on button "Widget Query" at bounding box center [376, 240] width 245 height 17
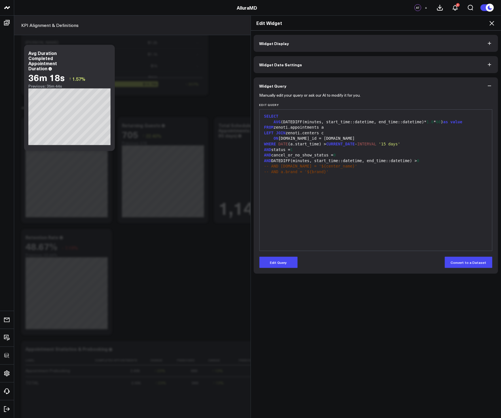
click at [356, 217] on div "SELECT AVG (DATEDIFF(minutes, start_time::datetime, end_time::datetime)* 1.0 * …" at bounding box center [375, 179] width 227 height 135
drag, startPoint x: 493, startPoint y: 24, endPoint x: 429, endPoint y: 82, distance: 86.0
click at [493, 24] on icon at bounding box center [491, 23] width 5 height 5
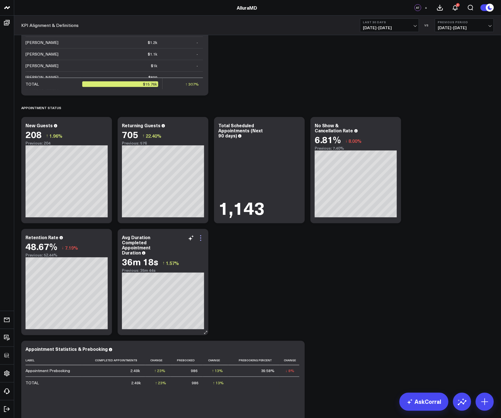
click at [202, 239] on icon at bounding box center [200, 238] width 7 height 7
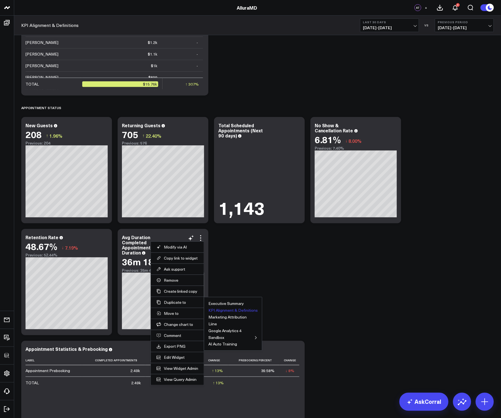
click at [233, 311] on button "KPI Alignment & Definitions" at bounding box center [232, 310] width 49 height 4
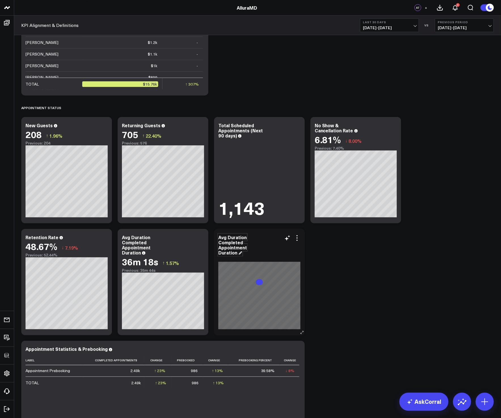
click at [232, 247] on div "Avg Duration Completed Appointment Duration" at bounding box center [232, 245] width 29 height 22
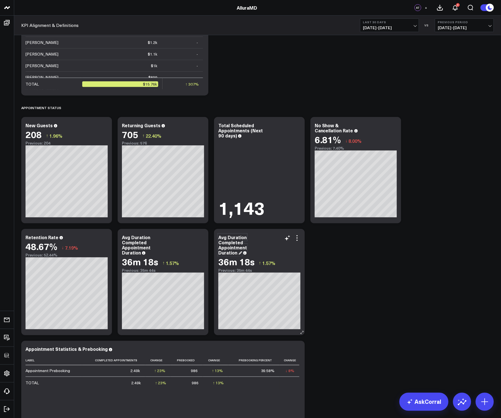
click at [241, 243] on div "Avg Duration Completed Appointment Duration" at bounding box center [232, 245] width 29 height 22
click at [240, 245] on div "Avg Duration Completed Appointment Duration" at bounding box center [232, 245] width 29 height 22
click at [233, 252] on div "Avg Duration Completed Appointment Duration" at bounding box center [232, 245] width 29 height 22
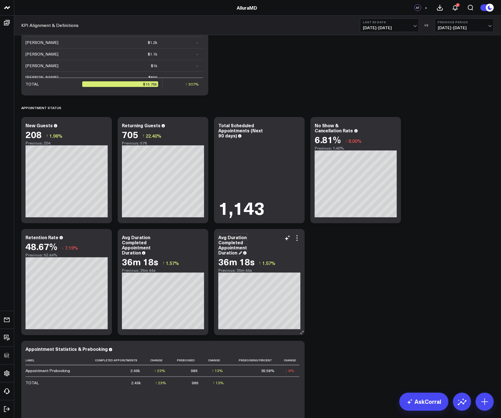
click at [233, 252] on div "Avg Duration Completed Appointment Duration" at bounding box center [232, 245] width 29 height 22
click at [133, 253] on div "Avg Duration Completed Appointment Duration" at bounding box center [136, 245] width 29 height 22
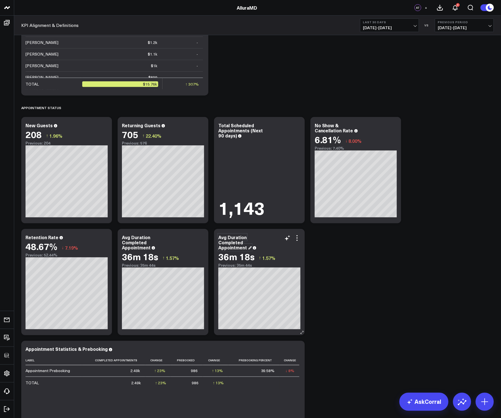
click at [230, 245] on div "Avg Duration Completed Appointment" at bounding box center [234, 242] width 33 height 16
click at [231, 243] on div "Avg Duration Completed Appointment" at bounding box center [234, 242] width 33 height 16
click at [300, 239] on icon at bounding box center [297, 238] width 7 height 7
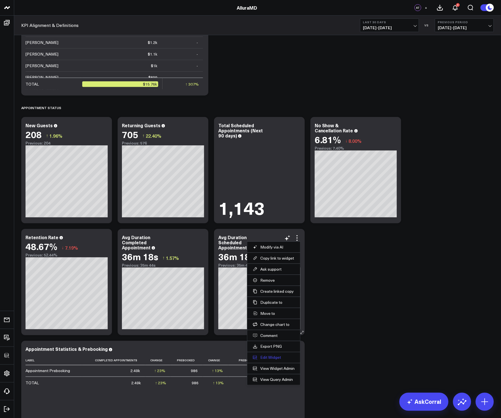
click at [266, 358] on button "Edit Widget" at bounding box center [274, 357] width 42 height 5
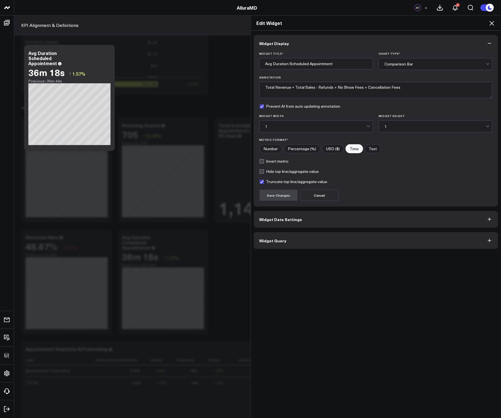
click at [313, 236] on button "Widget Query" at bounding box center [376, 240] width 245 height 17
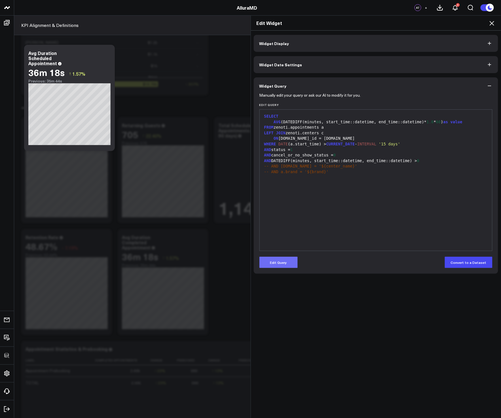
click at [287, 262] on button "Edit Query" at bounding box center [278, 262] width 38 height 11
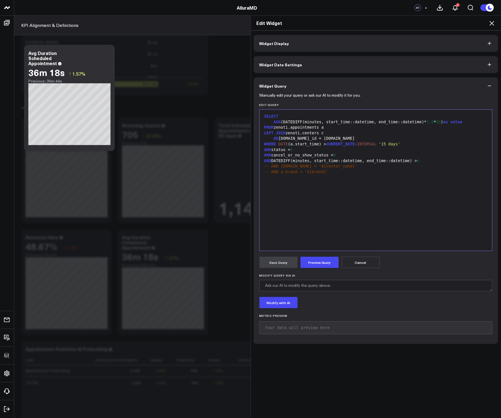
click at [315, 197] on div "SELECT AVG (DATEDIFF(minutes, start_time::datetime, end_time::datetime)* 1.0 * …" at bounding box center [375, 179] width 227 height 135
drag, startPoint x: 325, startPoint y: 145, endPoint x: 331, endPoint y: 144, distance: 6.6
click at [325, 145] on div "WHERE DATE (a.start_time) > CURRENT_DATE - INTERVAL '15 days'" at bounding box center [375, 144] width 227 height 6
drag, startPoint x: 357, startPoint y: 143, endPoint x: 452, endPoint y: 143, distance: 94.9
click at [452, 143] on div "WHERE DATE (a.start_time) >= CURRENT_DATE - INTERVAL '15 days'" at bounding box center [375, 144] width 227 height 6
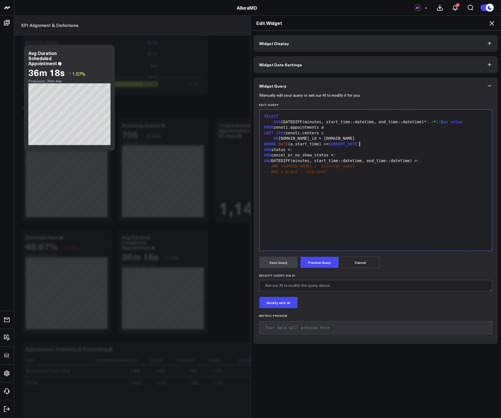
click at [320, 256] on form "Manually edit your query or ask our AI to modify it for you. Edit Query Selecti…" at bounding box center [375, 216] width 233 height 244
click at [319, 259] on button "Preview Query" at bounding box center [319, 262] width 38 height 11
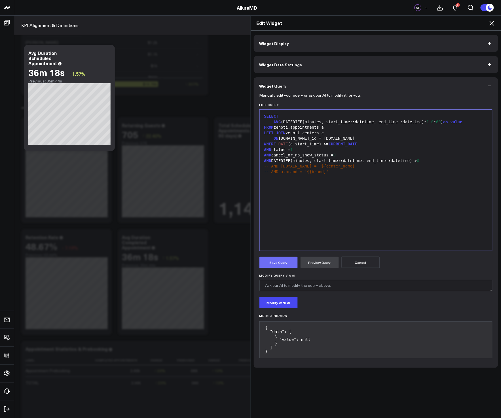
click at [268, 261] on button "Save Query" at bounding box center [278, 262] width 38 height 11
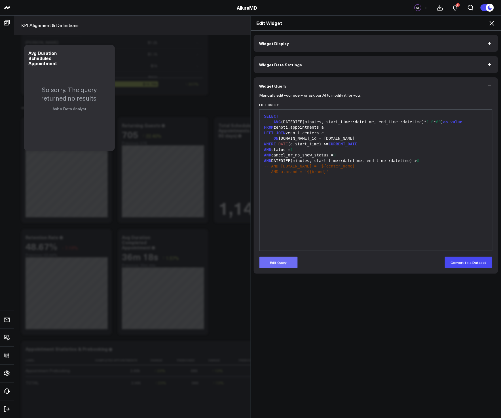
click at [292, 257] on button "Edit Query" at bounding box center [278, 262] width 38 height 11
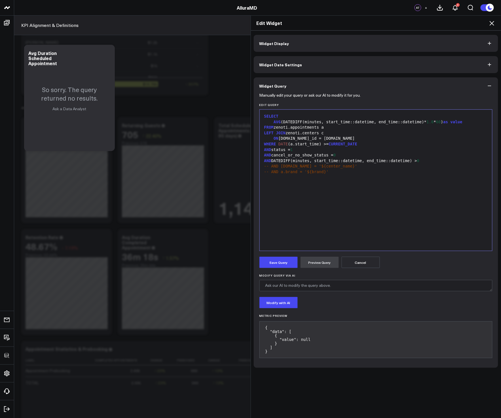
click at [292, 151] on span "1" at bounding box center [291, 149] width 2 height 5
click at [319, 149] on div "AND status IN ( 0 , 1 ," at bounding box center [375, 150] width 227 height 6
click at [309, 263] on button "Preview Query" at bounding box center [319, 262] width 38 height 11
click at [275, 262] on button "Save Query" at bounding box center [278, 262] width 38 height 11
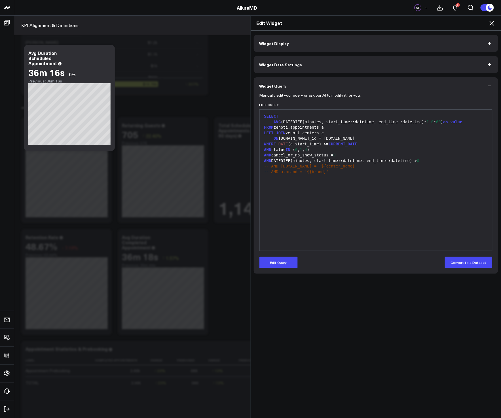
click at [490, 21] on icon at bounding box center [491, 23] width 5 height 5
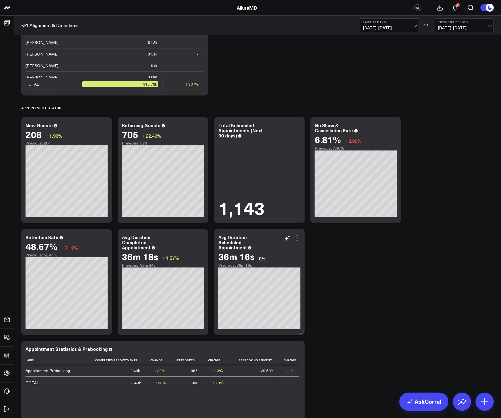
click at [298, 239] on icon at bounding box center [297, 238] width 7 height 7
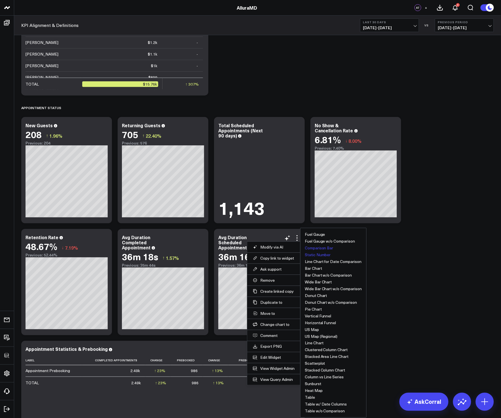
click at [322, 255] on button "Static Number" at bounding box center [318, 255] width 26 height 4
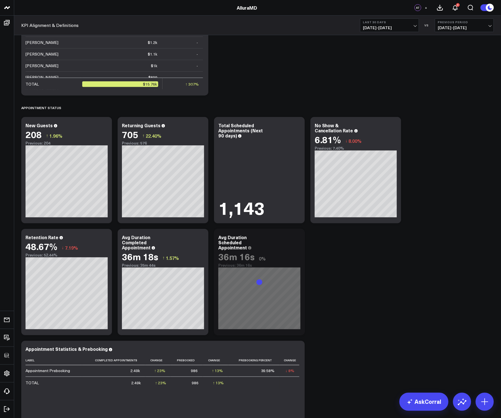
click at [405, 270] on div "Revenue Summary Modify via AI Copy link to widget Ask support Remove Create lin…" at bounding box center [257, 162] width 478 height 1503
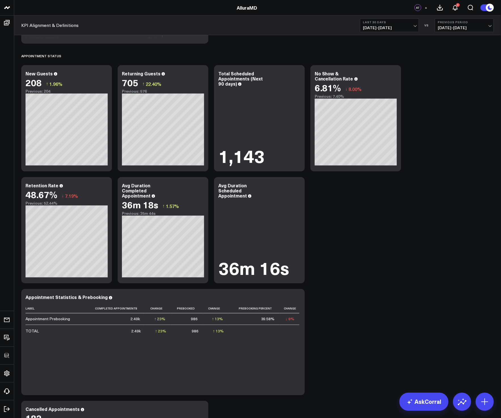
scroll to position [645, 0]
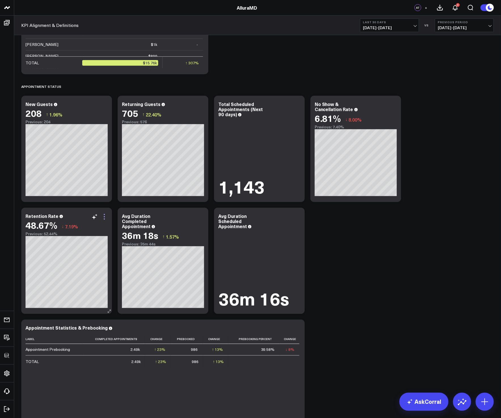
click at [105, 215] on icon at bounding box center [104, 216] width 7 height 7
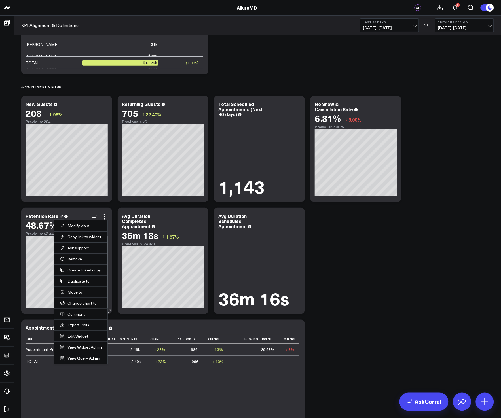
click at [52, 216] on div "Retention Rate" at bounding box center [45, 216] width 38 height 6
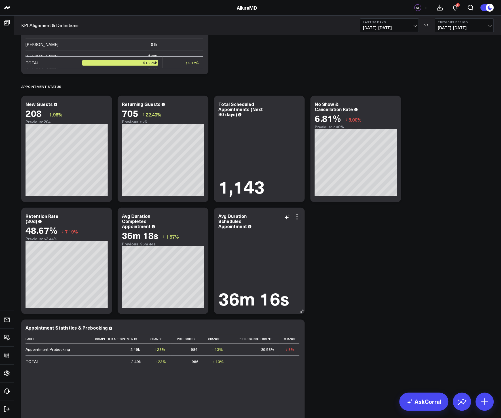
drag, startPoint x: 313, startPoint y: 251, endPoint x: 259, endPoint y: 244, distance: 55.1
click at [313, 251] on div "Revenue Summary Modify via AI Copy link to widget Ask support Remove Create lin…" at bounding box center [257, 141] width 478 height 1503
click at [107, 217] on icon at bounding box center [104, 216] width 7 height 7
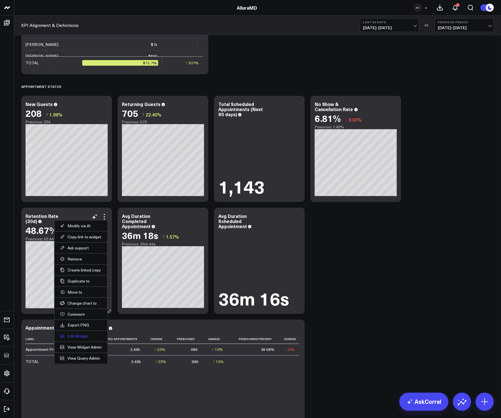
click at [78, 336] on button "Edit Widget" at bounding box center [81, 336] width 42 height 5
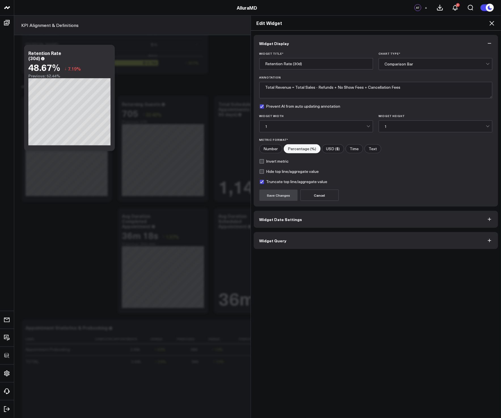
click at [349, 247] on button "Widget Query" at bounding box center [376, 240] width 245 height 17
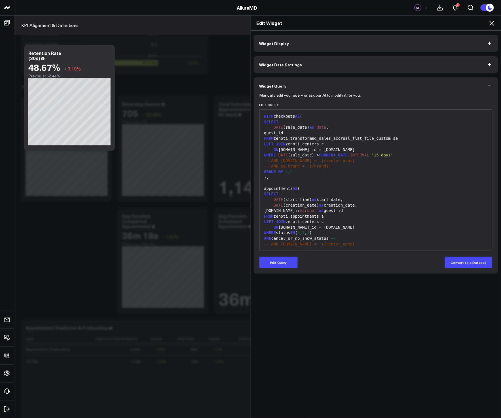
click at [314, 170] on div "GROUP BY 1 , 2" at bounding box center [375, 172] width 227 height 6
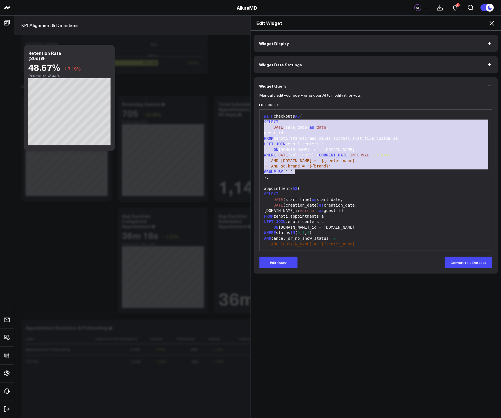
drag, startPoint x: 313, startPoint y: 171, endPoint x: 255, endPoint y: 123, distance: 74.8
click at [255, 123] on div "Manually edit your query or ask our AI to modify it for you. Edit Query 99 1 2 …" at bounding box center [376, 183] width 245 height 179
click at [349, 158] on div "WHERE DATE (sale_date) > CURRENT_DATE - INTERVAL '15 days'" at bounding box center [375, 155] width 227 height 6
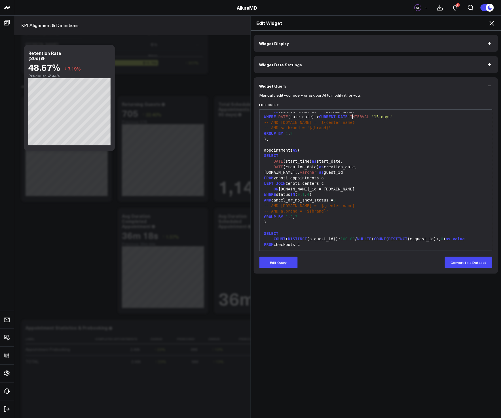
scroll to position [40, 0]
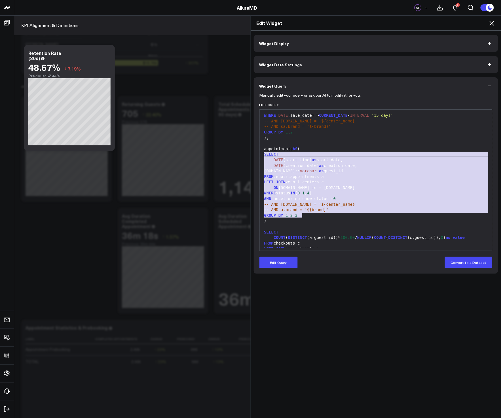
drag, startPoint x: 307, startPoint y: 215, endPoint x: 259, endPoint y: 153, distance: 78.1
click at [259, 153] on div "99 1 2 3 4 5 6 7 8 9 10 11 12 13 14 15 16 17 18 19 20 21 22 23 24 25 26 27 28 2…" at bounding box center [375, 180] width 233 height 142
click at [354, 190] on div "ON [DOMAIN_NAME]_id = [DOMAIN_NAME]" at bounding box center [375, 188] width 227 height 6
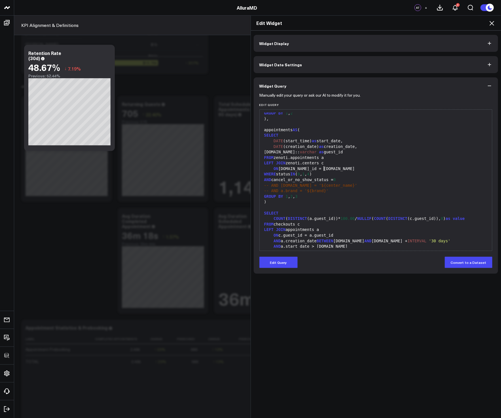
scroll to position [61, 0]
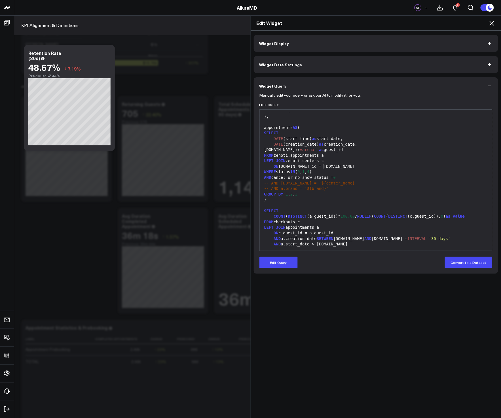
click at [291, 222] on div "FROM checkouts c" at bounding box center [375, 222] width 227 height 6
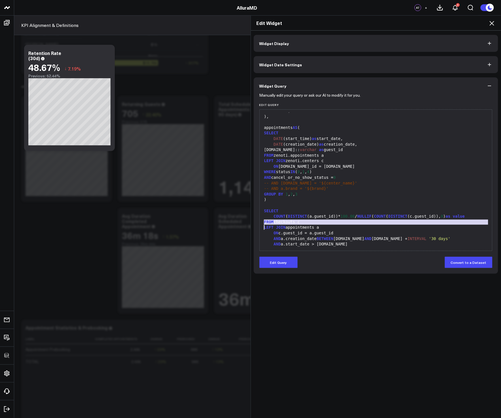
click at [288, 230] on div "LEFT JOIN appointments a" at bounding box center [375, 228] width 227 height 6
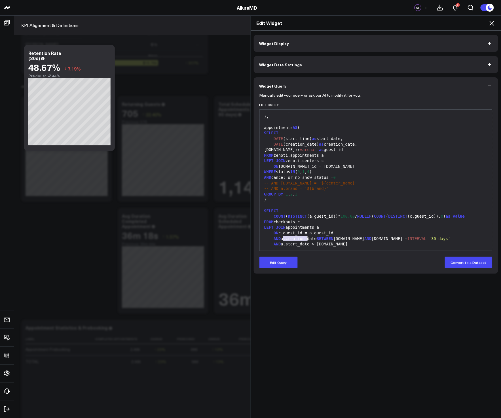
drag, startPoint x: 281, startPoint y: 238, endPoint x: 305, endPoint y: 238, distance: 24.4
click at [305, 238] on div "AND a.creation_date BETWEEN [DOMAIN_NAME] AND [DOMAIN_NAME] + INTERVAL '30 days'" at bounding box center [375, 239] width 227 height 6
click at [306, 238] on div "AND a.creation_date BETWEEN [DOMAIN_NAME] AND [DOMAIN_NAME] + INTERVAL '30 days'" at bounding box center [375, 239] width 227 height 6
drag, startPoint x: 339, startPoint y: 240, endPoint x: 351, endPoint y: 238, distance: 12.0
click at [351, 238] on div "AND a.creation_date BETWEEN [DOMAIN_NAME] AND c.dat e + INTERVAL '30 days'" at bounding box center [375, 239] width 227 height 6
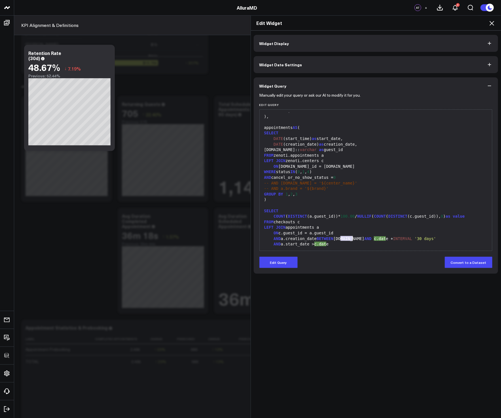
click at [351, 238] on div "AND a.creation_date BETWEEN [DOMAIN_NAME] AND c.dat e + INTERVAL '30 days'" at bounding box center [375, 239] width 227 height 6
click at [364, 239] on span "AND" at bounding box center [367, 238] width 7 height 5
drag, startPoint x: 355, startPoint y: 238, endPoint x: 430, endPoint y: 238, distance: 74.5
click at [430, 238] on div "AND a.creation_date BETWEEN [DOMAIN_NAME] AND [DOMAIN_NAME] + INTERVAL '30 days'" at bounding box center [375, 239] width 227 height 6
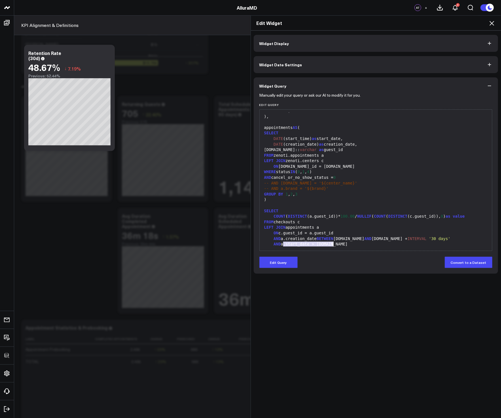
drag, startPoint x: 281, startPoint y: 243, endPoint x: 341, endPoint y: 245, distance: 60.9
click at [341, 245] on div "AND a.start_date > [DOMAIN_NAME]" at bounding box center [375, 244] width 227 height 6
click at [342, 245] on div "AND a.start_date > [DOMAIN_NAME]" at bounding box center [375, 244] width 227 height 6
click at [358, 239] on div "AND a.creation_date BETWEEN [DOMAIN_NAME] AND [DOMAIN_NAME] + INTERVAL '30 days'" at bounding box center [375, 239] width 227 height 6
click at [364, 239] on span "AND" at bounding box center [367, 238] width 7 height 5
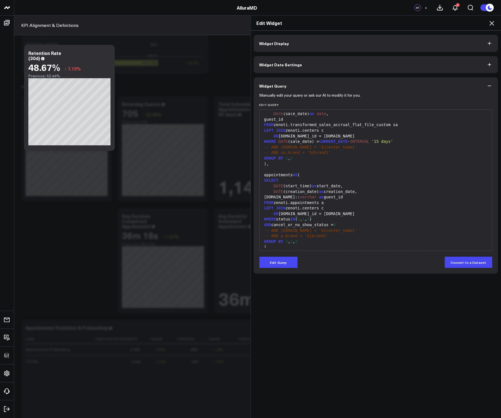
scroll to position [0, 0]
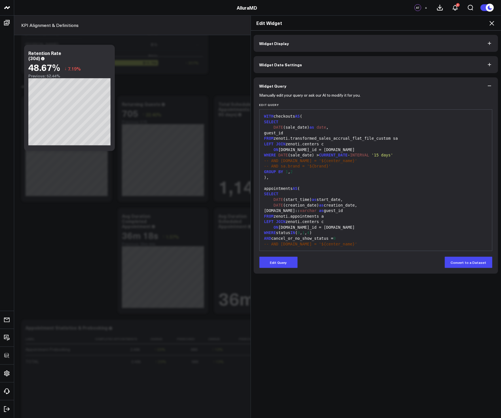
click at [492, 25] on icon at bounding box center [491, 23] width 7 height 7
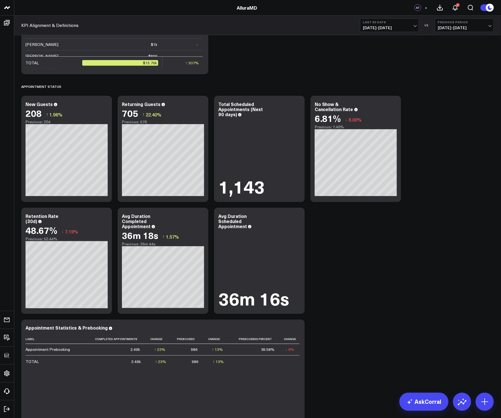
click at [378, 16] on div "KPI Alignment & Definitions Last 30 Days [DATE] - [DATE] VS Previous Period [DA…" at bounding box center [257, 26] width 487 height 20
click at [377, 23] on b "Last 30 Days" at bounding box center [389, 21] width 53 height 3
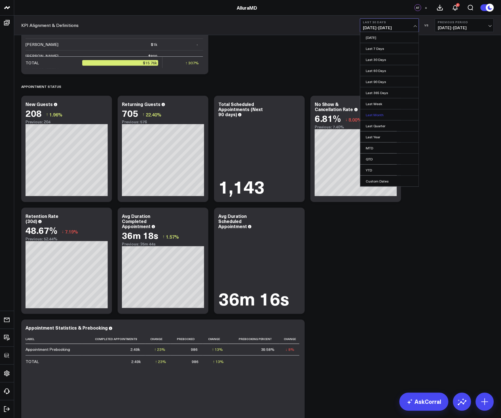
click at [374, 112] on link "Last Month" at bounding box center [389, 114] width 58 height 11
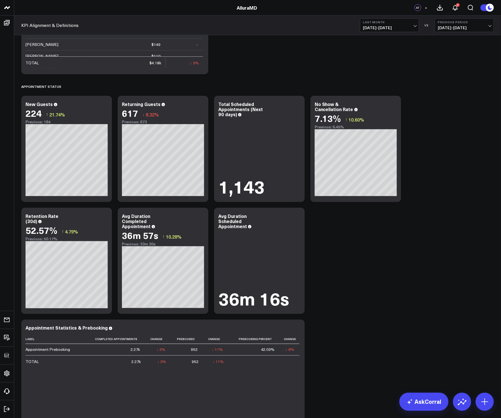
click at [381, 249] on div "Revenue Summary Modify via AI Copy link to widget Ask support Remove Create lin…" at bounding box center [257, 141] width 478 height 1503
click at [390, 27] on span "[DATE] - [DATE]" at bounding box center [389, 28] width 53 height 5
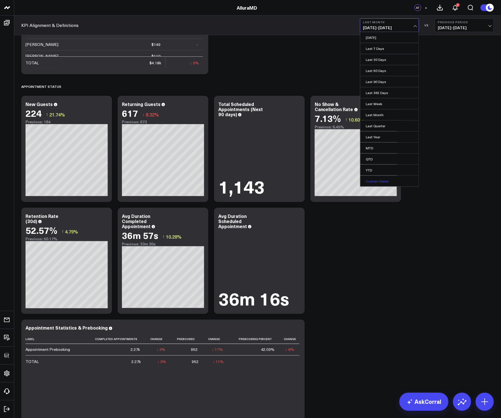
click at [388, 180] on link "Custom Dates" at bounding box center [389, 181] width 58 height 11
select select "7"
select select "2025"
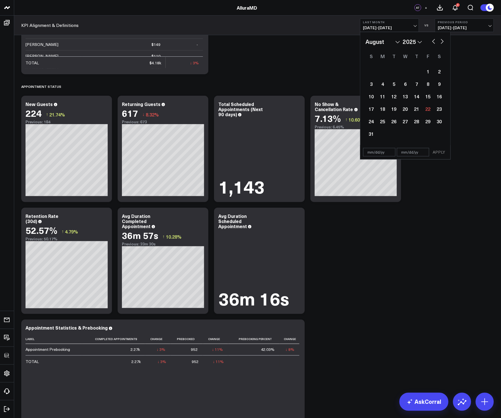
click at [431, 40] on button "button" at bounding box center [434, 40] width 6 height 7
select select "6"
select select "2025"
click at [434, 40] on button "button" at bounding box center [434, 40] width 6 height 7
select select "5"
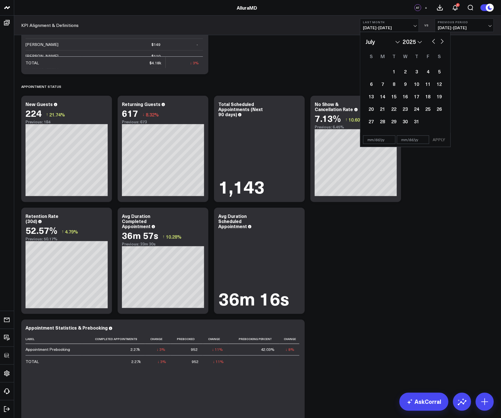
select select "2025"
click at [372, 74] on div "1" at bounding box center [371, 71] width 11 height 11
type input "[DATE]"
select select "5"
select select "2025"
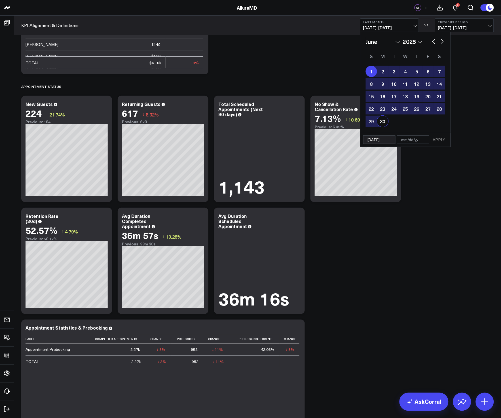
click at [387, 119] on div "30" at bounding box center [382, 121] width 11 height 11
type input "[DATE]"
select select "5"
select select "2025"
click at [445, 136] on button "APPLY" at bounding box center [438, 139] width 17 height 9
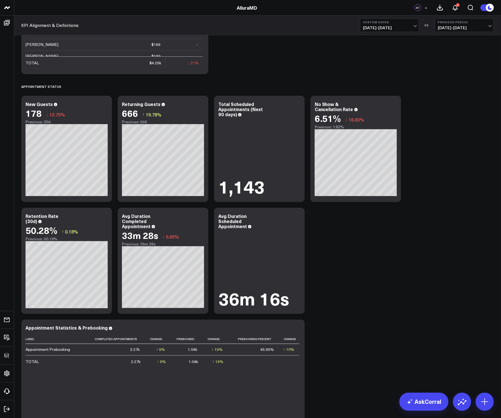
click at [418, 240] on div "Revenue Summary Modify via AI Copy link to widget Ask support Remove Create lin…" at bounding box center [257, 141] width 478 height 1503
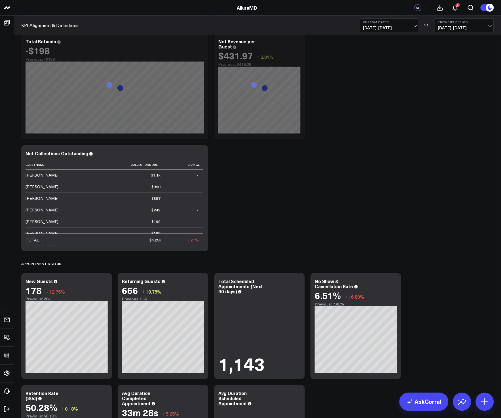
scroll to position [647, 0]
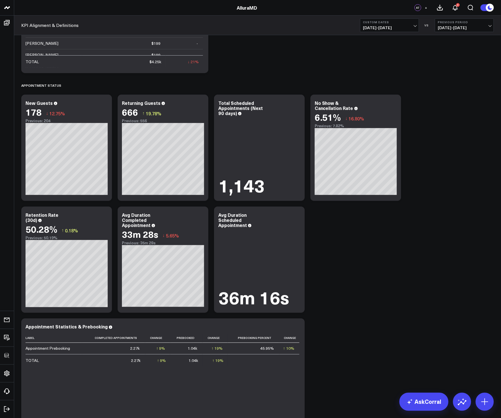
click at [425, 270] on div "Revenue Summary Modify via AI Copy link to widget Ask support Remove Create lin…" at bounding box center [257, 140] width 478 height 1503
